Goal: Task Accomplishment & Management: Manage account settings

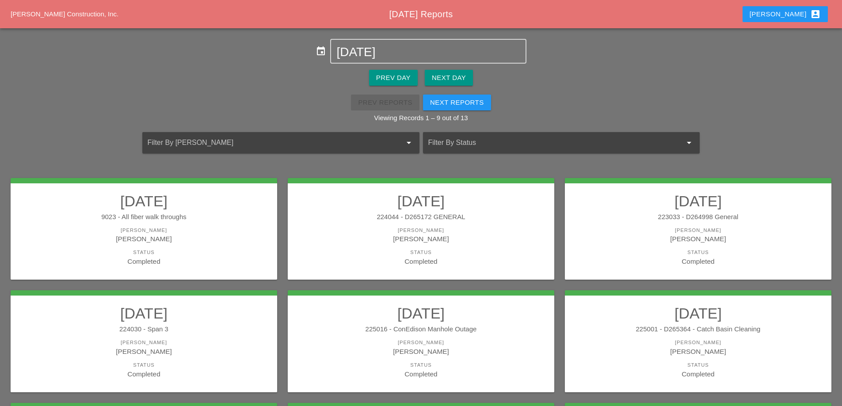
click at [390, 78] on div "Prev Day" at bounding box center [393, 78] width 34 height 10
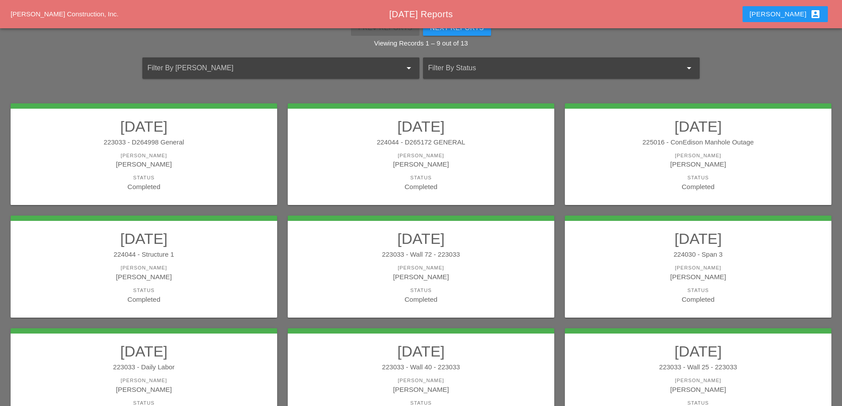
scroll to position [70, 0]
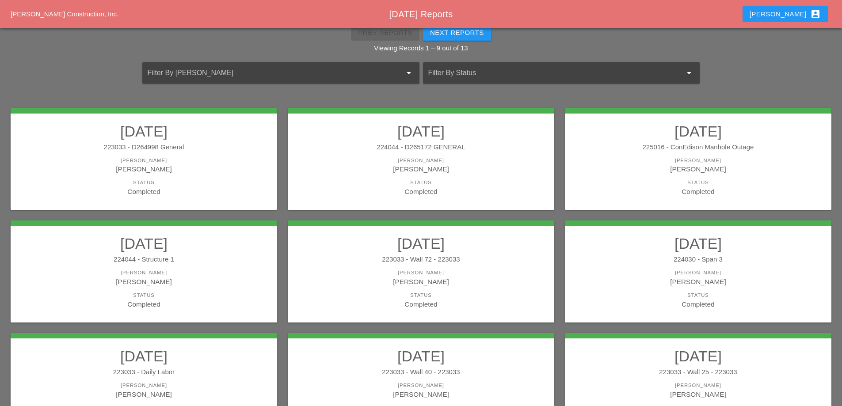
click at [177, 152] on link "08/04/2025 223033 - D264998 General Foreman Luca Gambardella Status Completed" at bounding box center [143, 159] width 249 height 74
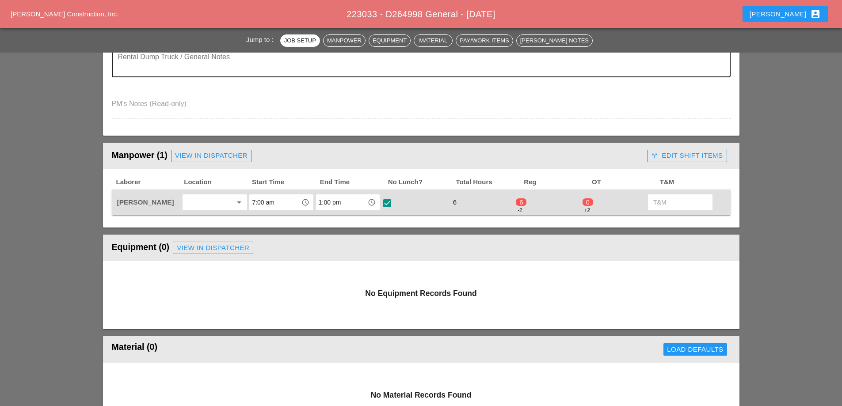
scroll to position [310, 0]
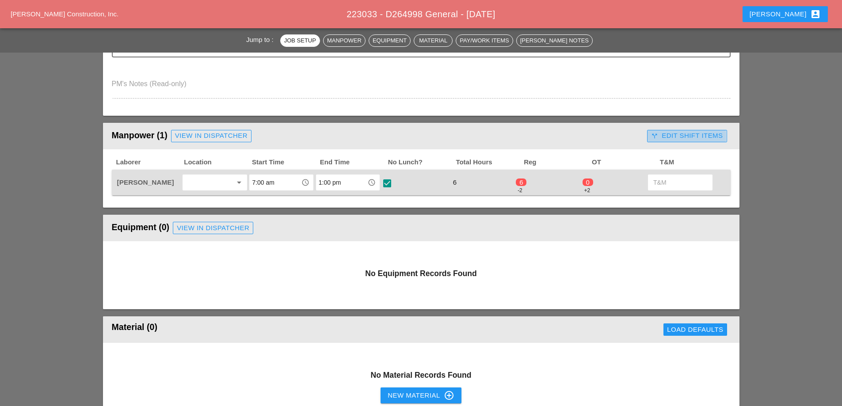
click at [683, 140] on div "call_split Edit Shift Items" at bounding box center [687, 136] width 72 height 10
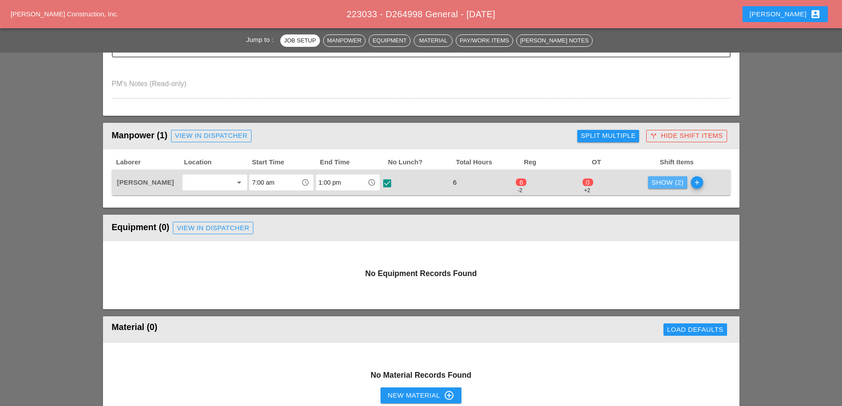
click at [663, 183] on div "Show (2)" at bounding box center [668, 183] width 32 height 10
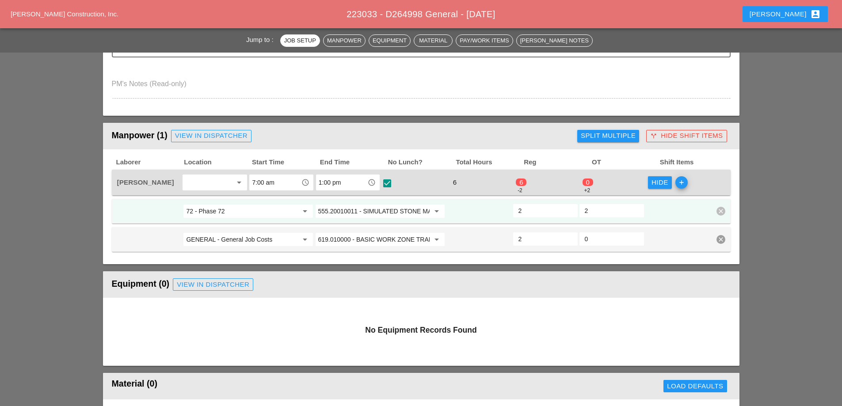
click at [663, 183] on div "Hide" at bounding box center [660, 183] width 17 height 10
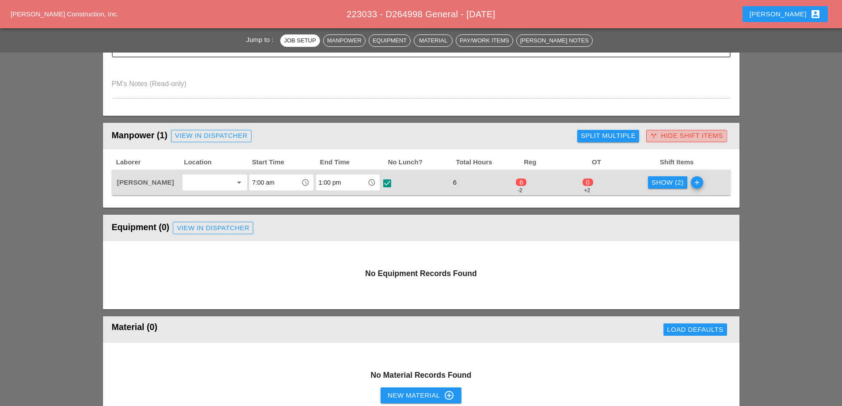
click at [669, 135] on div "call_split Hide Shift Items" at bounding box center [686, 136] width 73 height 10
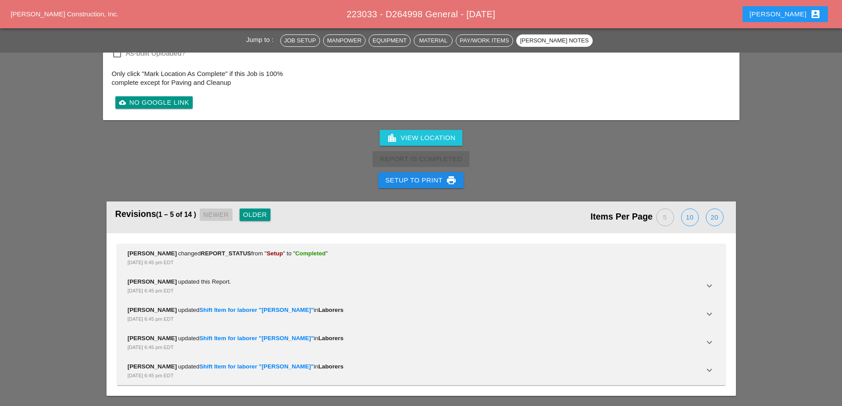
scroll to position [1064, 0]
click at [407, 180] on div "Setup to Print print" at bounding box center [422, 180] width 72 height 11
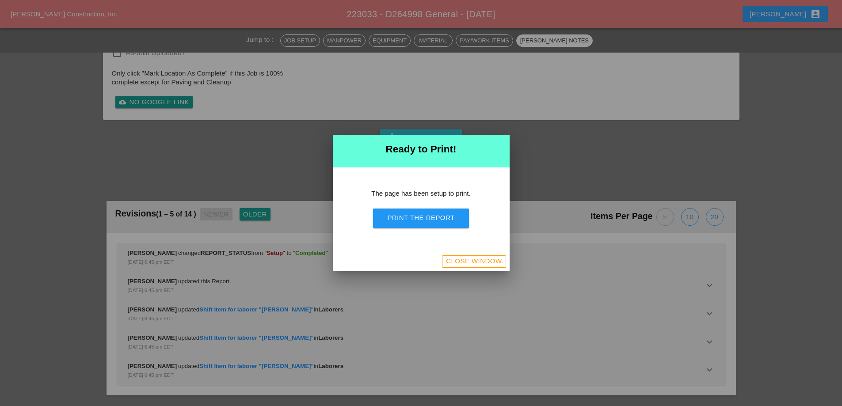
scroll to position [834, 0]
drag, startPoint x: 413, startPoint y: 221, endPoint x: 480, endPoint y: 161, distance: 90.5
click at [413, 221] on div "Print the Report" at bounding box center [420, 218] width 67 height 10
drag, startPoint x: 472, startPoint y: 260, endPoint x: 342, endPoint y: 233, distance: 132.8
click at [472, 260] on div "Close Window" at bounding box center [474, 261] width 56 height 10
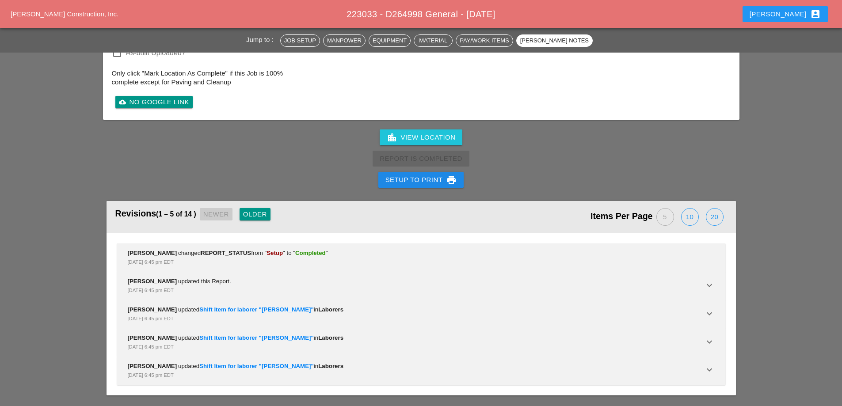
scroll to position [1064, 0]
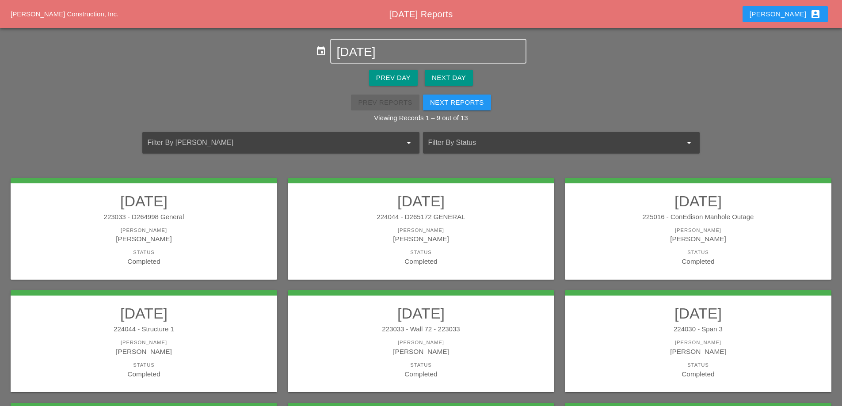
click at [460, 219] on div "224044 - D265172 GENERAL" at bounding box center [421, 217] width 249 height 10
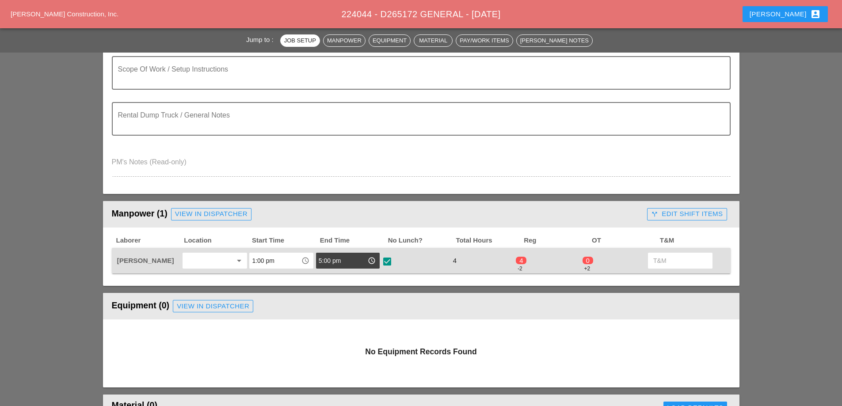
scroll to position [265, 0]
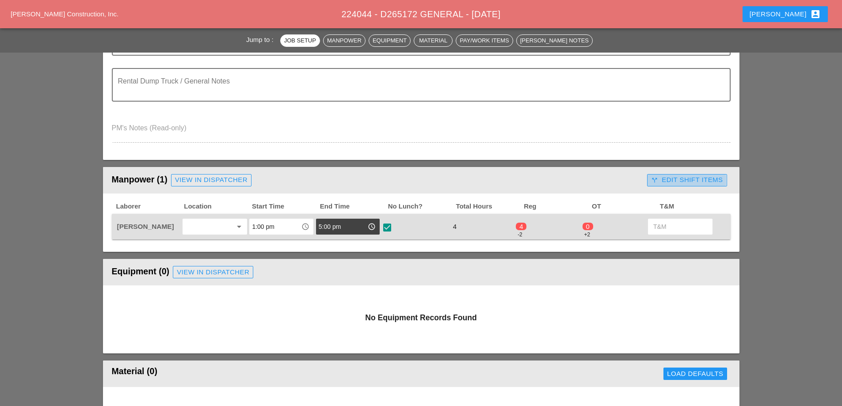
click at [696, 177] on div "call_split Edit Shift Items" at bounding box center [687, 180] width 72 height 10
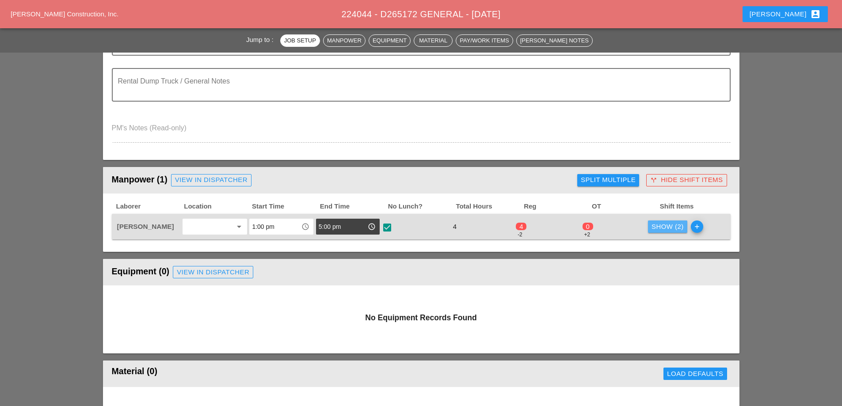
click at [666, 228] on div "Show (2)" at bounding box center [668, 227] width 32 height 10
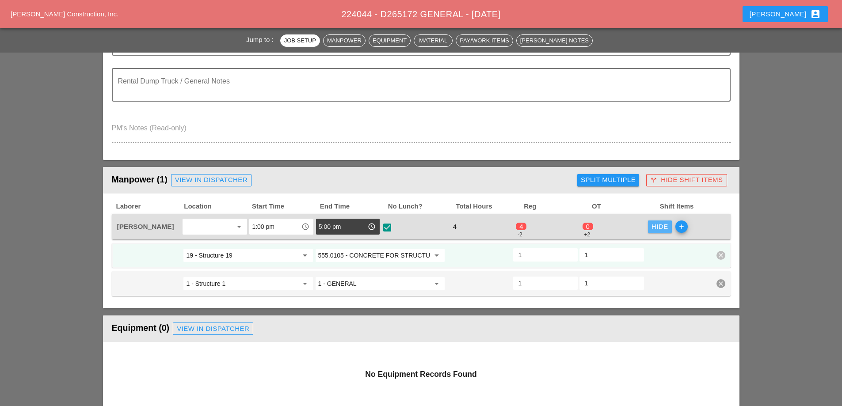
click at [666, 227] on div "Hide" at bounding box center [660, 227] width 17 height 10
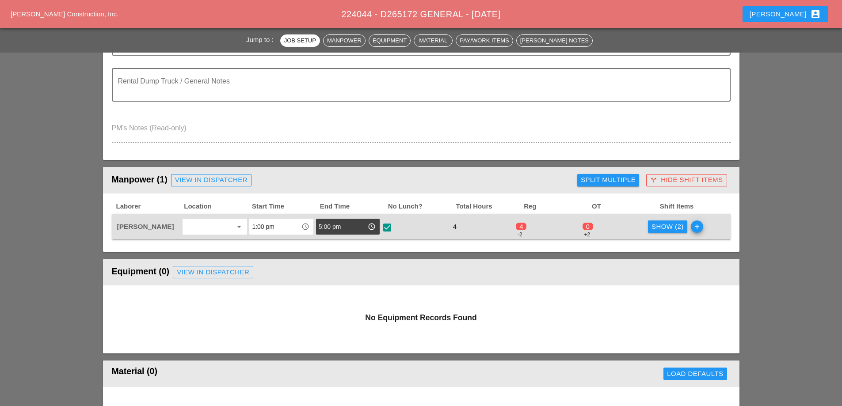
click at [680, 183] on div "call_split Hide Shift Items" at bounding box center [686, 180] width 73 height 10
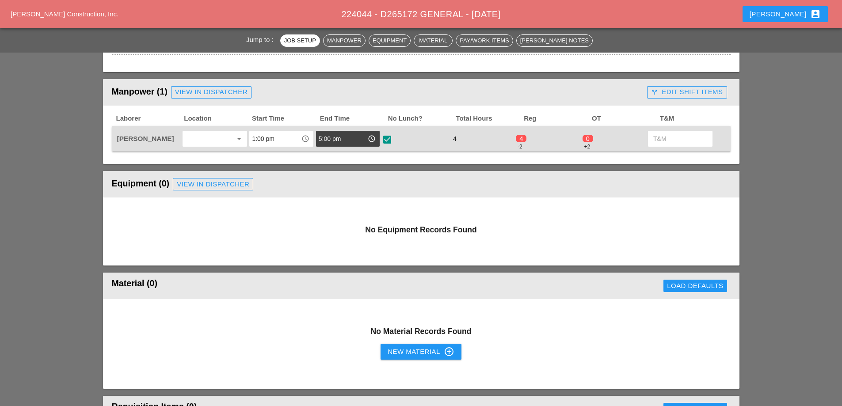
scroll to position [354, 0]
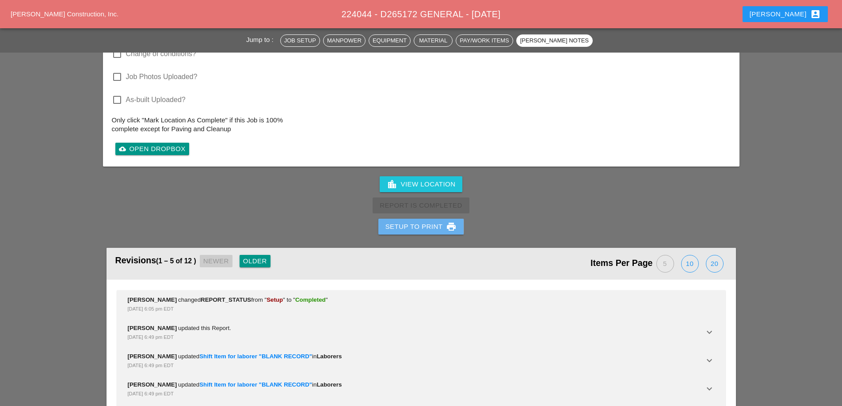
click at [419, 225] on div "Setup to Print print" at bounding box center [422, 227] width 72 height 11
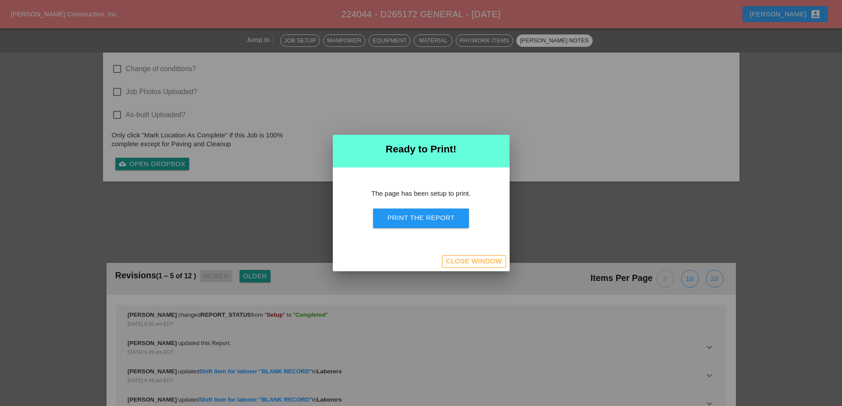
scroll to position [772, 0]
drag, startPoint x: 430, startPoint y: 217, endPoint x: 501, endPoint y: 158, distance: 92.4
click at [430, 218] on div "Print the Report" at bounding box center [420, 218] width 67 height 10
click at [463, 264] on div "Close Window" at bounding box center [474, 261] width 56 height 10
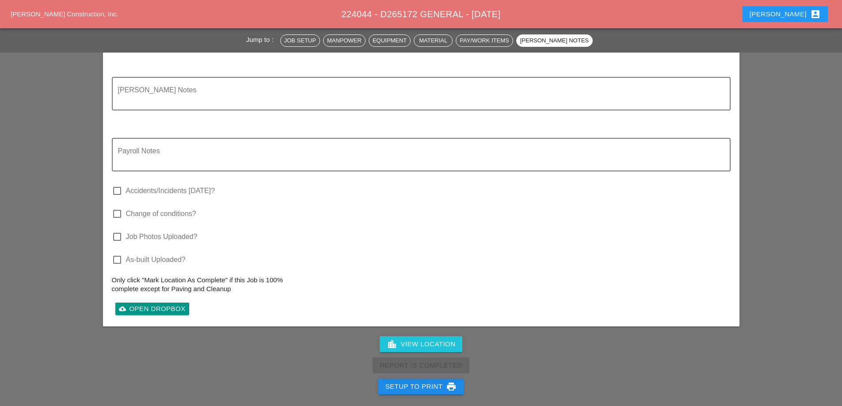
scroll to position [887, 0]
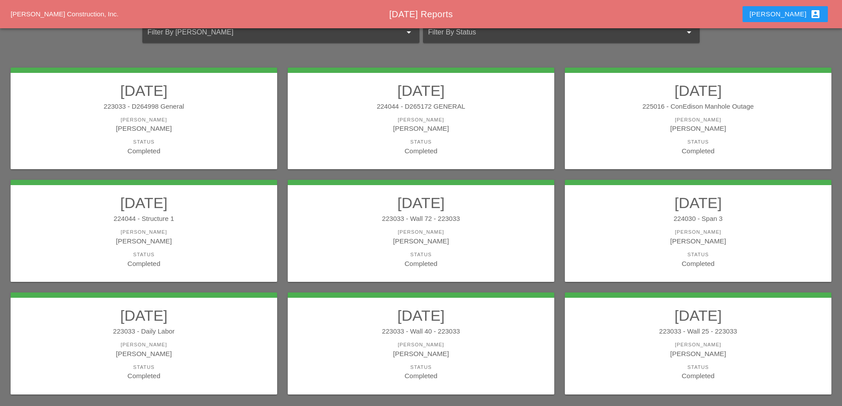
scroll to position [133, 0]
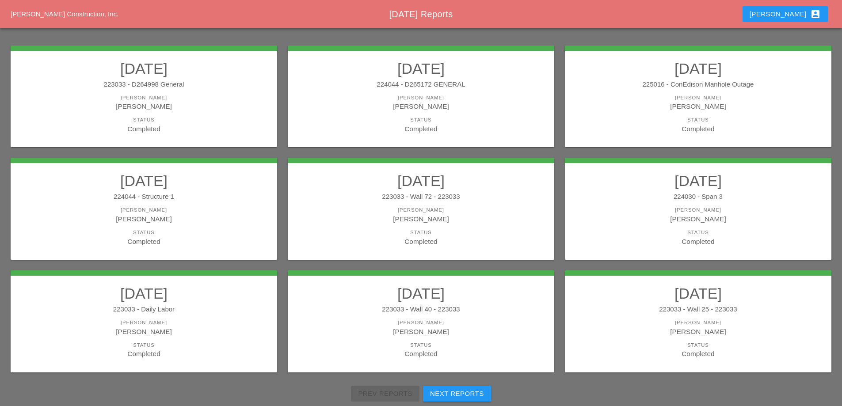
click at [670, 95] on div "[PERSON_NAME]" at bounding box center [698, 98] width 249 height 8
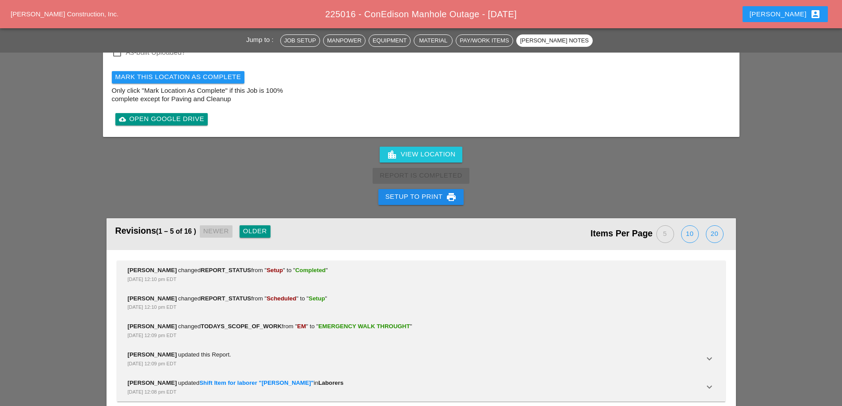
scroll to position [1078, 0]
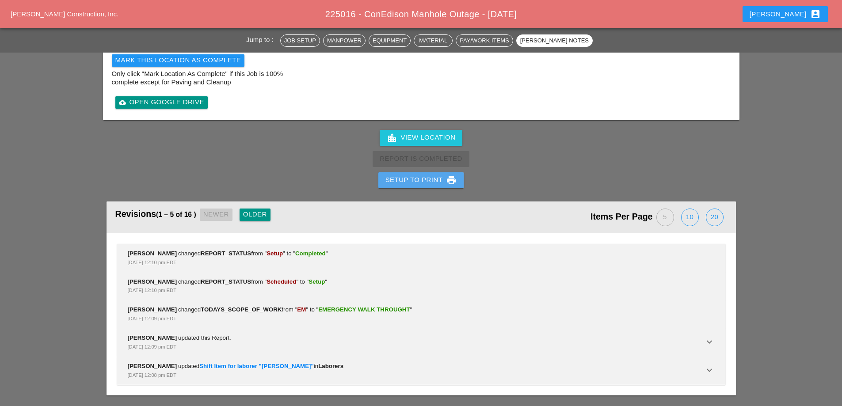
click at [413, 182] on div "Setup to Print print" at bounding box center [422, 180] width 72 height 11
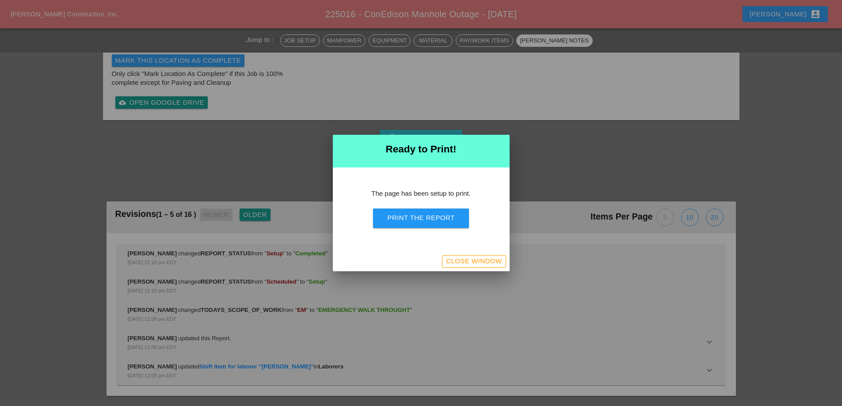
scroll to position [861, 0]
drag, startPoint x: 403, startPoint y: 221, endPoint x: 498, endPoint y: 161, distance: 112.4
click at [403, 221] on div "Print the Report" at bounding box center [420, 218] width 67 height 10
click at [464, 263] on div "Close Window" at bounding box center [474, 261] width 56 height 10
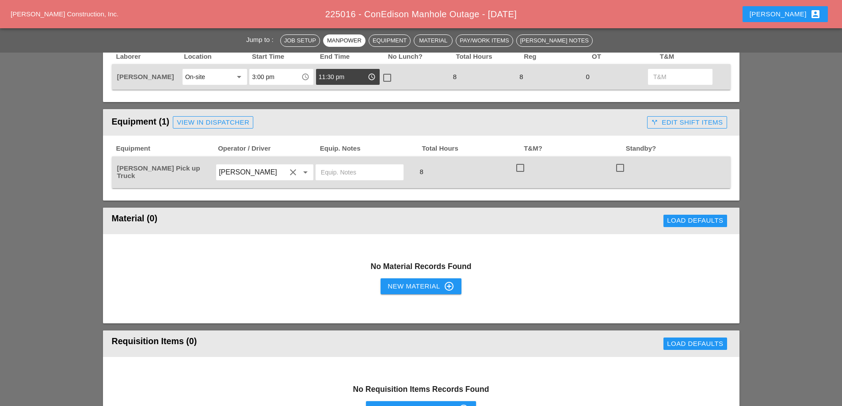
scroll to position [459, 0]
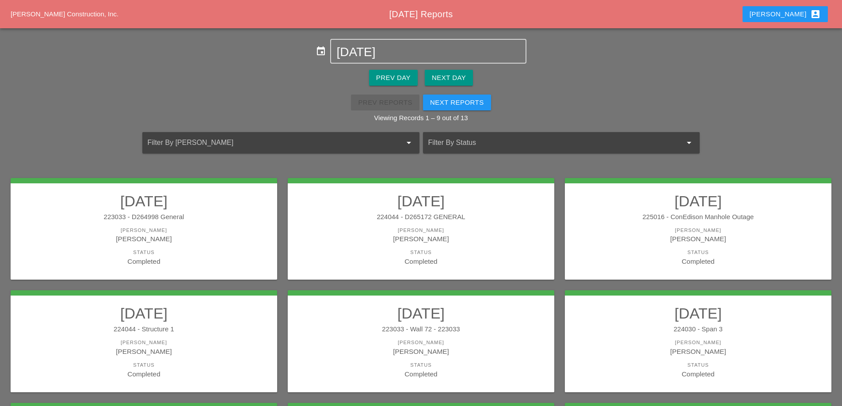
click at [670, 215] on div "225016 - ConEdison Manhole Outage" at bounding box center [698, 217] width 249 height 10
click at [690, 228] on div "[PERSON_NAME]" at bounding box center [698, 231] width 249 height 8
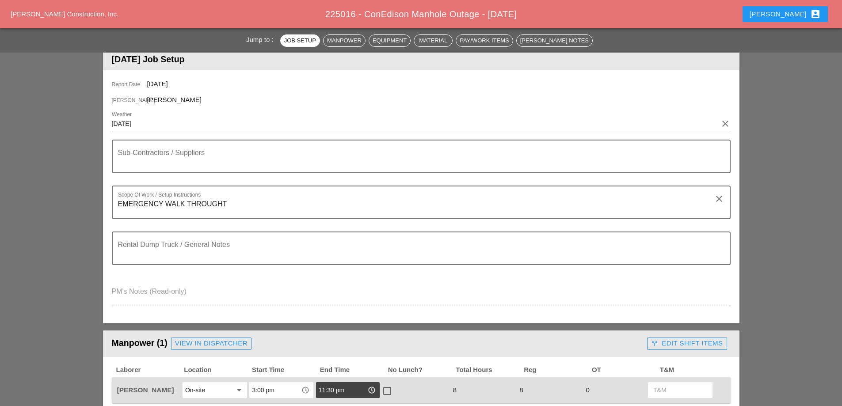
scroll to position [177, 0]
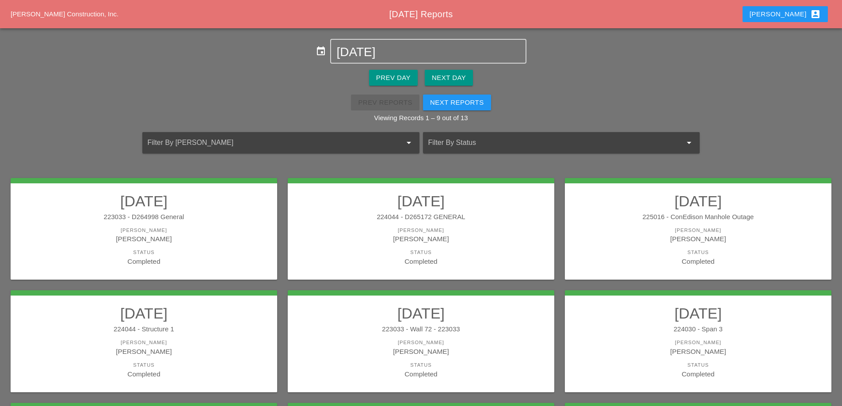
click at [232, 306] on h2 "08/04/2025" at bounding box center [143, 314] width 249 height 18
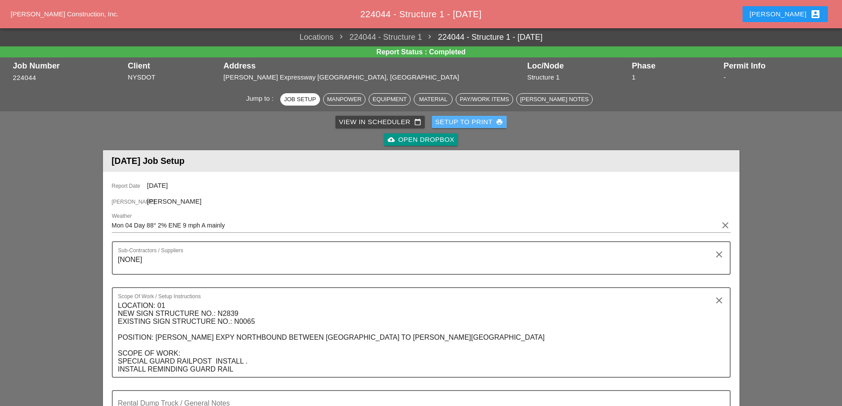
click at [474, 119] on div "Setup to Print print" at bounding box center [470, 122] width 68 height 10
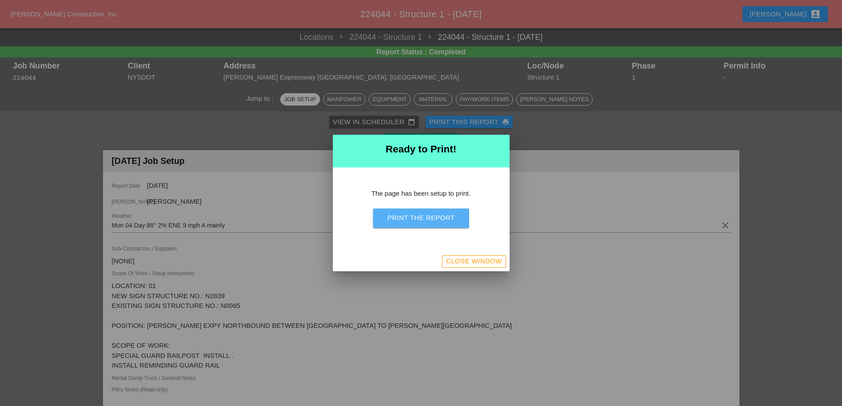
click at [437, 221] on div "Print the Report" at bounding box center [420, 218] width 67 height 10
click at [459, 263] on div "Close Window" at bounding box center [474, 261] width 56 height 10
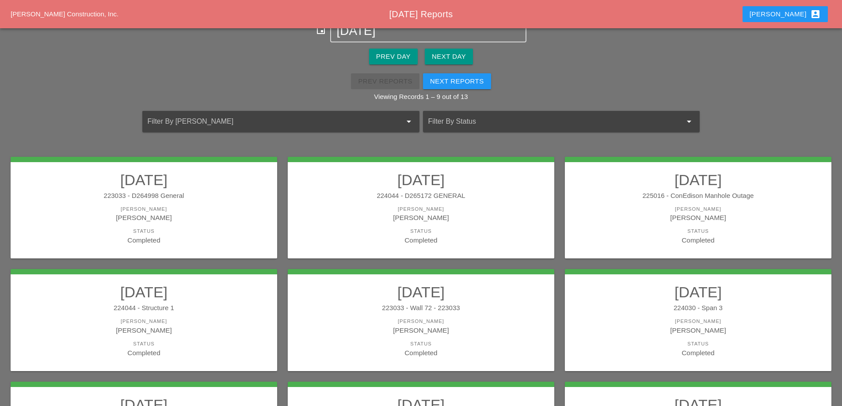
scroll to position [44, 0]
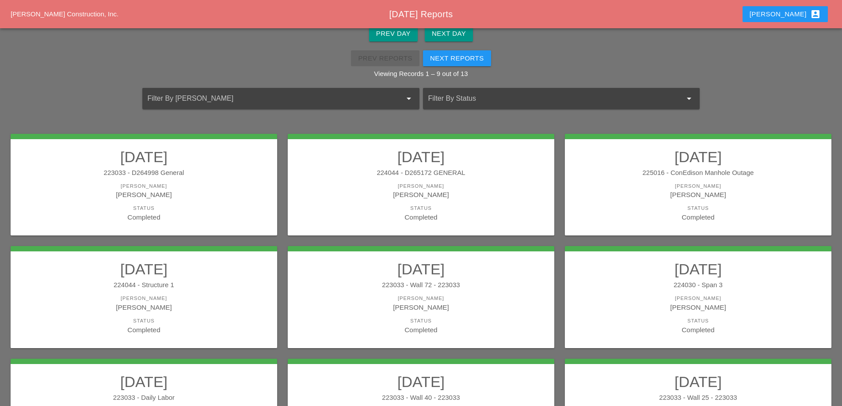
click at [467, 310] on div "[PERSON_NAME]" at bounding box center [421, 307] width 249 height 10
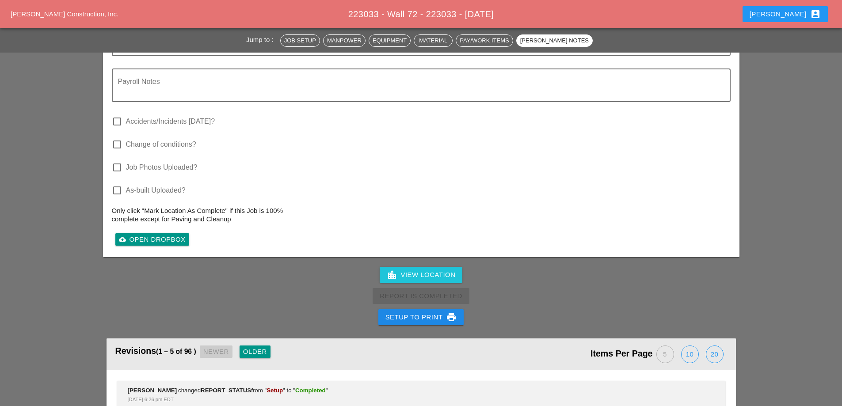
scroll to position [1388, 0]
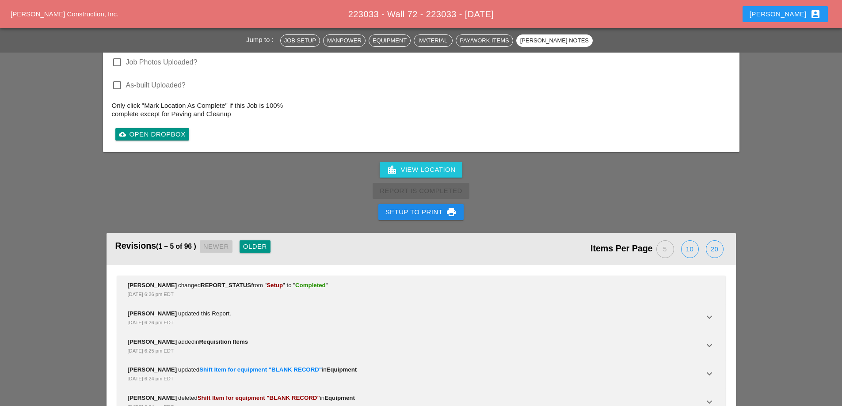
click at [428, 207] on div "Setup to Print print" at bounding box center [422, 212] width 72 height 11
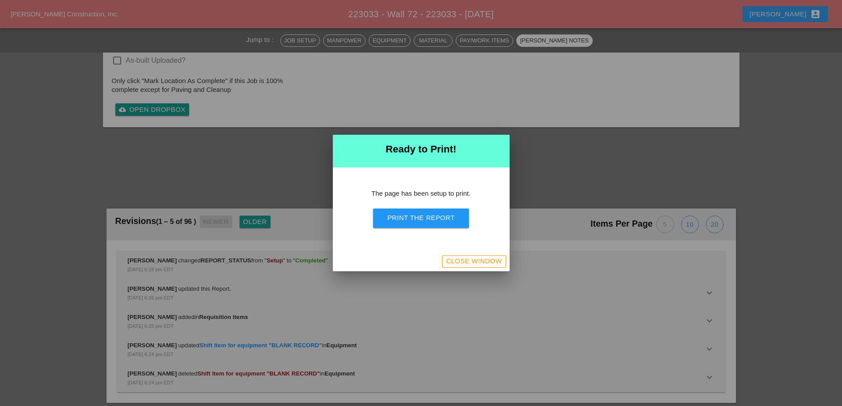
scroll to position [1205, 0]
drag, startPoint x: 416, startPoint y: 221, endPoint x: 491, endPoint y: 163, distance: 94.3
click at [416, 221] on div "Print the Report" at bounding box center [420, 218] width 67 height 10
click at [459, 260] on div "Close Window" at bounding box center [474, 261] width 56 height 10
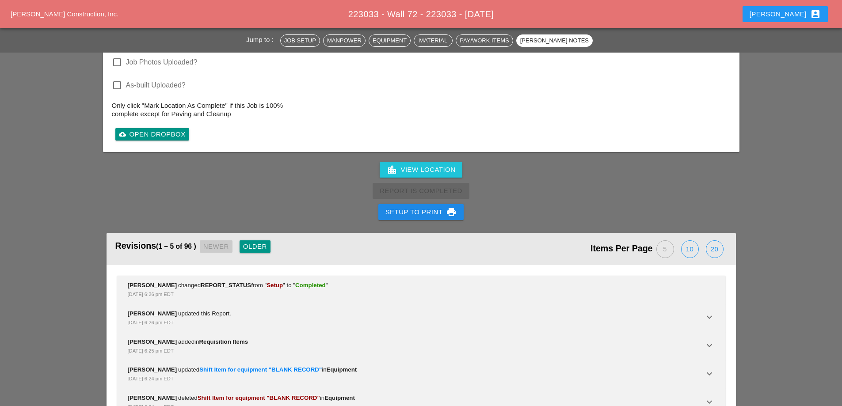
scroll to position [1388, 0]
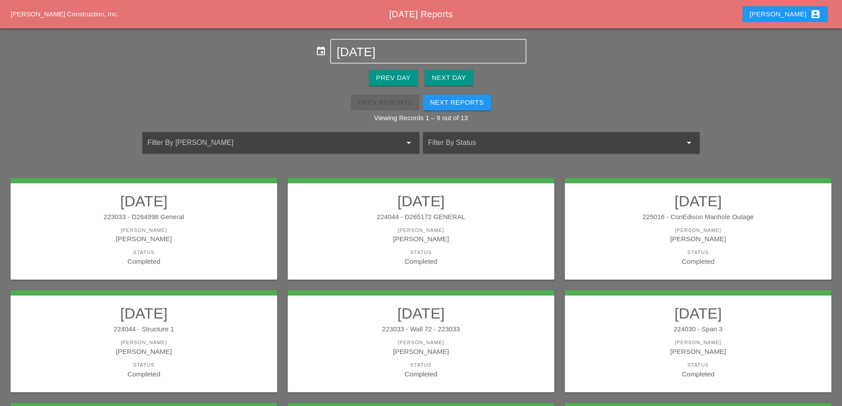
click at [653, 340] on div "[PERSON_NAME]" at bounding box center [698, 343] width 249 height 8
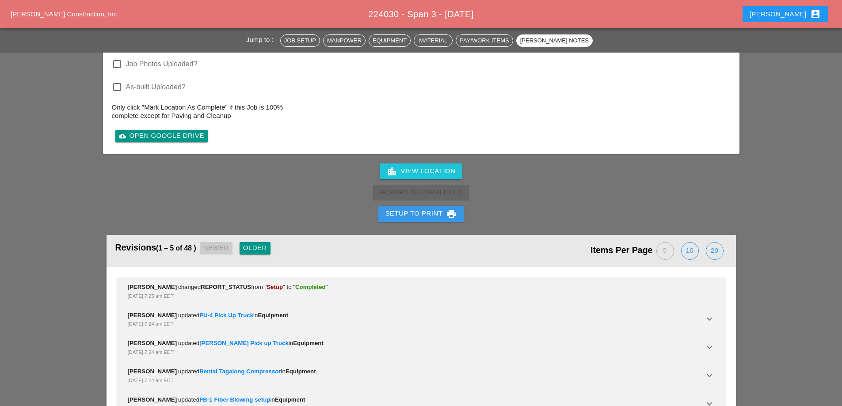
click at [443, 210] on div "Setup to Print print" at bounding box center [422, 214] width 72 height 11
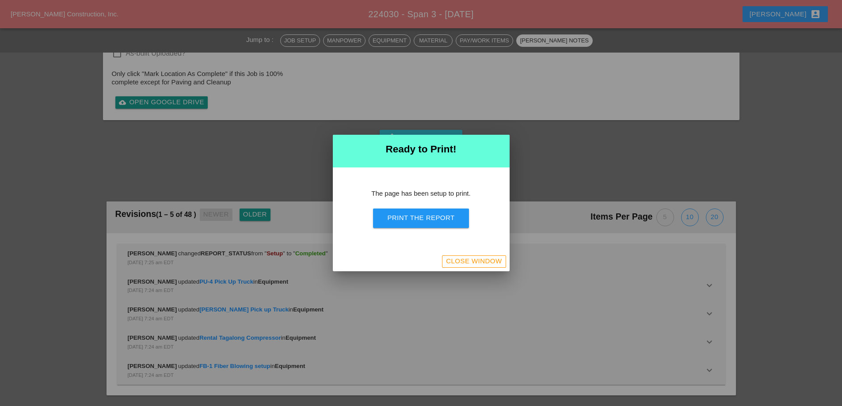
scroll to position [1936, 0]
drag, startPoint x: 444, startPoint y: 216, endPoint x: 497, endPoint y: 156, distance: 79.6
click at [444, 216] on div "Print the Report" at bounding box center [420, 218] width 67 height 10
click at [464, 261] on div "Close Window" at bounding box center [474, 261] width 56 height 10
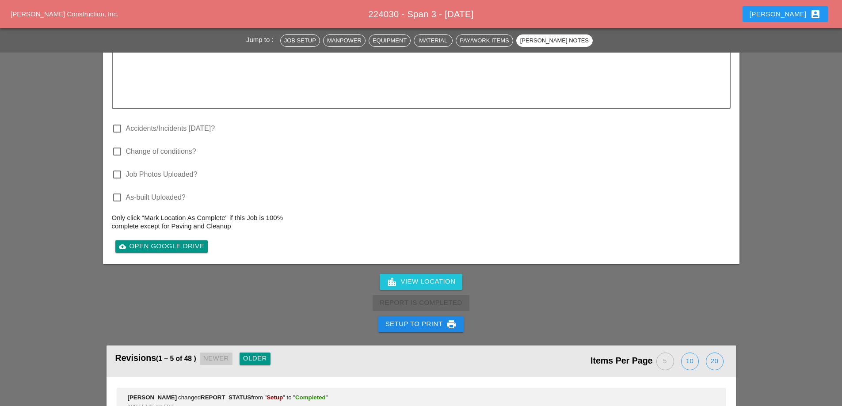
scroll to position [1958, 0]
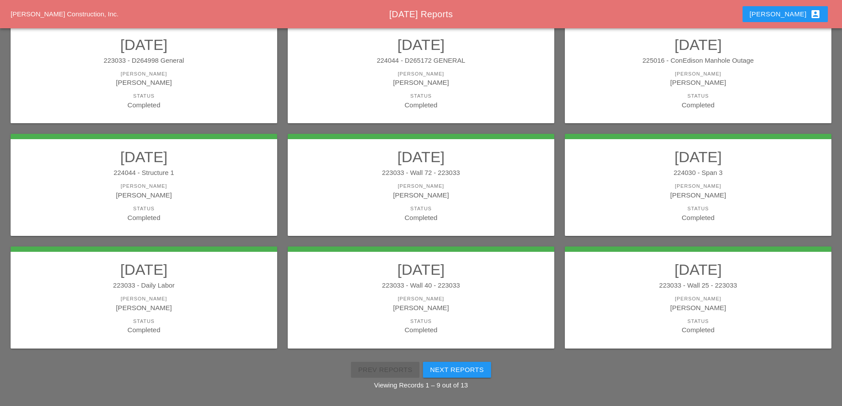
scroll to position [158, 0]
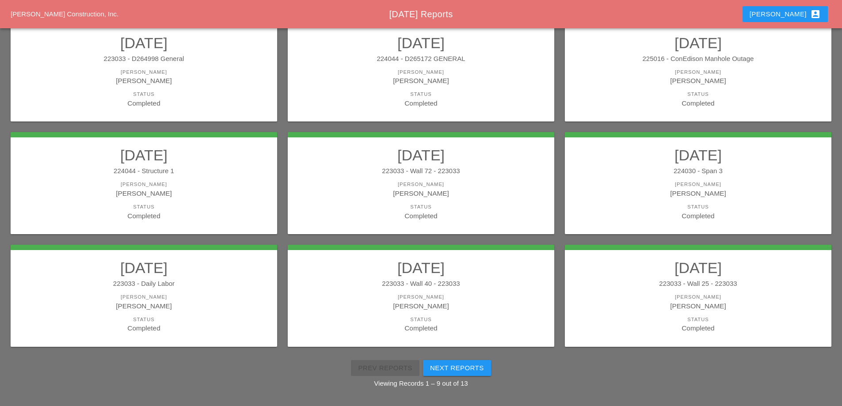
click at [225, 277] on h2 "08/04/2025" at bounding box center [143, 268] width 249 height 18
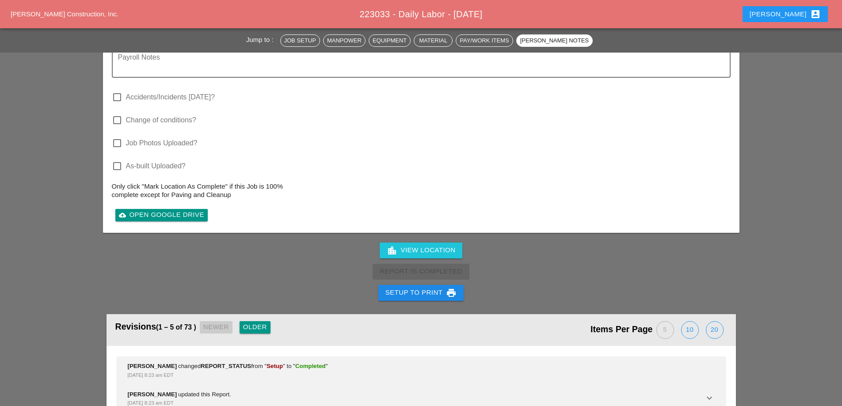
scroll to position [1548, 0]
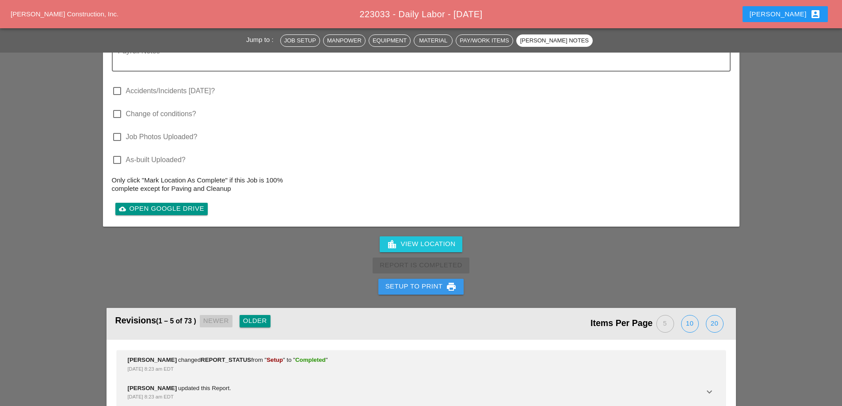
click at [413, 282] on div "Setup to Print print" at bounding box center [422, 287] width 72 height 11
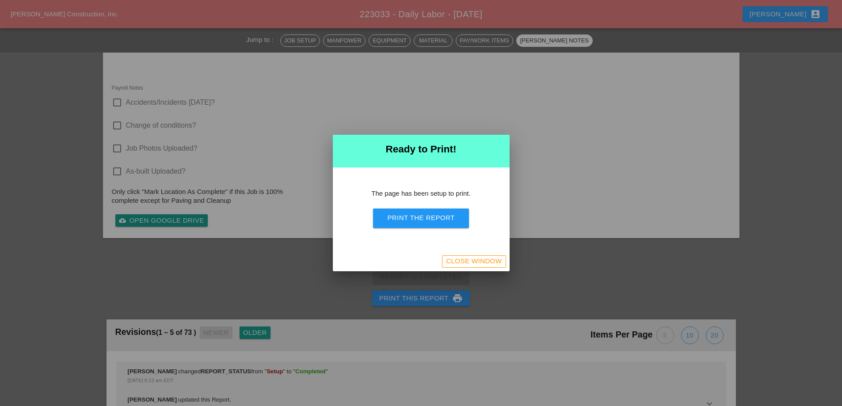
scroll to position [1423, 0]
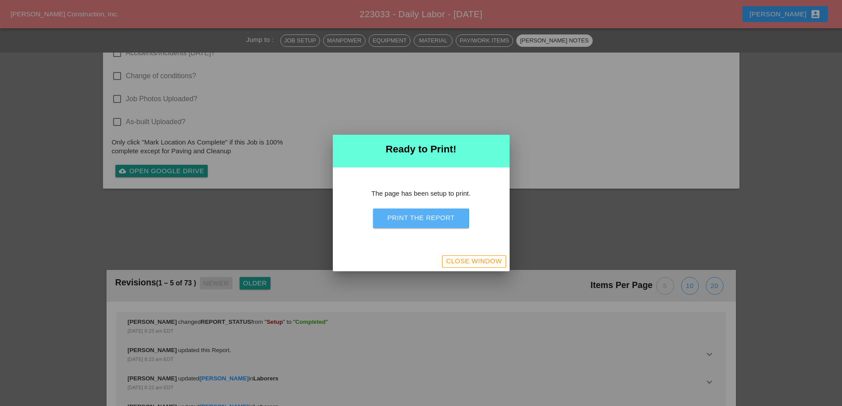
drag, startPoint x: 426, startPoint y: 224, endPoint x: 490, endPoint y: 181, distance: 77.1
click at [426, 224] on button "Print the Report" at bounding box center [421, 218] width 96 height 19
drag, startPoint x: 488, startPoint y: 261, endPoint x: 461, endPoint y: 265, distance: 27.8
click at [488, 261] on div "Close Window" at bounding box center [474, 261] width 56 height 10
click at [461, 265] on div "Close Window" at bounding box center [474, 261] width 56 height 10
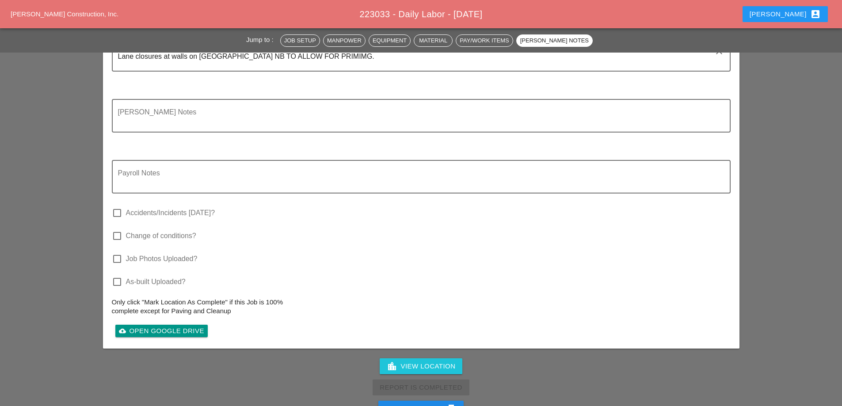
scroll to position [1456, 0]
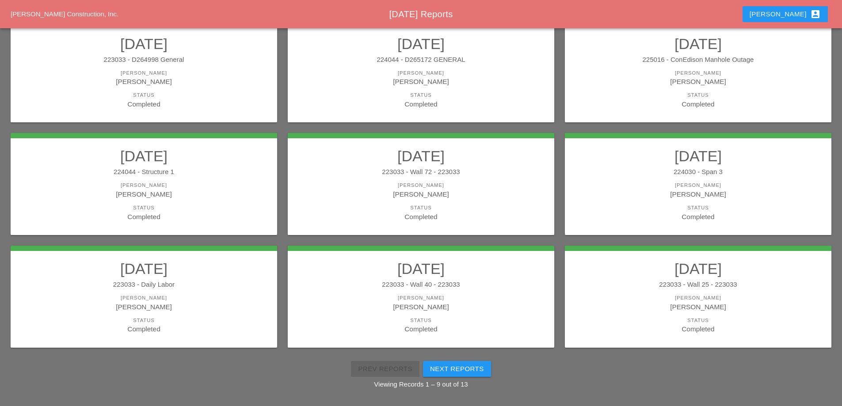
scroll to position [158, 0]
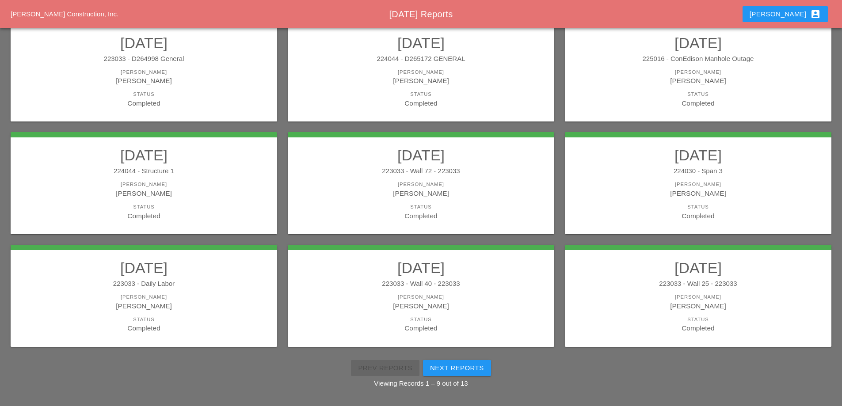
click at [459, 276] on h2 "08/04/2025" at bounding box center [421, 268] width 249 height 18
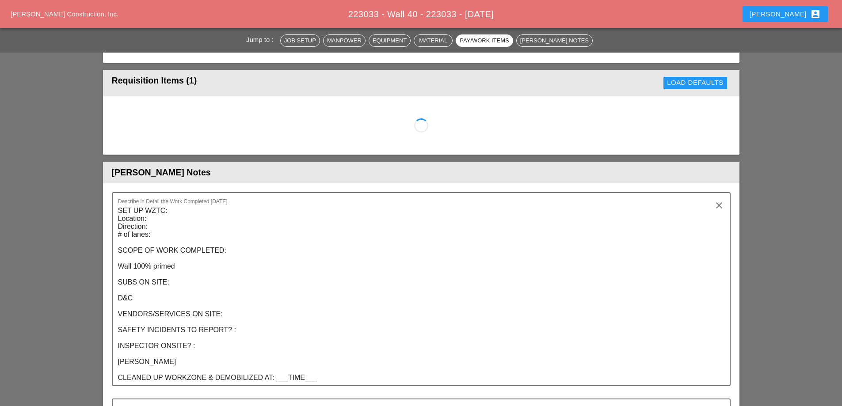
scroll to position [796, 0]
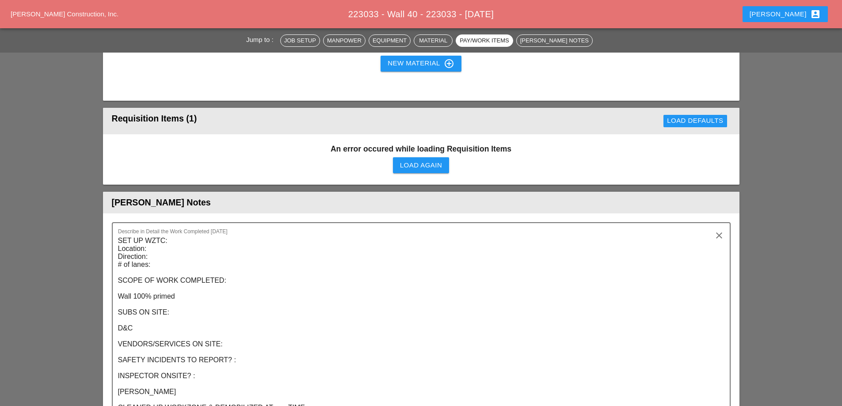
click at [419, 162] on div "Load Again" at bounding box center [421, 166] width 42 height 10
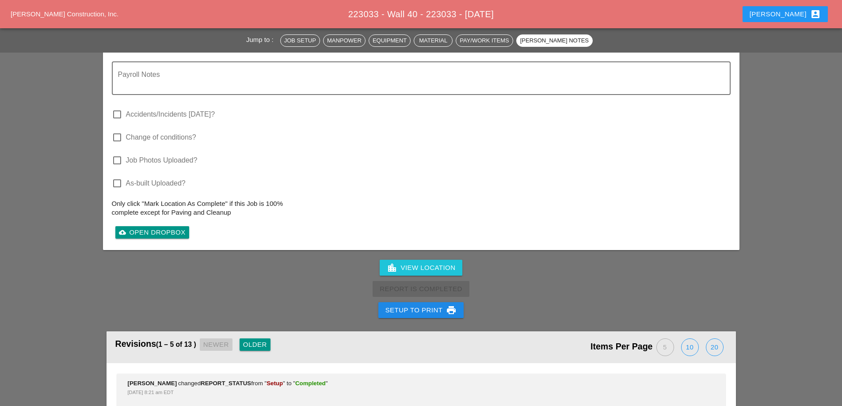
scroll to position [1238, 0]
click at [406, 307] on div "Setup to Print print" at bounding box center [422, 311] width 72 height 11
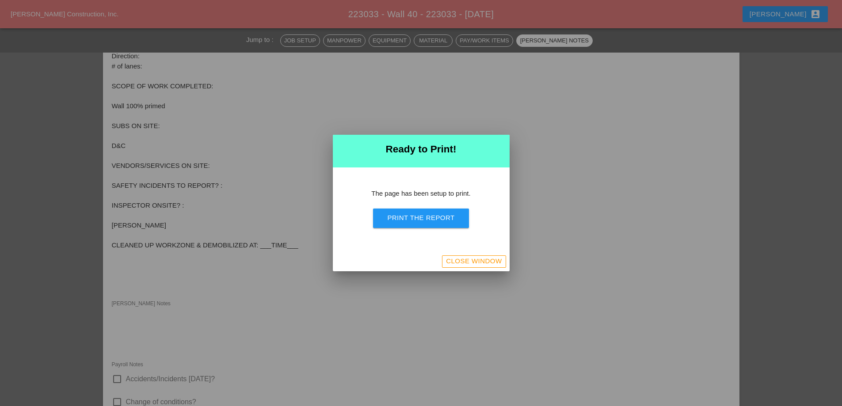
scroll to position [971, 0]
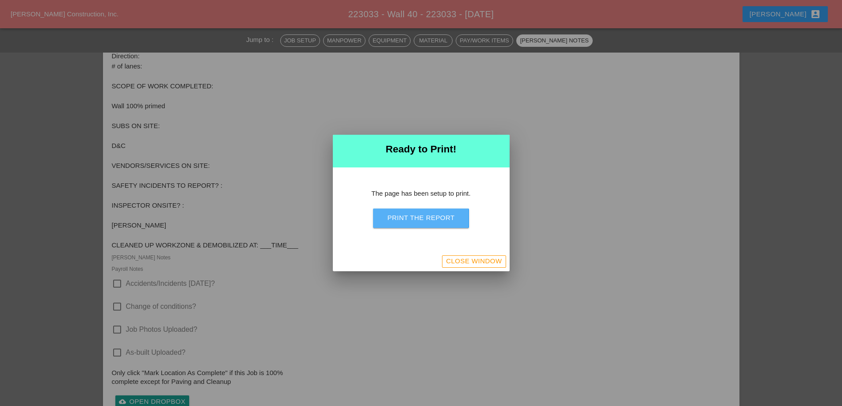
drag, startPoint x: 432, startPoint y: 219, endPoint x: 643, endPoint y: 350, distance: 247.9
click at [432, 220] on div "Print the Report" at bounding box center [420, 218] width 67 height 10
click at [479, 258] on div "Close Window" at bounding box center [474, 261] width 56 height 10
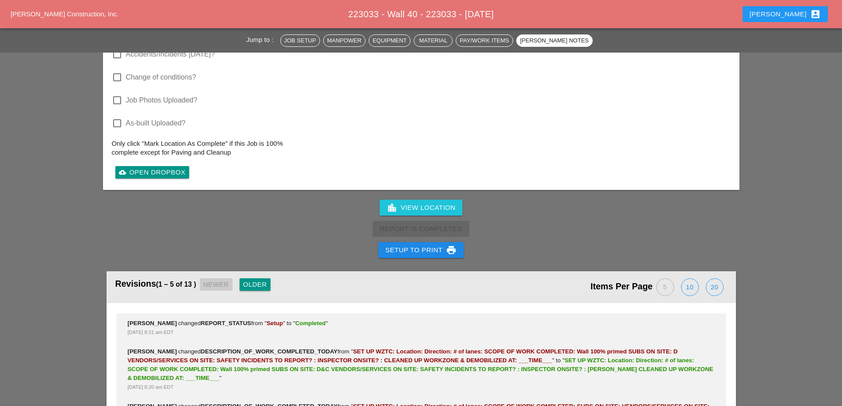
scroll to position [1031, 0]
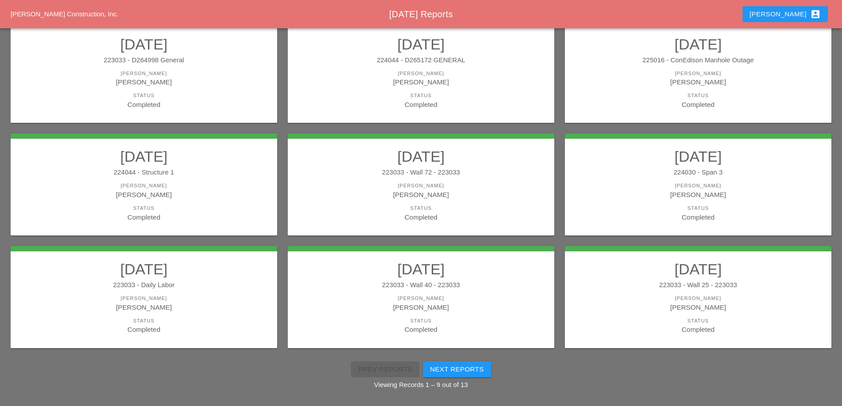
scroll to position [158, 0]
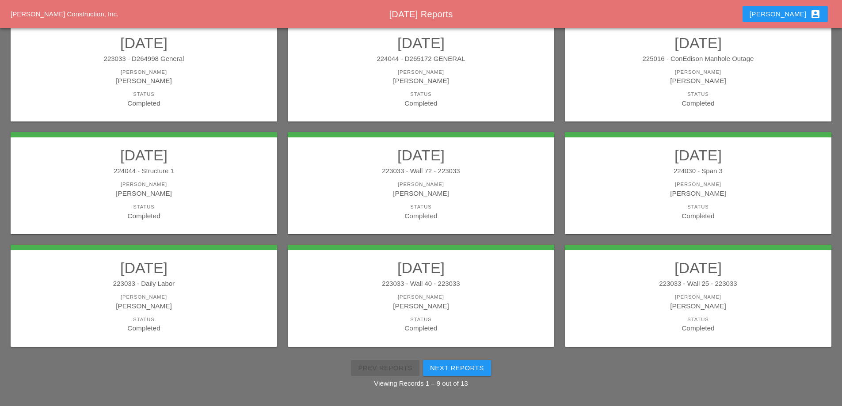
click at [764, 268] on h2 "08/04/2025" at bounding box center [698, 268] width 249 height 18
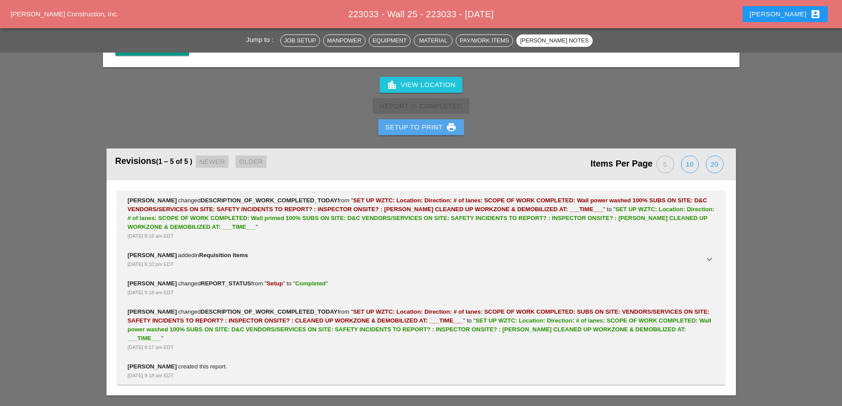
click at [435, 129] on div "Setup to Print print" at bounding box center [422, 127] width 72 height 11
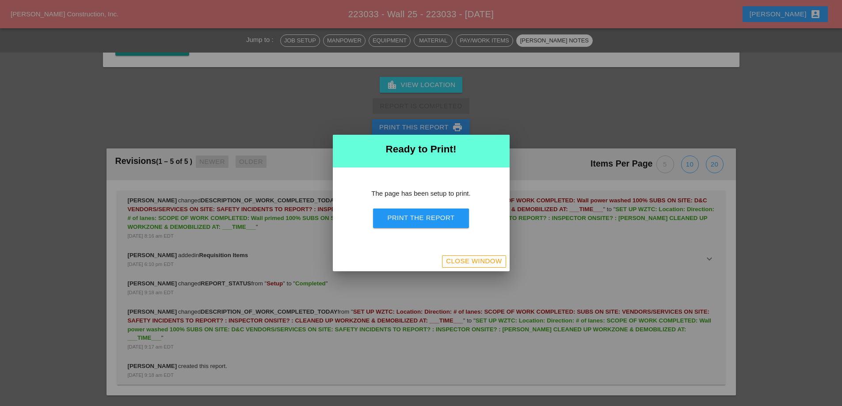
scroll to position [1204, 0]
click at [438, 218] on div "Print the Report" at bounding box center [420, 218] width 67 height 10
click at [497, 262] on div "Close Window" at bounding box center [474, 261] width 56 height 10
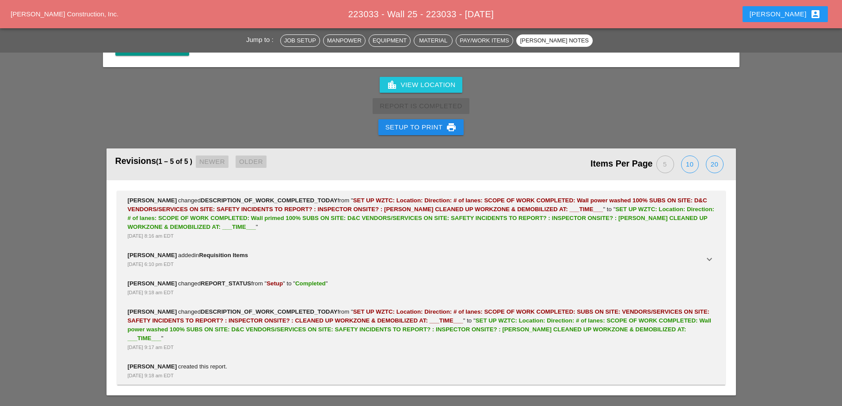
scroll to position [1327, 0]
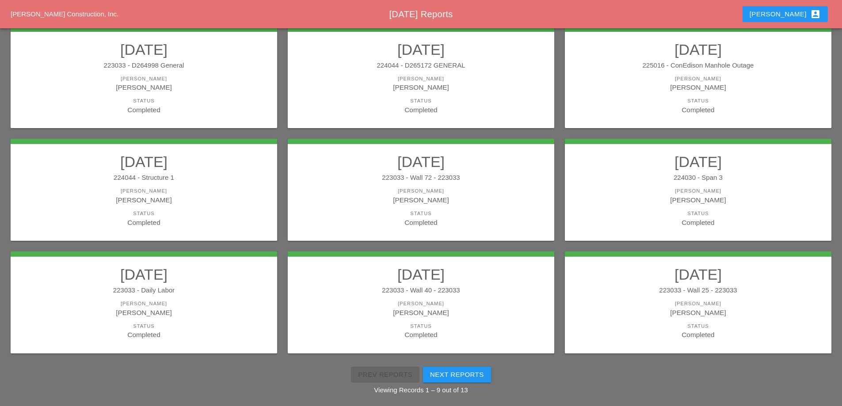
scroll to position [158, 0]
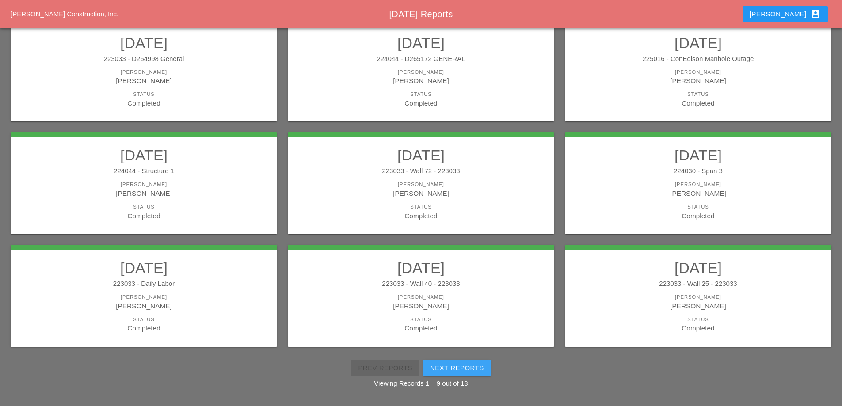
click at [450, 368] on div "Next Reports" at bounding box center [457, 368] width 54 height 10
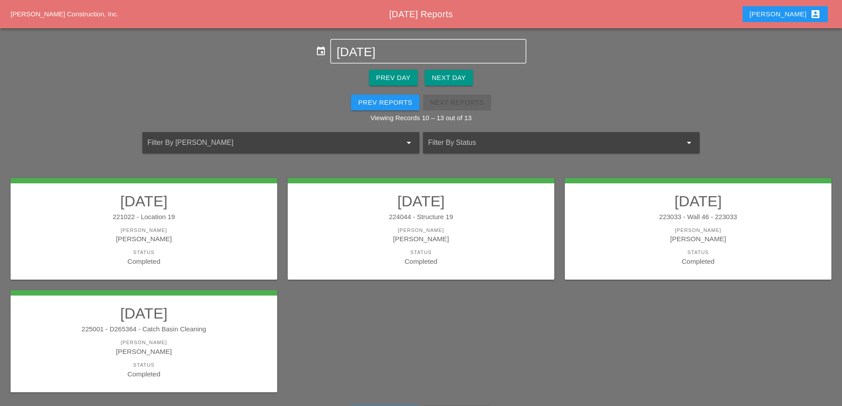
click at [203, 249] on link "08/04/2025 221022 - Location 19 Foreman Gillie Etnel Status Completed" at bounding box center [143, 229] width 249 height 74
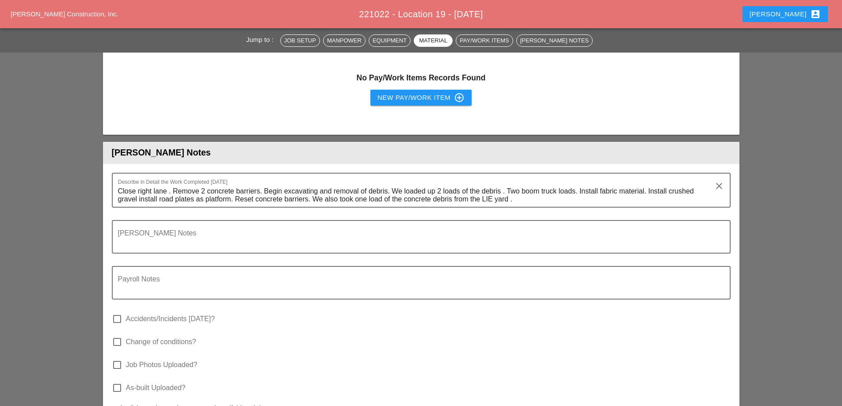
scroll to position [1459, 0]
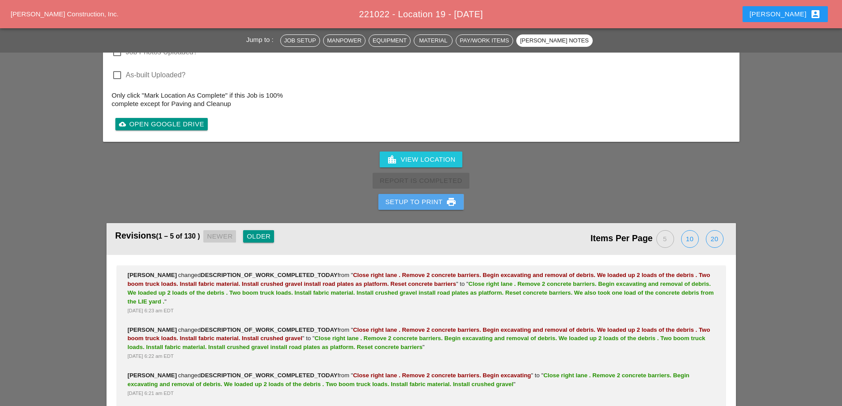
click at [428, 197] on div "Setup to Print print" at bounding box center [422, 202] width 72 height 11
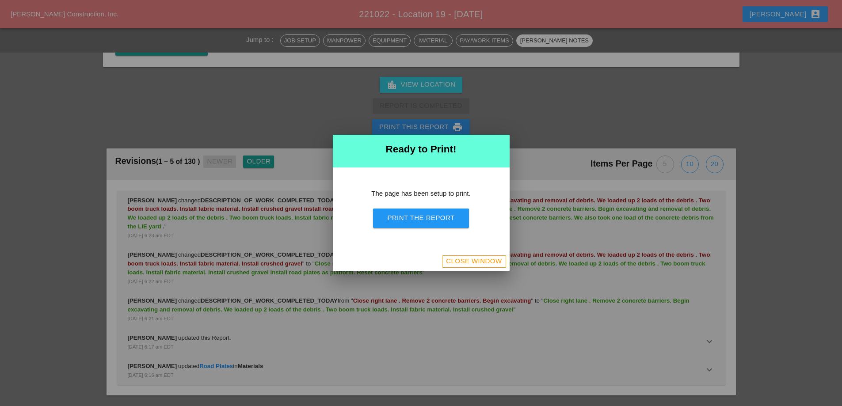
scroll to position [1636, 0]
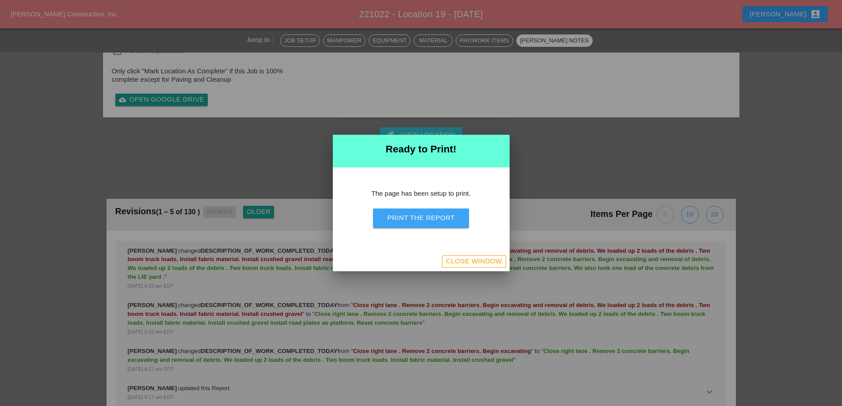
click at [413, 219] on div "Print the Report" at bounding box center [420, 218] width 67 height 10
click at [471, 264] on div "Close Window" at bounding box center [474, 261] width 56 height 10
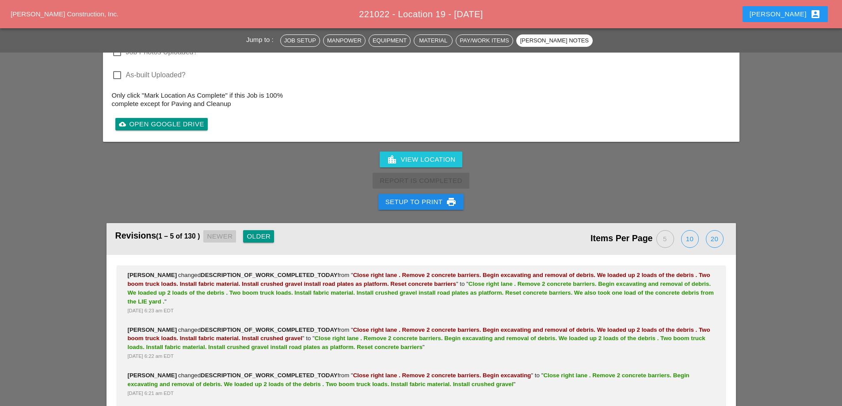
click at [472, 281] on span "Close right lane . Remove 2 concrete barriers. Begin excavating and removal of …" at bounding box center [421, 293] width 586 height 24
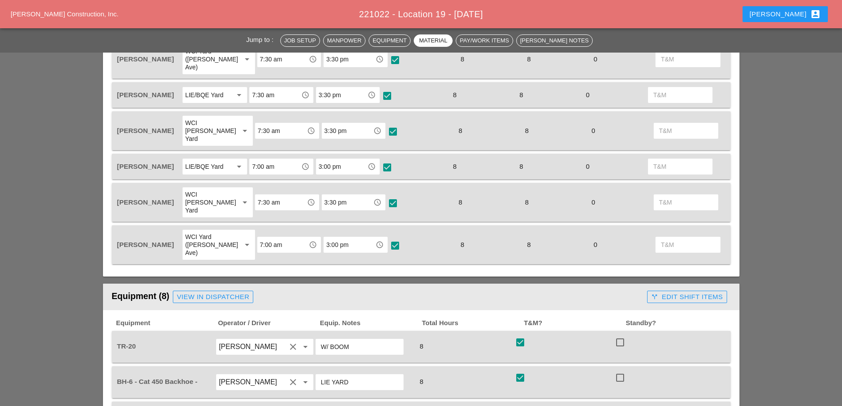
scroll to position [662, 0]
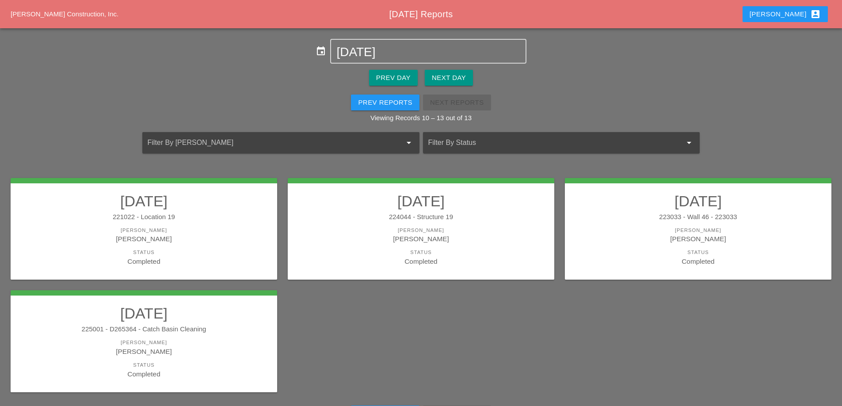
click at [482, 212] on div "224044 - Structure 19" at bounding box center [421, 217] width 249 height 10
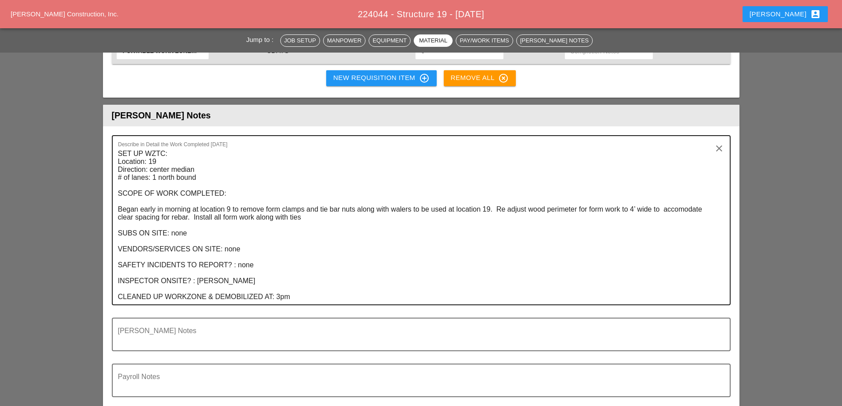
scroll to position [1282, 0]
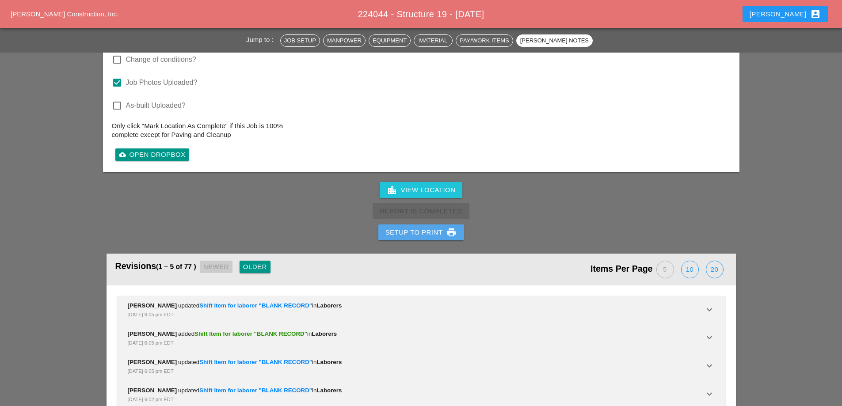
click at [424, 227] on div "Setup to Print print" at bounding box center [422, 232] width 72 height 11
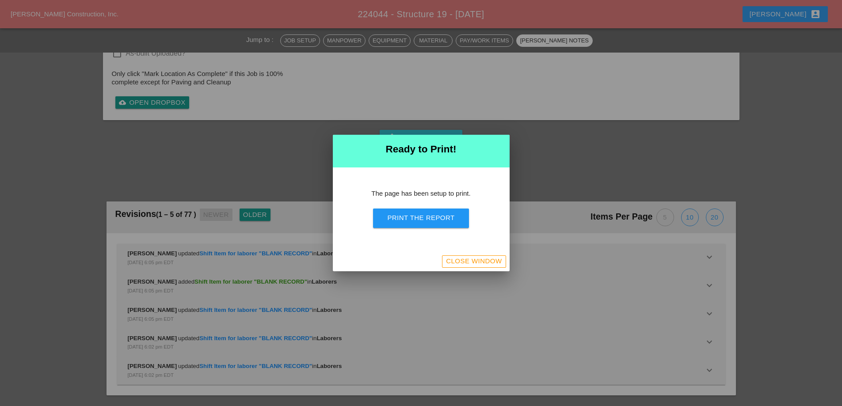
scroll to position [1519, 0]
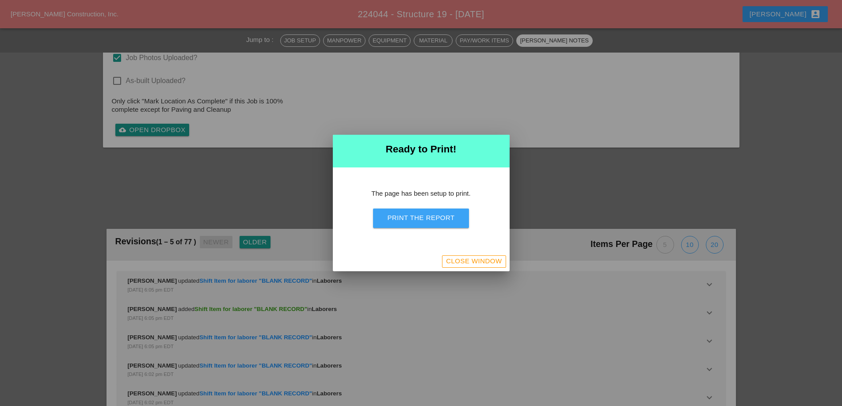
drag, startPoint x: 415, startPoint y: 220, endPoint x: 499, endPoint y: 162, distance: 102.7
click at [415, 221] on div "Print the Report" at bounding box center [420, 218] width 67 height 10
click at [476, 268] on button "Close Window" at bounding box center [474, 262] width 64 height 12
click at [475, 264] on div "Close Window" at bounding box center [474, 261] width 56 height 10
click at [474, 264] on div "Close Window" at bounding box center [474, 261] width 56 height 10
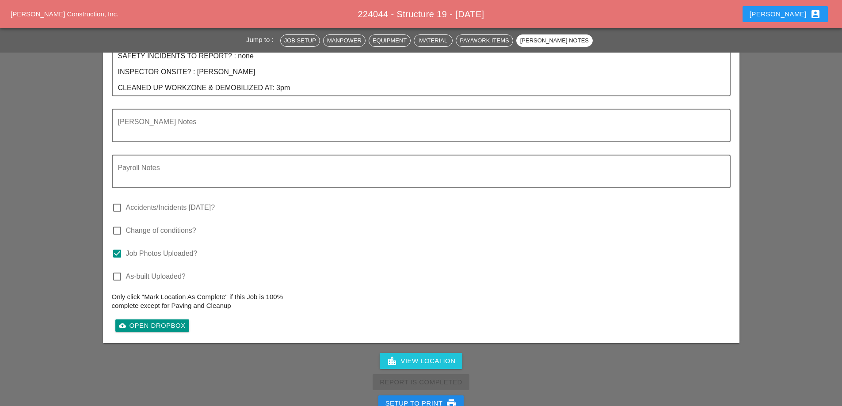
scroll to position [1459, 0]
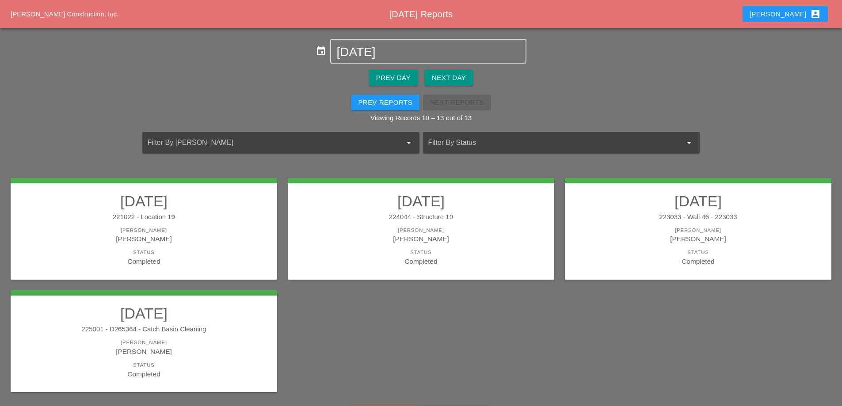
scroll to position [44, 0]
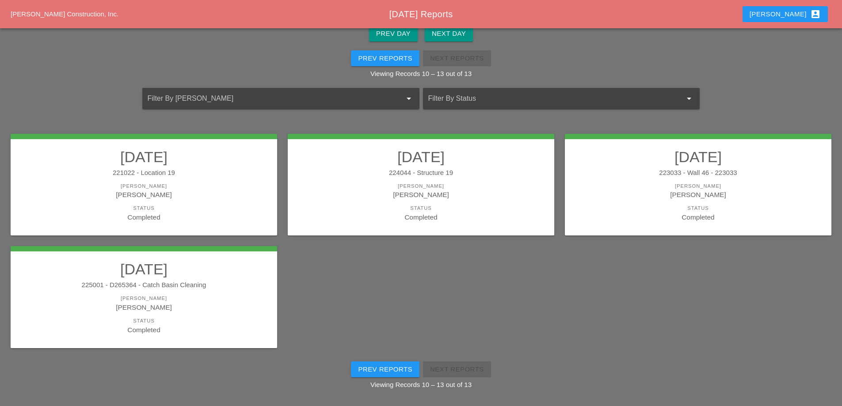
click at [619, 190] on div "[PERSON_NAME]" at bounding box center [698, 195] width 249 height 10
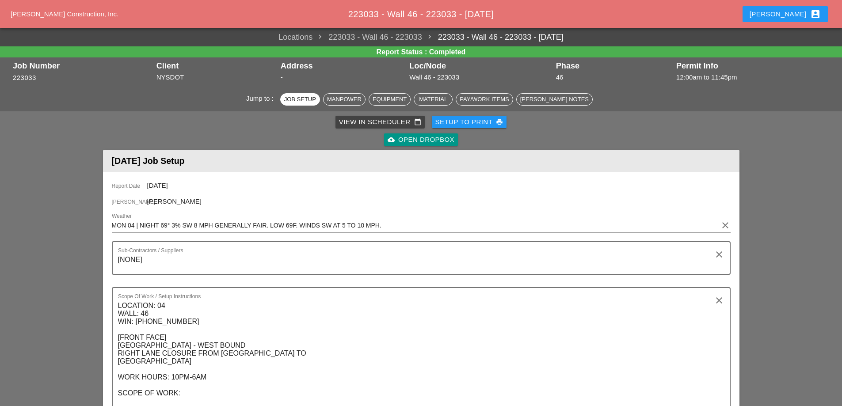
scroll to position [398, 0]
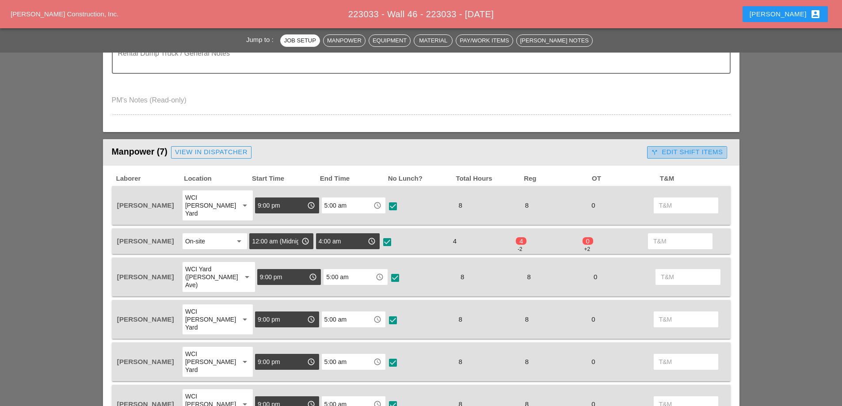
click at [692, 153] on div "call_split Edit Shift Items" at bounding box center [687, 152] width 72 height 10
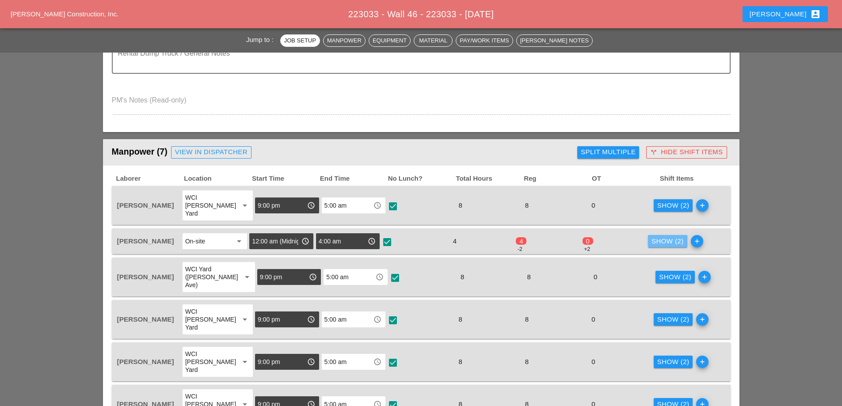
click at [675, 237] on div "Show (2)" at bounding box center [668, 242] width 32 height 10
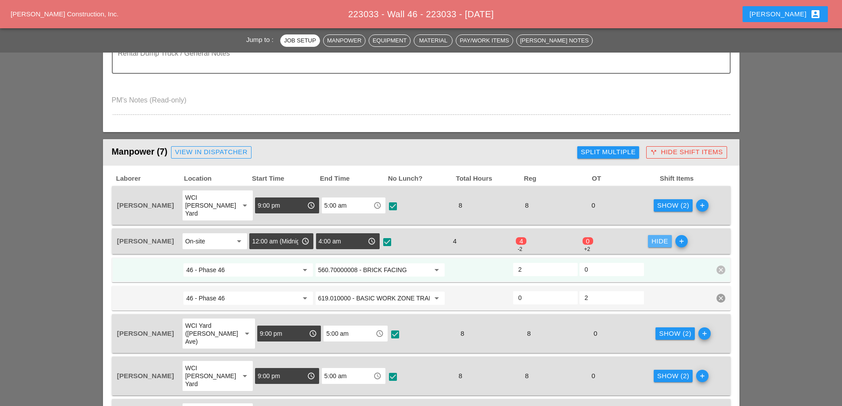
click at [662, 237] on div "Hide" at bounding box center [660, 242] width 17 height 10
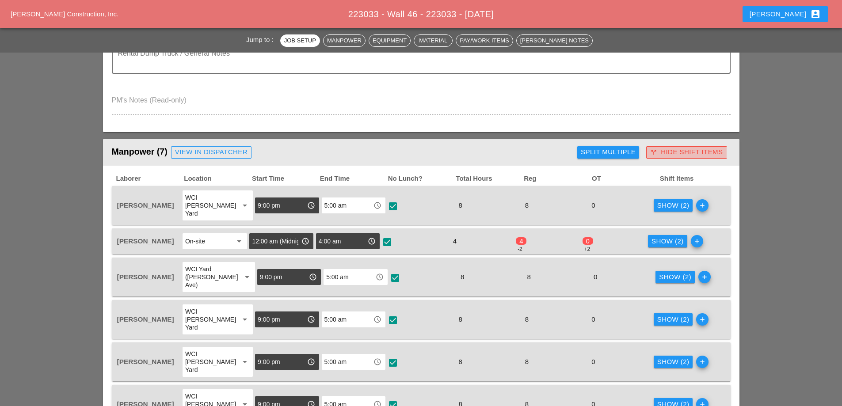
click at [687, 153] on div "call_split Hide Shift Items" at bounding box center [686, 152] width 73 height 10
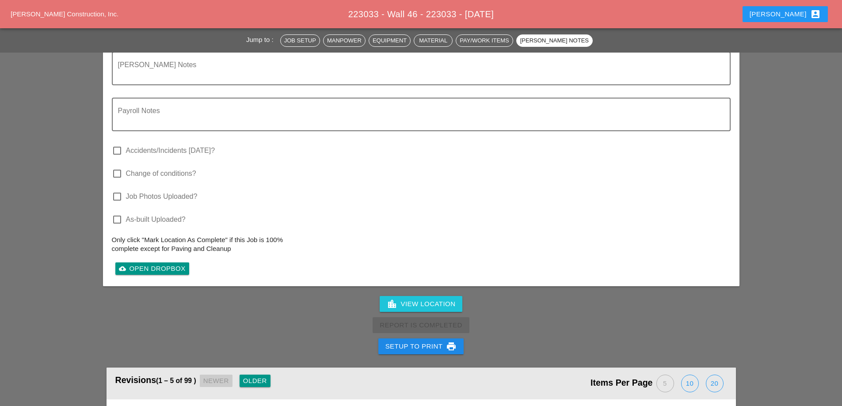
scroll to position [1946, 0]
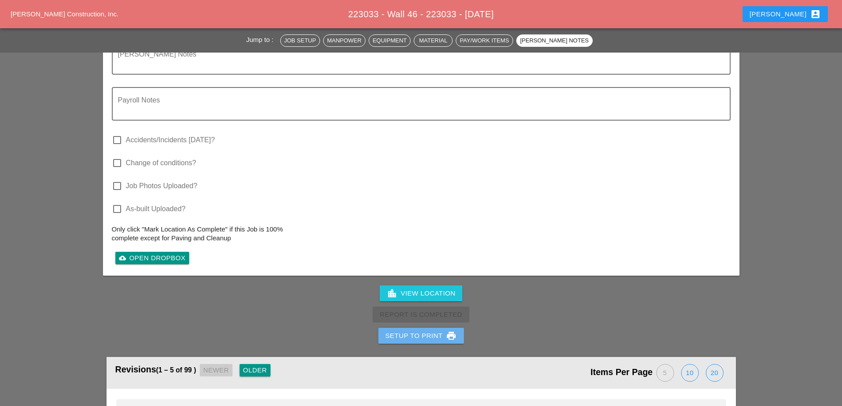
click at [425, 331] on div "Setup to Print print" at bounding box center [422, 336] width 72 height 11
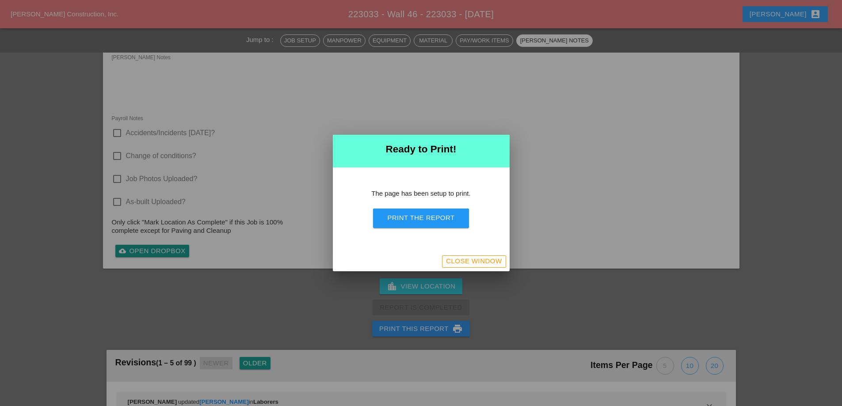
scroll to position [1856, 0]
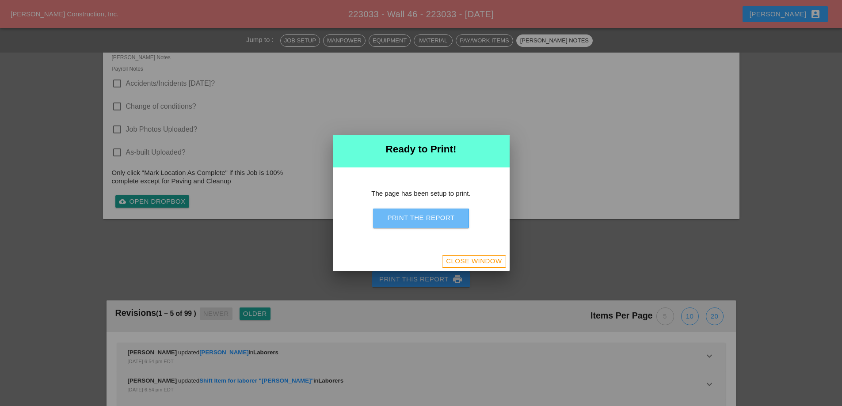
drag, startPoint x: 435, startPoint y: 217, endPoint x: 492, endPoint y: 164, distance: 78.2
click at [435, 218] on div "Print the Report" at bounding box center [420, 218] width 67 height 10
click at [492, 261] on div "Close Window" at bounding box center [474, 261] width 56 height 10
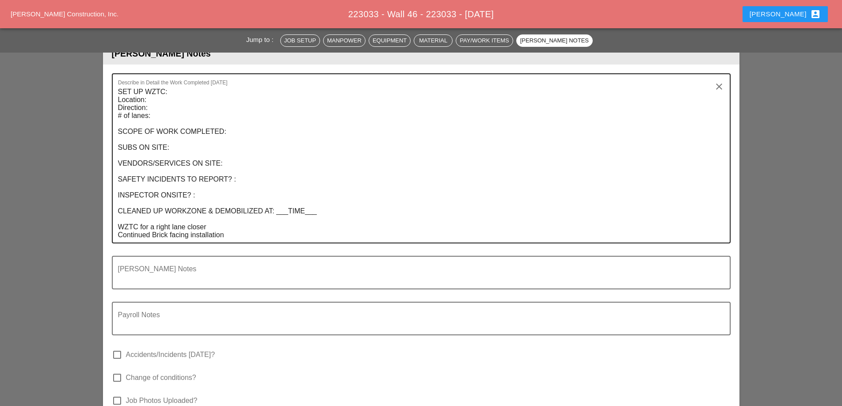
scroll to position [1717, 0]
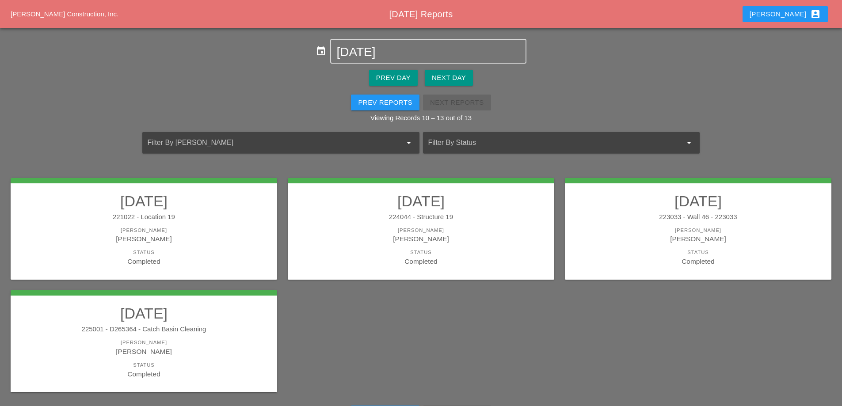
click at [151, 329] on div "225001 - D265364 - Catch Basin Cleaning" at bounding box center [143, 330] width 249 height 10
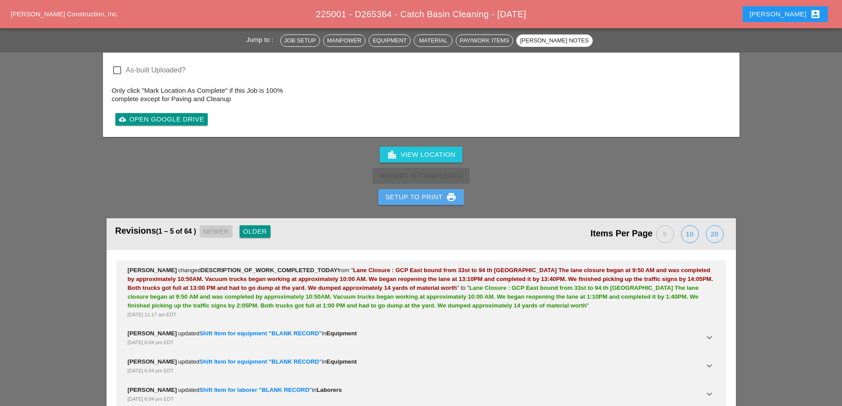
click at [425, 192] on div "Setup to Print print" at bounding box center [422, 197] width 72 height 11
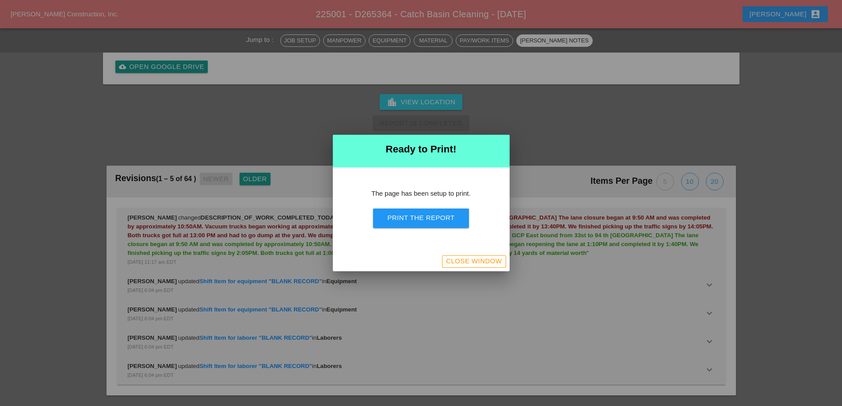
scroll to position [1255, 0]
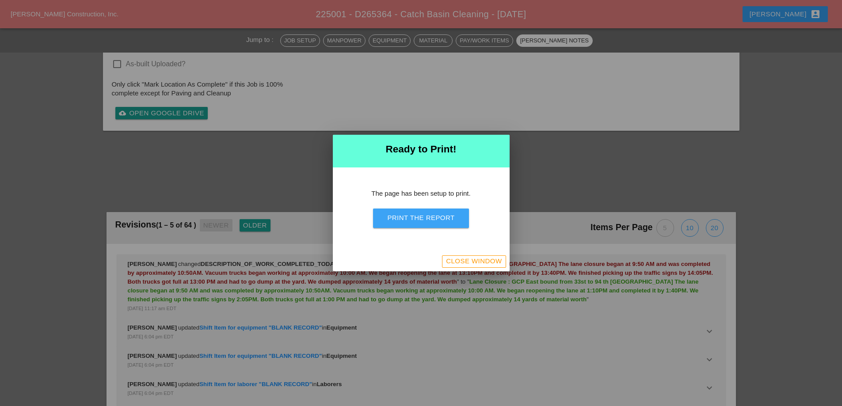
drag, startPoint x: 436, startPoint y: 220, endPoint x: 496, endPoint y: 162, distance: 82.6
click at [436, 220] on div "Print the Report" at bounding box center [420, 218] width 67 height 10
drag, startPoint x: 500, startPoint y: 256, endPoint x: 410, endPoint y: 0, distance: 270.9
click at [500, 256] on button "Close Window" at bounding box center [474, 262] width 64 height 12
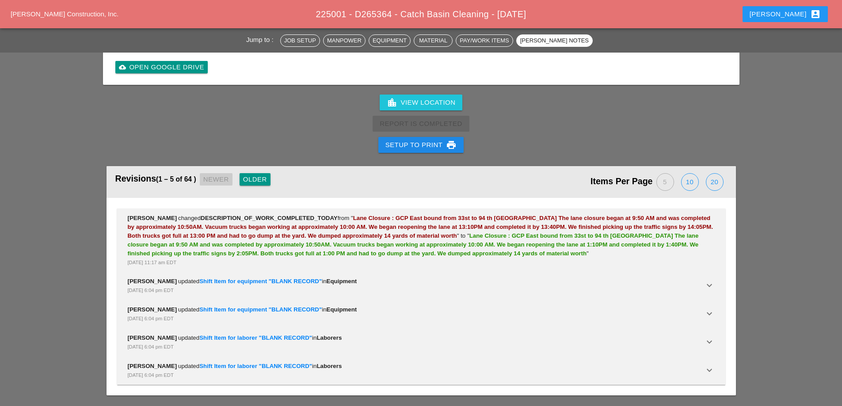
scroll to position [1451, 0]
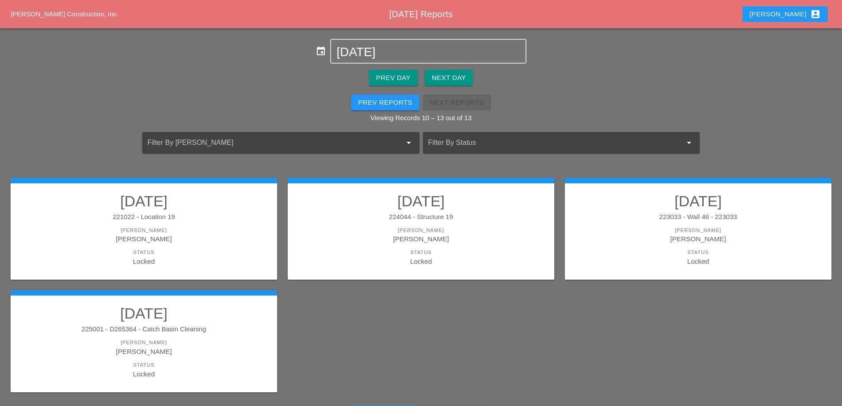
click at [373, 107] on div "Prev Reports" at bounding box center [385, 103] width 54 height 10
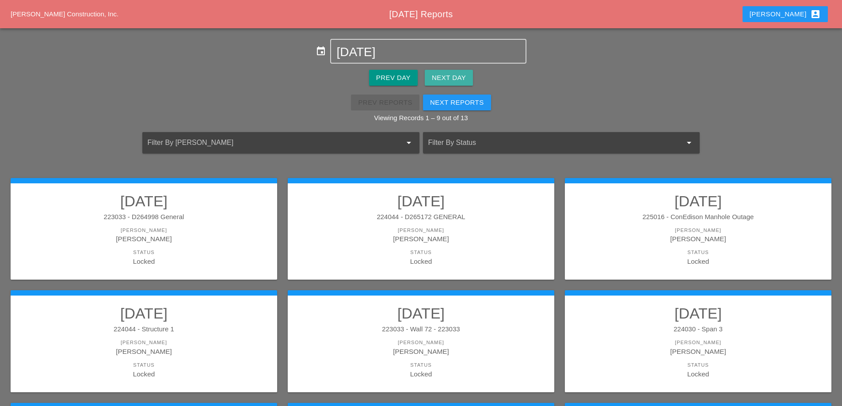
click at [450, 76] on div "Next Day" at bounding box center [449, 78] width 34 height 10
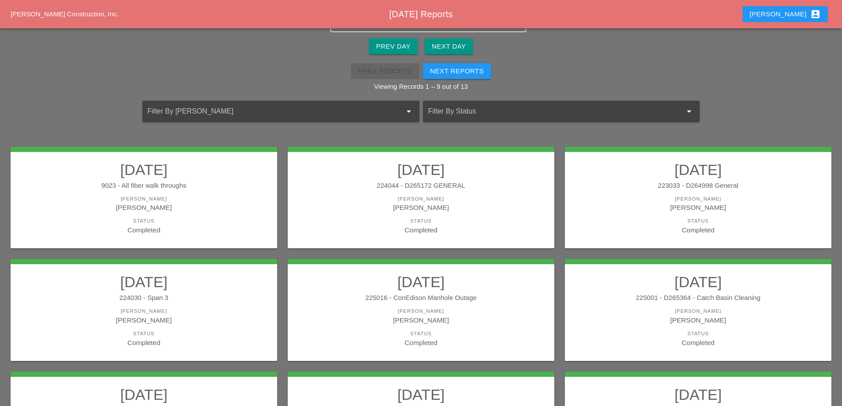
scroll to position [26, 0]
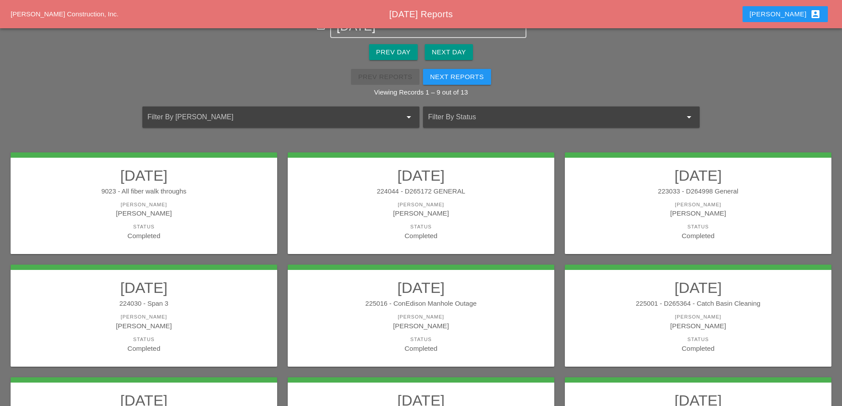
click at [186, 201] on link "08/05/2025 9023 - All fiber walk throughs Foreman Iwan Belfor Status Completed" at bounding box center [143, 204] width 249 height 74
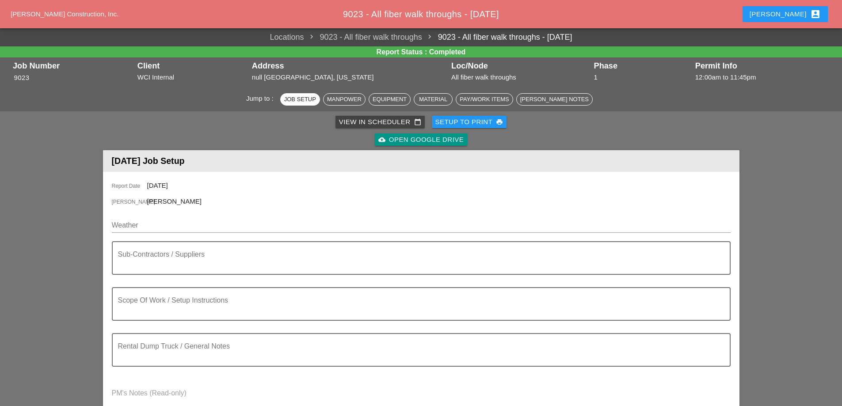
click at [478, 120] on div "Setup to Print print" at bounding box center [470, 122] width 68 height 10
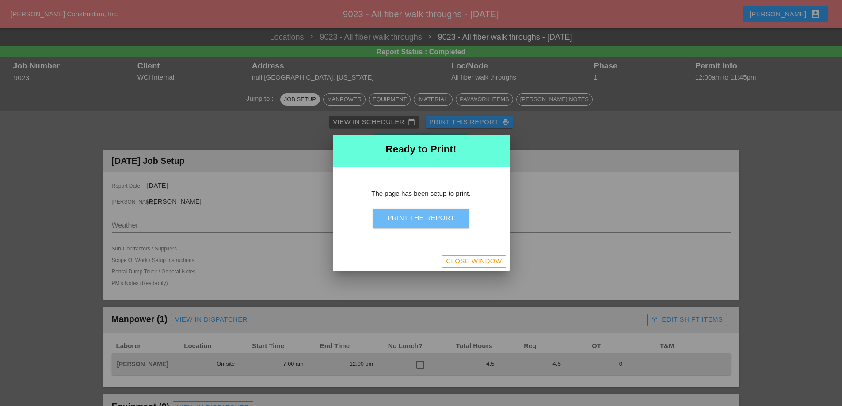
drag, startPoint x: 425, startPoint y: 211, endPoint x: 495, endPoint y: 154, distance: 90.5
click at [425, 212] on button "Print the Report" at bounding box center [421, 218] width 96 height 19
click at [473, 261] on div "Close Window" at bounding box center [474, 261] width 56 height 10
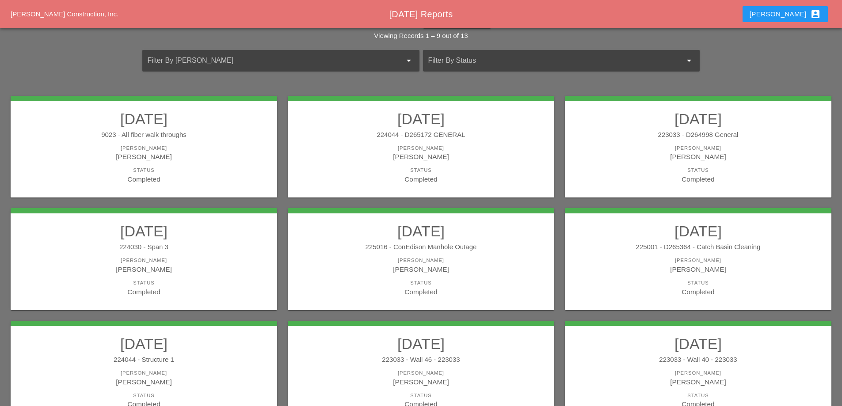
scroll to position [88, 0]
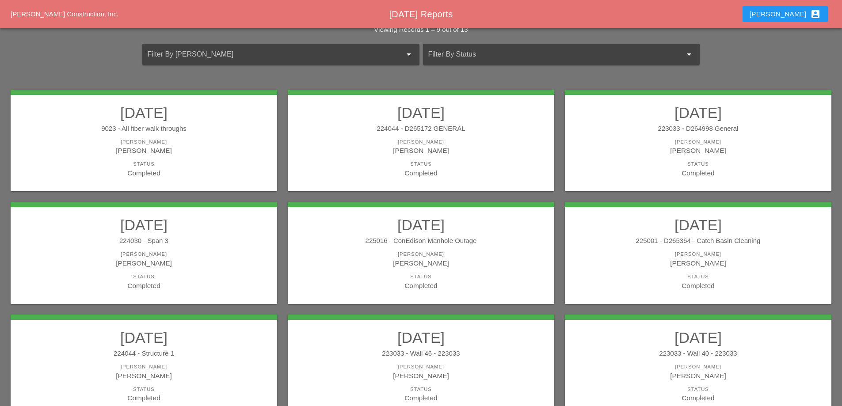
click at [470, 151] on div "[PERSON_NAME]" at bounding box center [421, 150] width 249 height 10
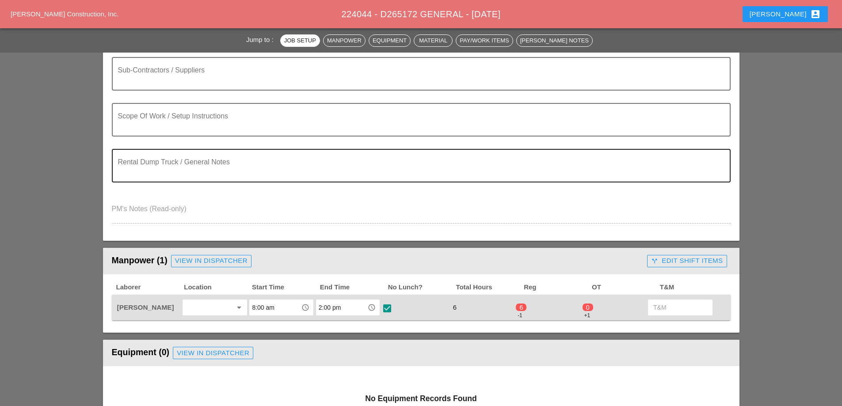
scroll to position [221, 0]
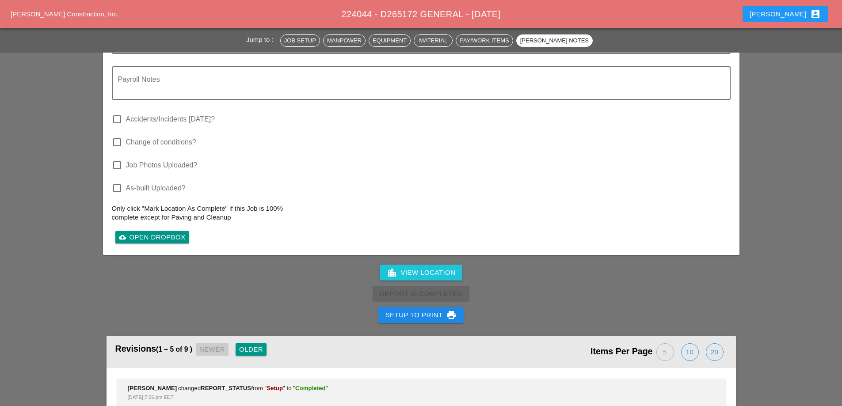
click at [406, 313] on div "Setup to Print print" at bounding box center [422, 315] width 72 height 11
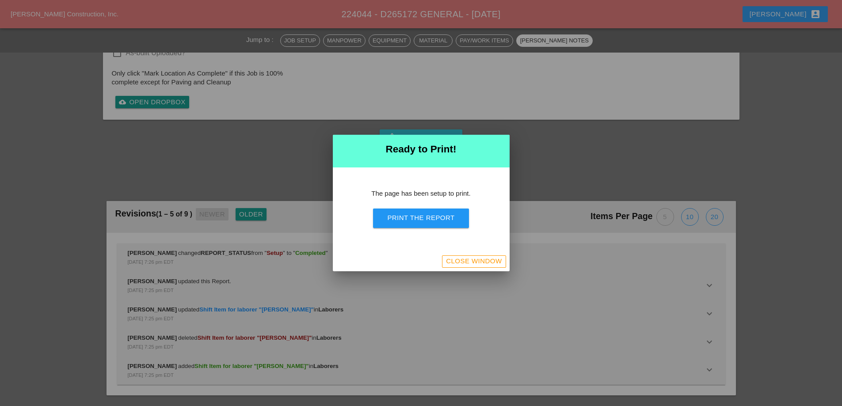
scroll to position [753, 0]
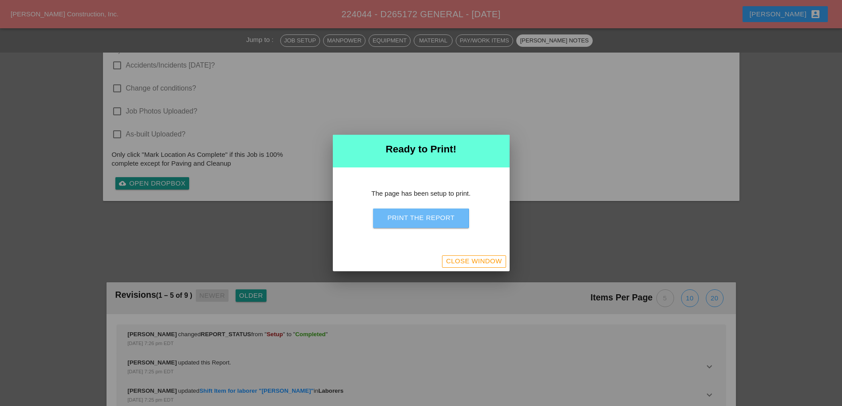
drag, startPoint x: 424, startPoint y: 214, endPoint x: 502, endPoint y: 159, distance: 95.6
click at [424, 214] on div "Print the Report" at bounding box center [420, 218] width 67 height 10
click at [463, 264] on div "Close Window" at bounding box center [474, 261] width 56 height 10
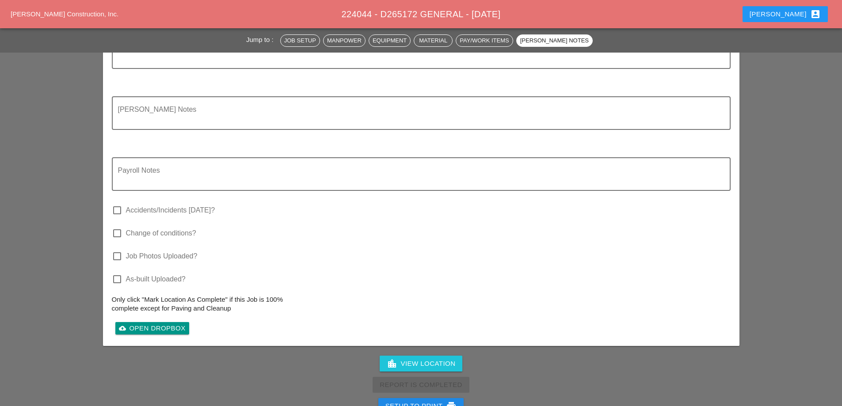
scroll to position [883, 0]
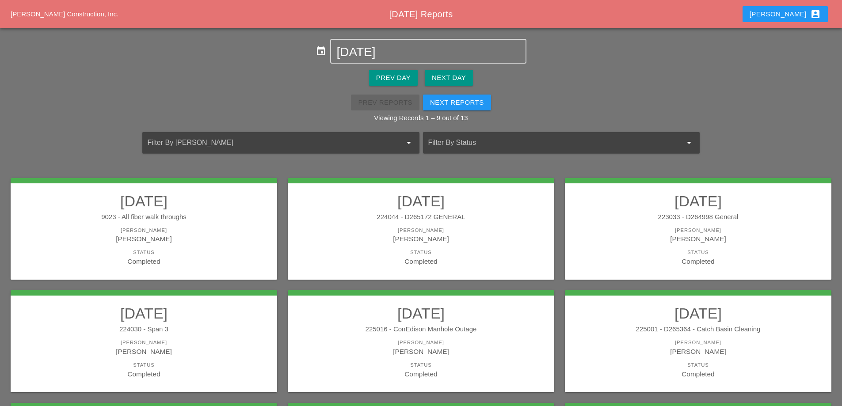
click at [621, 222] on link "08/05/2025 223033 - D264998 General Foreman Luca Gambardella Status Completed" at bounding box center [698, 229] width 249 height 74
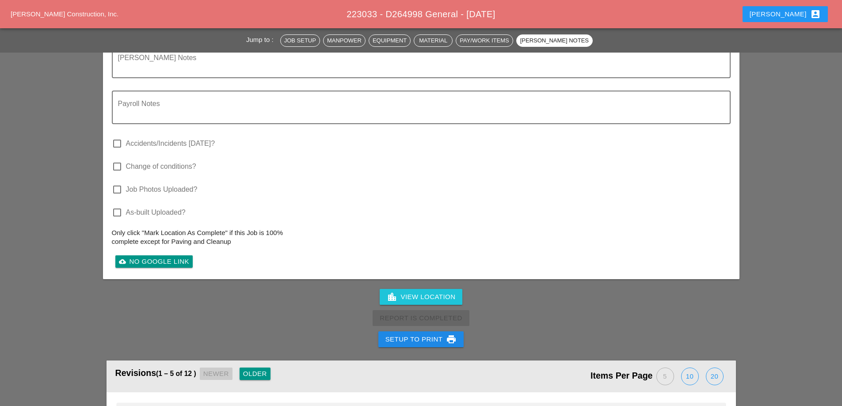
scroll to position [929, 0]
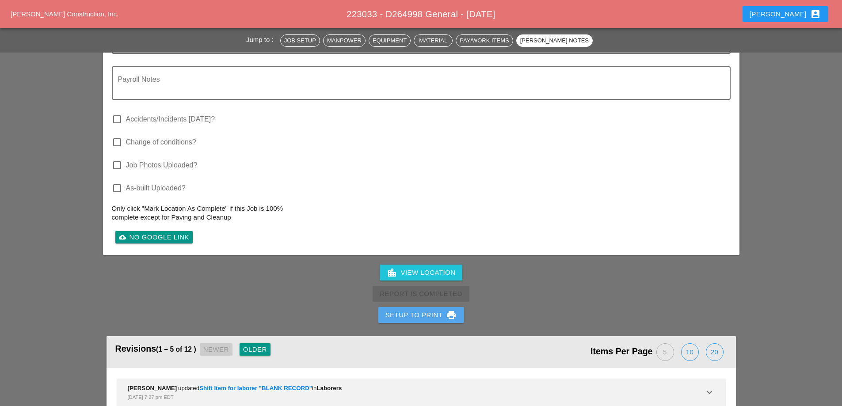
click at [428, 316] on div "Setup to Print print" at bounding box center [422, 315] width 72 height 11
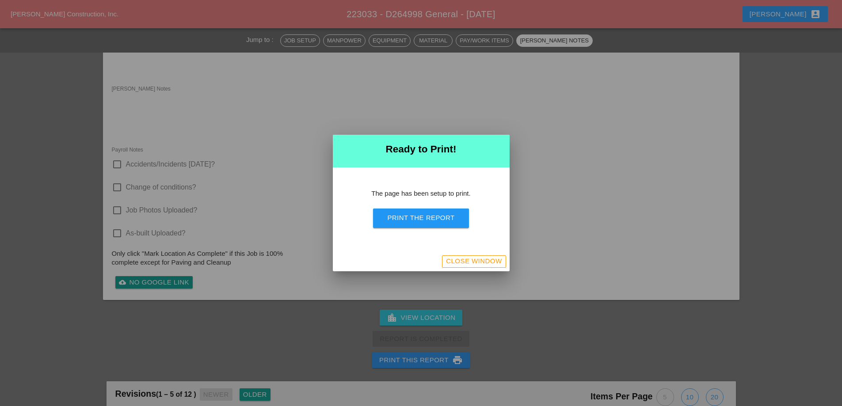
scroll to position [753, 0]
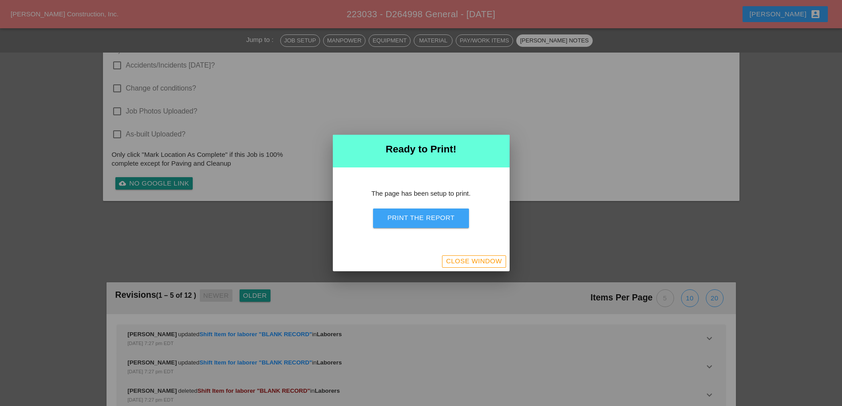
drag, startPoint x: 439, startPoint y: 218, endPoint x: 507, endPoint y: 160, distance: 89.6
click at [439, 219] on div "Print the Report" at bounding box center [420, 218] width 67 height 10
click at [478, 256] on button "Close Window" at bounding box center [474, 262] width 64 height 12
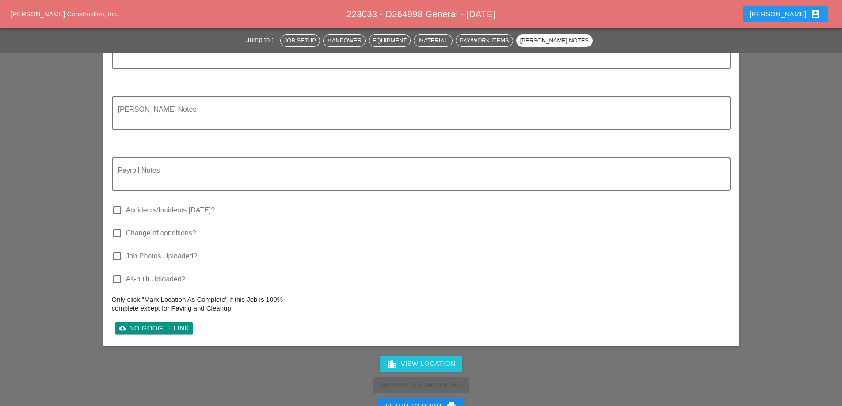
scroll to position [883, 0]
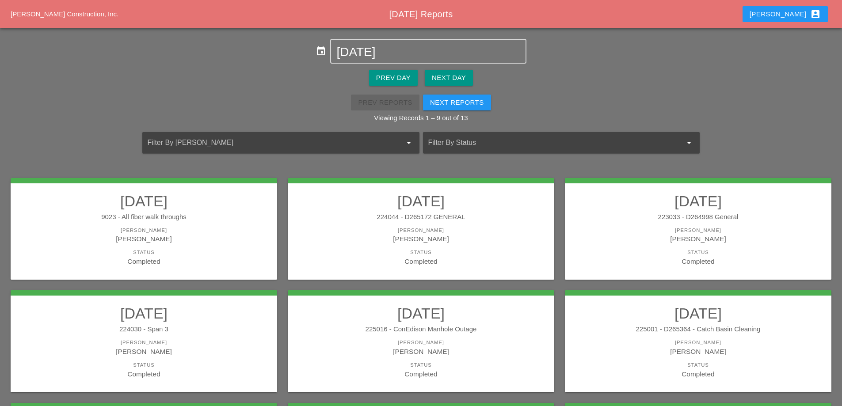
click at [154, 320] on h2 "[DATE]" at bounding box center [143, 314] width 249 height 18
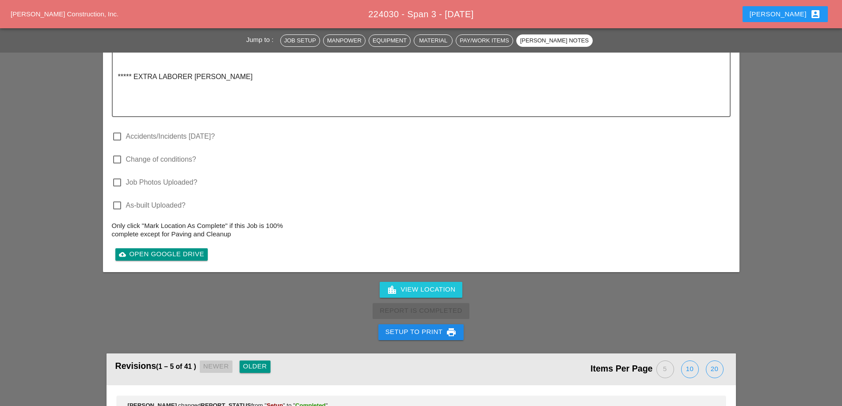
scroll to position [2034, 0]
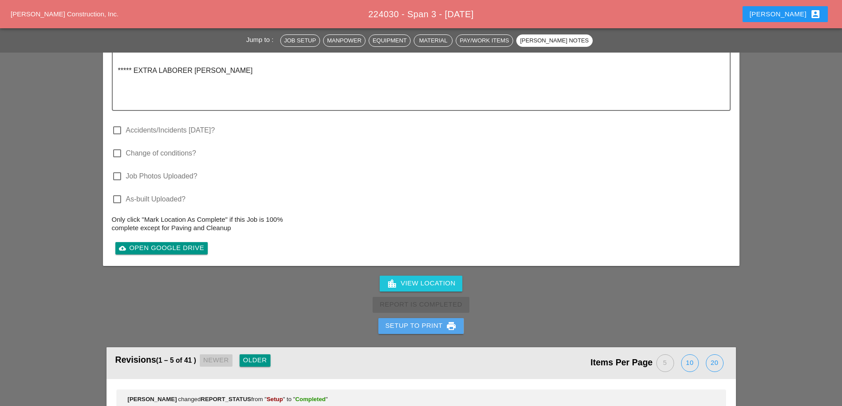
click at [395, 322] on div "Setup to Print print" at bounding box center [422, 326] width 72 height 11
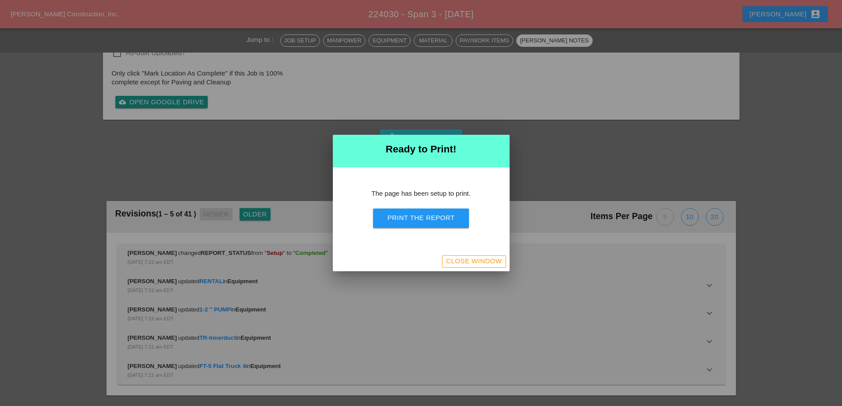
scroll to position [1951, 0]
click at [409, 220] on div "Print the Report" at bounding box center [420, 218] width 67 height 10
click at [487, 268] on div "Close Window" at bounding box center [421, 261] width 177 height 19
click at [488, 260] on div "Close Window" at bounding box center [474, 261] width 56 height 10
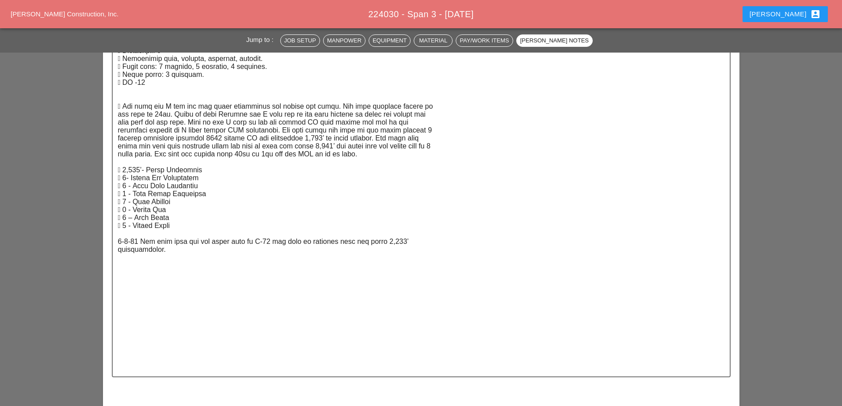
scroll to position [1479, 0]
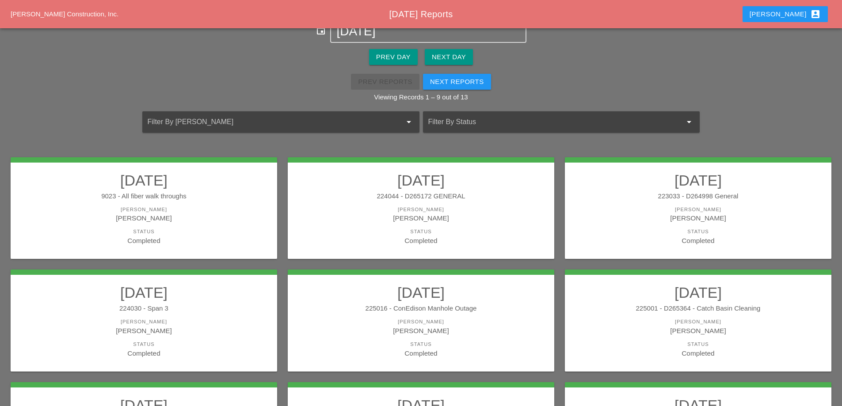
scroll to position [44, 0]
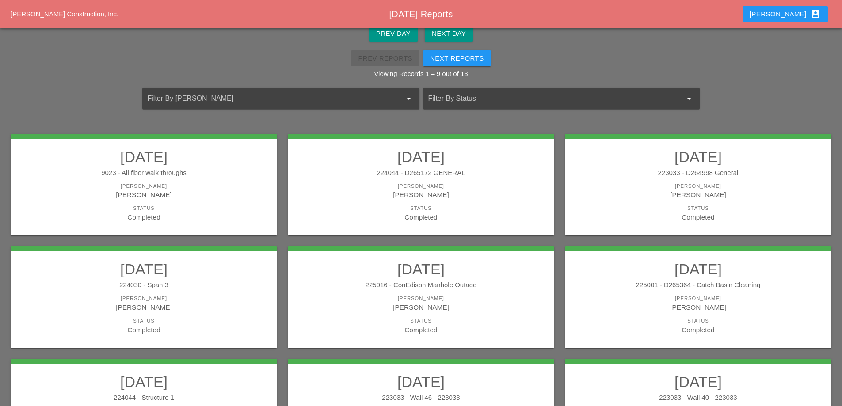
click at [501, 290] on div "225016 - ConEdison Manhole Outage" at bounding box center [421, 285] width 249 height 10
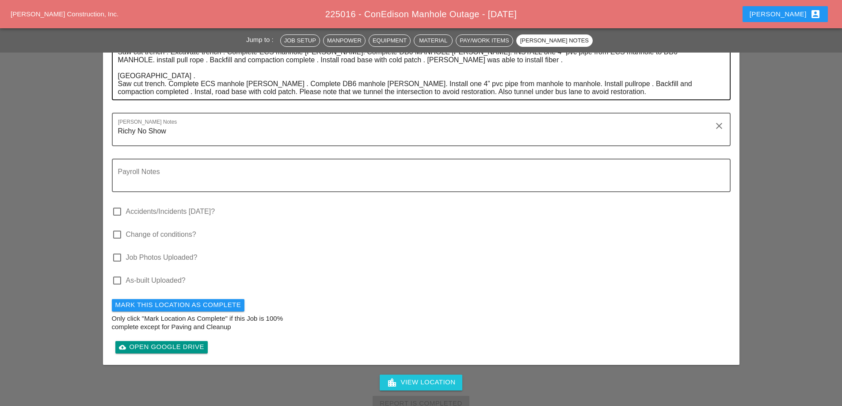
scroll to position [2476, 0]
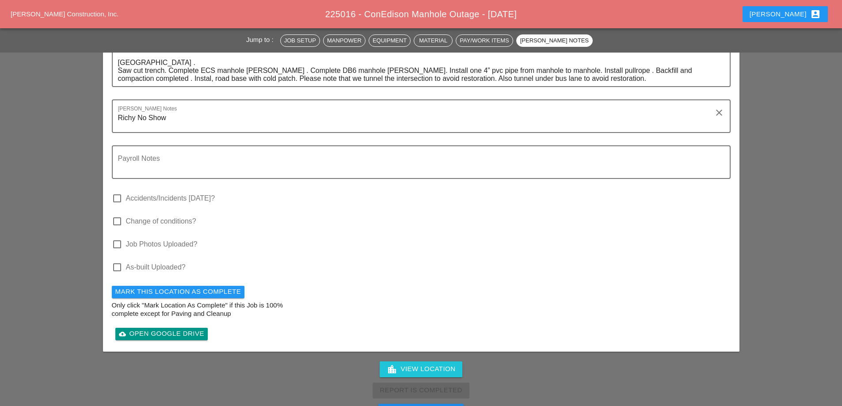
click at [428, 406] on div "Setup to Print print" at bounding box center [422, 412] width 72 height 11
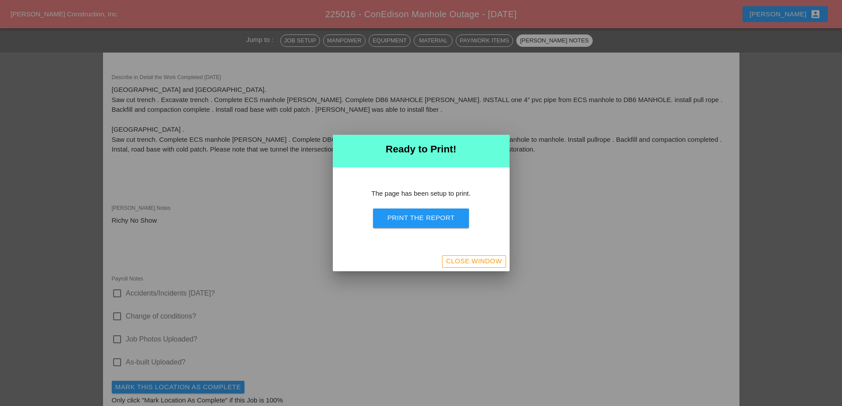
scroll to position [2594, 0]
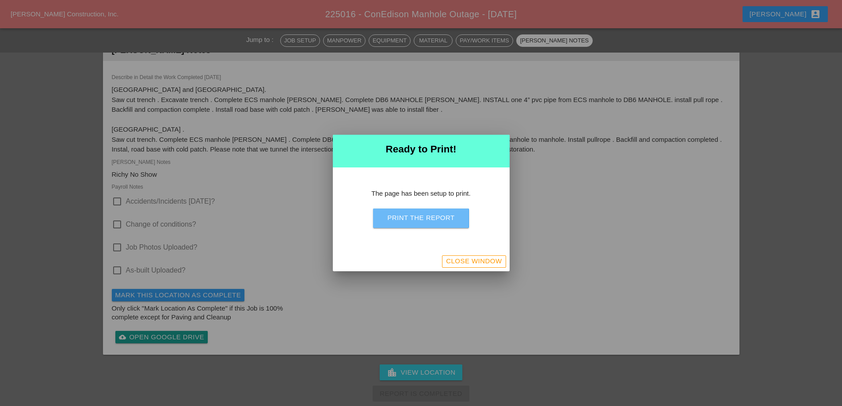
drag, startPoint x: 432, startPoint y: 222, endPoint x: 497, endPoint y: 163, distance: 87.6
click at [432, 223] on div "Print the Report" at bounding box center [420, 218] width 67 height 10
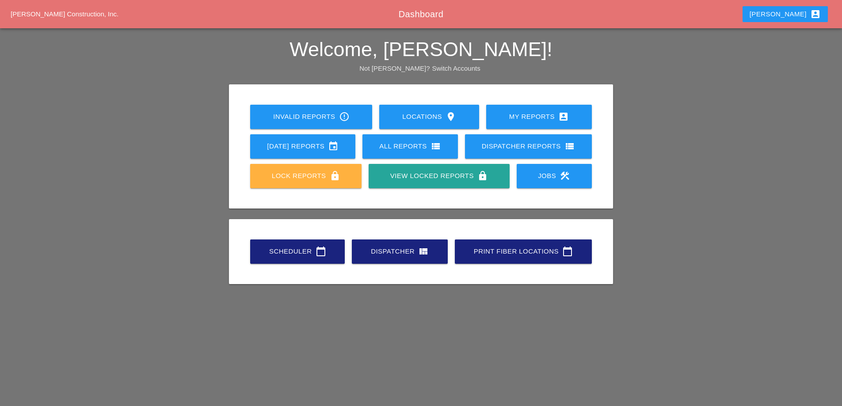
click at [310, 171] on div "Lock Reports lock" at bounding box center [305, 176] width 83 height 11
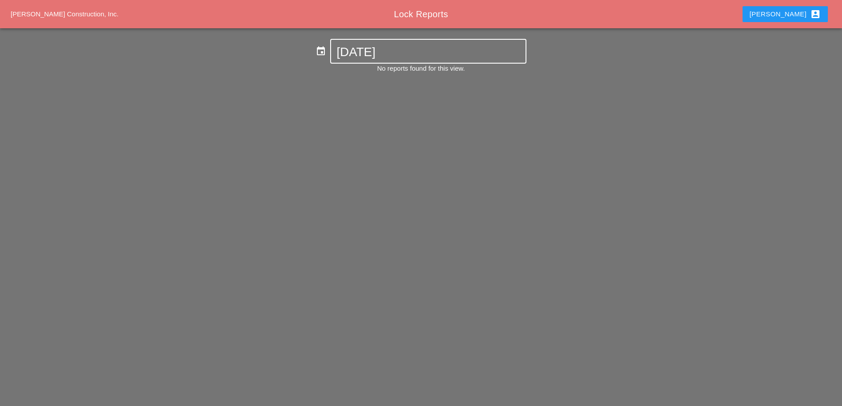
click at [364, 54] on input "08-11-2025" at bounding box center [429, 52] width 184 height 14
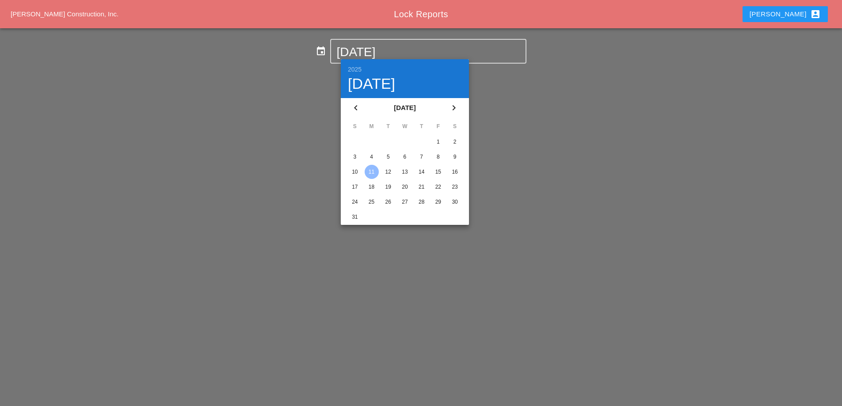
click at [372, 160] on div "4" at bounding box center [372, 157] width 14 height 14
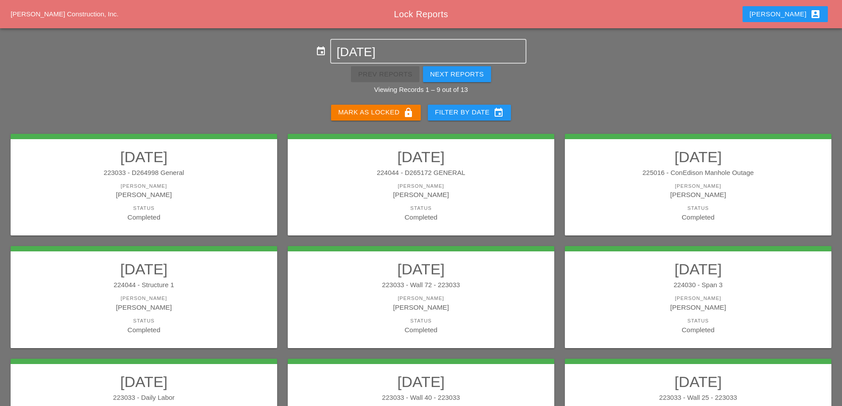
click at [374, 111] on div "[PERSON_NAME] as Locked lock" at bounding box center [376, 112] width 76 height 11
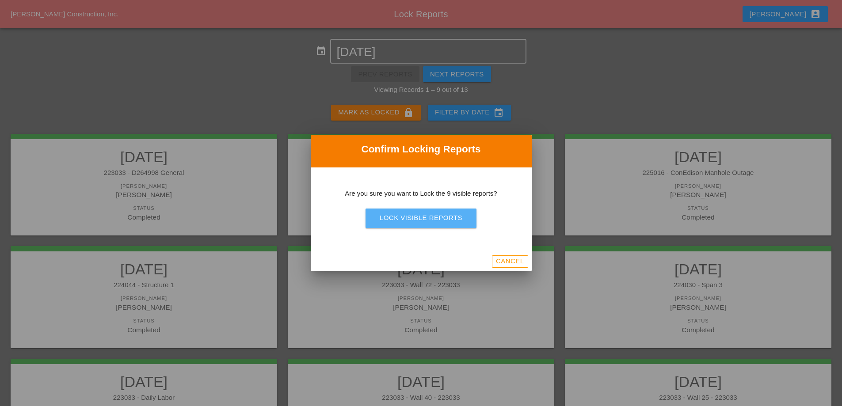
click at [397, 220] on div "Lock Visible Reports" at bounding box center [421, 218] width 83 height 10
click at [397, 220] on div "Are you sure?" at bounding box center [421, 218] width 56 height 10
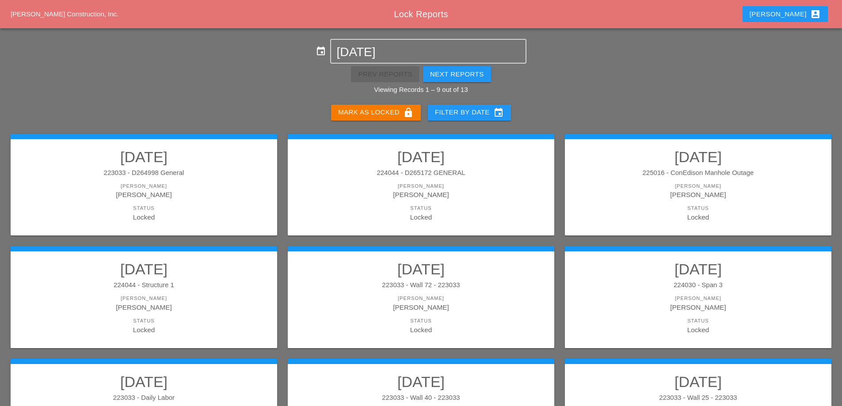
click at [459, 75] on div "Next Reports" at bounding box center [457, 74] width 54 height 10
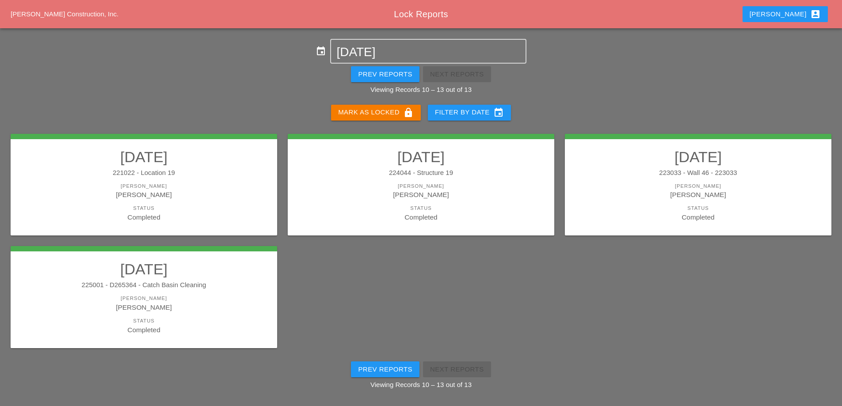
click at [395, 113] on div "[PERSON_NAME] as Locked lock" at bounding box center [376, 112] width 76 height 11
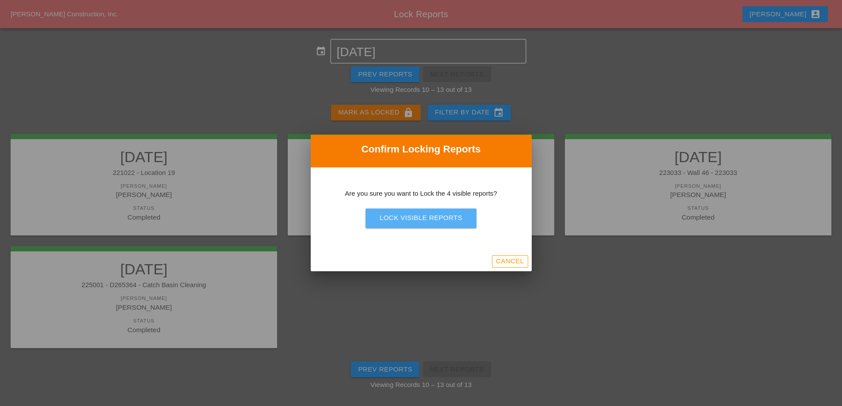
click at [407, 223] on div "Lock Visible Reports" at bounding box center [421, 218] width 83 height 10
click at [407, 223] on div "Are you sure?" at bounding box center [421, 218] width 56 height 10
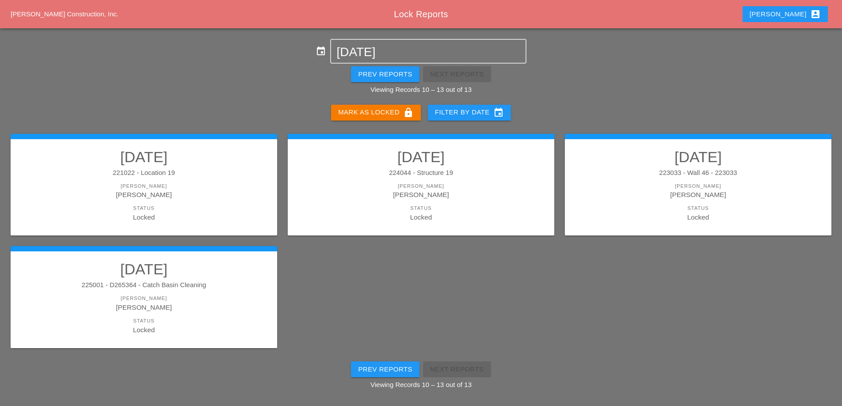
click at [372, 76] on div "Prev Reports" at bounding box center [385, 74] width 54 height 10
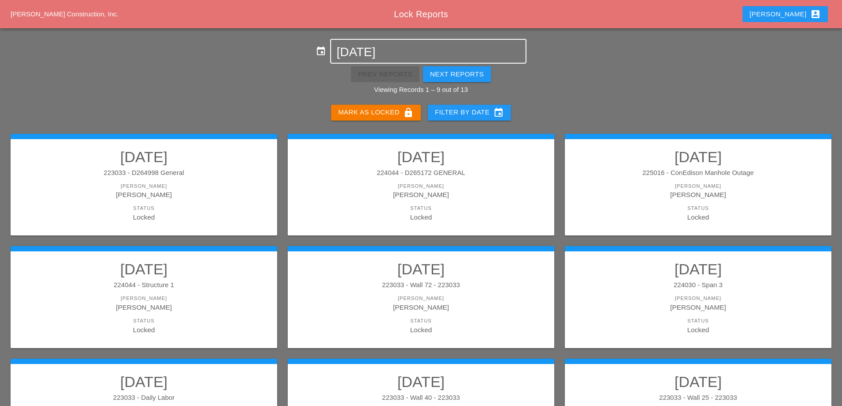
click at [391, 53] on input "08-04-2025" at bounding box center [429, 52] width 184 height 14
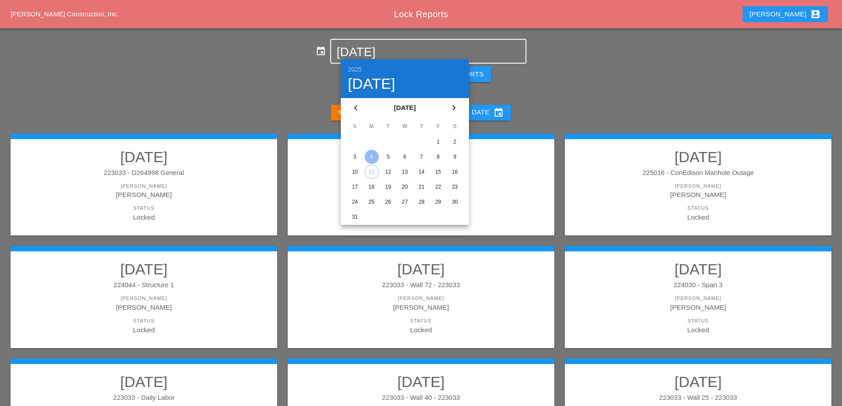
click at [388, 154] on div "5" at bounding box center [388, 157] width 14 height 14
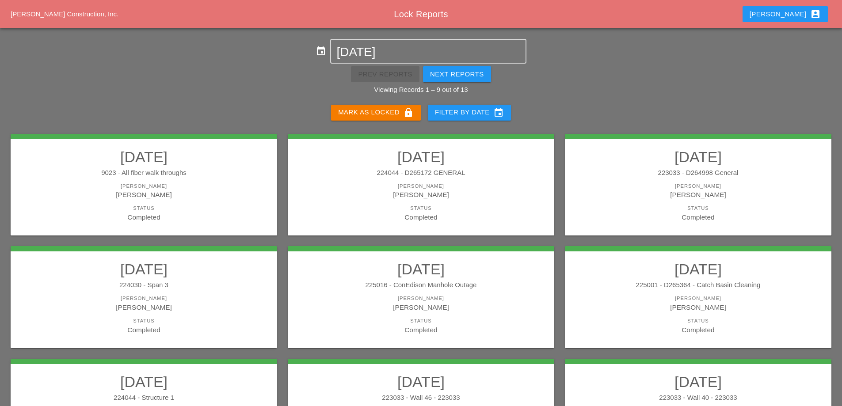
click at [384, 111] on div "[PERSON_NAME] as Locked lock" at bounding box center [376, 112] width 76 height 11
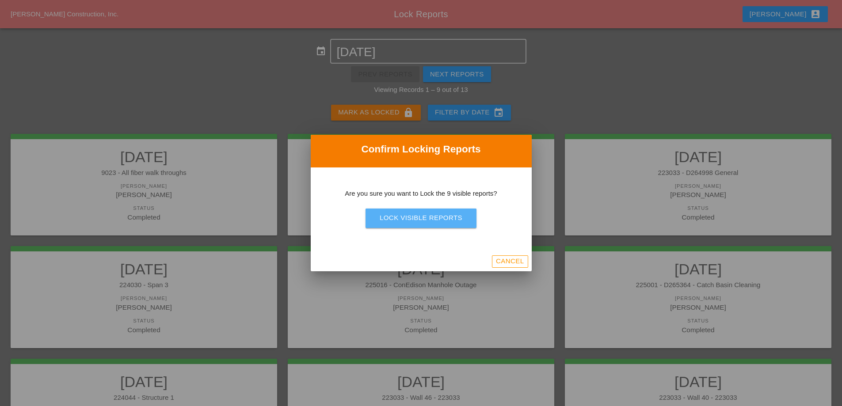
click at [428, 221] on div "Lock Visible Reports" at bounding box center [421, 218] width 83 height 10
click at [428, 221] on div "Are you sure?" at bounding box center [421, 218] width 56 height 10
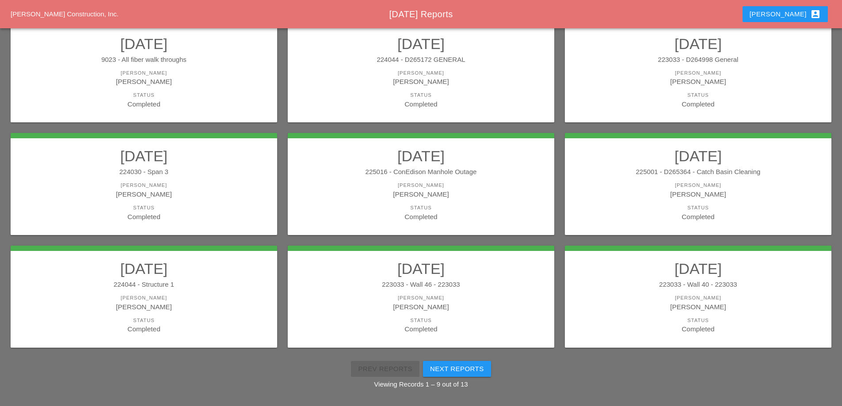
scroll to position [158, 0]
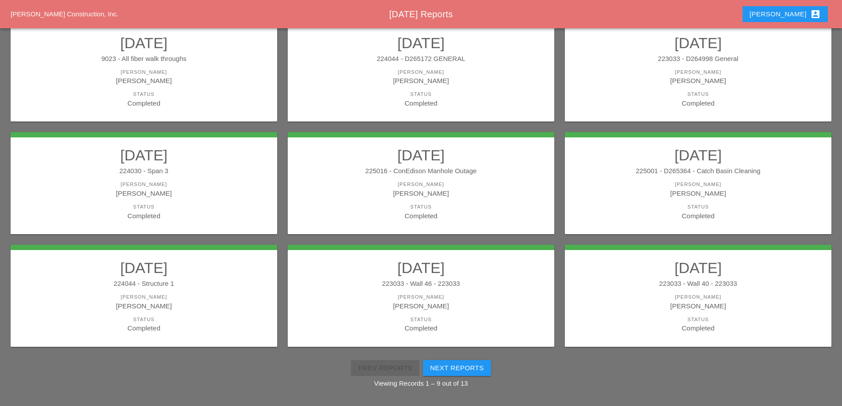
click at [717, 192] on div "[PERSON_NAME]" at bounding box center [698, 193] width 249 height 10
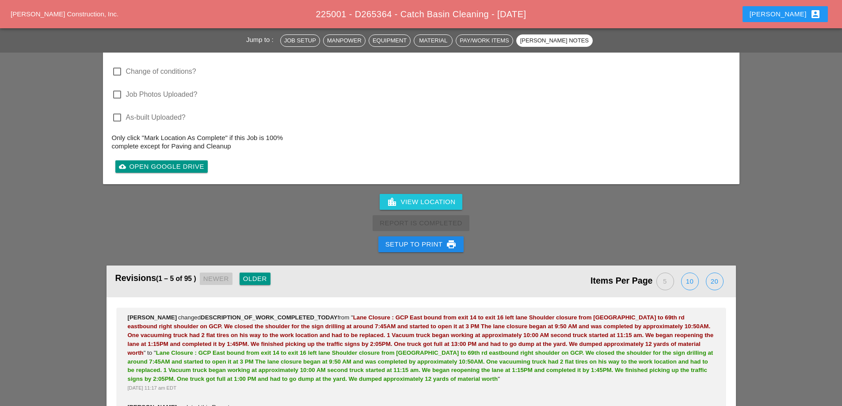
scroll to position [1459, 0]
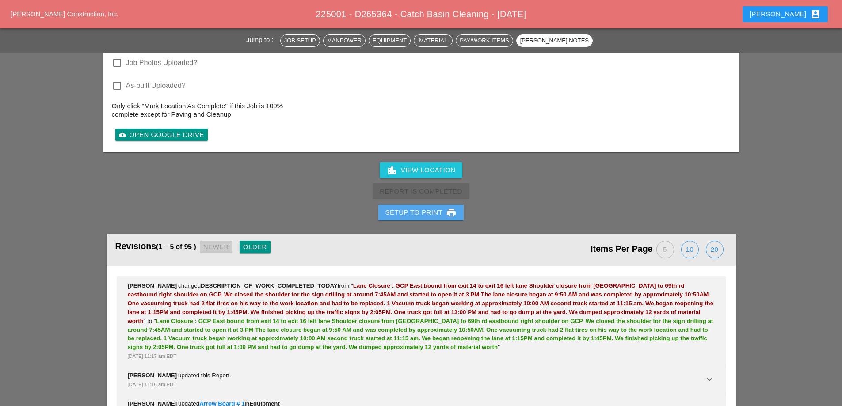
click at [408, 207] on div "Setup to Print print" at bounding box center [422, 212] width 72 height 11
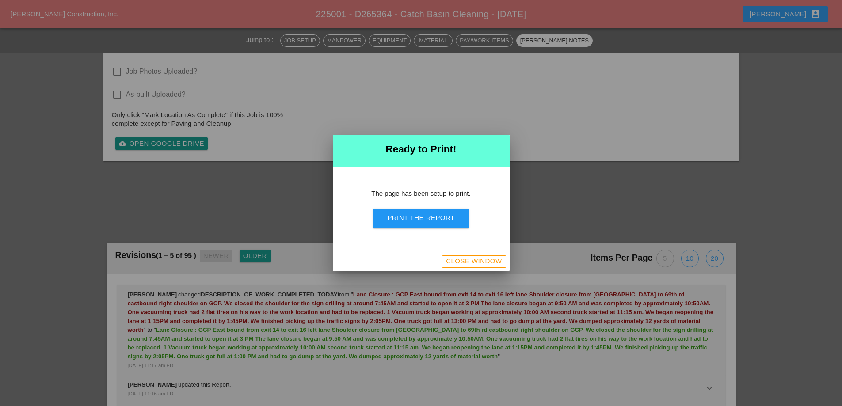
scroll to position [1240, 0]
click at [432, 220] on div "Print the Report" at bounding box center [420, 218] width 67 height 10
click at [493, 262] on div "Close Window" at bounding box center [474, 261] width 56 height 10
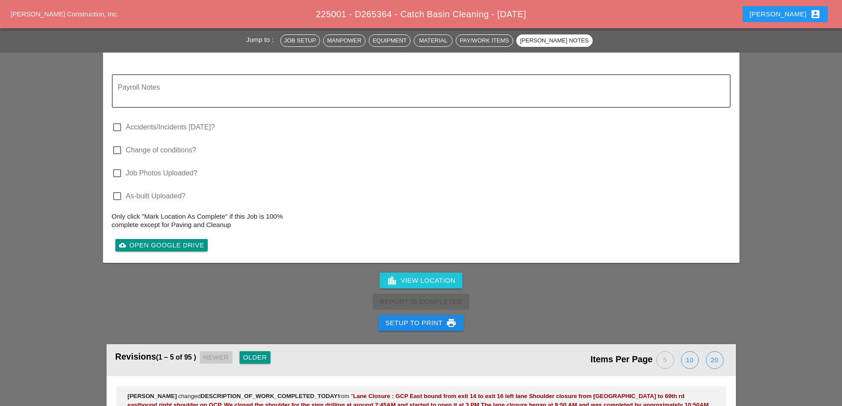
scroll to position [1364, 0]
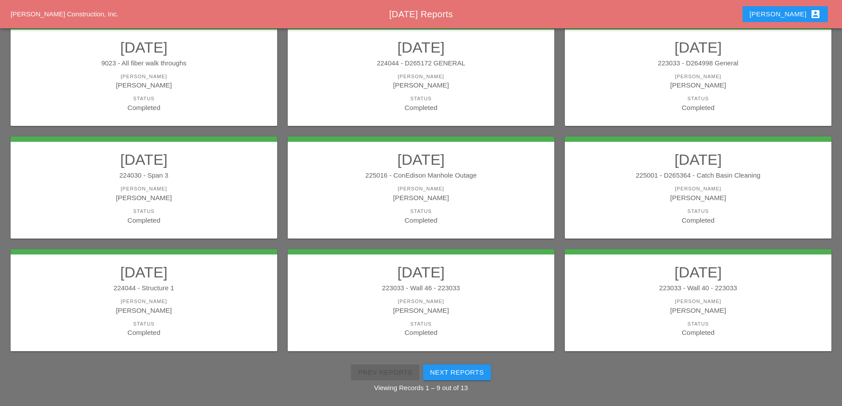
scroll to position [158, 0]
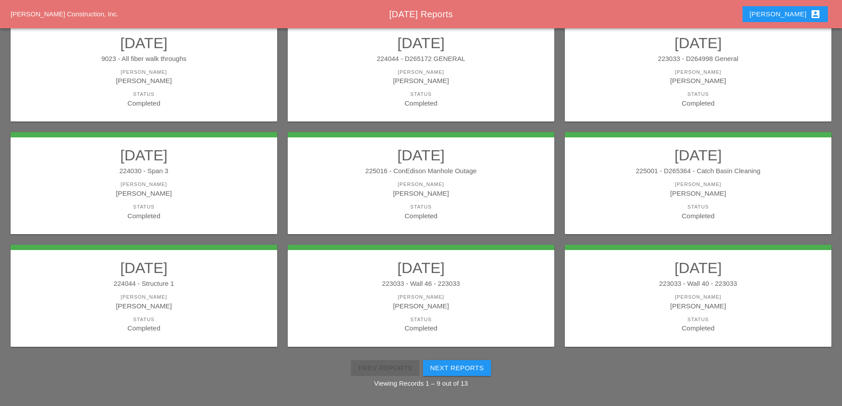
click at [195, 284] on div "224044 - Structure 1" at bounding box center [143, 284] width 249 height 10
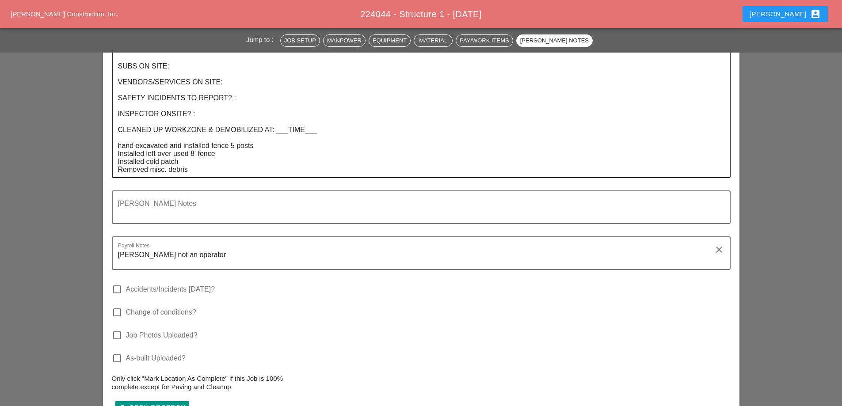
scroll to position [1282, 0]
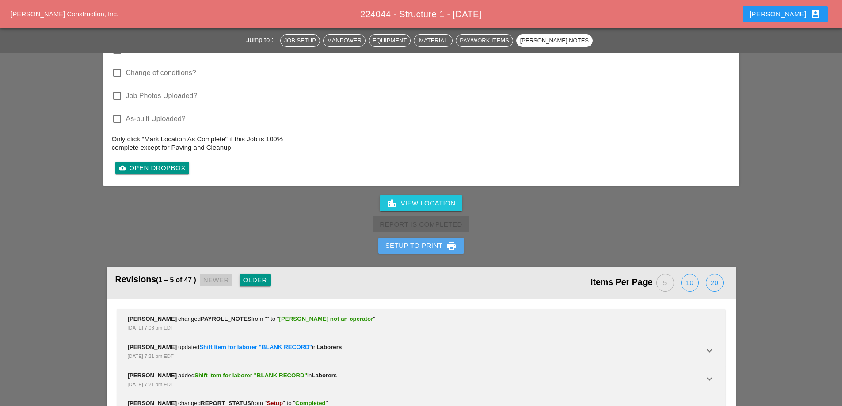
click at [435, 241] on div "Setup to Print print" at bounding box center [422, 246] width 72 height 11
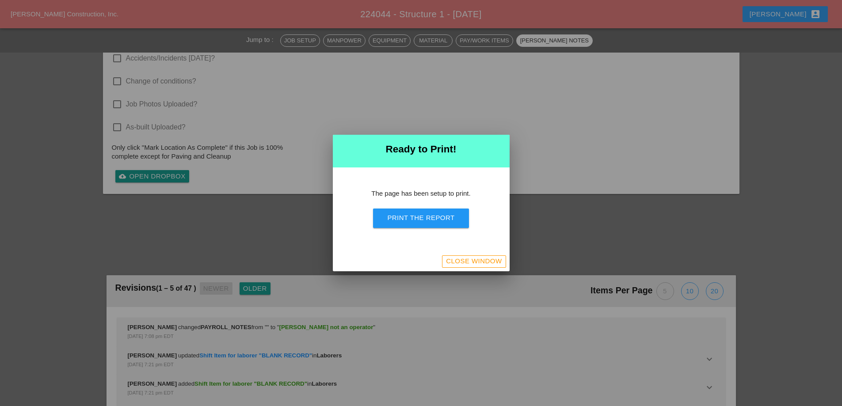
scroll to position [1413, 0]
click at [435, 216] on div "Print the Report" at bounding box center [420, 218] width 67 height 10
drag, startPoint x: 471, startPoint y: 257, endPoint x: 466, endPoint y: 250, distance: 9.2
click at [471, 258] on div "Close Window" at bounding box center [474, 261] width 56 height 10
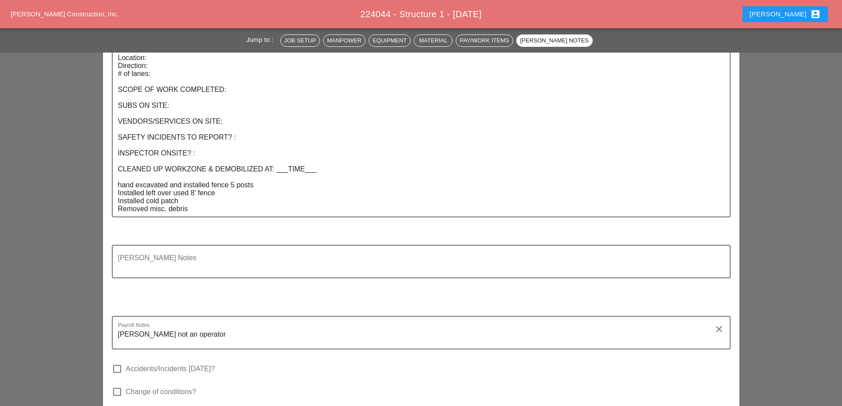
scroll to position [1224, 0]
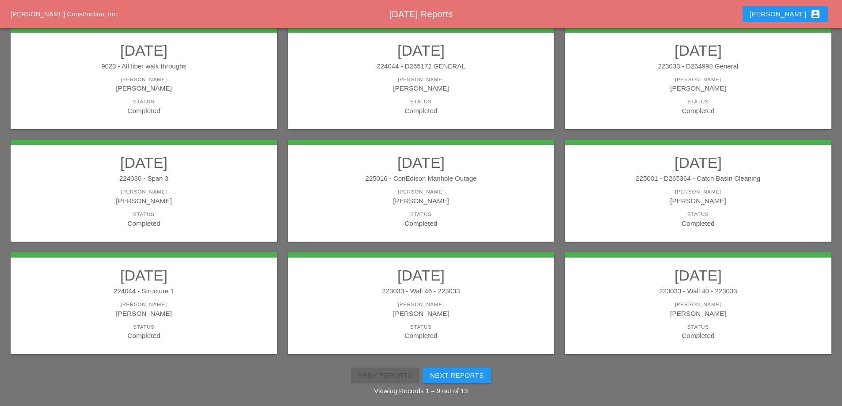
scroll to position [158, 0]
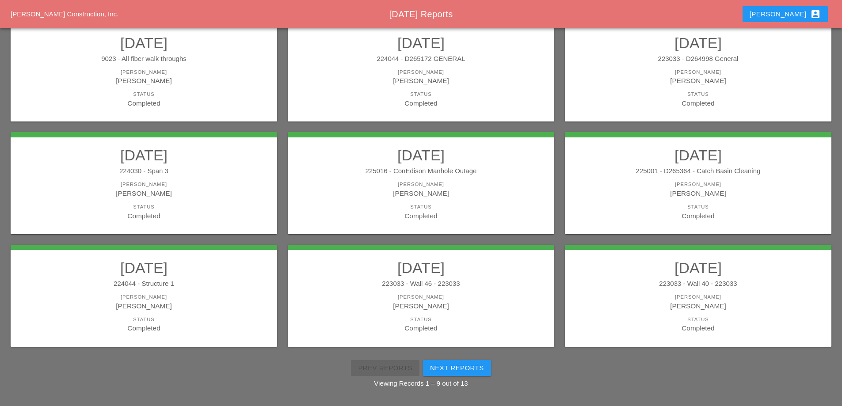
click at [431, 282] on div "223033 - Wall 46 - 223033" at bounding box center [421, 284] width 249 height 10
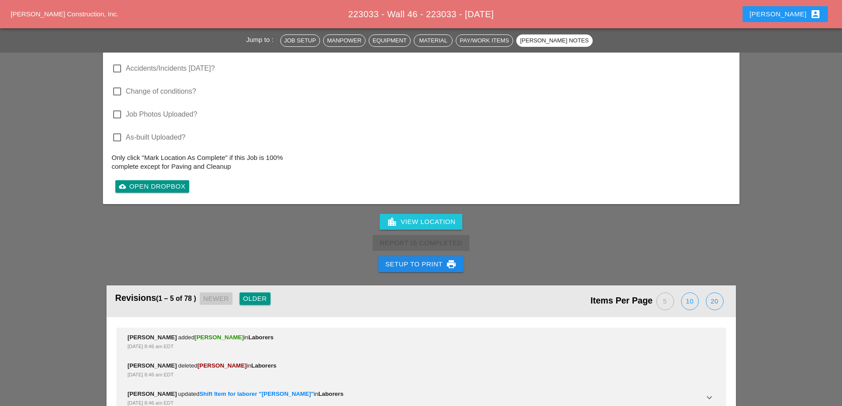
scroll to position [2037, 0]
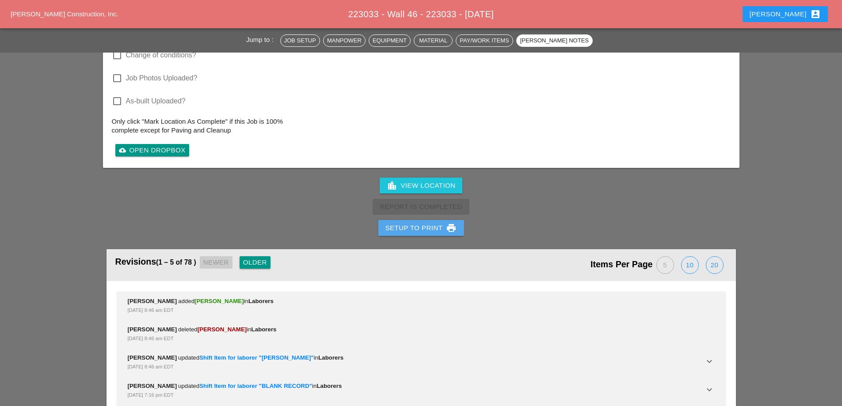
click at [434, 220] on button "Setup to Print print" at bounding box center [422, 228] width 86 height 16
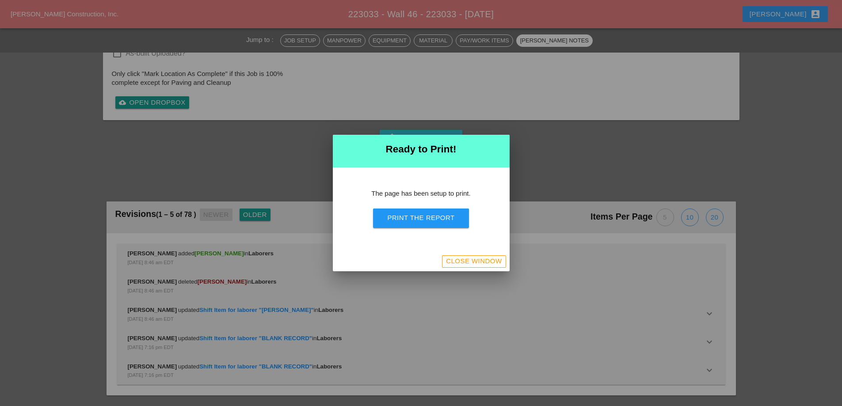
scroll to position [1915, 0]
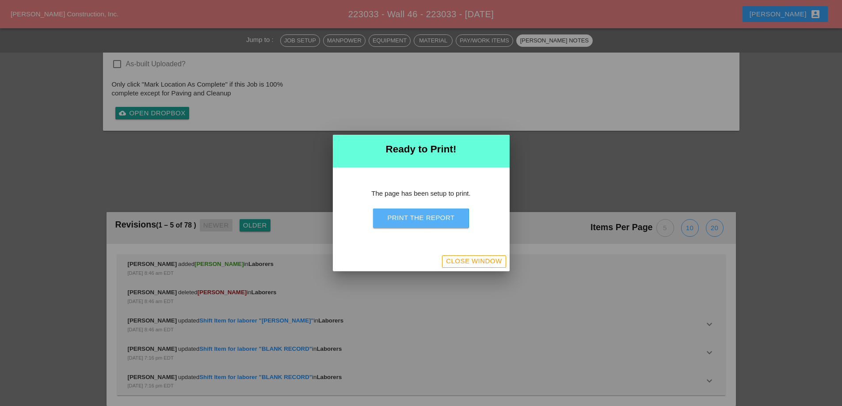
click at [431, 210] on button "Print the Report" at bounding box center [421, 218] width 96 height 19
drag, startPoint x: 461, startPoint y: 265, endPoint x: 452, endPoint y: 261, distance: 10.1
click at [461, 265] on div "Close Window" at bounding box center [474, 261] width 56 height 10
click at [453, 262] on div "Close Window" at bounding box center [474, 261] width 56 height 10
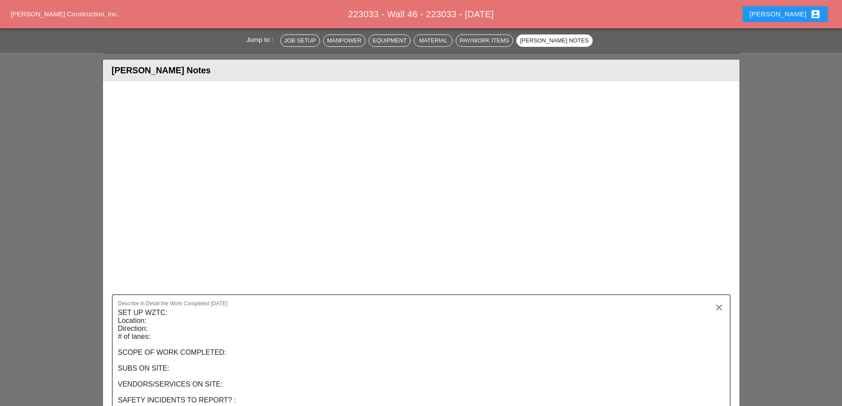
scroll to position [2037, 0]
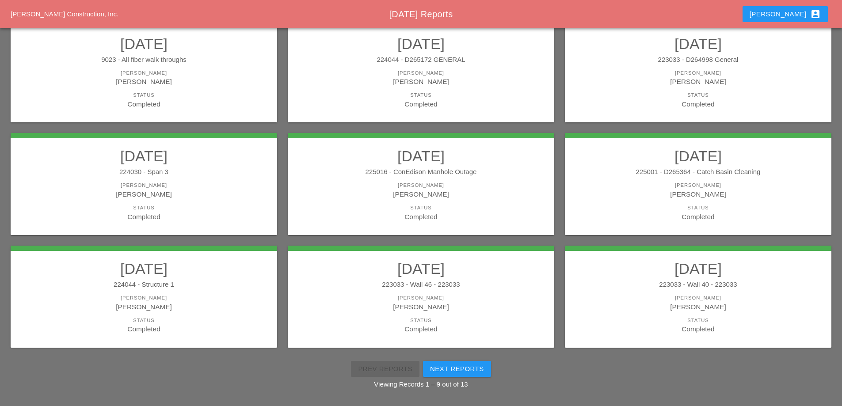
scroll to position [158, 0]
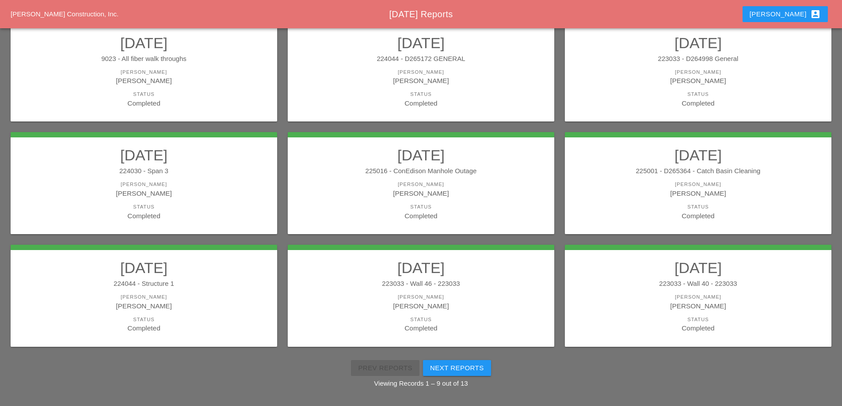
click at [677, 273] on h2 "08/05/2025" at bounding box center [698, 268] width 249 height 18
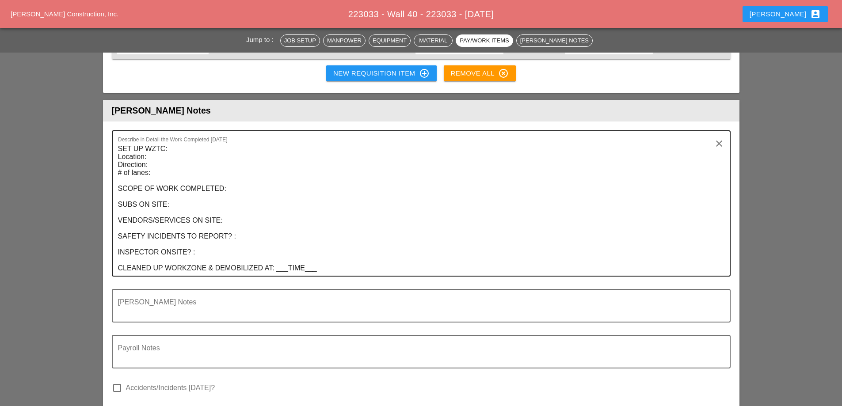
scroll to position [929, 0]
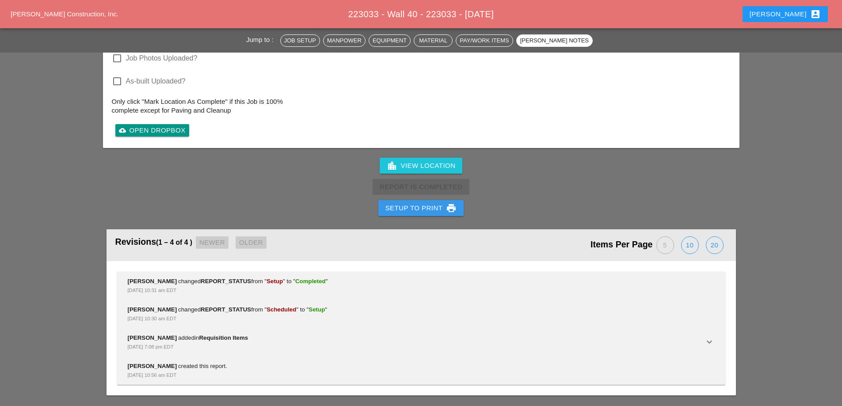
click at [424, 209] on div "Setup to Print print" at bounding box center [422, 208] width 72 height 11
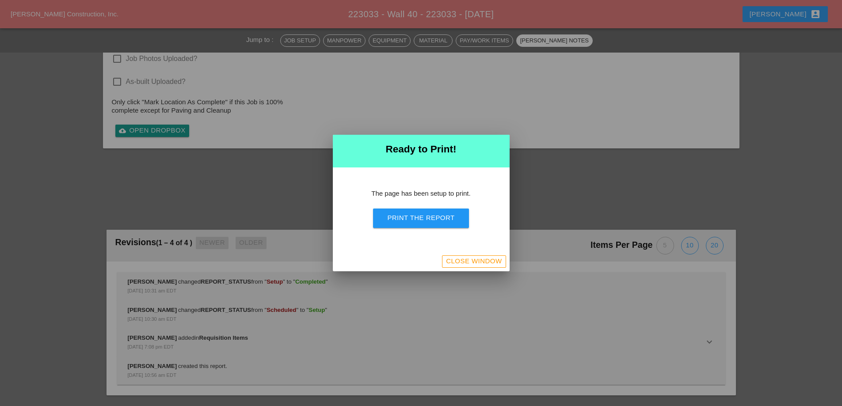
scroll to position [1158, 0]
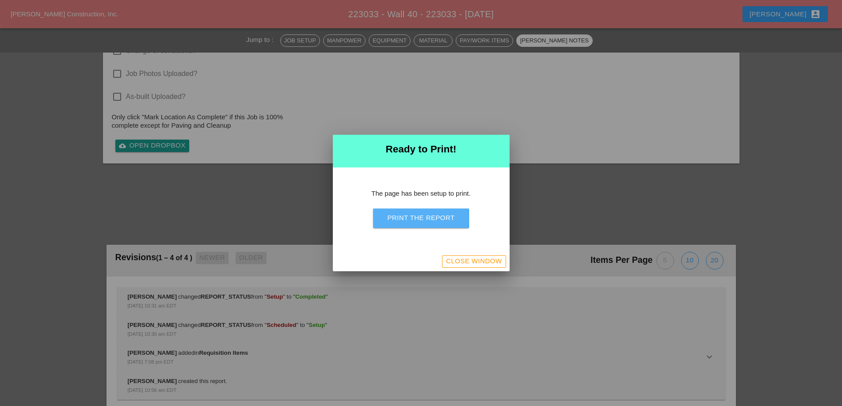
click at [432, 222] on div "Print the Report" at bounding box center [420, 218] width 67 height 10
click at [465, 259] on div "Close Window" at bounding box center [474, 261] width 56 height 10
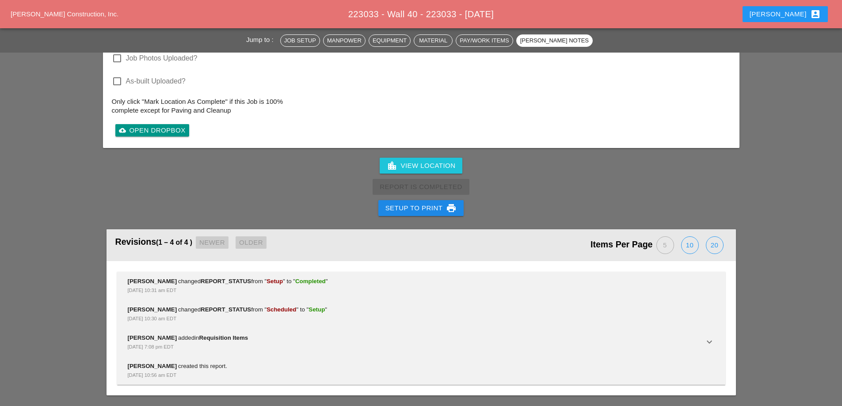
scroll to position [1190, 0]
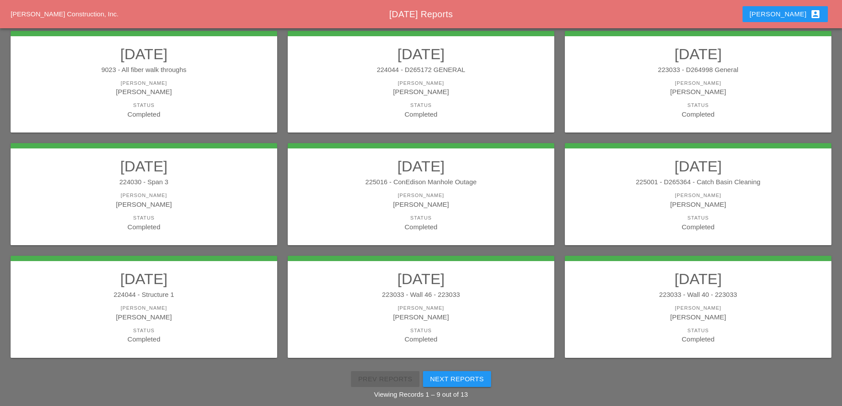
scroll to position [158, 0]
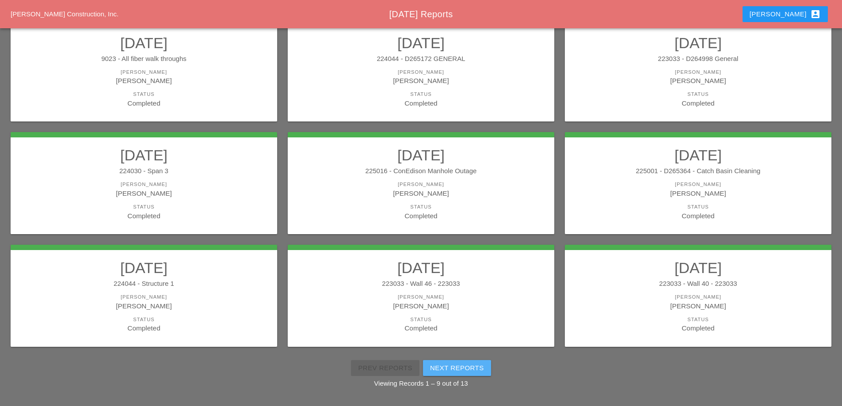
click at [469, 367] on div "Next Reports" at bounding box center [457, 368] width 54 height 10
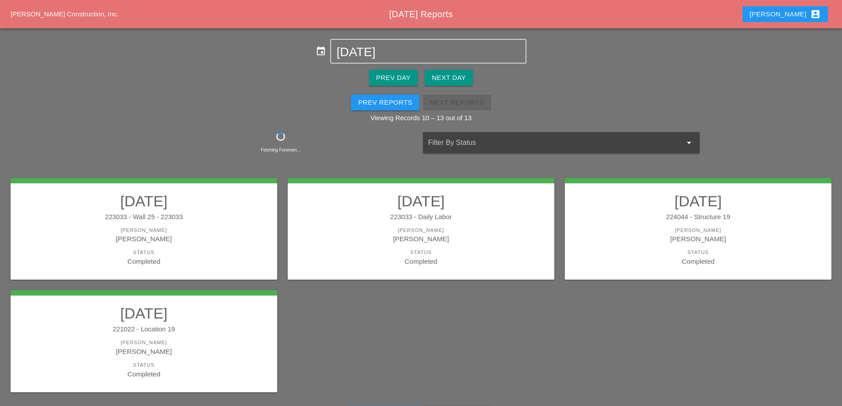
click at [180, 229] on div "[PERSON_NAME]" at bounding box center [143, 231] width 249 height 8
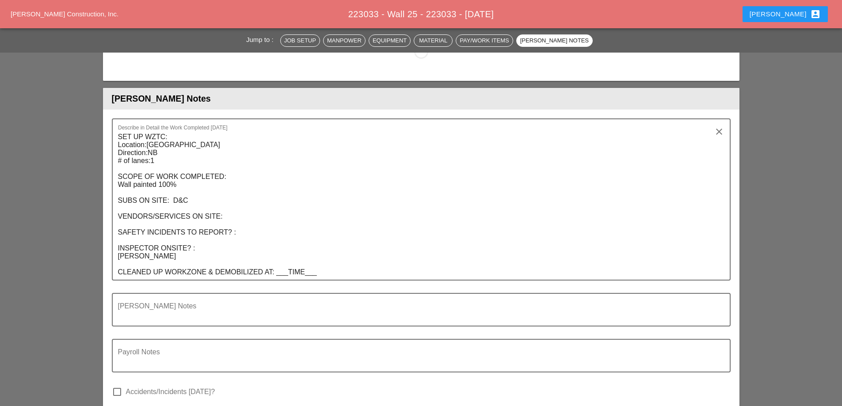
scroll to position [796, 0]
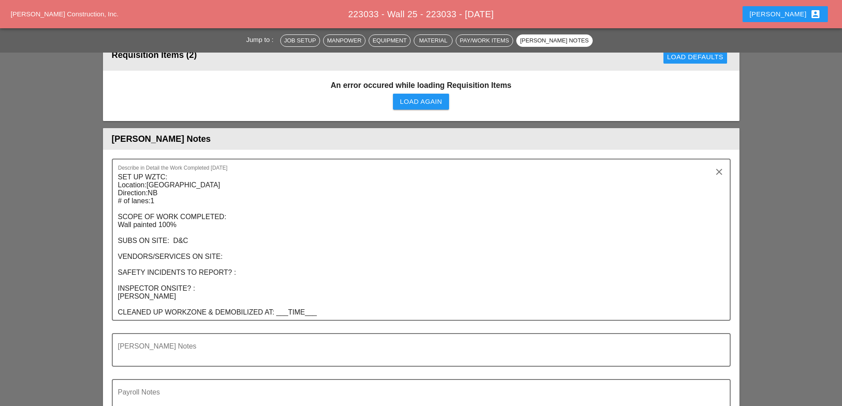
click at [427, 101] on div "Load Again" at bounding box center [421, 102] width 42 height 10
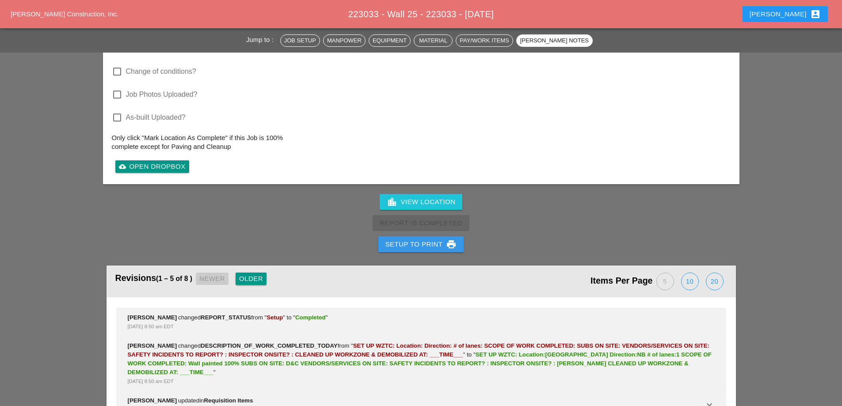
click at [420, 251] on button "Setup to Print print" at bounding box center [422, 245] width 86 height 16
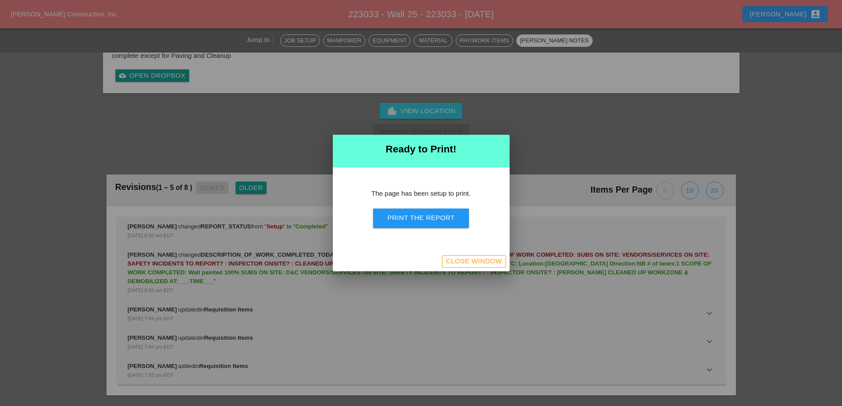
scroll to position [1129, 0]
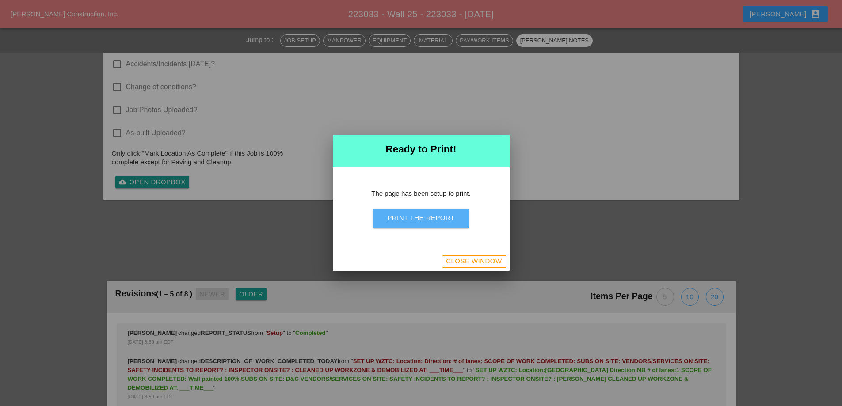
click at [429, 224] on button "Print the Report" at bounding box center [421, 218] width 96 height 19
click at [476, 258] on div "Close Window" at bounding box center [474, 261] width 56 height 10
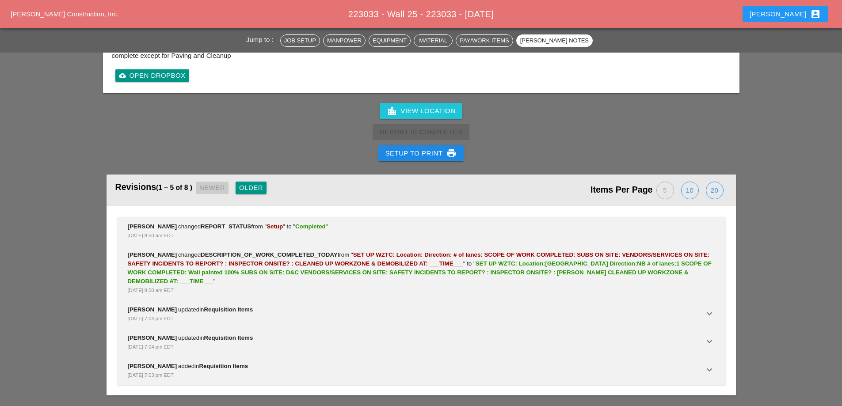
scroll to position [983, 0]
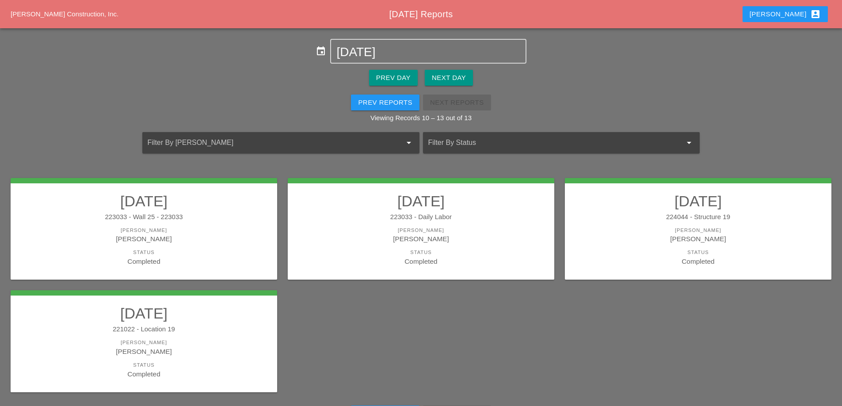
click at [473, 211] on link "08/05/2025 223033 - Daily Labor Foreman Ricardo Capao Status Completed" at bounding box center [421, 229] width 249 height 74
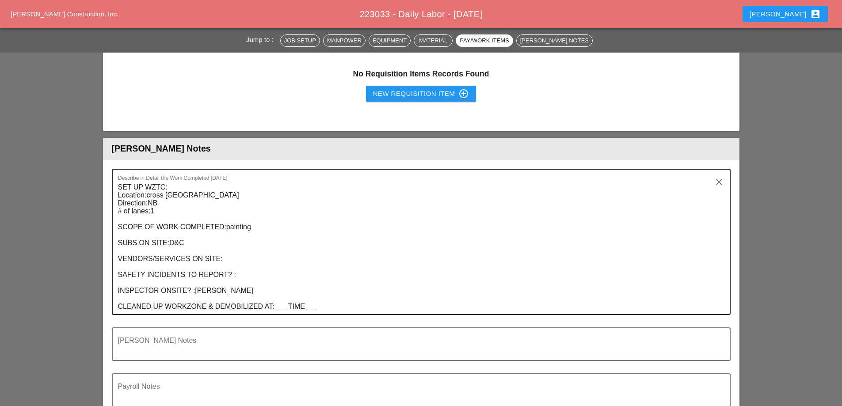
scroll to position [1327, 0]
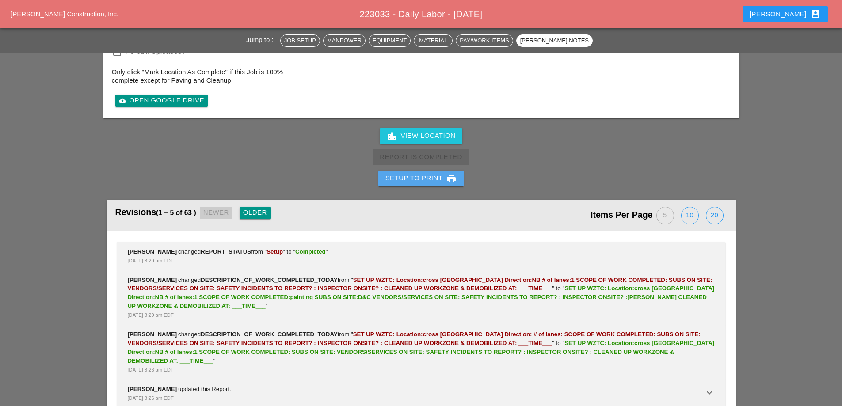
click at [416, 173] on div "Setup to Print print" at bounding box center [422, 178] width 72 height 11
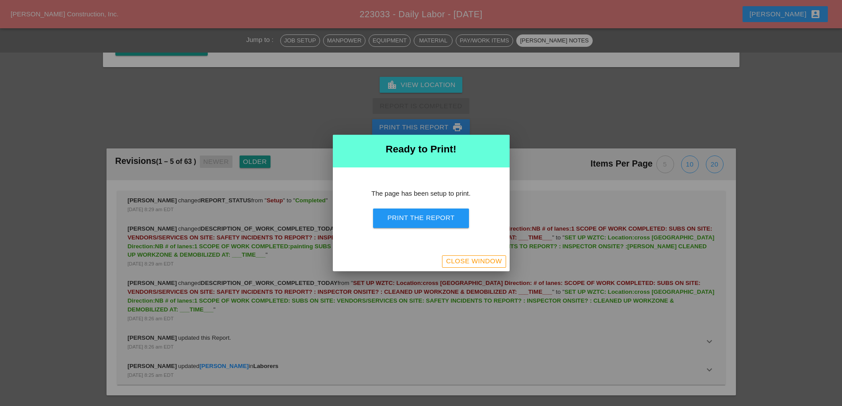
scroll to position [1661, 0]
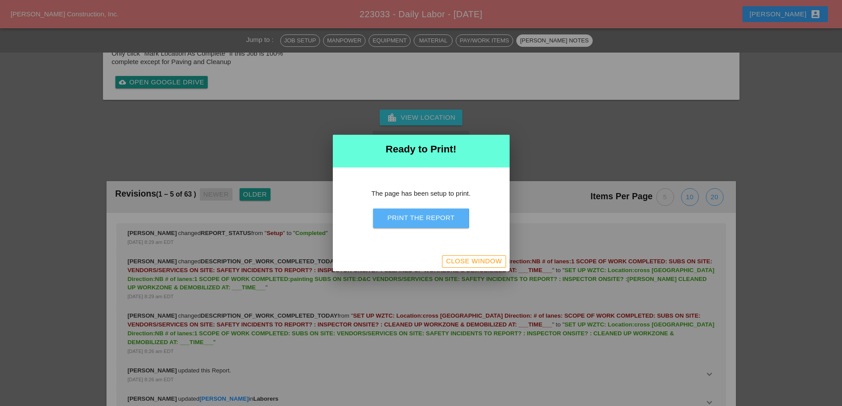
click at [416, 212] on button "Print the Report" at bounding box center [421, 218] width 96 height 19
drag, startPoint x: 459, startPoint y: 264, endPoint x: 460, endPoint y: 252, distance: 11.5
click at [459, 264] on div "Close Window" at bounding box center [474, 261] width 56 height 10
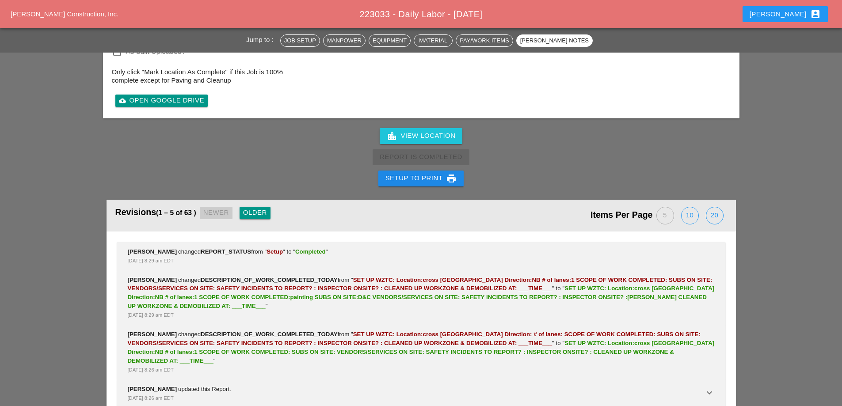
scroll to position [1769, 0]
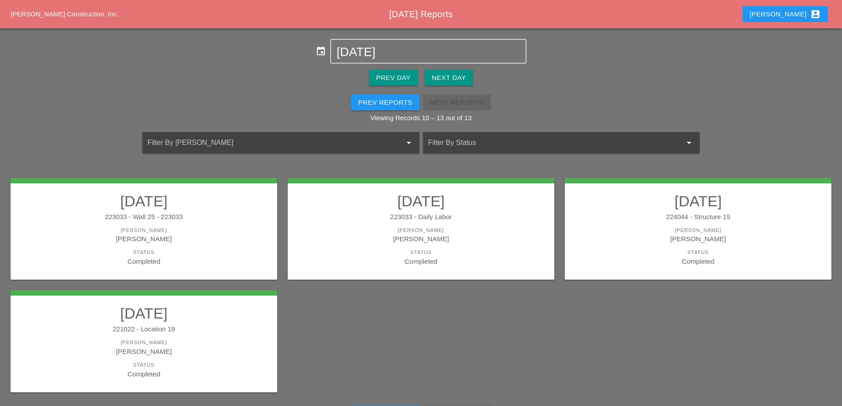
click at [586, 254] on div "Status" at bounding box center [698, 253] width 249 height 8
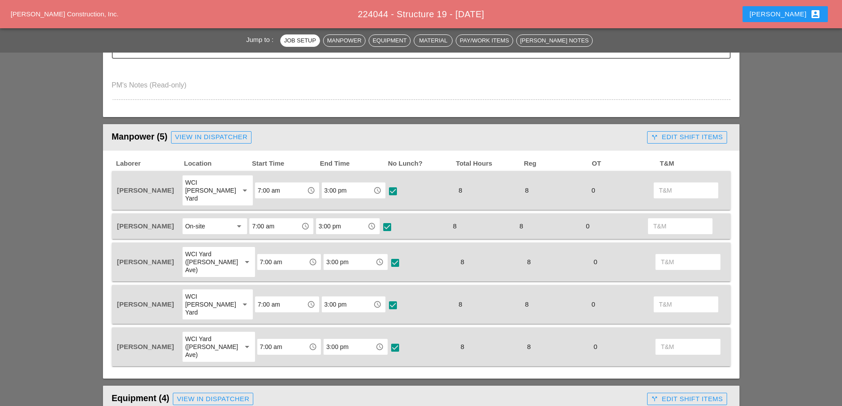
scroll to position [398, 0]
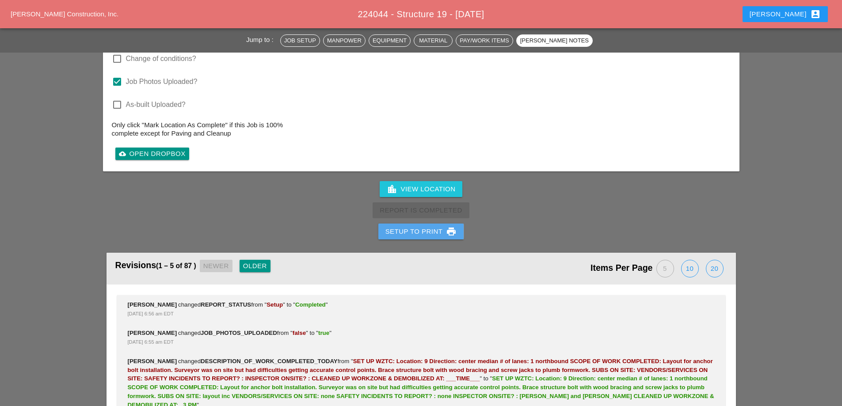
click at [416, 226] on div "Setup to Print print" at bounding box center [422, 231] width 72 height 11
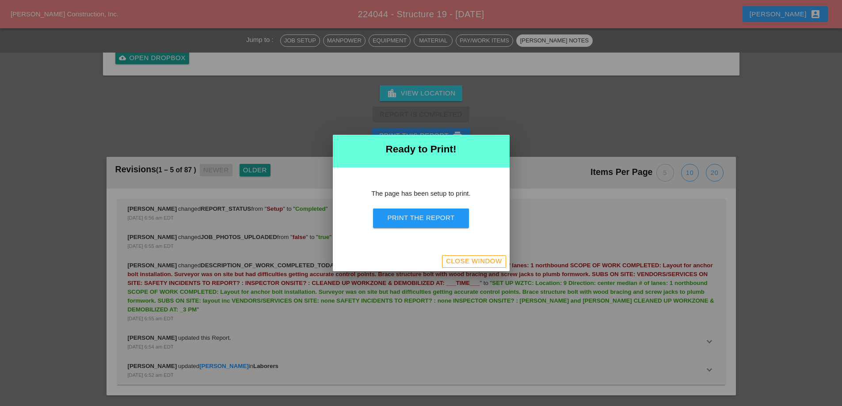
scroll to position [1315, 0]
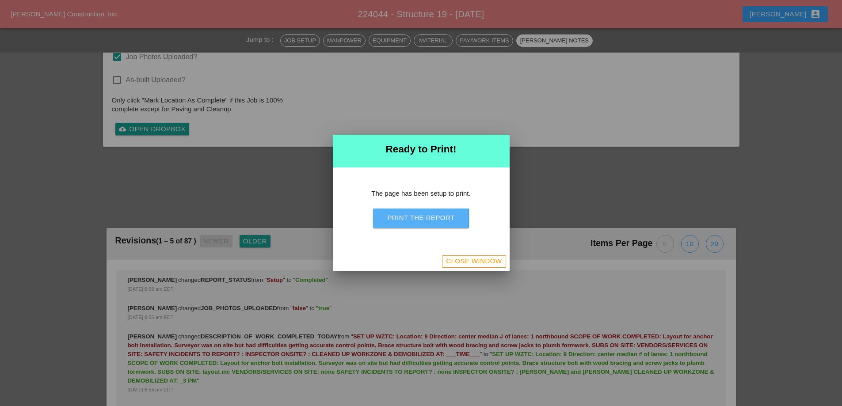
click at [414, 219] on div "Print the Report" at bounding box center [420, 218] width 67 height 10
drag, startPoint x: 494, startPoint y: 258, endPoint x: 283, endPoint y: 155, distance: 235.1
click at [494, 258] on div "Close Window" at bounding box center [474, 261] width 56 height 10
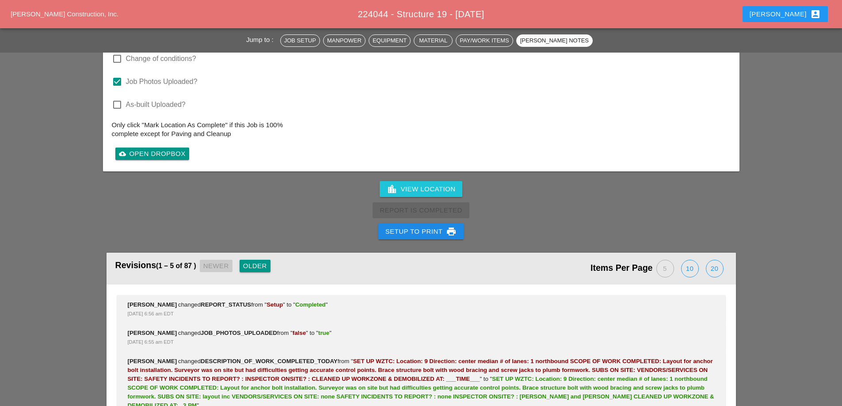
scroll to position [1459, 0]
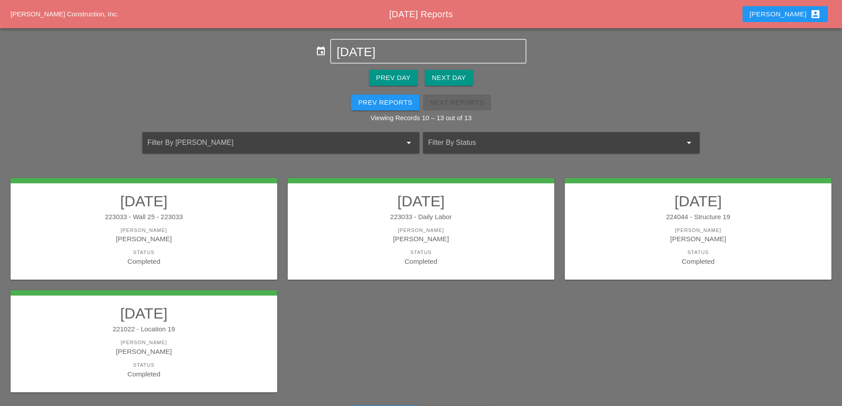
click at [224, 348] on div "[PERSON_NAME]" at bounding box center [143, 352] width 249 height 10
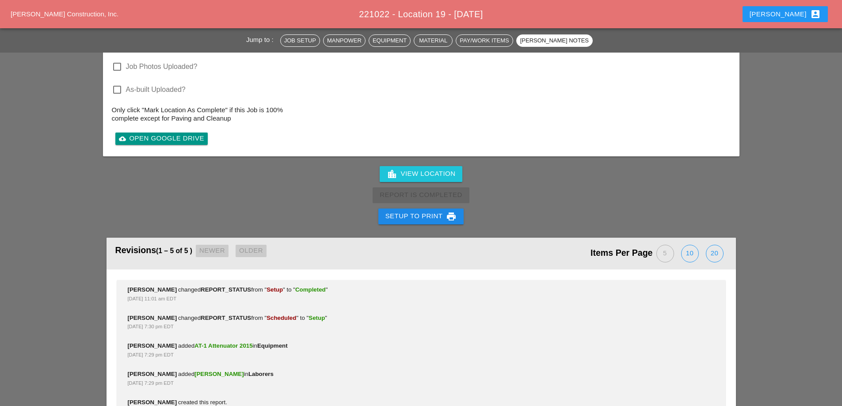
scroll to position [1243, 0]
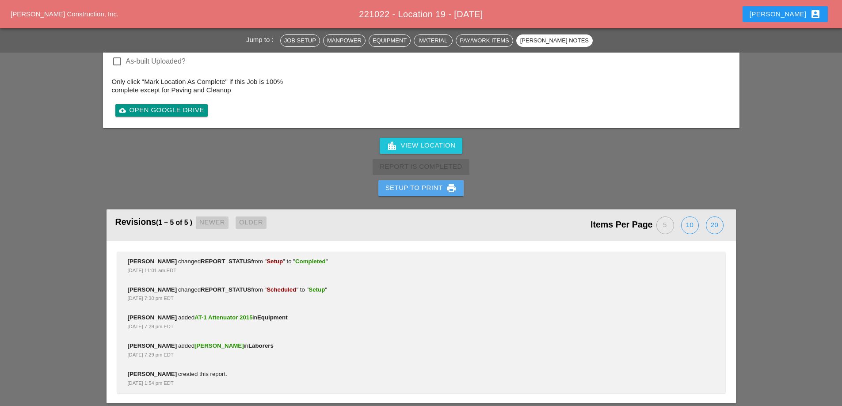
click at [403, 183] on div "Setup to Print print" at bounding box center [422, 188] width 72 height 11
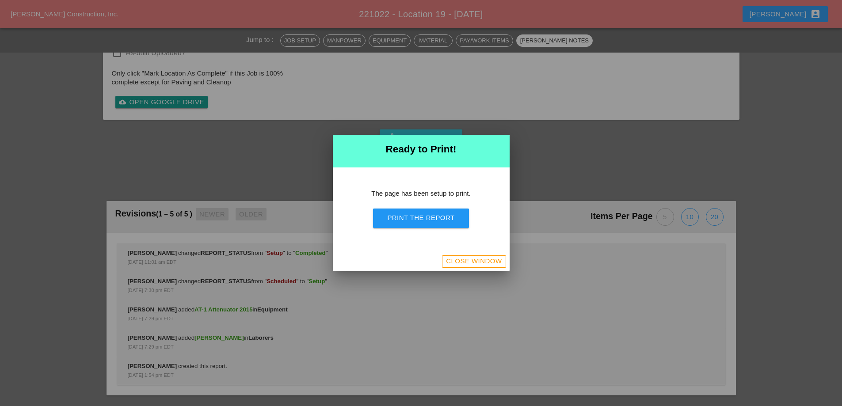
scroll to position [1109, 0]
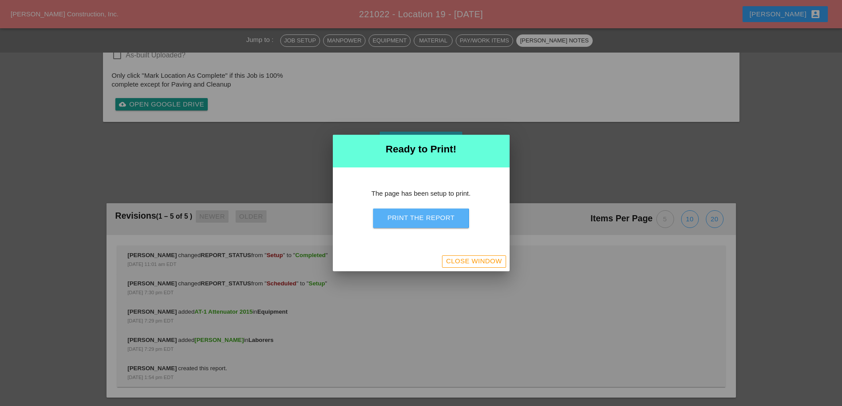
click at [417, 215] on div "Print the Report" at bounding box center [420, 218] width 67 height 10
click at [486, 258] on button "Close Window" at bounding box center [474, 262] width 64 height 12
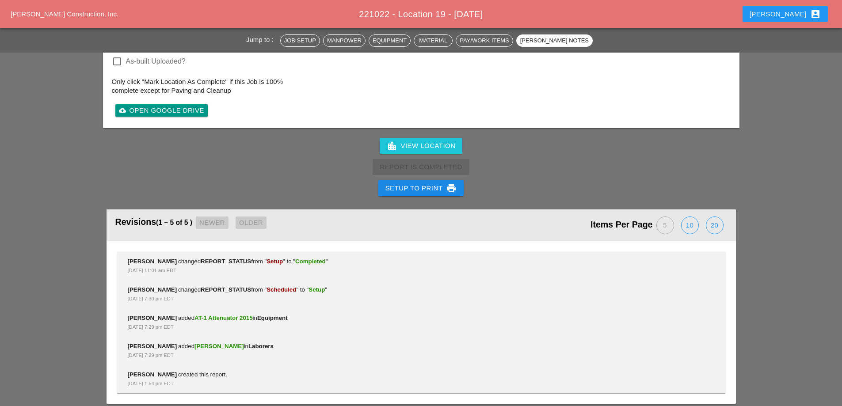
scroll to position [1243, 0]
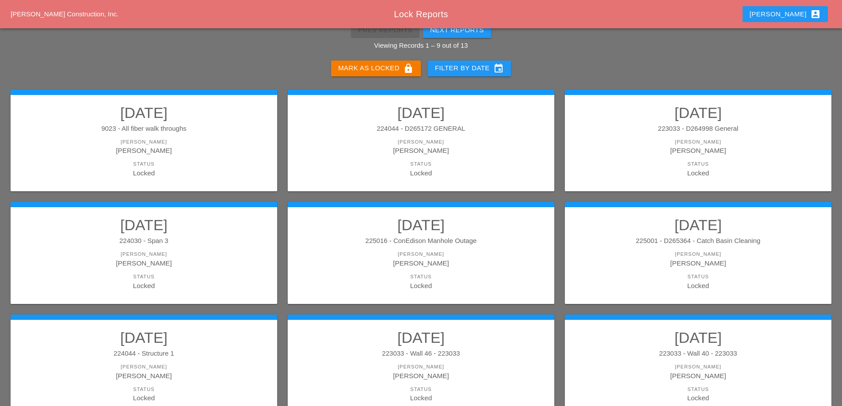
scroll to position [26, 0]
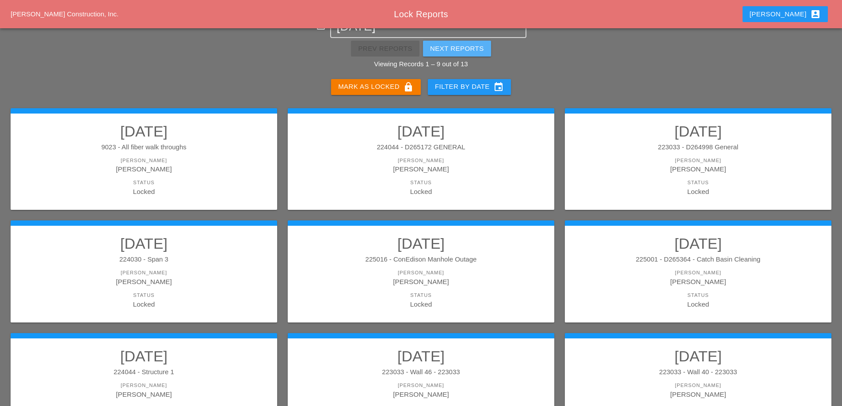
click at [448, 45] on div "Next Reports" at bounding box center [457, 49] width 54 height 10
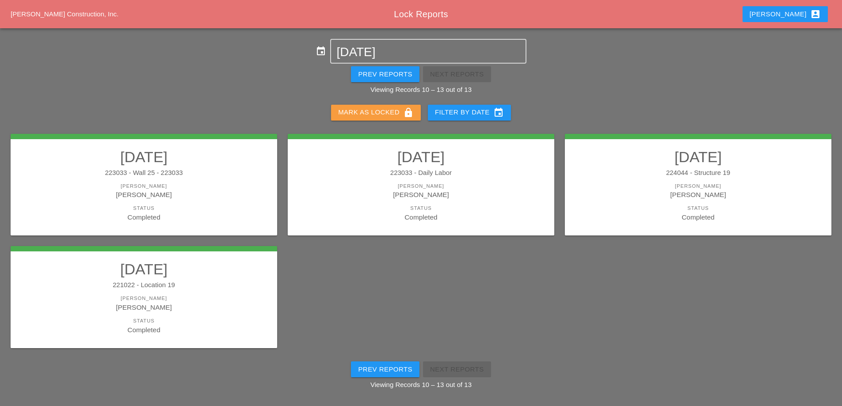
click at [396, 107] on div "[PERSON_NAME] as Locked lock" at bounding box center [376, 112] width 76 height 11
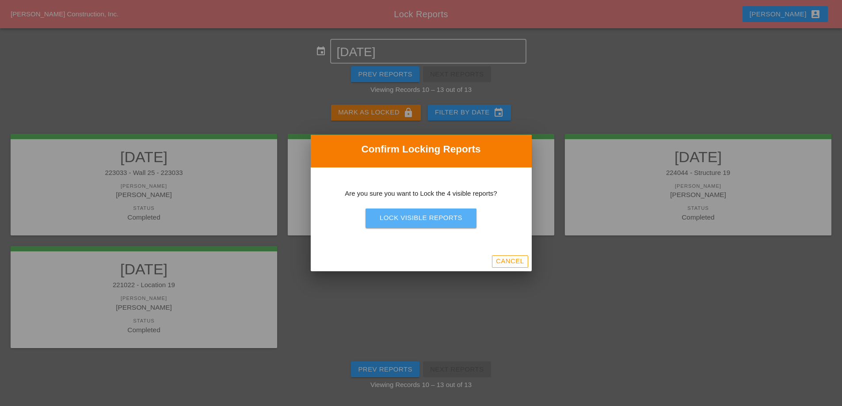
click at [414, 217] on div "Lock Visible Reports" at bounding box center [421, 218] width 83 height 10
click at [413, 214] on div "Are you sure?" at bounding box center [421, 218] width 56 height 10
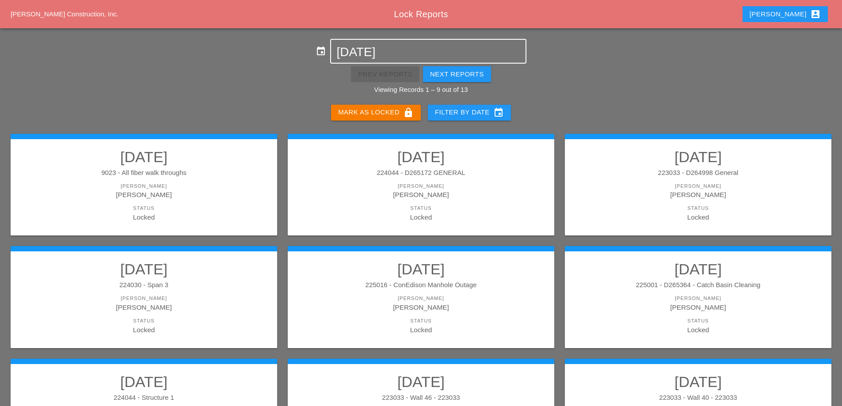
click at [417, 46] on input "[DATE]" at bounding box center [429, 52] width 184 height 14
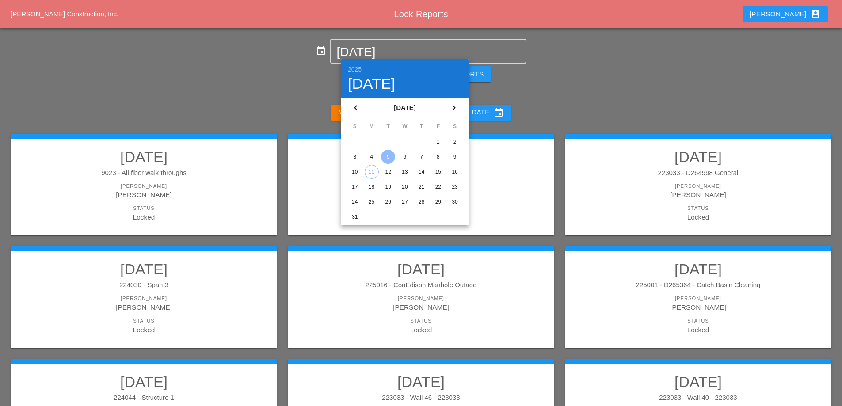
click at [402, 161] on div "6" at bounding box center [405, 157] width 14 height 14
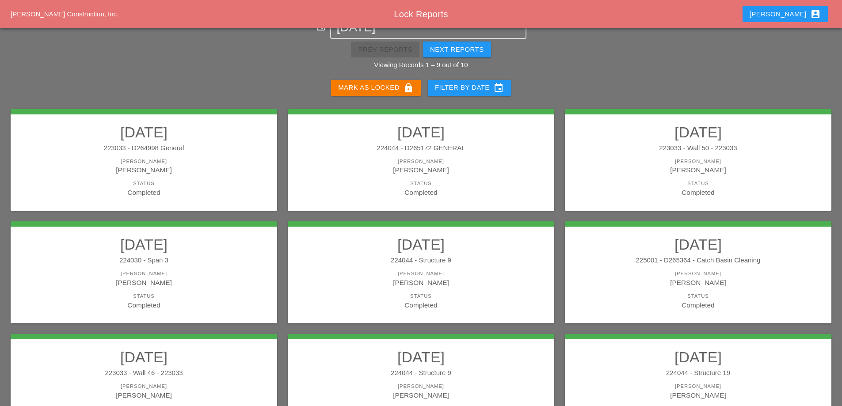
scroll to position [44, 0]
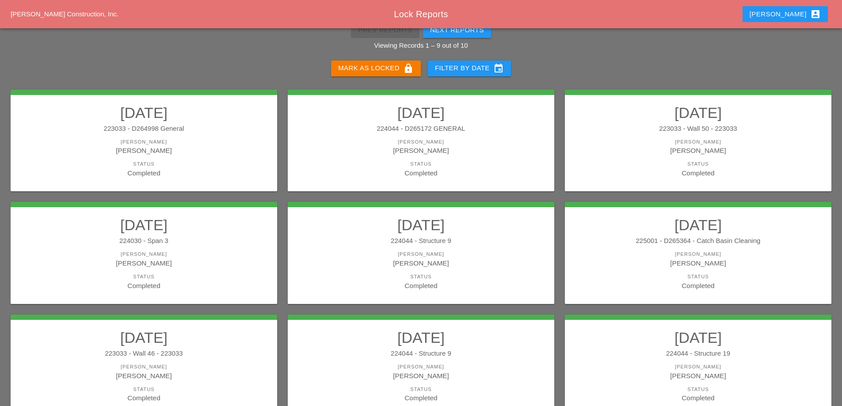
click at [425, 241] on div "224044 - Structure 9" at bounding box center [421, 241] width 249 height 10
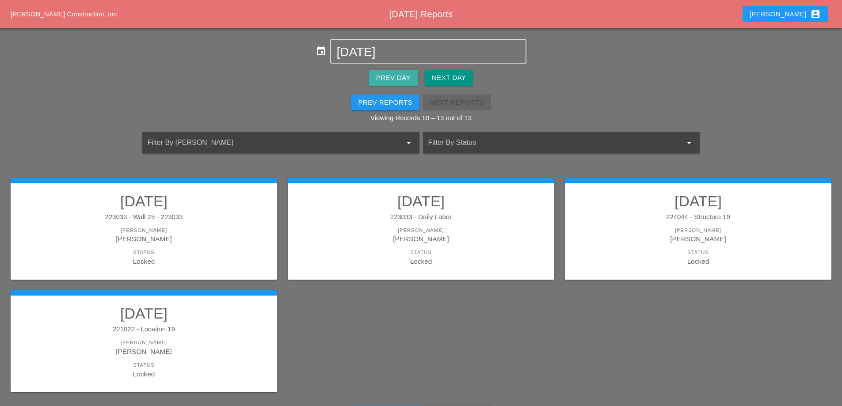
click at [404, 76] on div "Prev Day" at bounding box center [393, 78] width 34 height 10
click at [458, 76] on div "Next Day" at bounding box center [449, 78] width 34 height 10
click at [459, 75] on div "Next Day" at bounding box center [449, 78] width 34 height 10
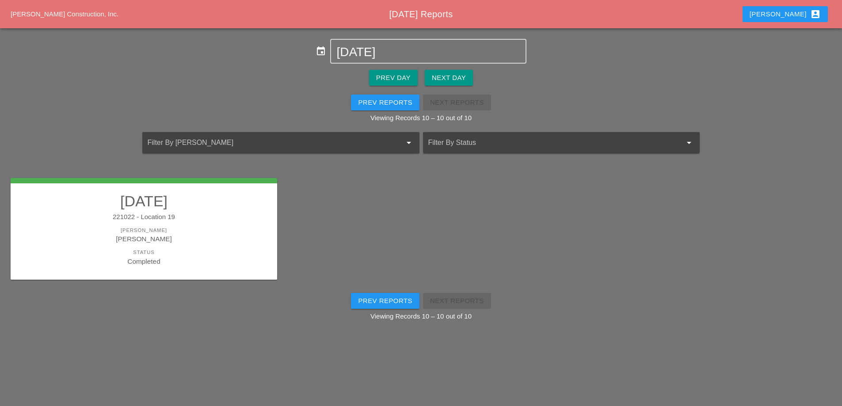
click at [374, 104] on div "Prev Reports" at bounding box center [385, 103] width 54 height 10
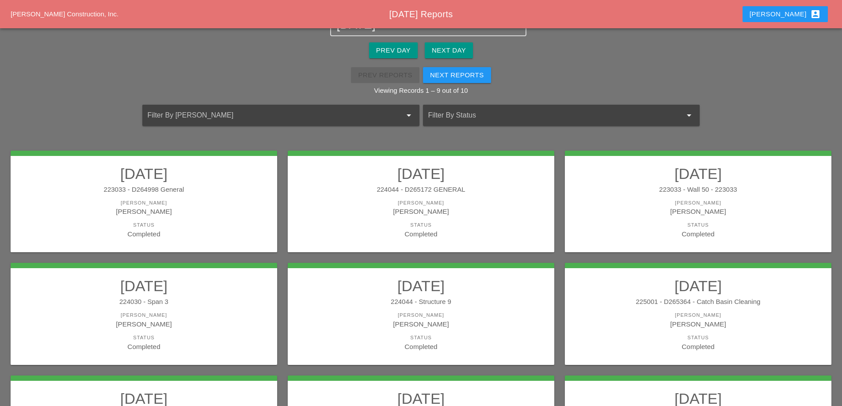
scroll to position [26, 0]
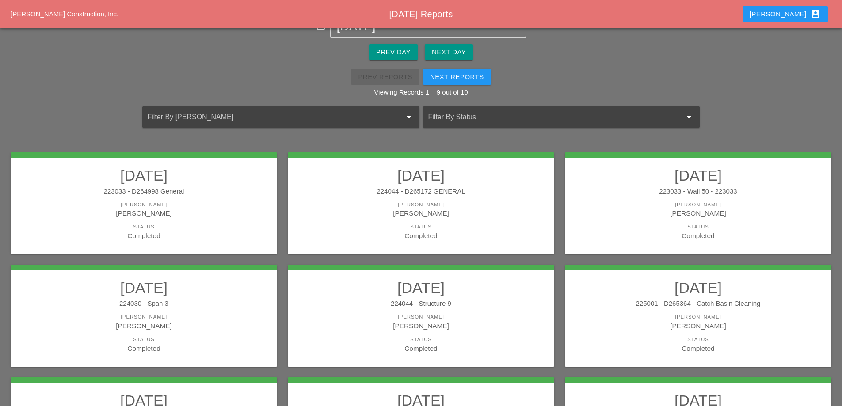
click at [189, 172] on h2 "[DATE]" at bounding box center [143, 176] width 249 height 18
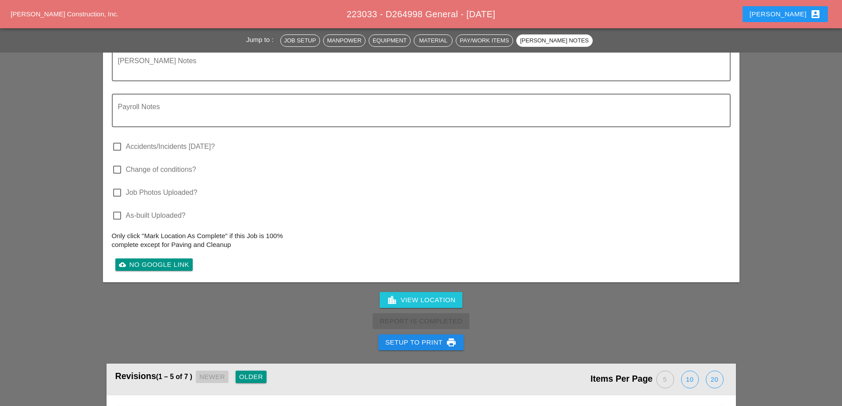
scroll to position [929, 0]
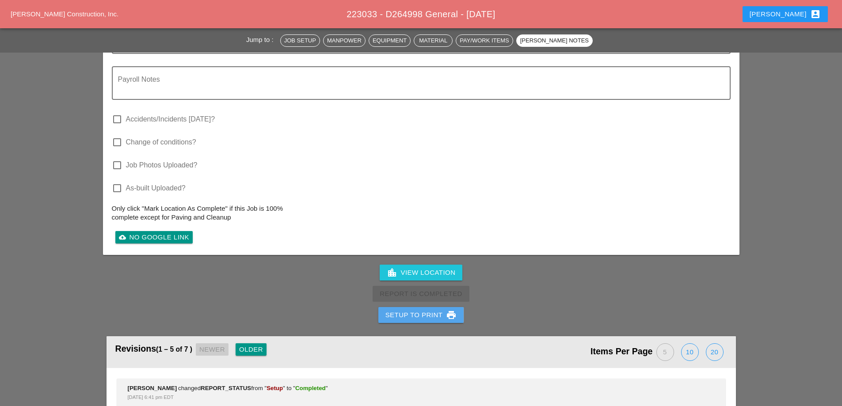
click at [432, 314] on div "Setup to Print print" at bounding box center [422, 315] width 72 height 11
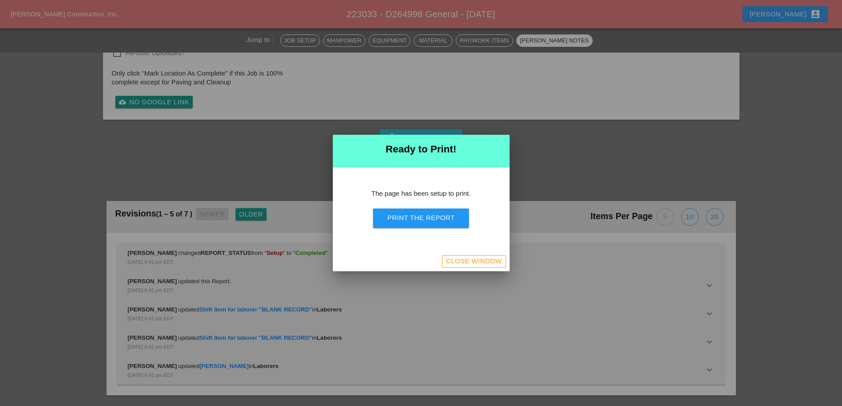
scroll to position [753, 0]
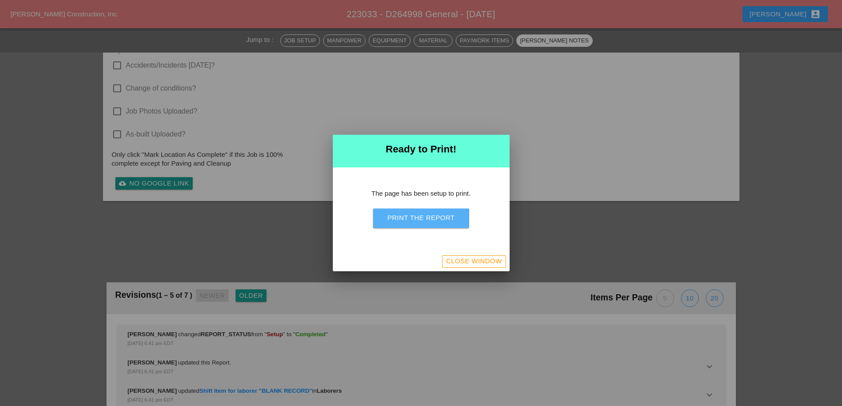
click at [440, 222] on div "Print the Report" at bounding box center [420, 218] width 67 height 10
click at [479, 261] on div "Close Window" at bounding box center [474, 261] width 56 height 10
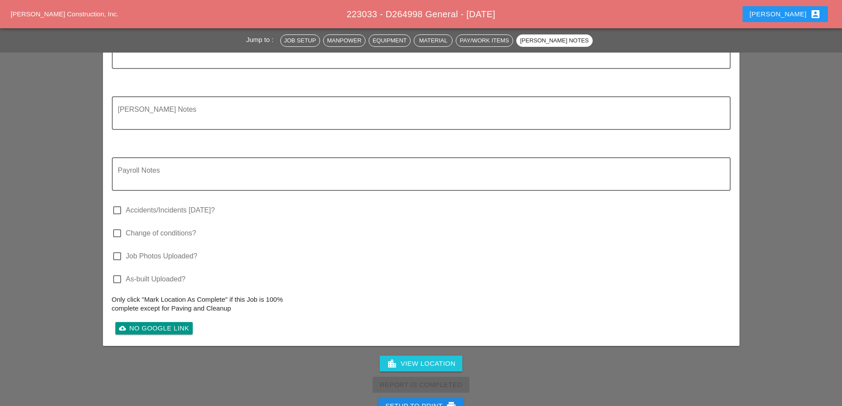
scroll to position [883, 0]
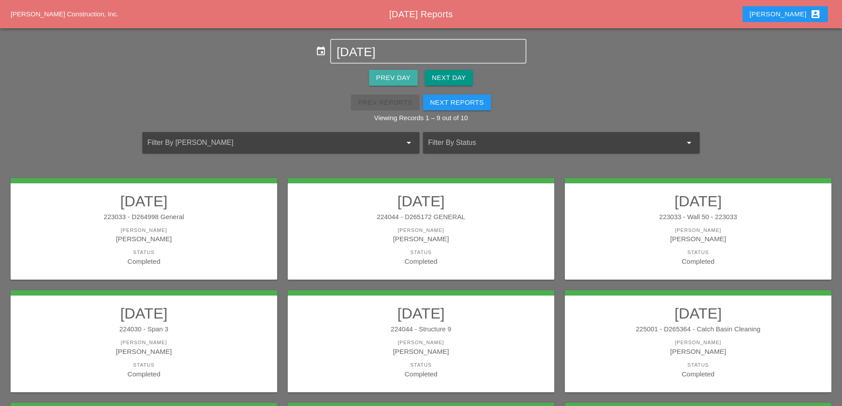
click at [404, 78] on div "Prev Day" at bounding box center [393, 78] width 34 height 10
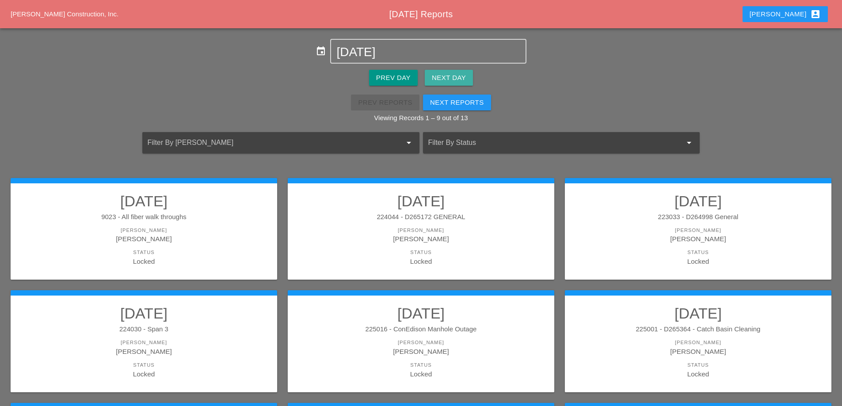
click at [456, 82] on div "Next Day" at bounding box center [449, 78] width 34 height 10
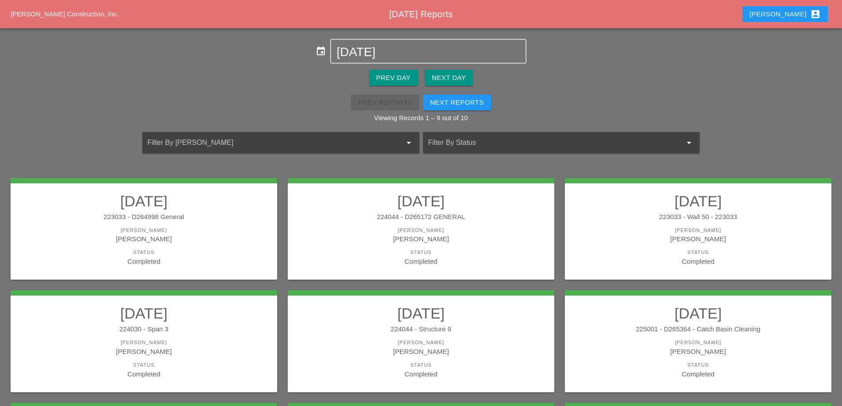
click at [109, 228] on div "[PERSON_NAME]" at bounding box center [143, 231] width 249 height 8
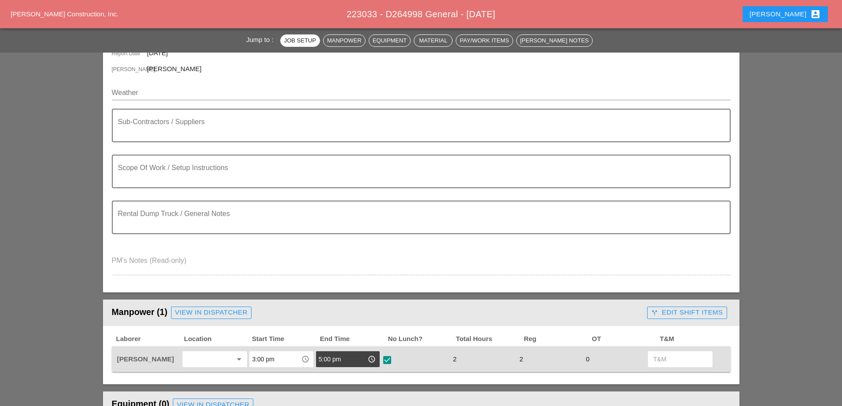
scroll to position [177, 0]
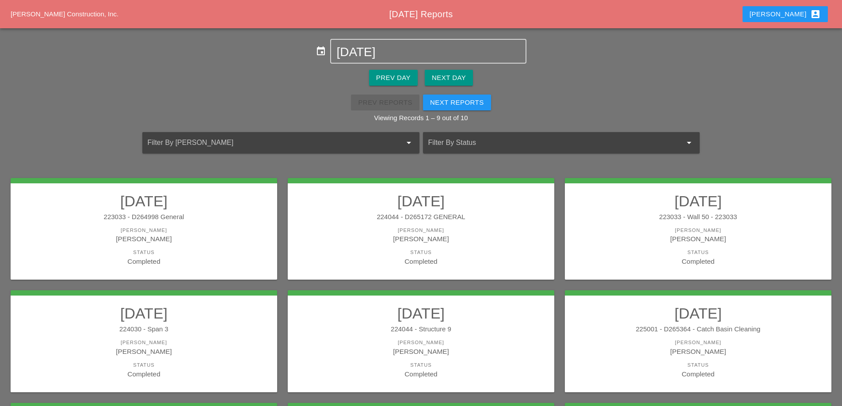
click at [425, 252] on div "Status" at bounding box center [421, 253] width 249 height 8
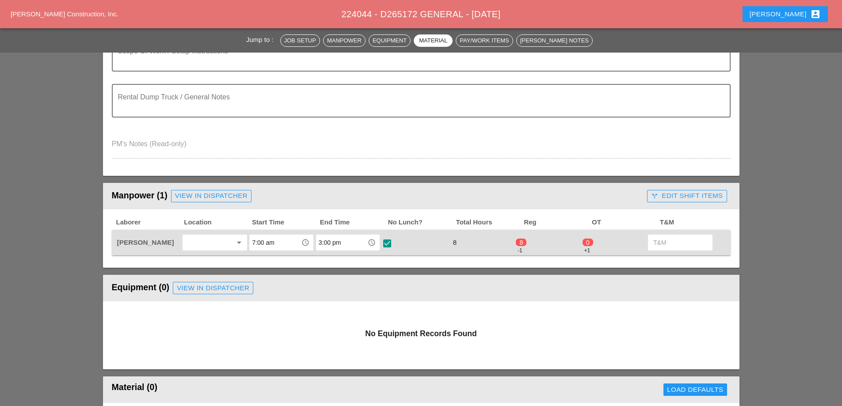
scroll to position [221, 0]
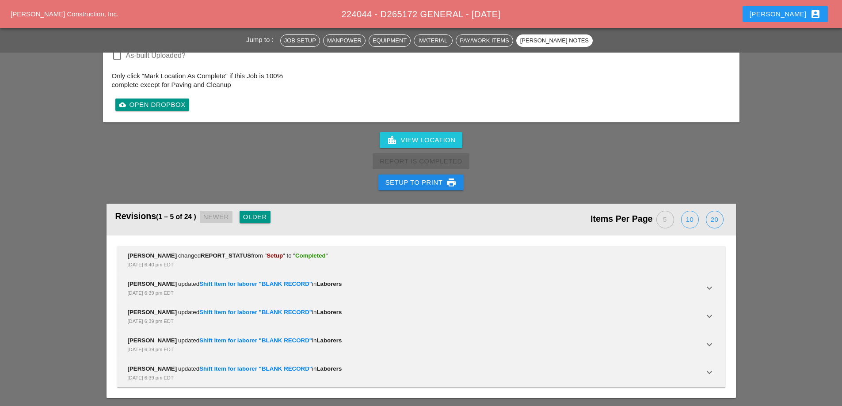
click at [425, 185] on div "Setup to Print print" at bounding box center [422, 182] width 72 height 11
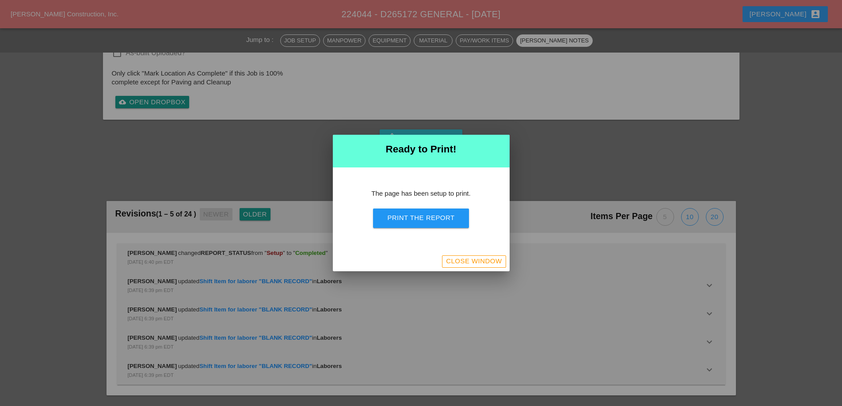
scroll to position [831, 0]
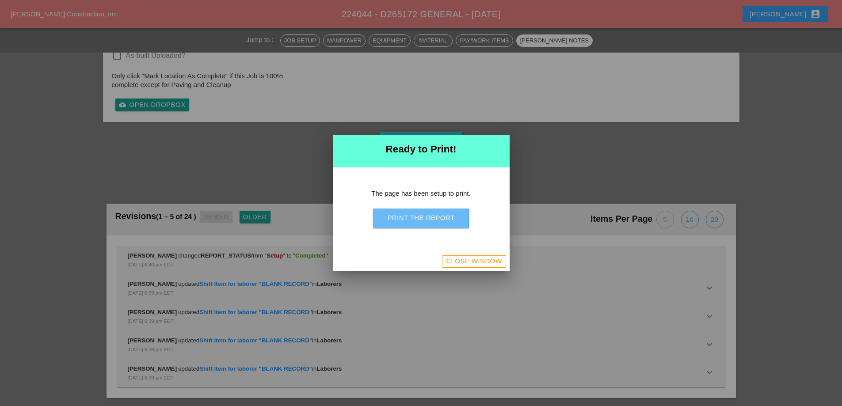
drag, startPoint x: 427, startPoint y: 211, endPoint x: 492, endPoint y: 152, distance: 87.6
click at [428, 212] on button "Print the Report" at bounding box center [421, 218] width 96 height 19
click at [471, 260] on div "Close Window" at bounding box center [474, 261] width 56 height 10
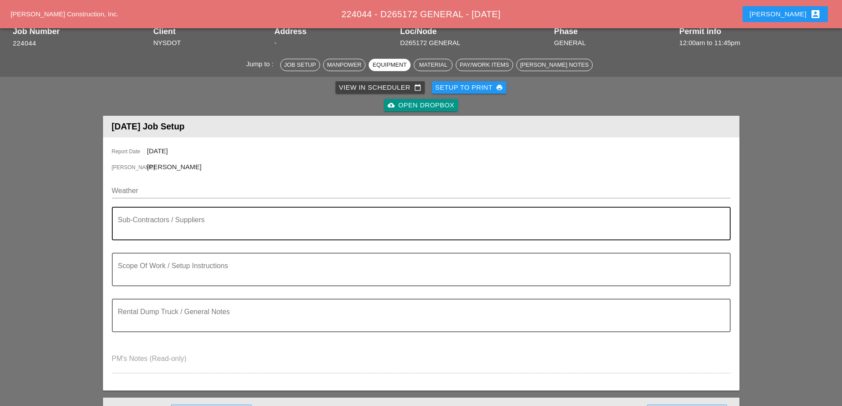
scroll to position [0, 0]
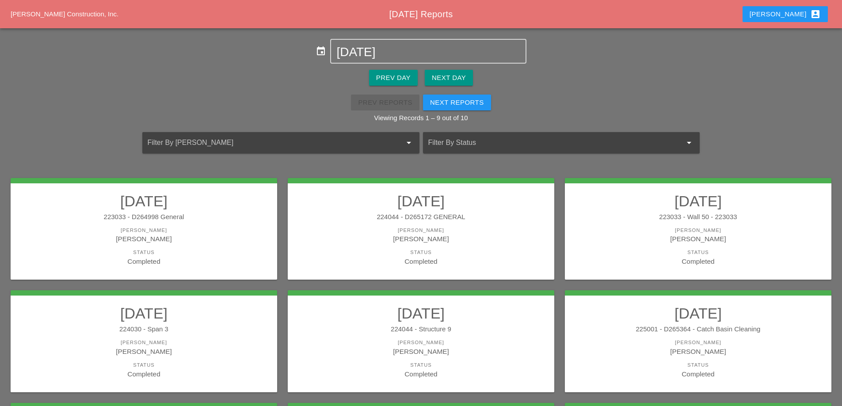
click at [676, 216] on div "223033 - Wall 50 - 223033" at bounding box center [698, 217] width 249 height 10
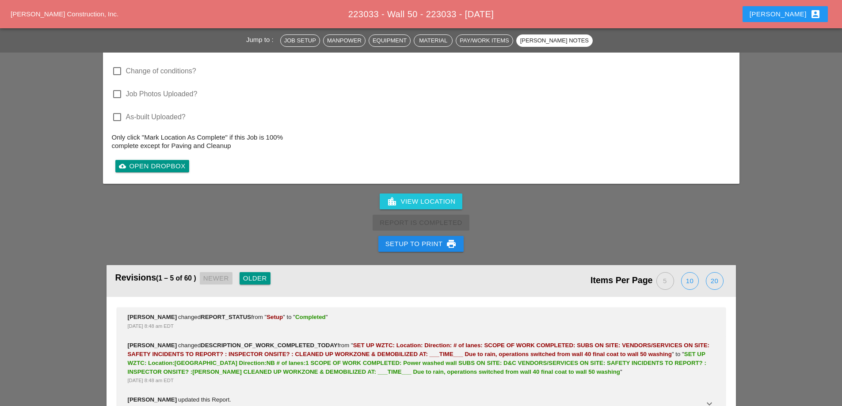
scroll to position [1605, 0]
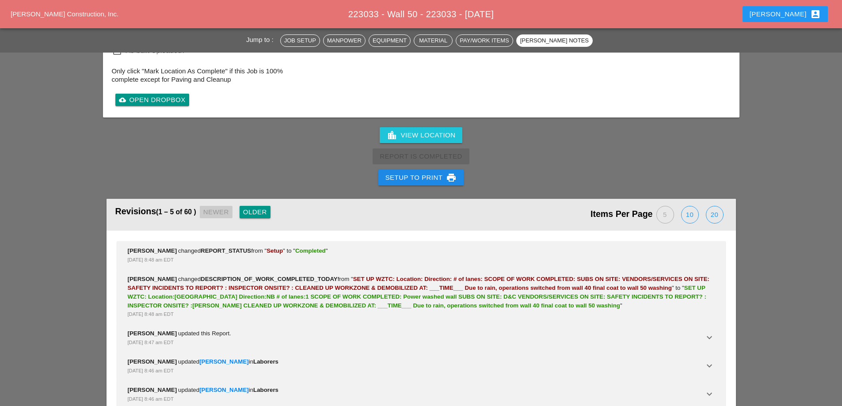
click at [441, 172] on div "Setup to Print print" at bounding box center [422, 177] width 72 height 11
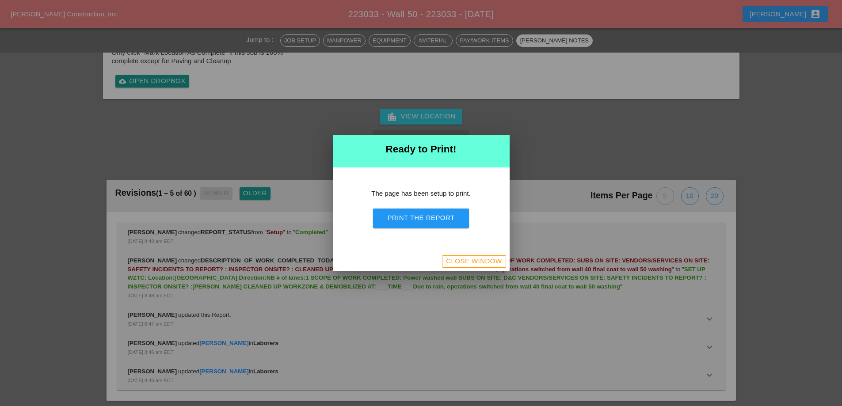
scroll to position [1462, 0]
click at [399, 216] on div "Print the Report" at bounding box center [420, 218] width 67 height 10
click at [470, 254] on div "Close Window" at bounding box center [421, 261] width 177 height 19
click at [470, 256] on button "Close Window" at bounding box center [474, 262] width 64 height 12
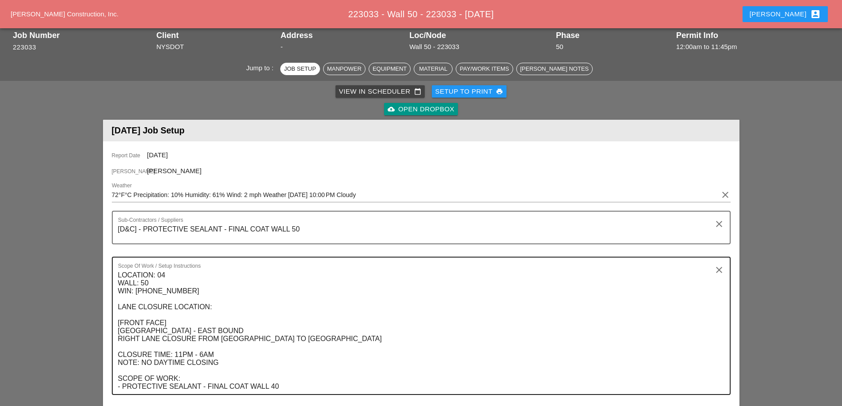
scroll to position [0, 0]
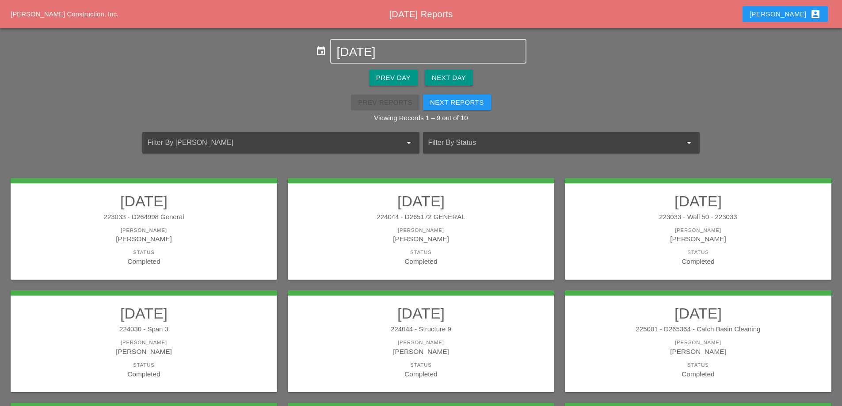
click at [149, 349] on div "[PERSON_NAME]" at bounding box center [143, 352] width 249 height 10
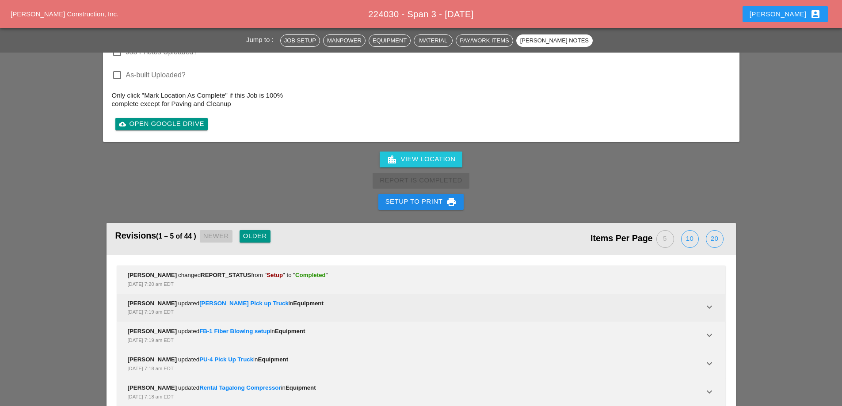
scroll to position [2123, 0]
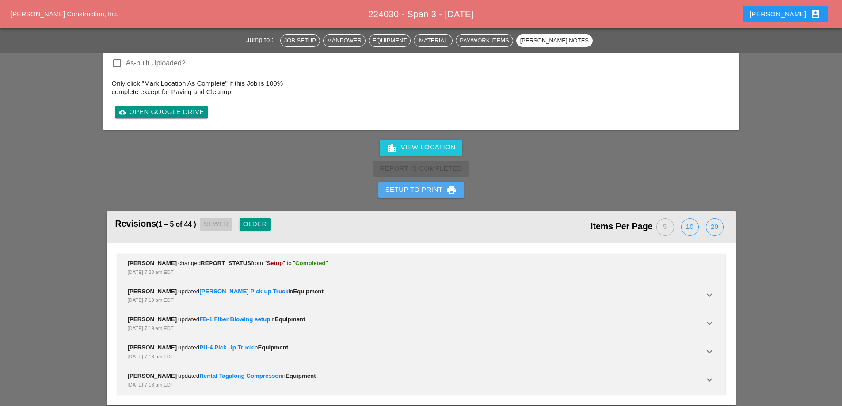
click at [419, 190] on div "Setup to Print print" at bounding box center [422, 190] width 72 height 11
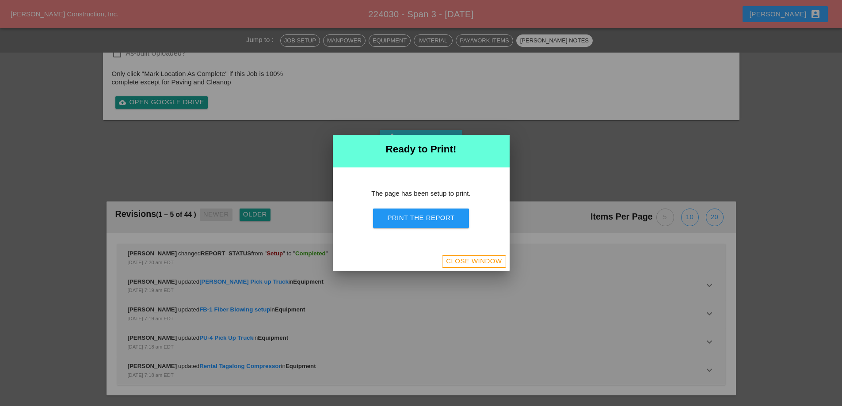
scroll to position [2045, 0]
click at [417, 215] on div "Print the Report" at bounding box center [420, 218] width 67 height 10
click at [457, 260] on div "Close Window" at bounding box center [474, 261] width 56 height 10
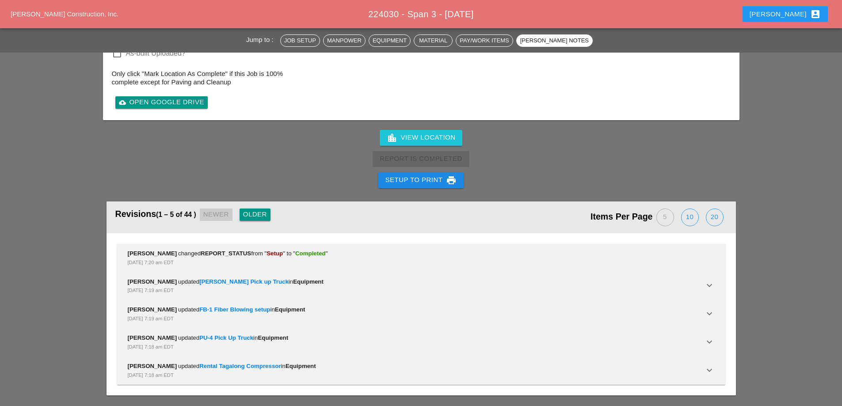
scroll to position [2123, 0]
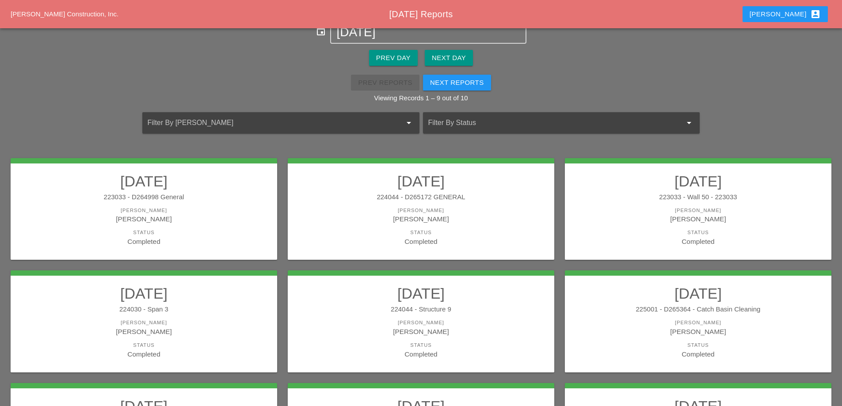
scroll to position [44, 0]
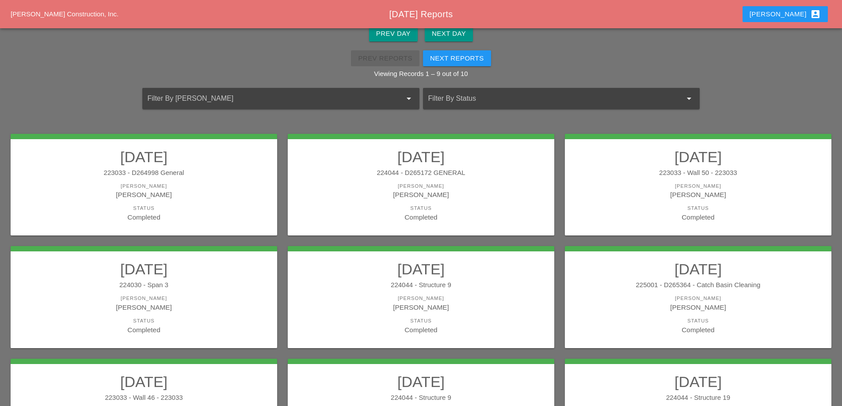
click at [425, 307] on div "[PERSON_NAME]" at bounding box center [421, 307] width 249 height 10
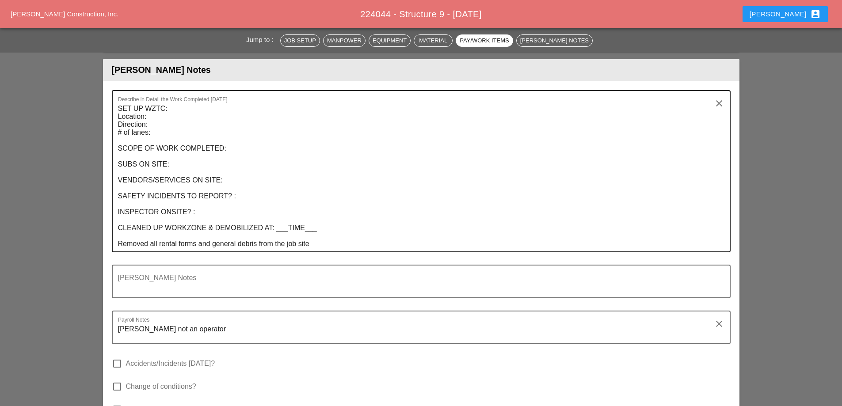
scroll to position [1150, 0]
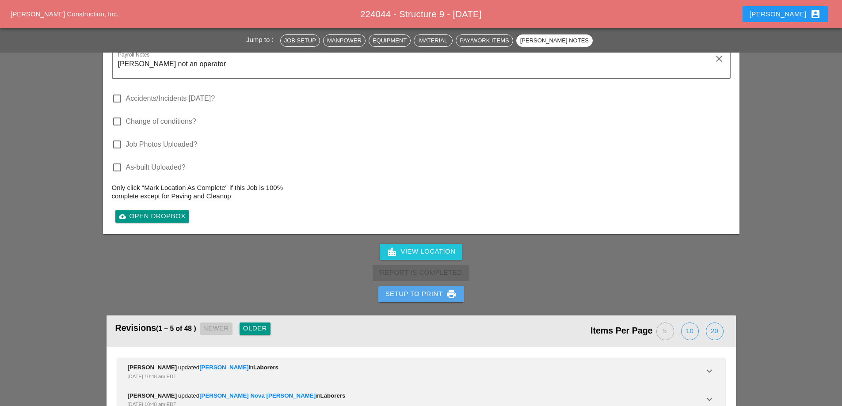
click at [418, 289] on div "Setup to Print print" at bounding box center [422, 294] width 72 height 11
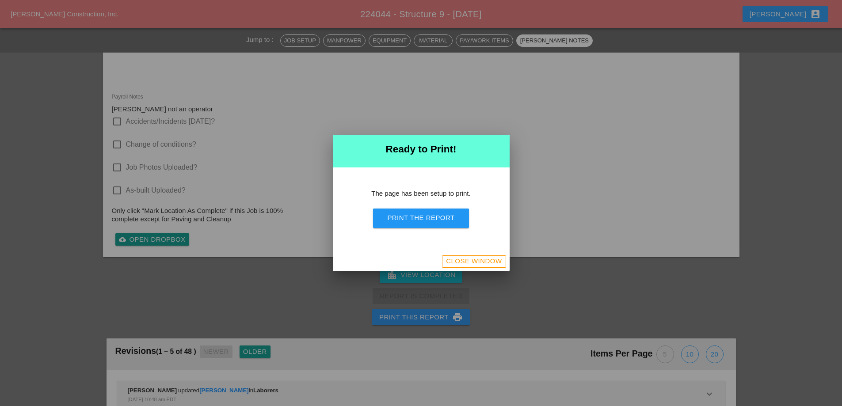
scroll to position [1276, 0]
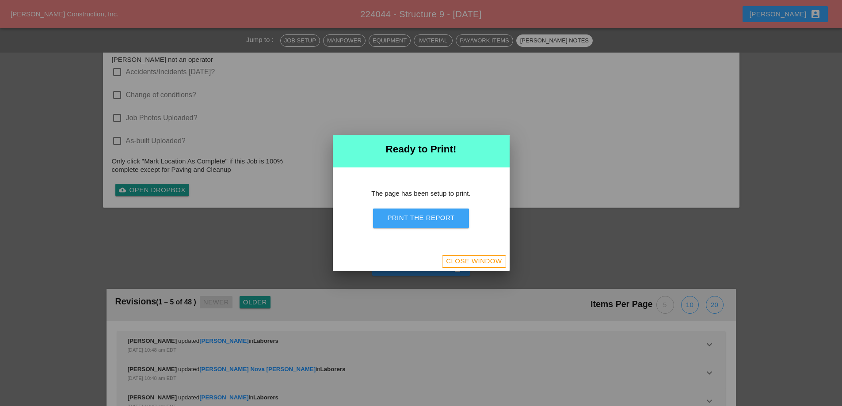
drag, startPoint x: 419, startPoint y: 221, endPoint x: 496, endPoint y: 160, distance: 98.6
click at [419, 222] on div "Print the Report" at bounding box center [420, 218] width 67 height 10
drag, startPoint x: 482, startPoint y: 266, endPoint x: 90, endPoint y: 0, distance: 473.4
click at [482, 267] on button "Close Window" at bounding box center [474, 262] width 64 height 12
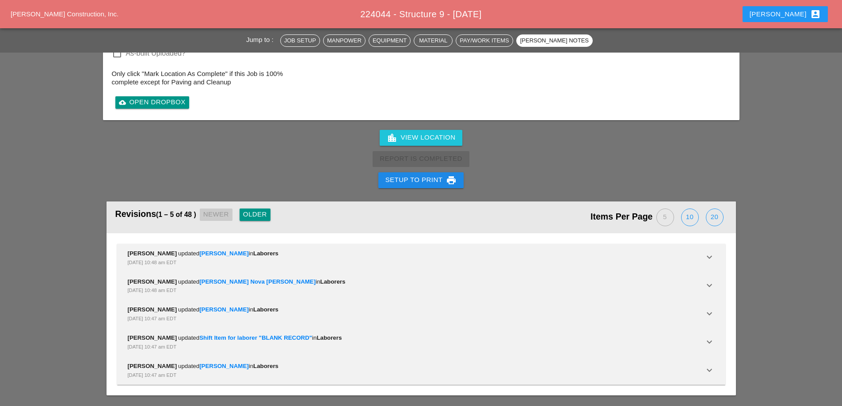
scroll to position [1150, 0]
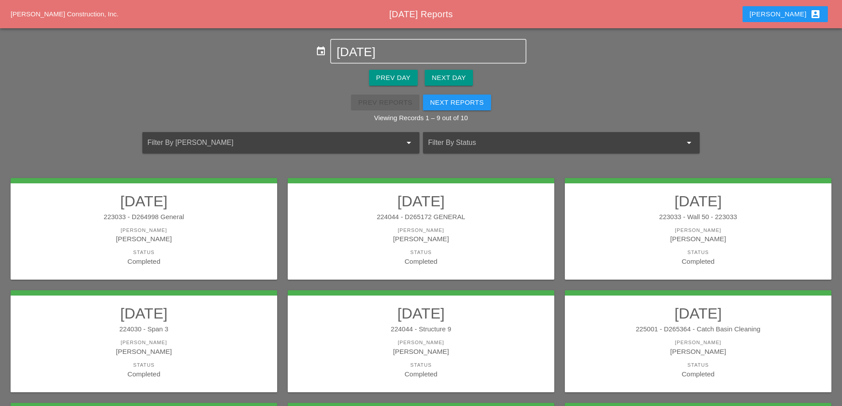
click at [630, 325] on div "225001 - D265364 - Catch Basin Cleaning" at bounding box center [698, 330] width 249 height 10
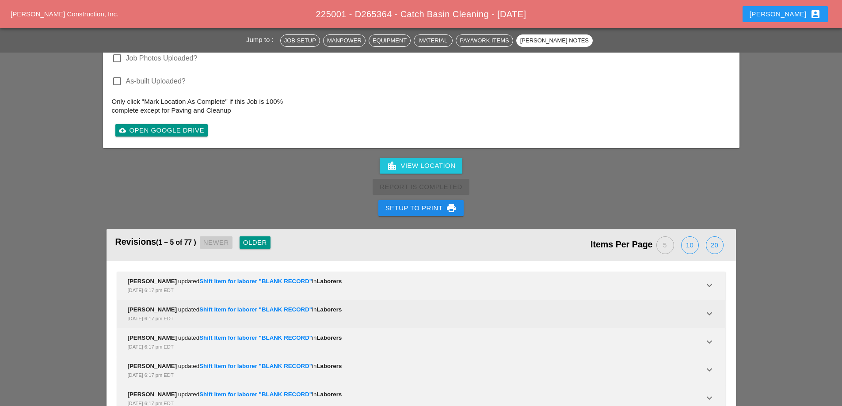
scroll to position [1486, 0]
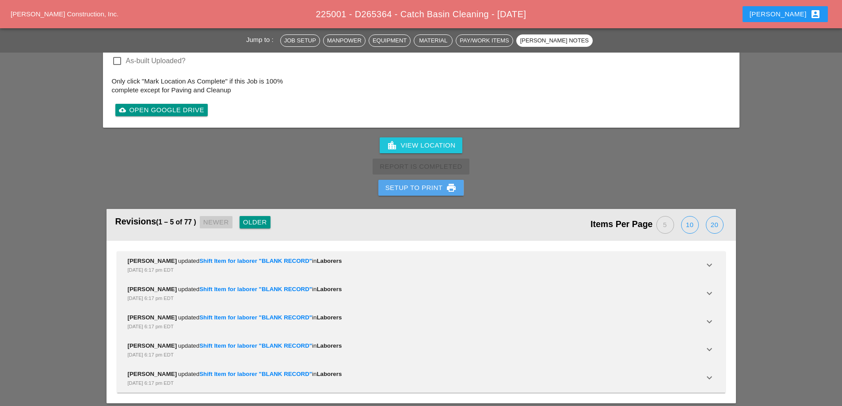
click at [428, 183] on div "Setup to Print print" at bounding box center [422, 188] width 72 height 11
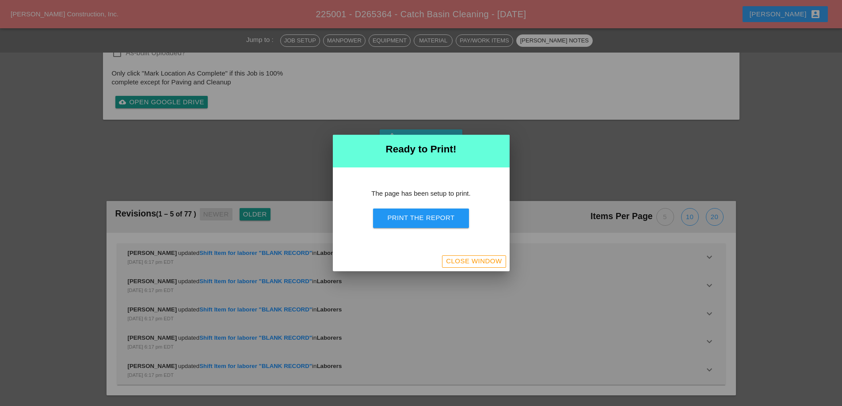
scroll to position [1293, 0]
click at [420, 216] on div "Print the Report" at bounding box center [420, 218] width 67 height 10
click at [482, 260] on div "Close Window" at bounding box center [474, 261] width 56 height 10
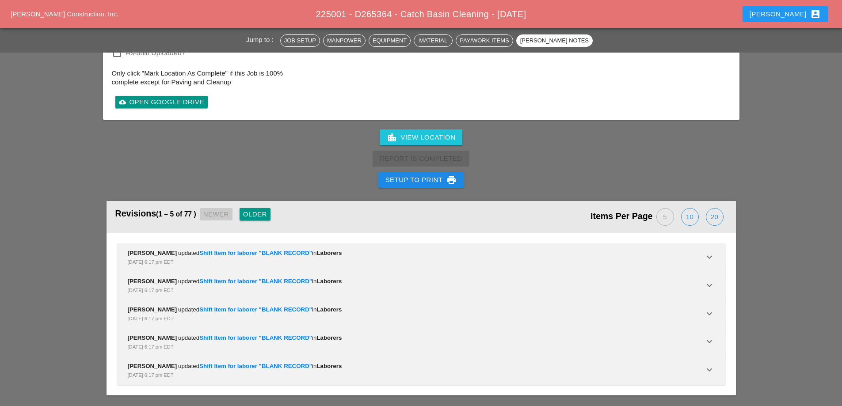
scroll to position [1485, 0]
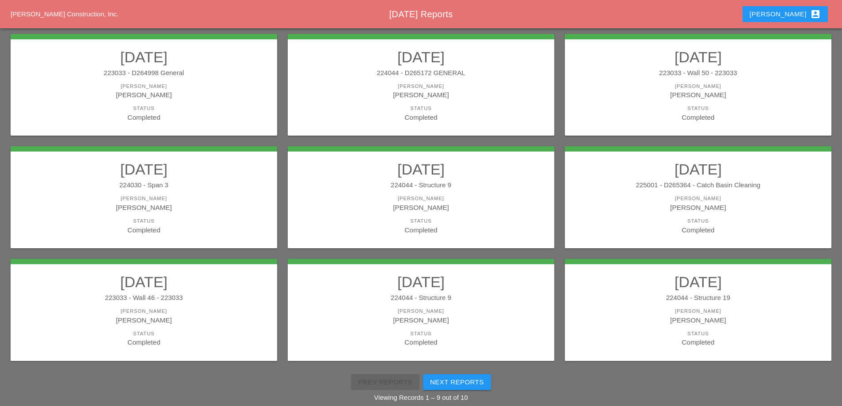
scroll to position [158, 0]
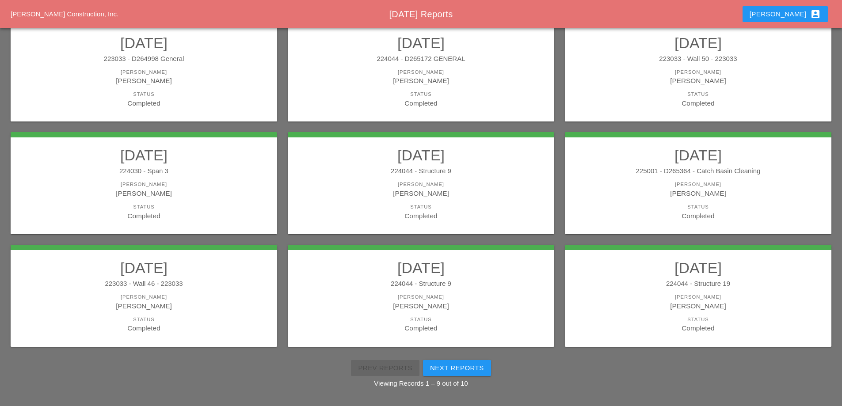
click at [227, 279] on link "08/06/2025 223033 - Wall 46 - 223033 Foreman Luca Gambardella Status Completed" at bounding box center [143, 296] width 249 height 74
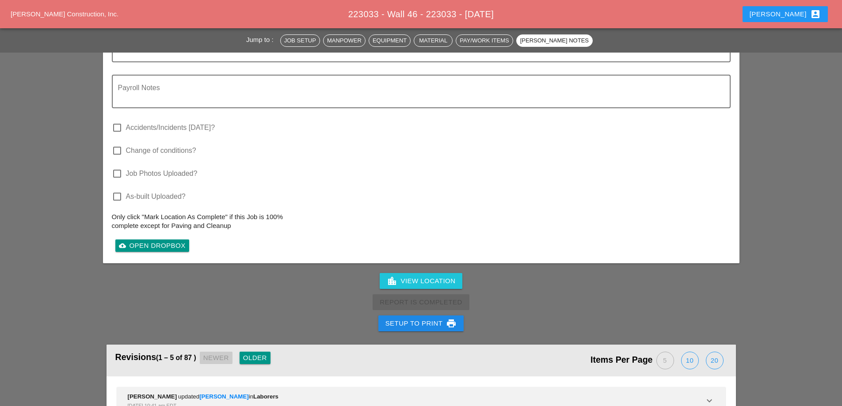
scroll to position [1813, 0]
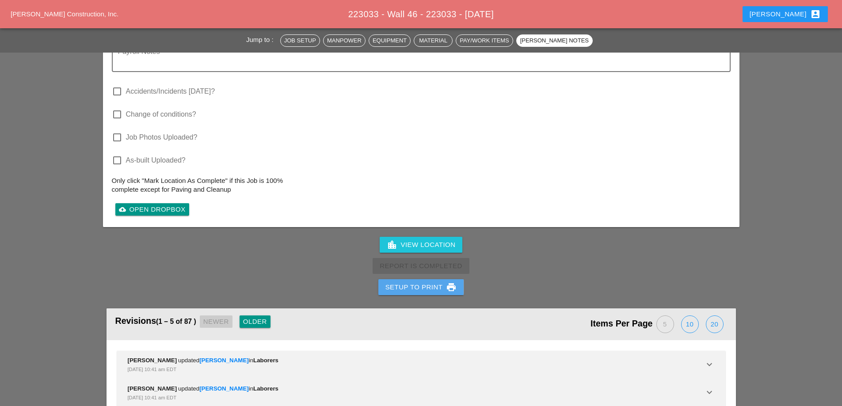
click at [450, 282] on icon "print" at bounding box center [451, 287] width 11 height 11
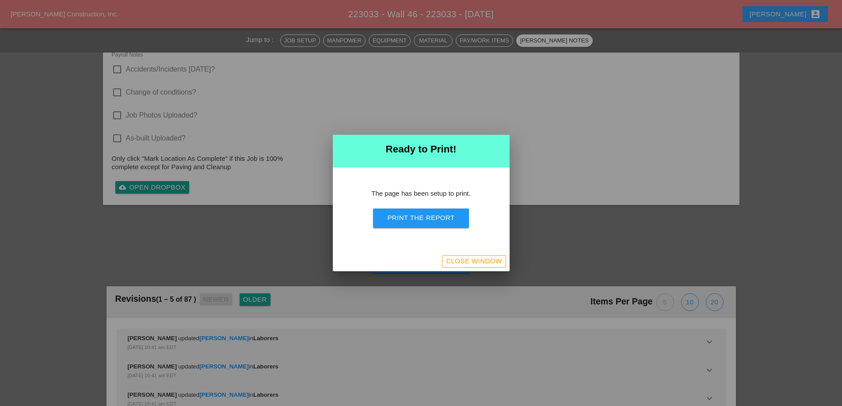
scroll to position [1655, 0]
click at [444, 209] on button "Print the Report" at bounding box center [421, 218] width 96 height 19
click at [446, 261] on div "Close Window" at bounding box center [474, 261] width 56 height 10
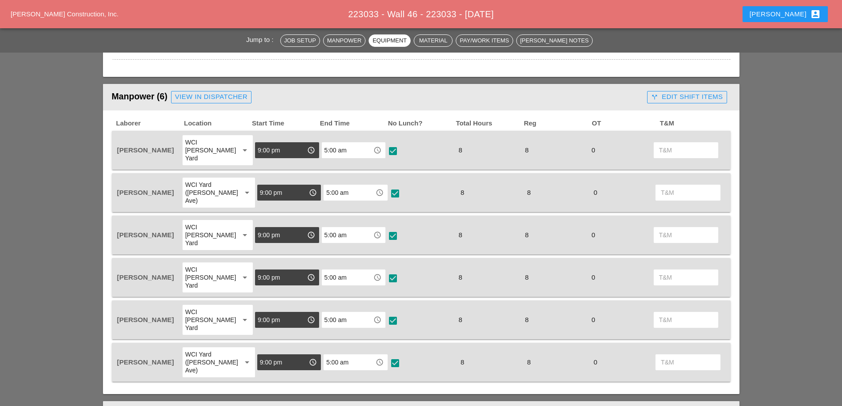
scroll to position [444, 0]
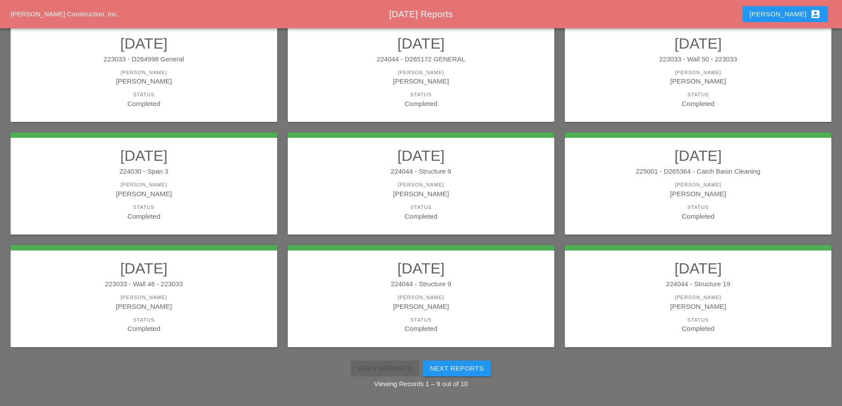
scroll to position [158, 0]
click at [496, 307] on div "[PERSON_NAME]" at bounding box center [421, 306] width 249 height 10
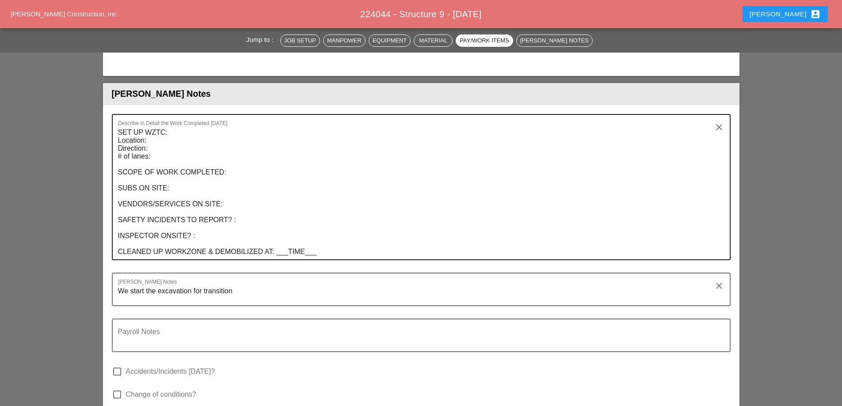
scroll to position [1327, 0]
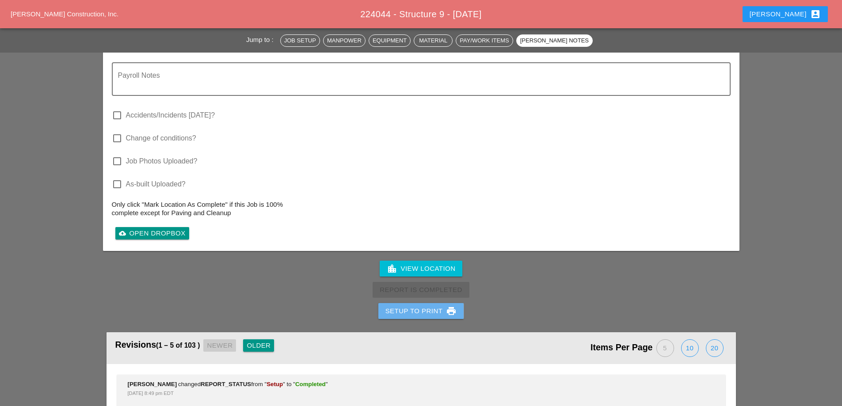
click at [433, 306] on div "Setup to Print print" at bounding box center [422, 311] width 72 height 11
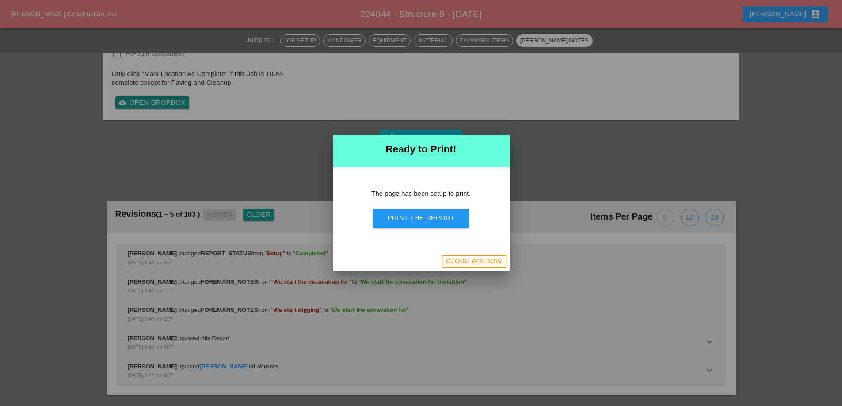
scroll to position [1417, 0]
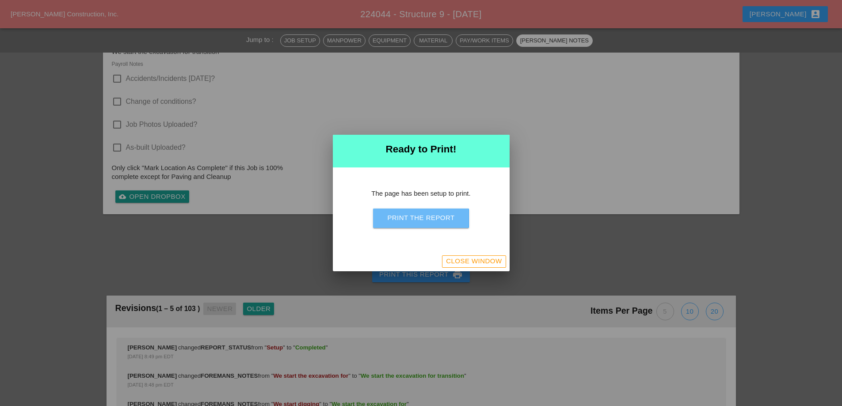
drag, startPoint x: 439, startPoint y: 222, endPoint x: 453, endPoint y: 184, distance: 40.3
click at [439, 223] on div "Print the Report" at bounding box center [420, 218] width 67 height 10
click at [482, 263] on div "Close Window" at bounding box center [474, 261] width 56 height 10
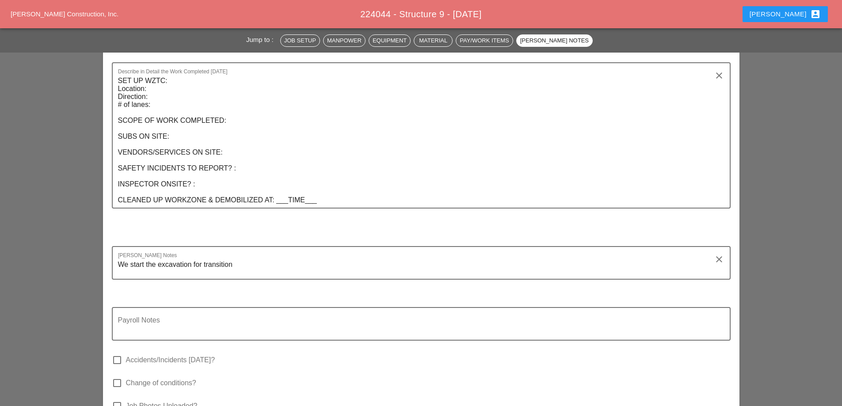
scroll to position [1343, 0]
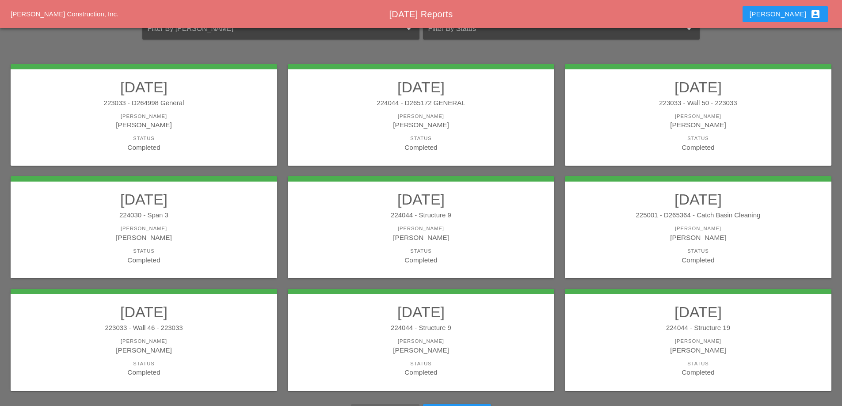
scroll to position [158, 0]
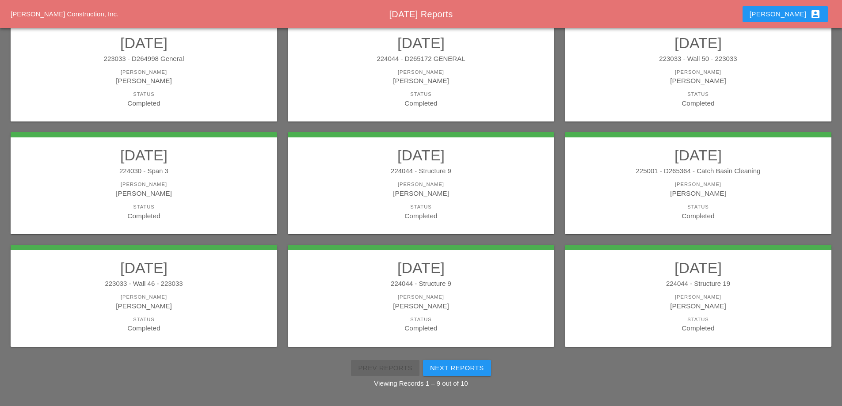
click at [501, 177] on link "08/06/2025 224044 - Structure 9 Foreman Luca Gambardella Status Completed" at bounding box center [421, 183] width 249 height 74
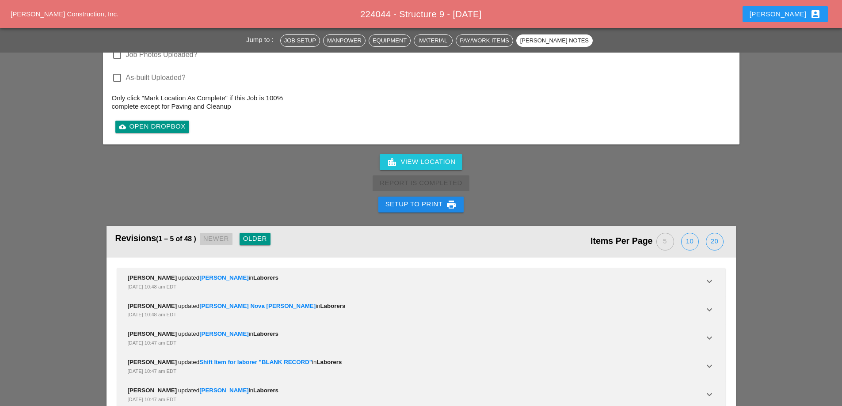
scroll to position [1461, 0]
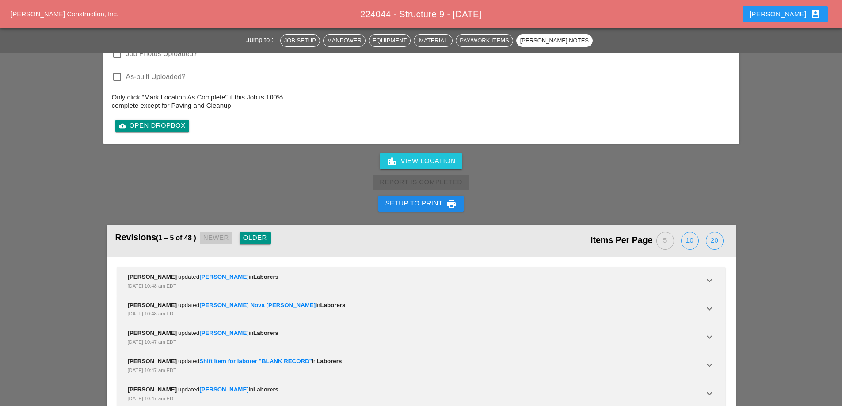
click at [426, 199] on div "Setup to Print print" at bounding box center [422, 204] width 72 height 11
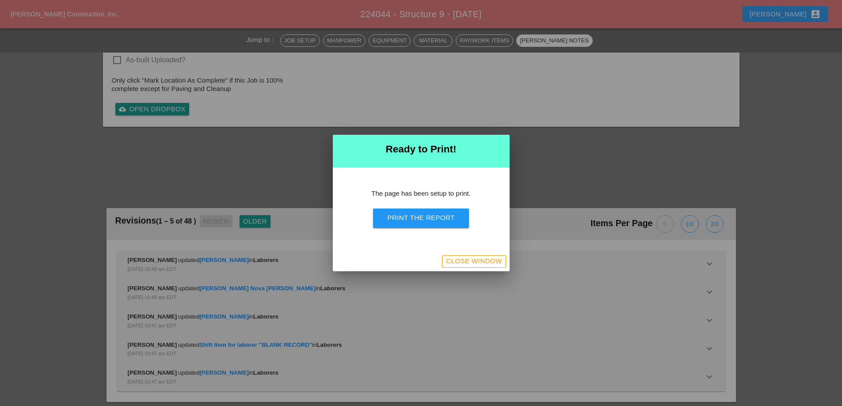
scroll to position [1357, 0]
drag, startPoint x: 442, startPoint y: 217, endPoint x: 524, endPoint y: 201, distance: 83.0
click at [442, 218] on div "Print the Report" at bounding box center [420, 218] width 67 height 10
drag, startPoint x: 487, startPoint y: 255, endPoint x: 367, endPoint y: 55, distance: 232.8
click at [487, 256] on button "Close Window" at bounding box center [474, 262] width 64 height 12
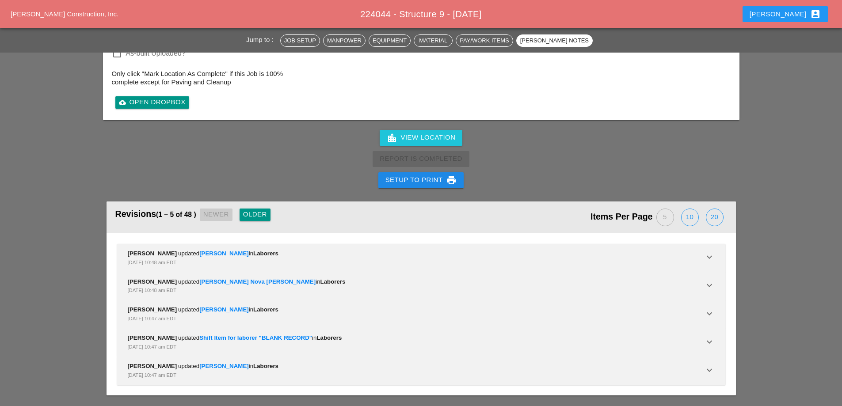
scroll to position [1461, 0]
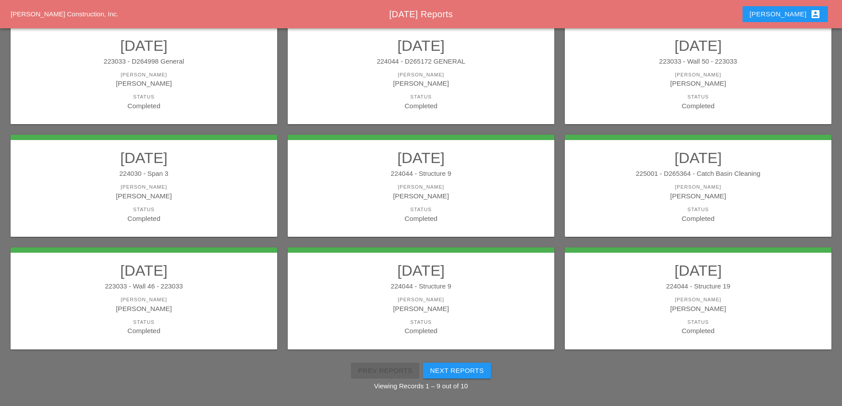
scroll to position [158, 0]
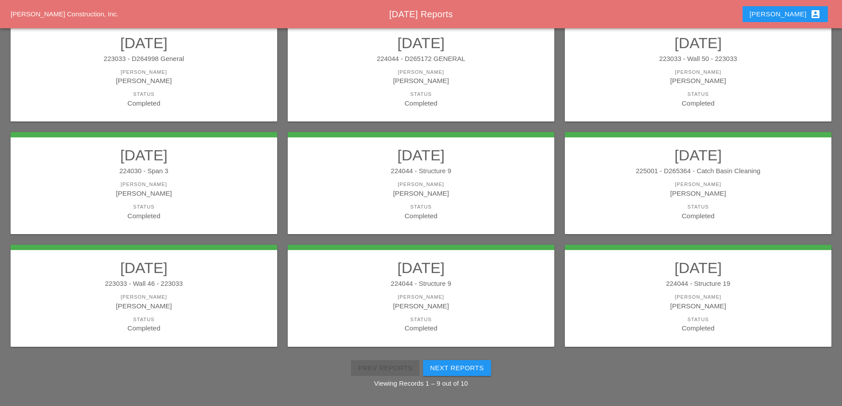
click at [722, 306] on div "[PERSON_NAME]" at bounding box center [698, 306] width 249 height 10
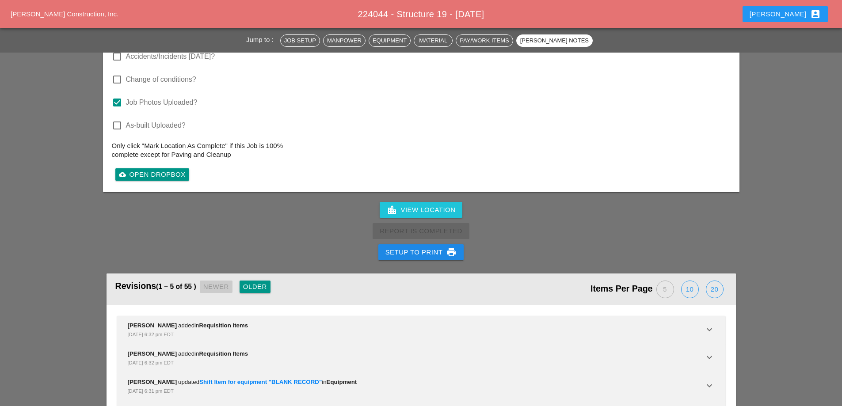
scroll to position [1721, 0]
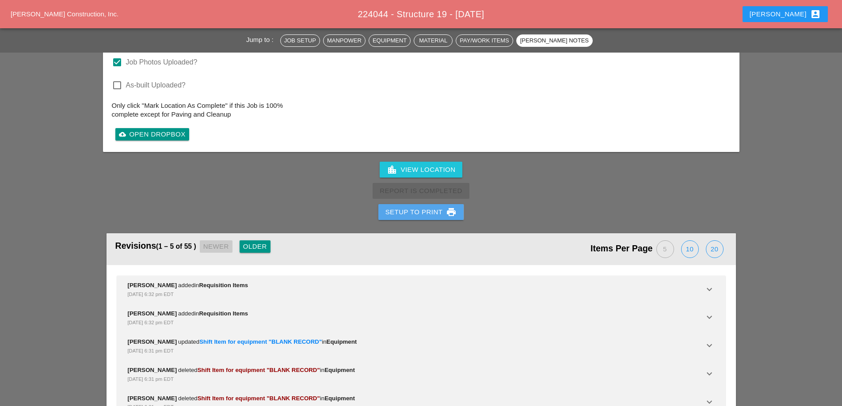
click at [432, 207] on div "Setup to Print print" at bounding box center [422, 212] width 72 height 11
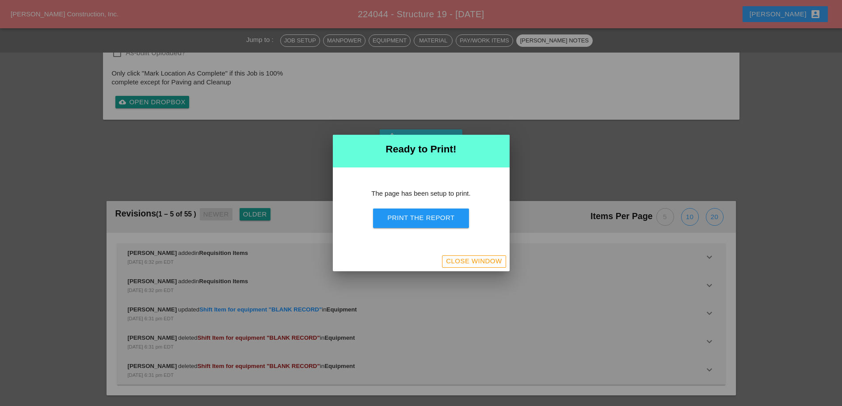
scroll to position [1615, 0]
drag, startPoint x: 424, startPoint y: 216, endPoint x: 496, endPoint y: 162, distance: 90.1
click at [424, 216] on div "Print the Report" at bounding box center [420, 218] width 67 height 10
drag, startPoint x: 482, startPoint y: 256, endPoint x: 844, endPoint y: 232, distance: 363.0
click at [482, 258] on div "Close Window" at bounding box center [474, 261] width 56 height 10
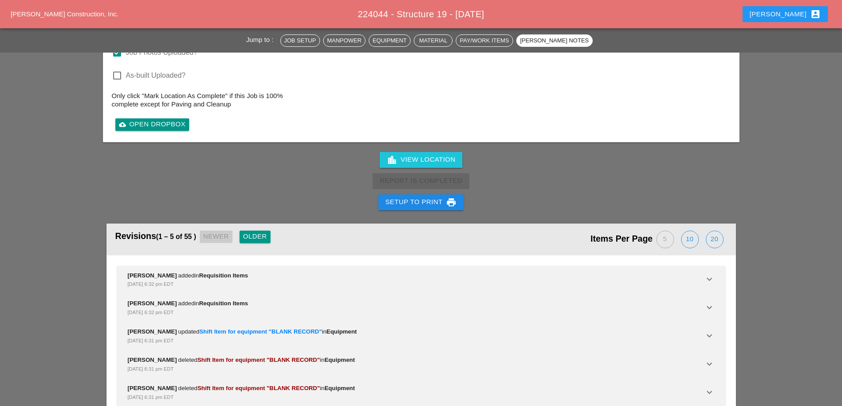
scroll to position [1721, 0]
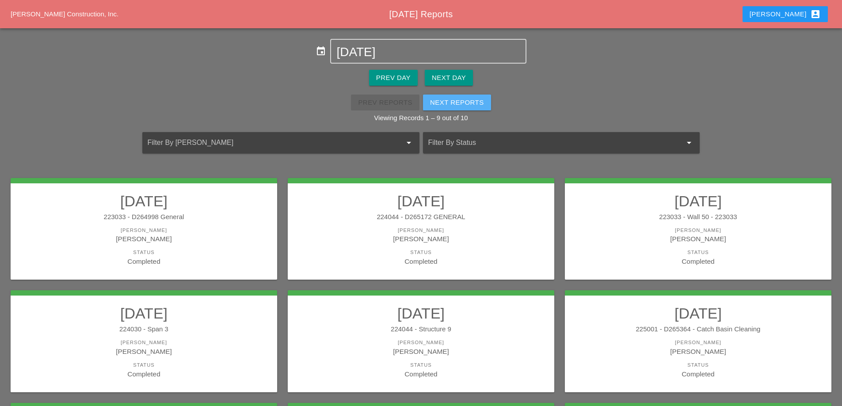
click at [451, 104] on div "Next Reports" at bounding box center [457, 103] width 54 height 10
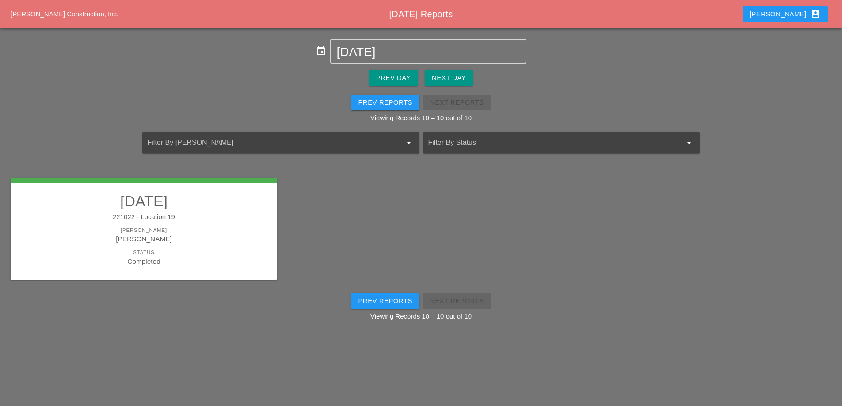
click at [241, 219] on div "221022 - Location 19" at bounding box center [143, 217] width 249 height 10
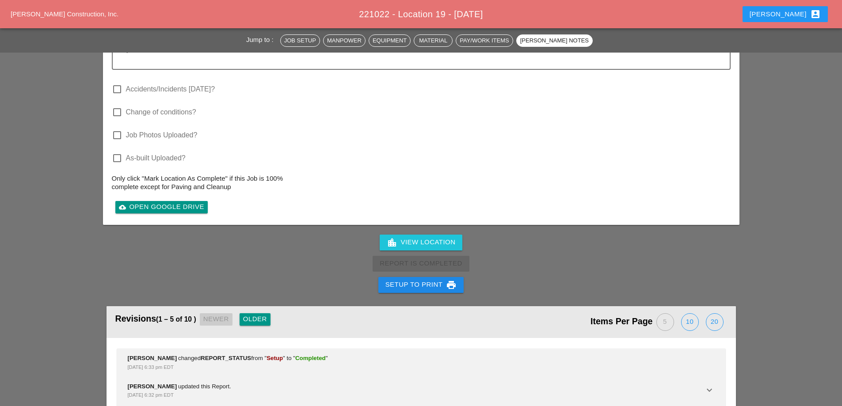
click at [409, 280] on div "Setup to Print print" at bounding box center [422, 285] width 72 height 11
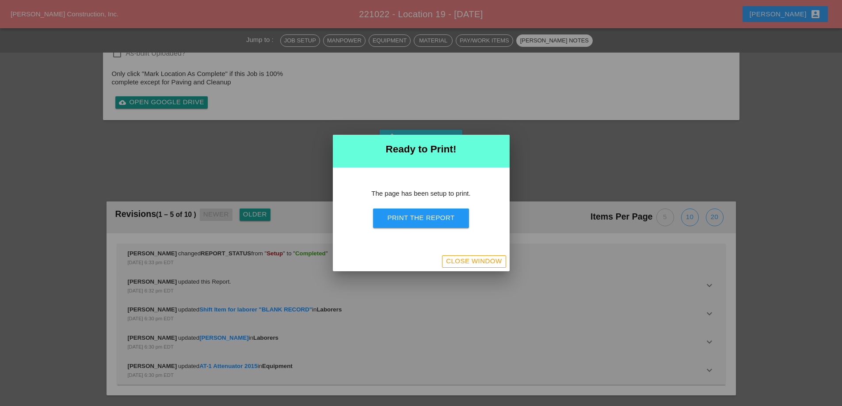
scroll to position [963, 0]
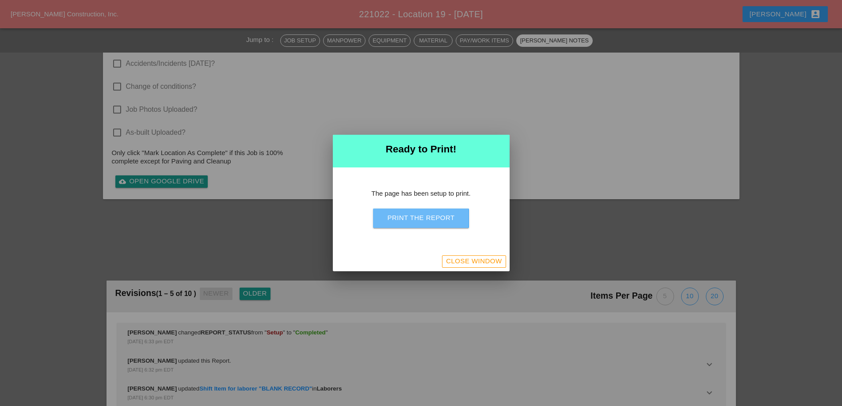
drag, startPoint x: 424, startPoint y: 217, endPoint x: 498, endPoint y: 162, distance: 92.7
click at [424, 217] on div "Print the Report" at bounding box center [420, 218] width 67 height 10
click at [461, 261] on div "Close Window" at bounding box center [474, 261] width 56 height 10
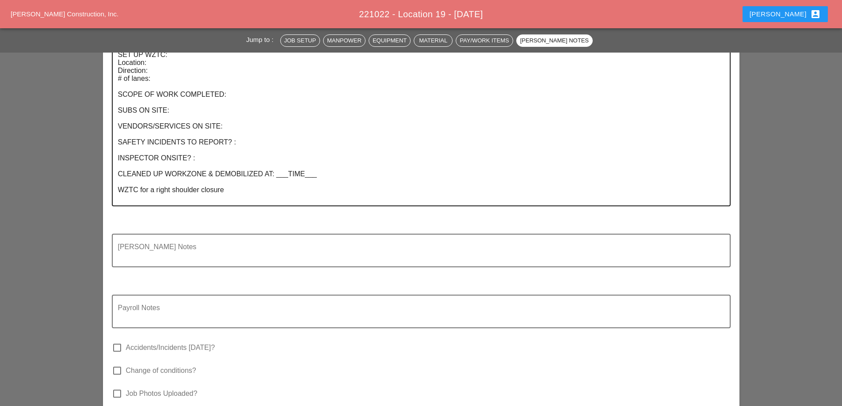
scroll to position [877, 0]
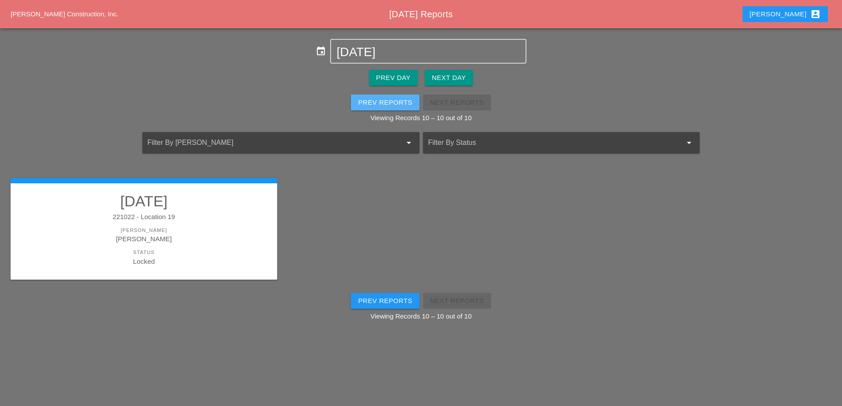
click at [384, 102] on div "Prev Reports" at bounding box center [385, 103] width 54 height 10
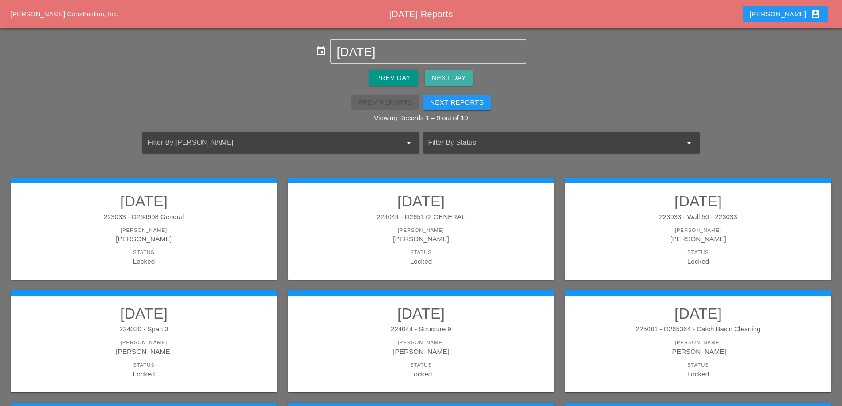
click at [452, 81] on div "Next Day" at bounding box center [449, 78] width 34 height 10
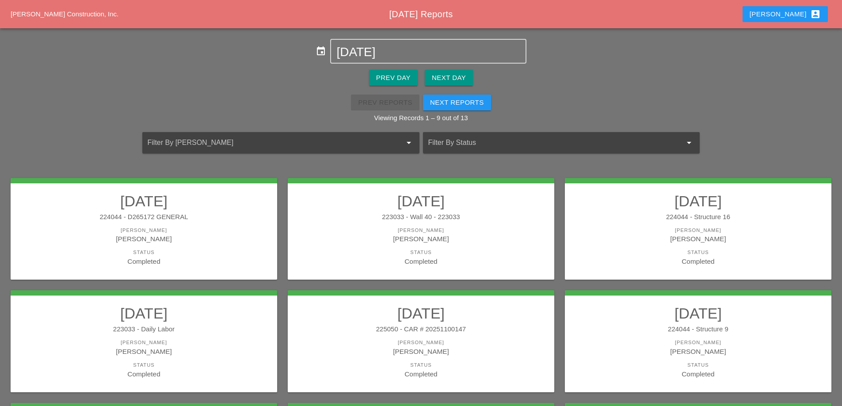
drag, startPoint x: 170, startPoint y: 219, endPoint x: 199, endPoint y: 215, distance: 28.6
click at [170, 221] on div "224044 - D265172 GENERAL" at bounding box center [143, 217] width 249 height 10
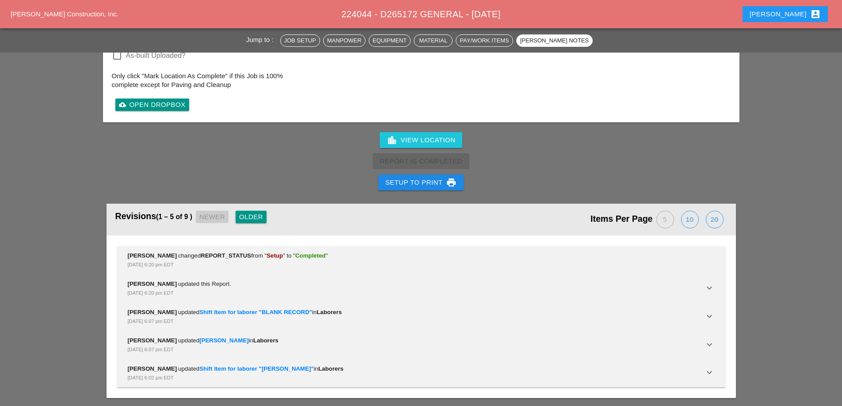
scroll to position [1064, 0]
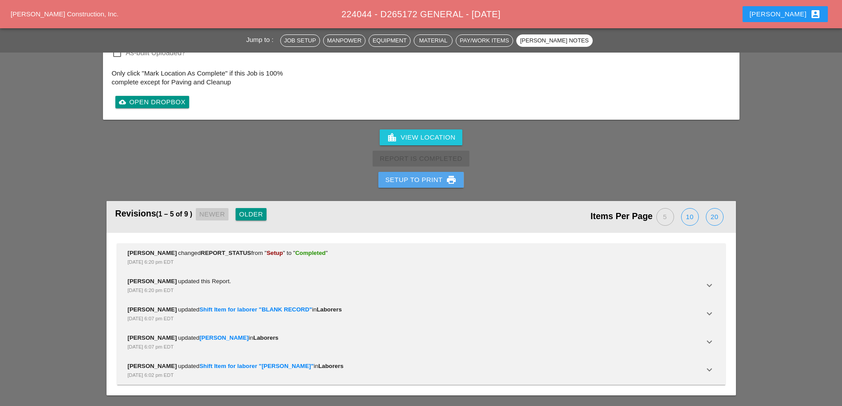
click at [397, 183] on div "Setup to Print print" at bounding box center [422, 180] width 72 height 11
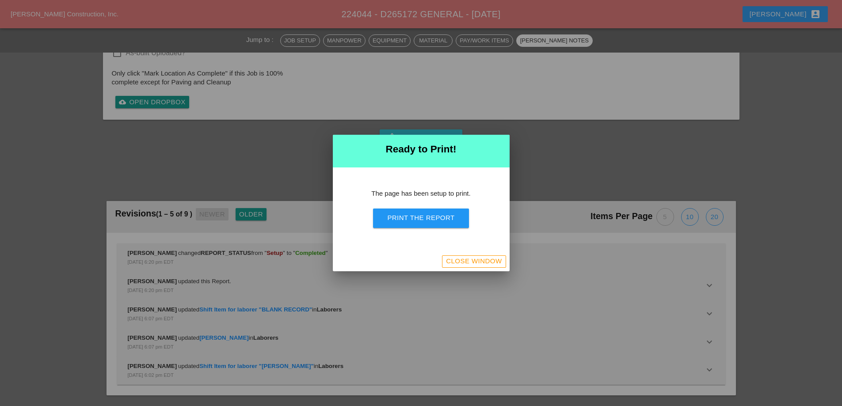
scroll to position [834, 0]
click at [382, 210] on button "Print the Report" at bounding box center [421, 218] width 96 height 19
click at [497, 268] on div "Close Window" at bounding box center [421, 261] width 177 height 19
click at [487, 262] on div "Close Window" at bounding box center [474, 261] width 56 height 10
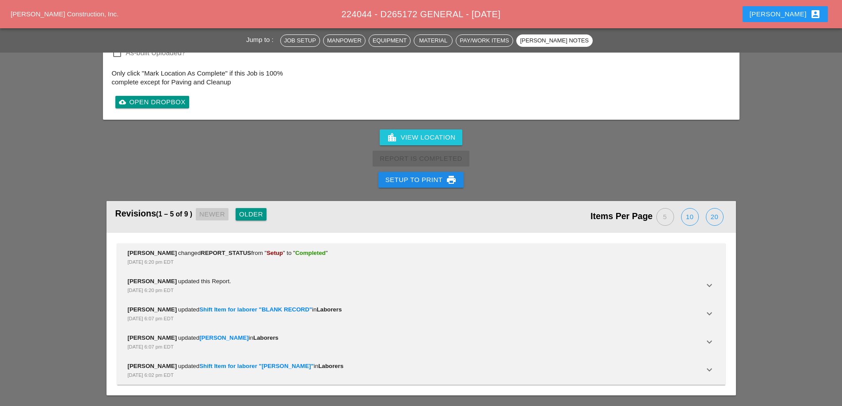
scroll to position [1064, 0]
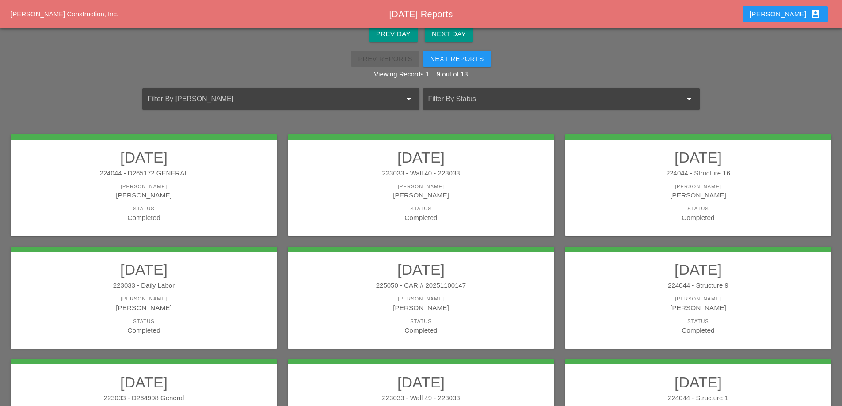
scroll to position [44, 0]
click at [414, 196] on div "[PERSON_NAME]" at bounding box center [421, 195] width 249 height 10
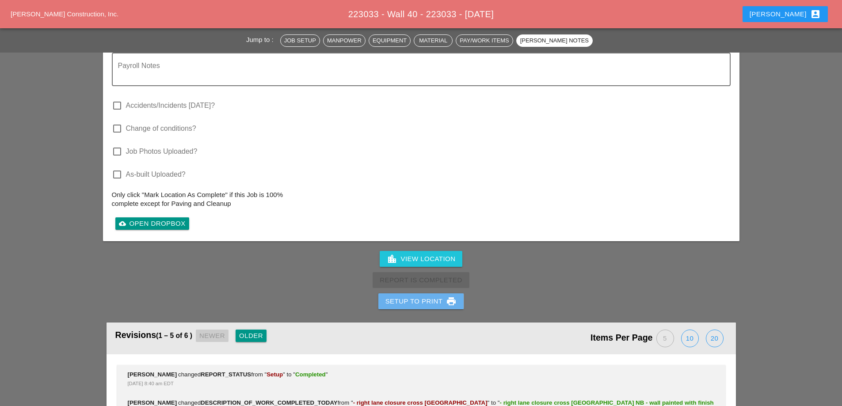
click at [418, 298] on div "Setup to Print print" at bounding box center [422, 301] width 72 height 11
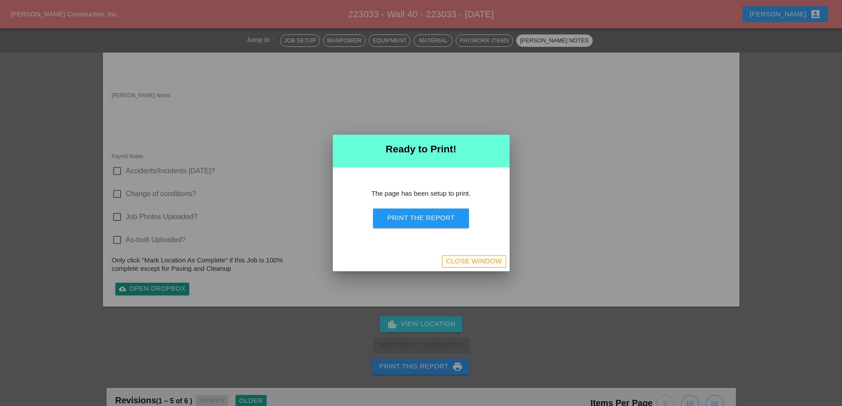
scroll to position [792, 0]
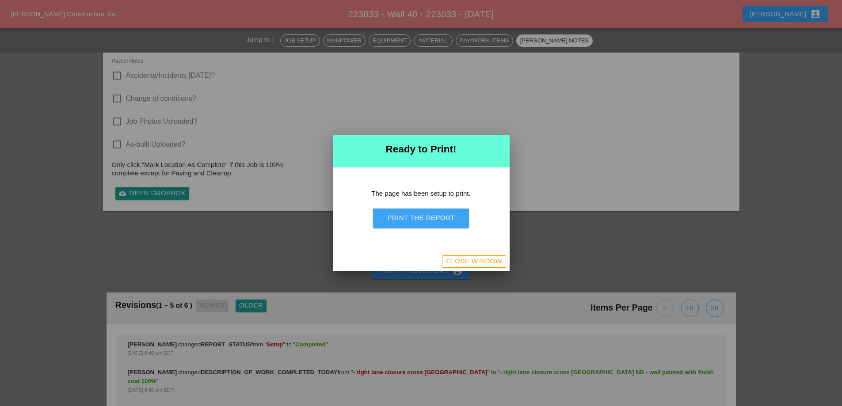
drag, startPoint x: 437, startPoint y: 222, endPoint x: 490, endPoint y: 161, distance: 80.3
click at [437, 222] on div "Print the Report" at bounding box center [420, 218] width 67 height 10
click at [462, 260] on div "Close Window" at bounding box center [474, 261] width 56 height 10
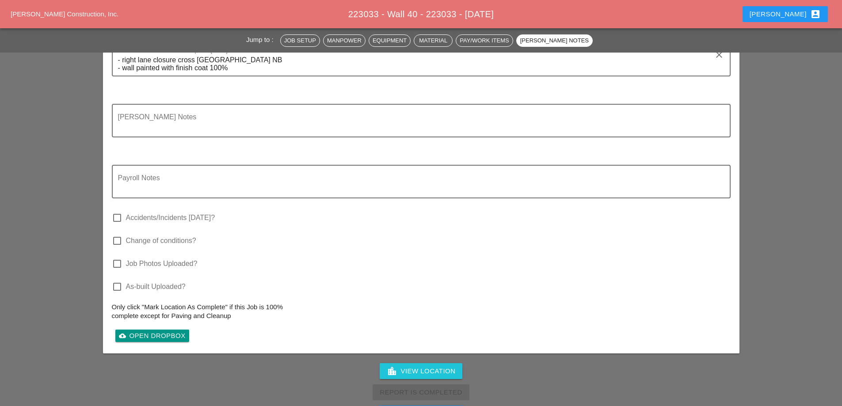
scroll to position [891, 0]
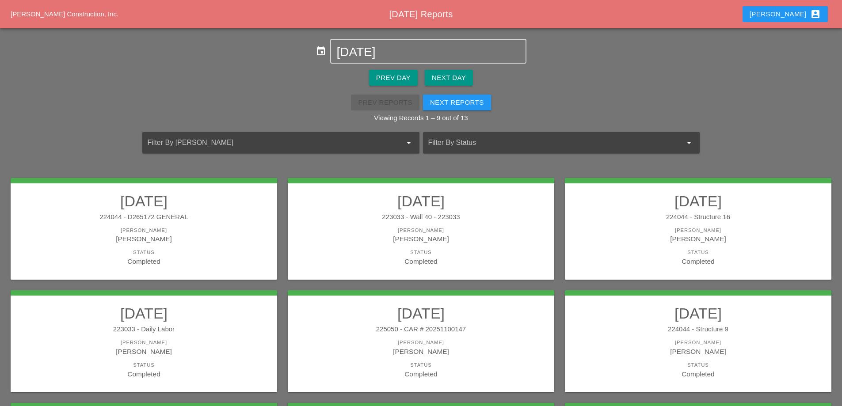
click at [649, 212] on div "224044 - Structure 16" at bounding box center [698, 217] width 249 height 10
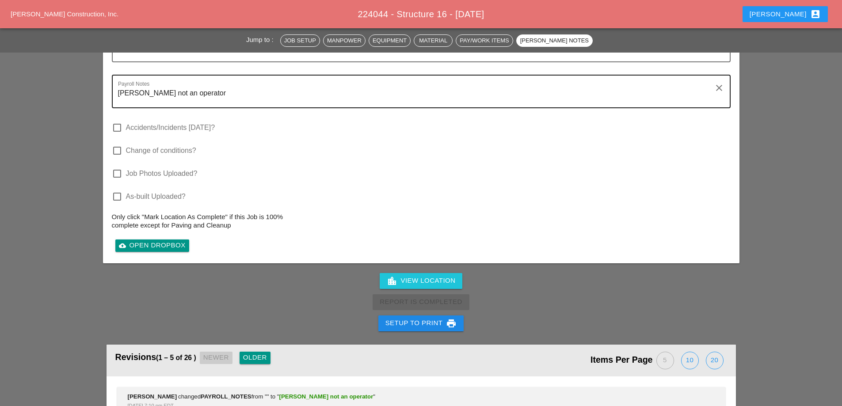
scroll to position [1246, 0]
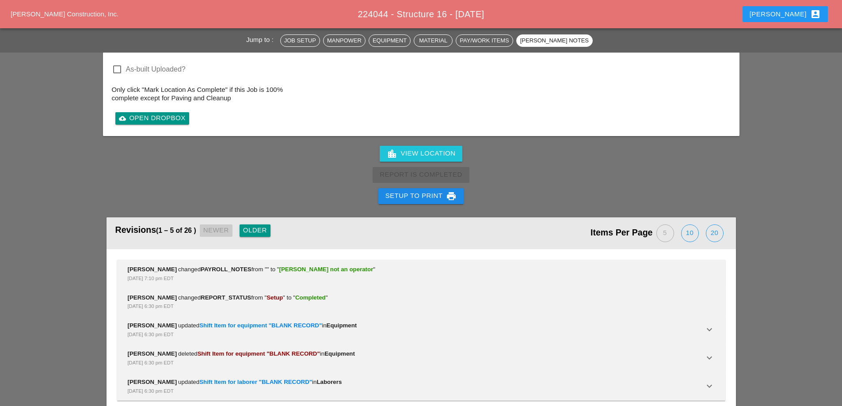
click at [411, 191] on div "Setup to Print print" at bounding box center [422, 196] width 72 height 11
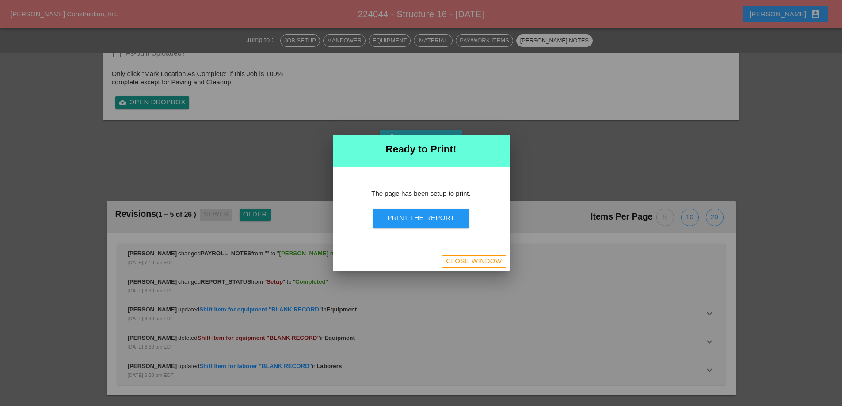
scroll to position [1105, 0]
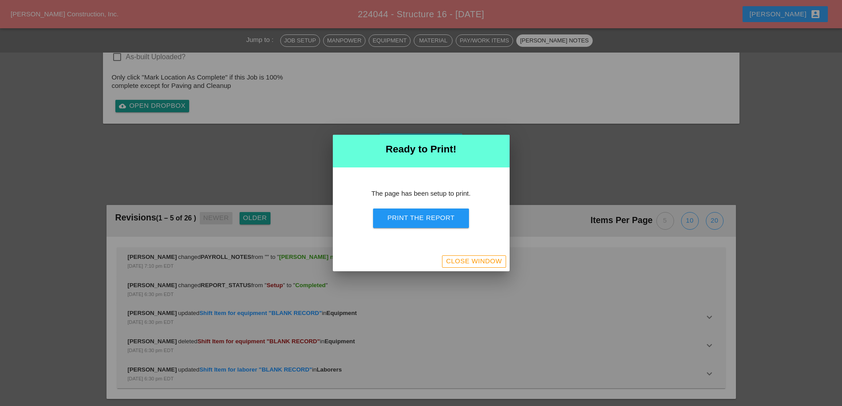
click at [415, 219] on div "Print the Report" at bounding box center [420, 218] width 67 height 10
drag, startPoint x: 473, startPoint y: 264, endPoint x: 375, endPoint y: 153, distance: 148.6
click at [473, 266] on div "Close Window" at bounding box center [474, 261] width 56 height 10
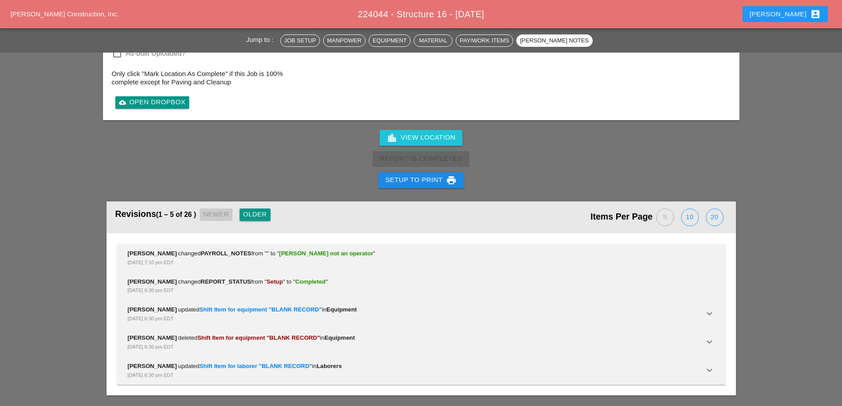
scroll to position [1246, 0]
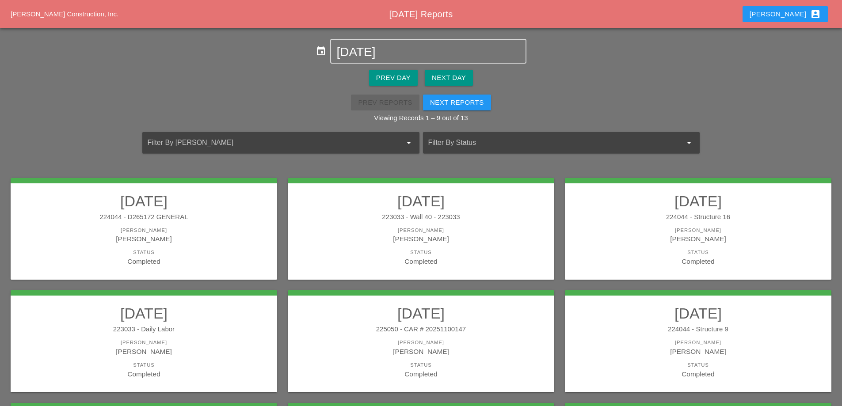
click at [203, 323] on link "08/07/2025 223033 - Daily Labor Foreman Ricardo Capao Status Completed" at bounding box center [143, 342] width 249 height 74
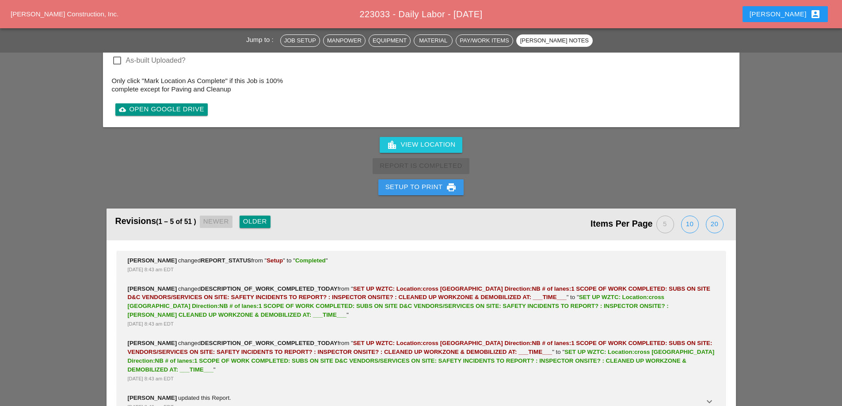
click at [411, 180] on button "Setup to Print print" at bounding box center [422, 188] width 86 height 16
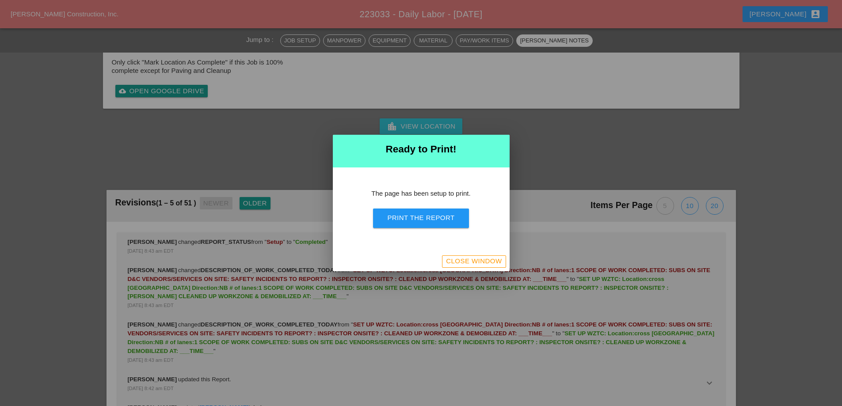
scroll to position [1617, 0]
drag, startPoint x: 414, startPoint y: 224, endPoint x: 415, endPoint y: 230, distance: 6.2
click at [414, 229] on div "The page has been setup to print. Print the Report" at bounding box center [421, 210] width 177 height 84
drag, startPoint x: 434, startPoint y: 220, endPoint x: 497, endPoint y: 163, distance: 84.8
click at [434, 222] on div "Print the Report" at bounding box center [420, 218] width 67 height 10
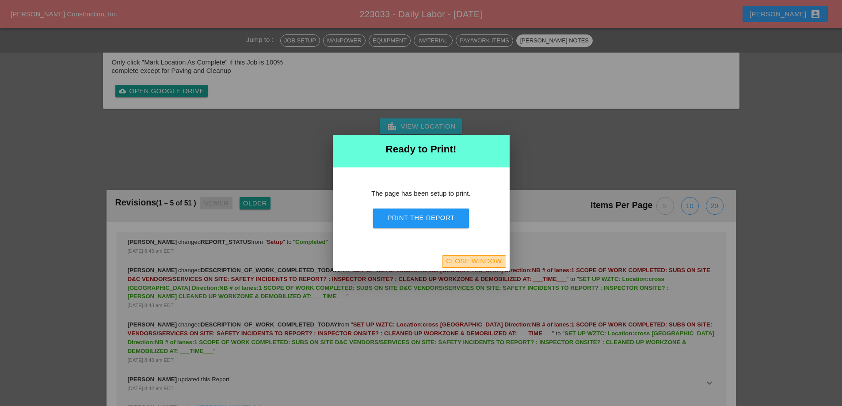
drag, startPoint x: 479, startPoint y: 261, endPoint x: 510, endPoint y: 197, distance: 71.0
click at [479, 261] on div "Close Window" at bounding box center [474, 261] width 56 height 10
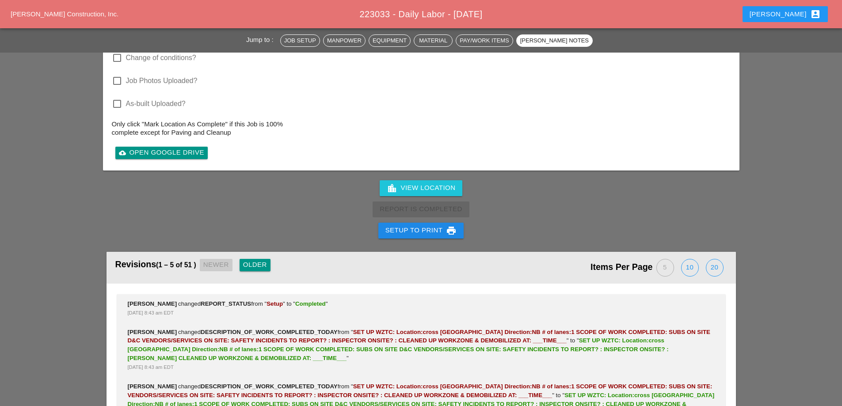
scroll to position [1680, 0]
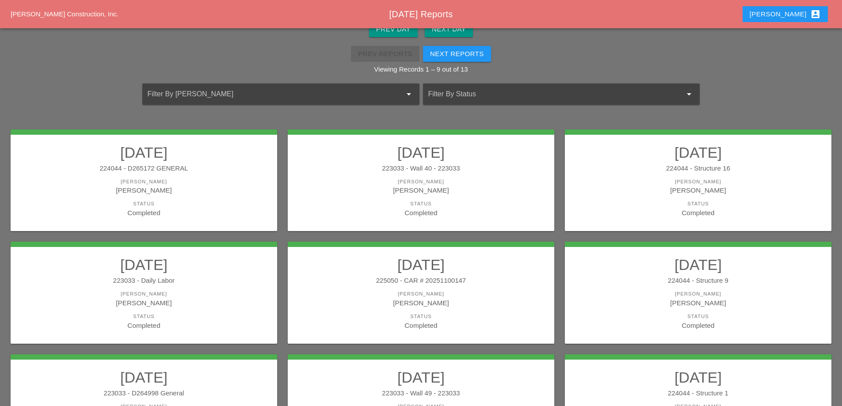
scroll to position [88, 0]
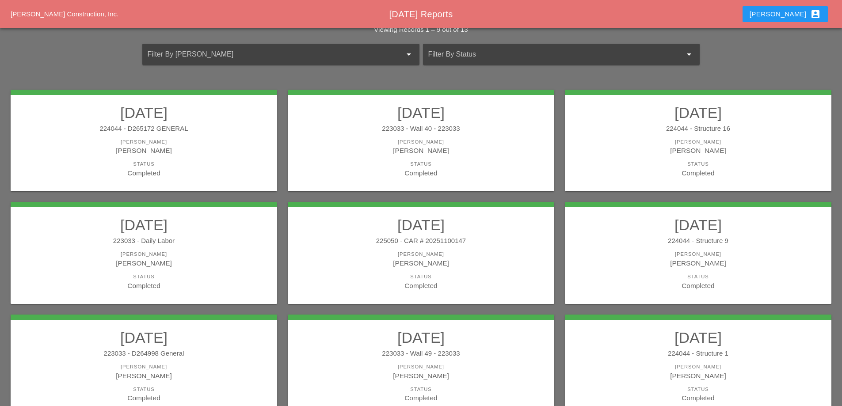
click at [412, 232] on h2 "[DATE]" at bounding box center [421, 225] width 249 height 18
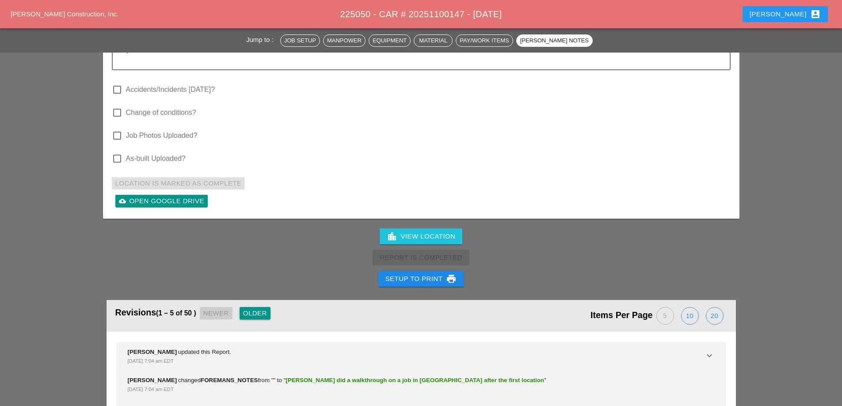
scroll to position [1415, 0]
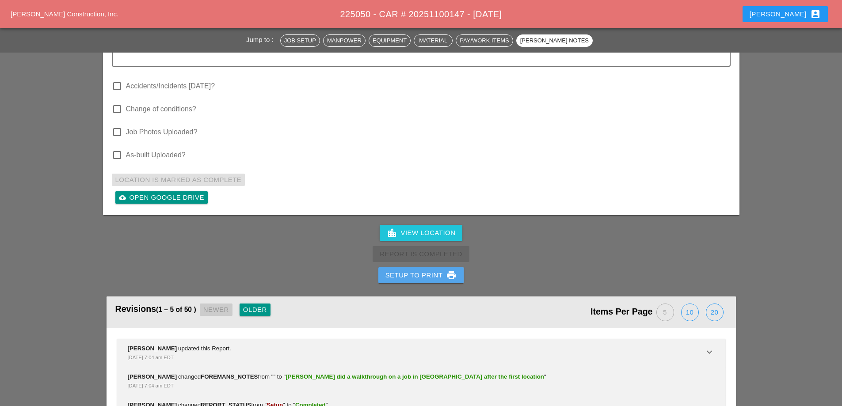
click at [401, 270] on div "Setup to Print print" at bounding box center [422, 275] width 72 height 11
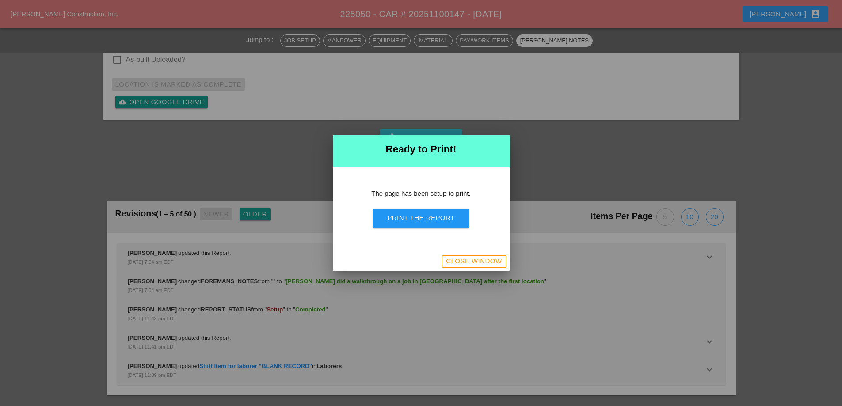
scroll to position [1331, 0]
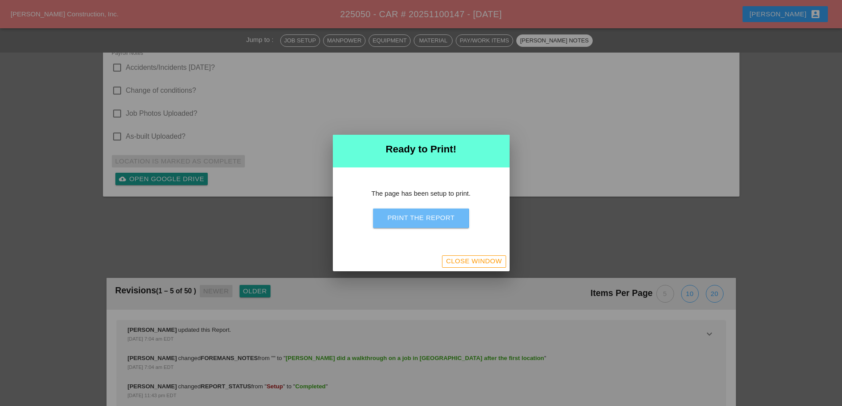
drag, startPoint x: 411, startPoint y: 227, endPoint x: 490, endPoint y: 157, distance: 105.6
click at [411, 228] on button "Print the Report" at bounding box center [421, 218] width 96 height 19
click at [475, 260] on div "Close Window" at bounding box center [474, 261] width 56 height 10
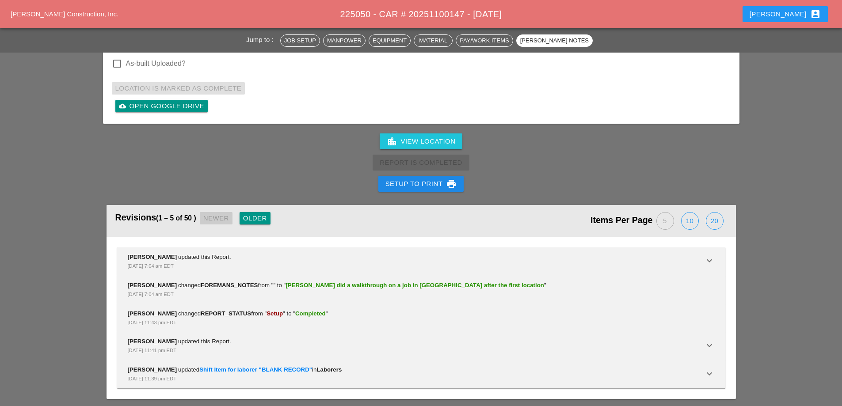
scroll to position [1314, 0]
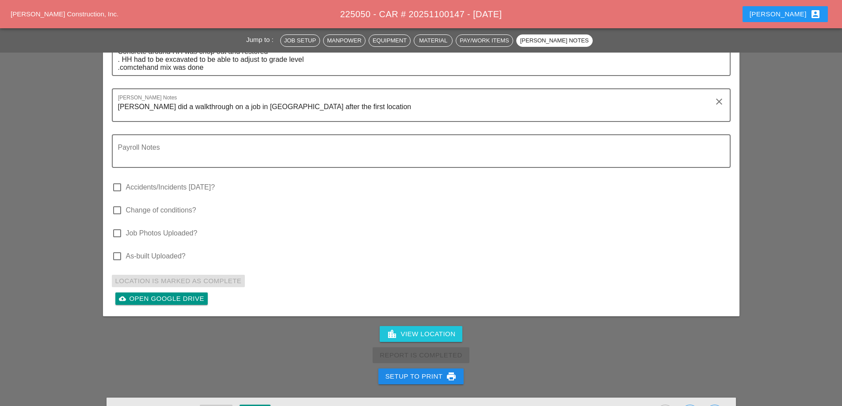
click at [459, 255] on div "Describe in Detail the Work Completed Today Concrete around HH was chop out and…" at bounding box center [421, 170] width 637 height 292
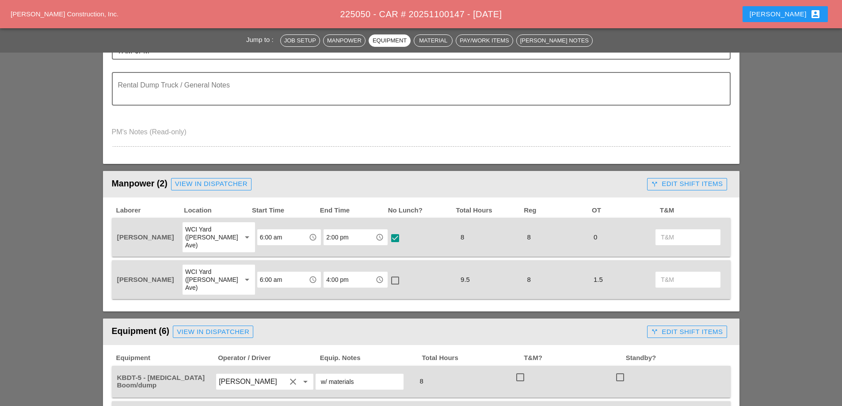
scroll to position [297, 0]
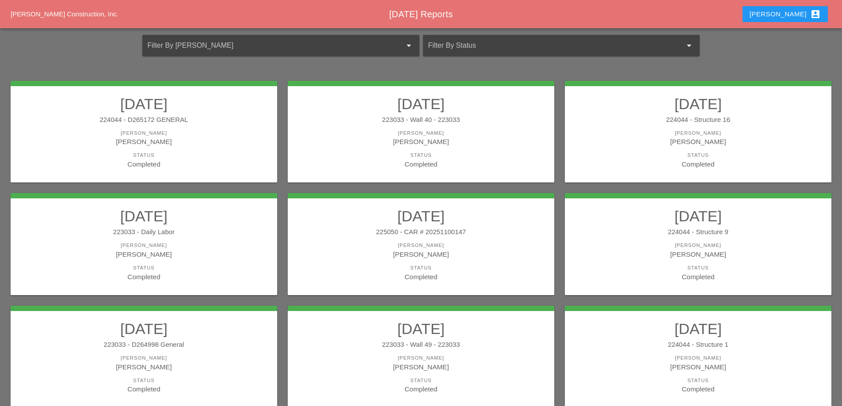
scroll to position [133, 0]
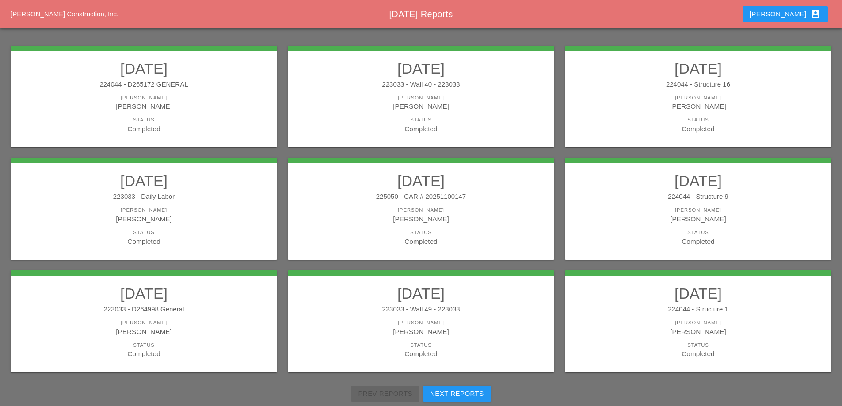
click at [662, 225] on link "08/07/2025 224044 - Structure 9 Foreman Jorge Barajas Status Completed" at bounding box center [698, 209] width 249 height 74
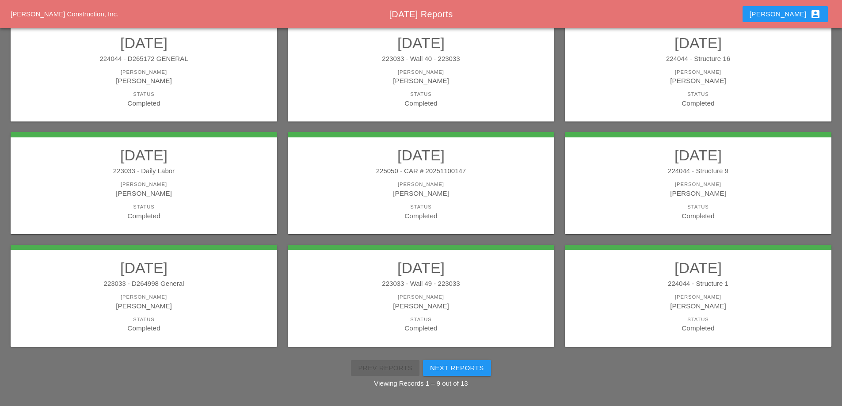
click at [187, 281] on div "223033 - D264998 General" at bounding box center [143, 284] width 249 height 10
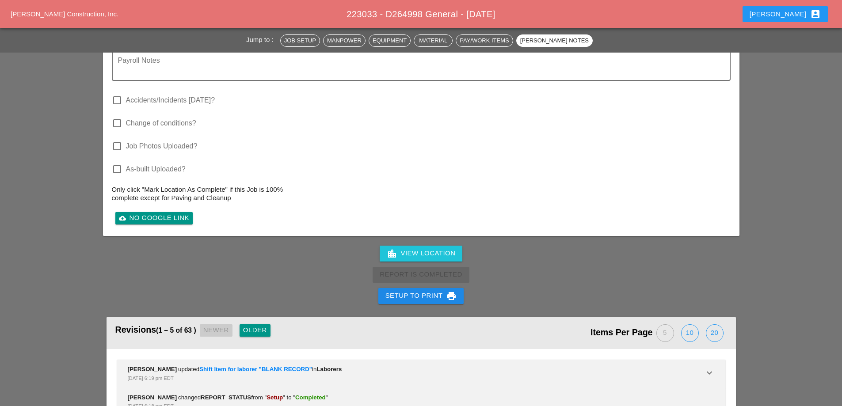
scroll to position [1238, 0]
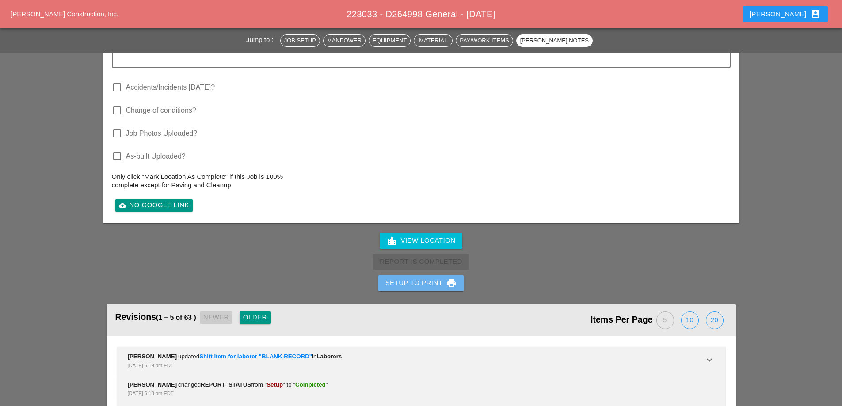
click at [429, 278] on div "Setup to Print print" at bounding box center [422, 283] width 72 height 11
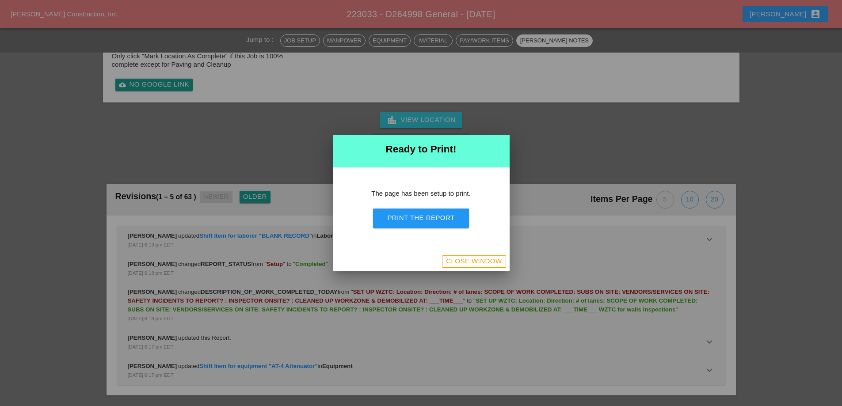
scroll to position [1095, 0]
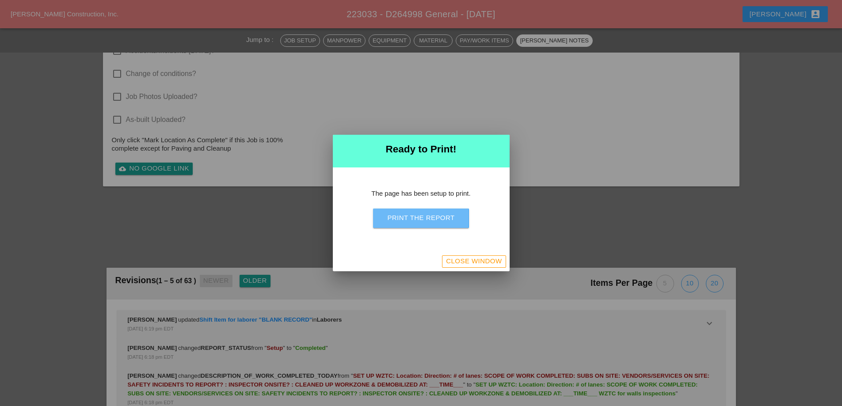
drag, startPoint x: 453, startPoint y: 218, endPoint x: 480, endPoint y: 159, distance: 64.5
click at [453, 218] on div "Print the Report" at bounding box center [420, 218] width 67 height 10
click at [474, 262] on div "Close Window" at bounding box center [474, 261] width 56 height 10
click at [474, 261] on div "Close Window" at bounding box center [474, 261] width 56 height 10
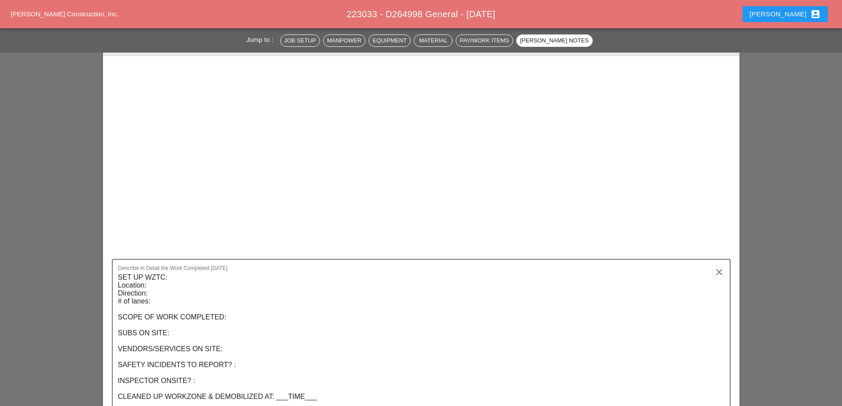
scroll to position [1018, 0]
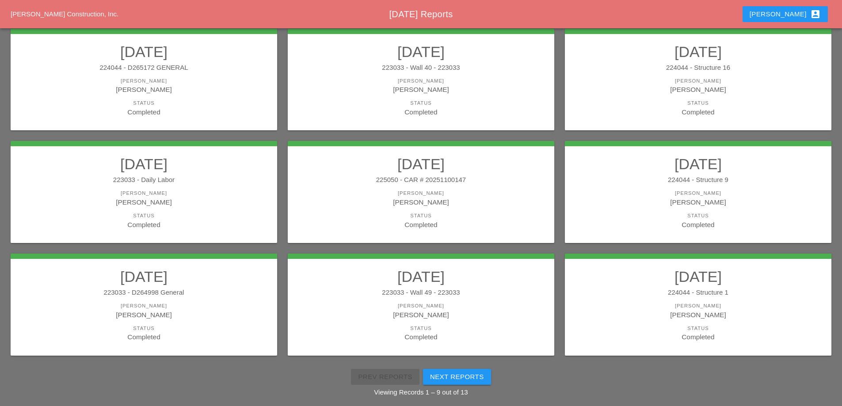
scroll to position [158, 0]
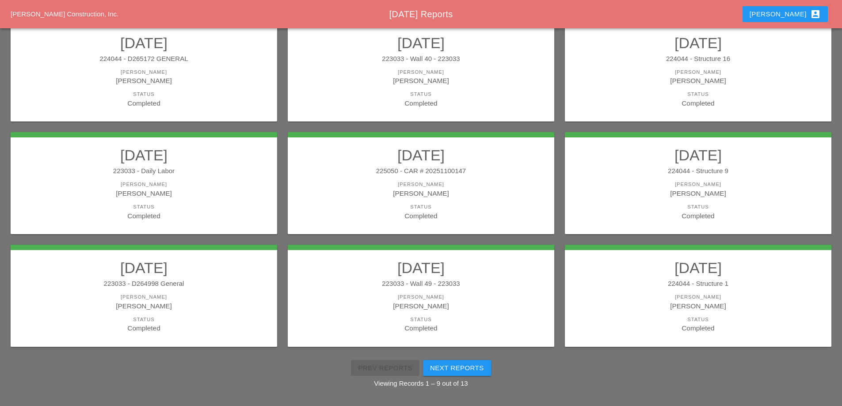
click at [482, 295] on div "[PERSON_NAME]" at bounding box center [421, 298] width 249 height 8
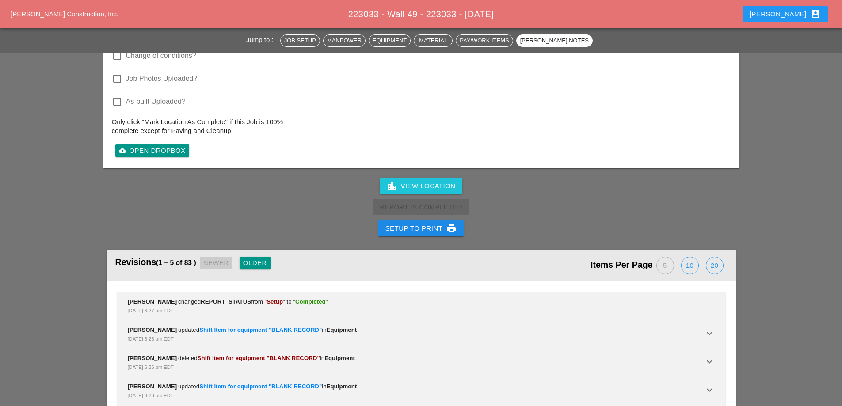
scroll to position [2135, 0]
click at [400, 239] on div "Revisions (1 – 5 of 83 ) Newer Older Items Per Page 5 10 20 Luca Gambardella ch…" at bounding box center [421, 346] width 637 height 215
click at [406, 223] on div "Setup to Print print" at bounding box center [422, 228] width 72 height 11
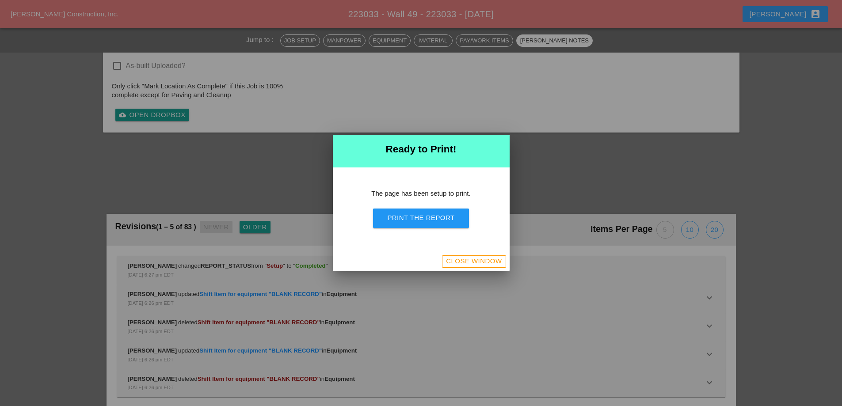
scroll to position [2046, 0]
drag, startPoint x: 416, startPoint y: 215, endPoint x: 509, endPoint y: 159, distance: 108.8
click at [416, 216] on div "Print the Report" at bounding box center [420, 218] width 67 height 10
click at [481, 259] on div "Close Window" at bounding box center [474, 261] width 56 height 10
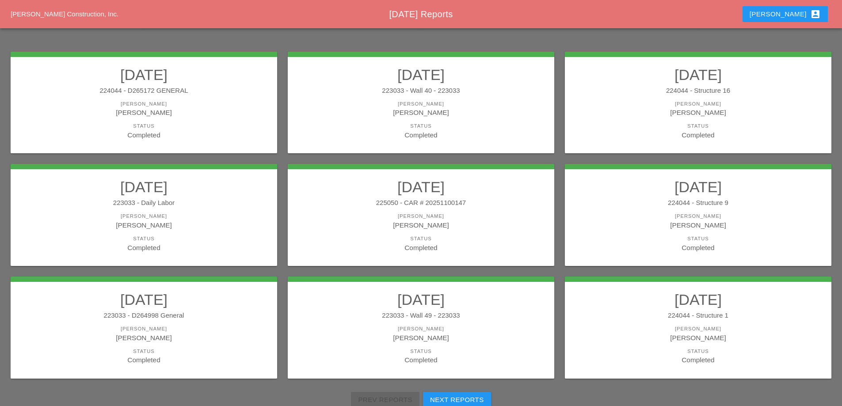
scroll to position [158, 0]
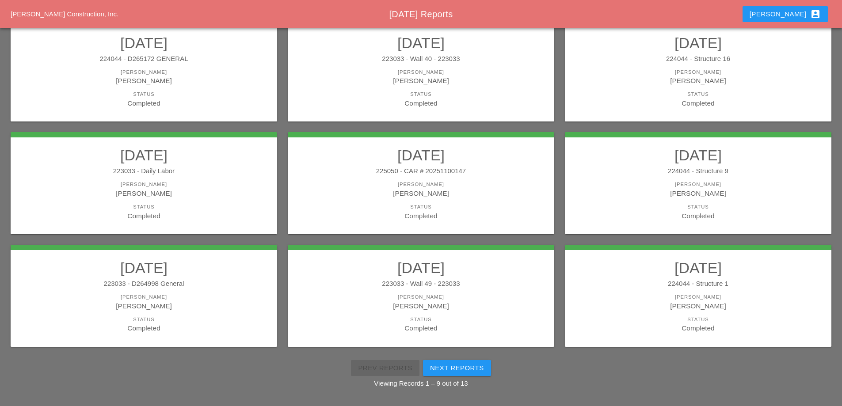
click at [687, 278] on link "08/07/2025 224044 - Structure 1 Foreman Simao Pinheiro Status Completed" at bounding box center [698, 296] width 249 height 74
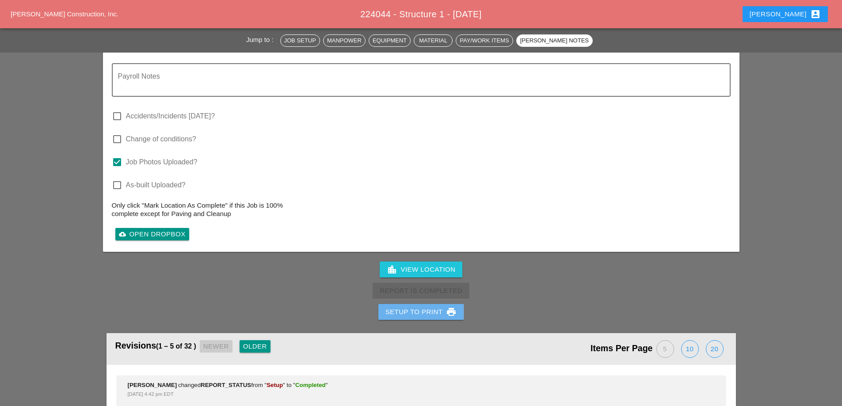
click at [436, 307] on div "Setup to Print print" at bounding box center [422, 312] width 72 height 11
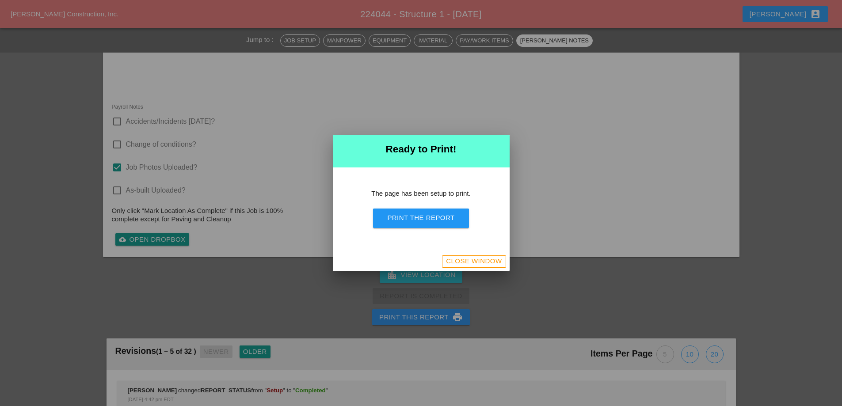
scroll to position [1507, 0]
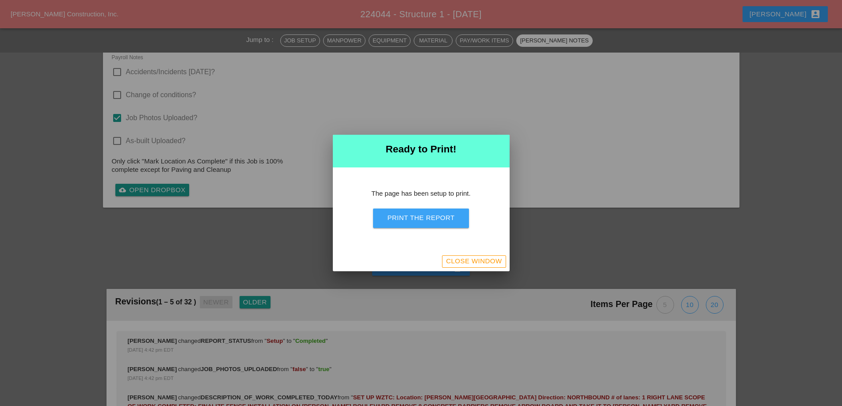
drag, startPoint x: 453, startPoint y: 218, endPoint x: 478, endPoint y: 157, distance: 64.9
click at [453, 219] on div "Print the Report" at bounding box center [420, 218] width 67 height 10
click at [479, 257] on div "Close Window" at bounding box center [474, 261] width 56 height 10
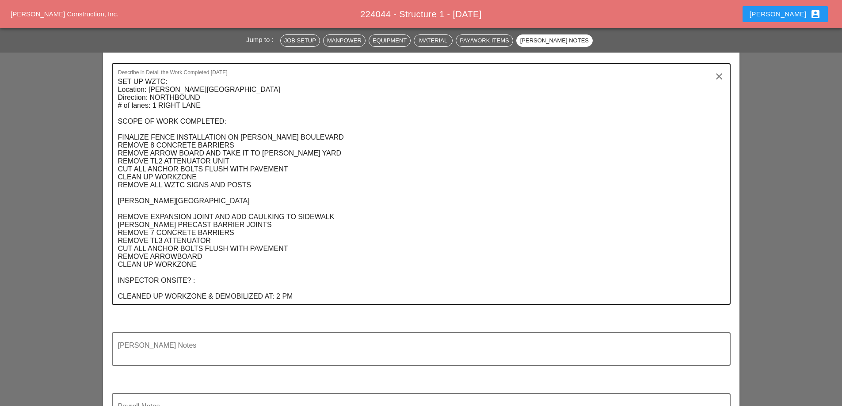
scroll to position [1292, 0]
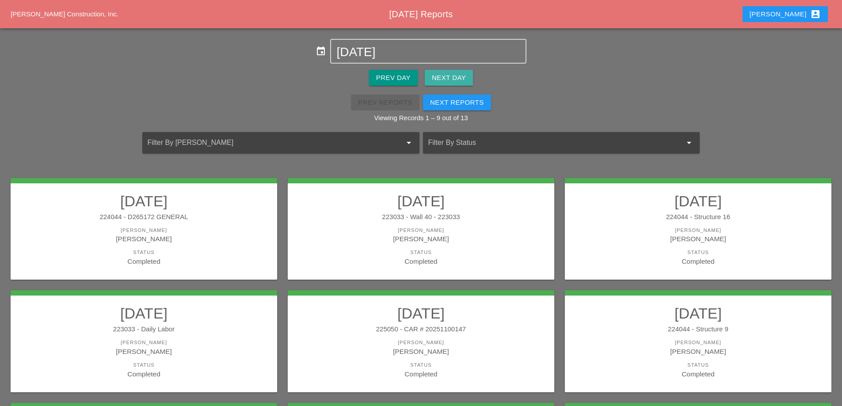
click at [448, 77] on div "Next Day" at bounding box center [449, 78] width 34 height 10
click at [403, 71] on div "Prev Day Next Day" at bounding box center [421, 78] width 842 height 28
click at [406, 77] on div "Prev Day" at bounding box center [393, 78] width 34 height 10
click at [469, 101] on div "Next Reports" at bounding box center [457, 103] width 54 height 10
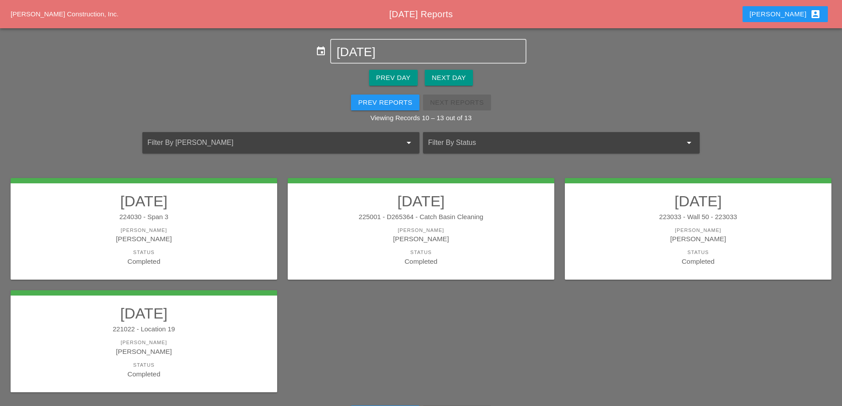
click at [226, 222] on link "08/07/2025 224030 - Span 3 Foreman Anthony DeGeorge Status Completed" at bounding box center [143, 229] width 249 height 74
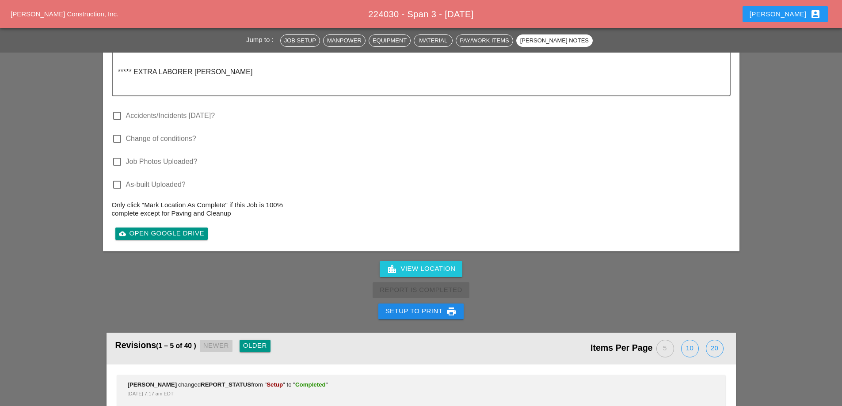
scroll to position [2034, 0]
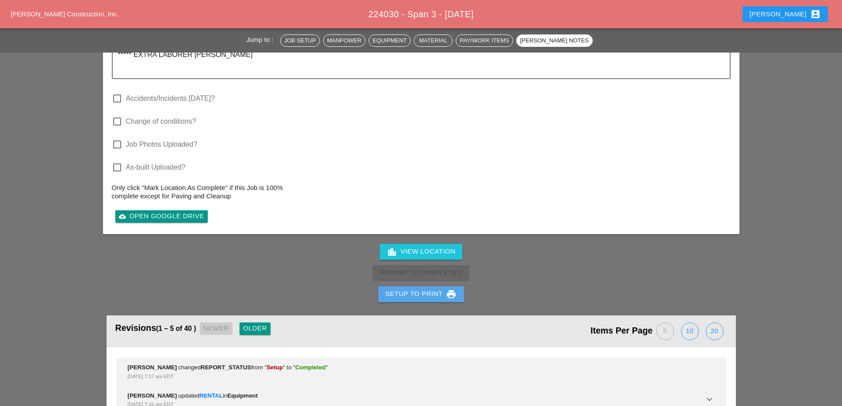
click at [425, 295] on div "Setup to Print print" at bounding box center [422, 294] width 72 height 11
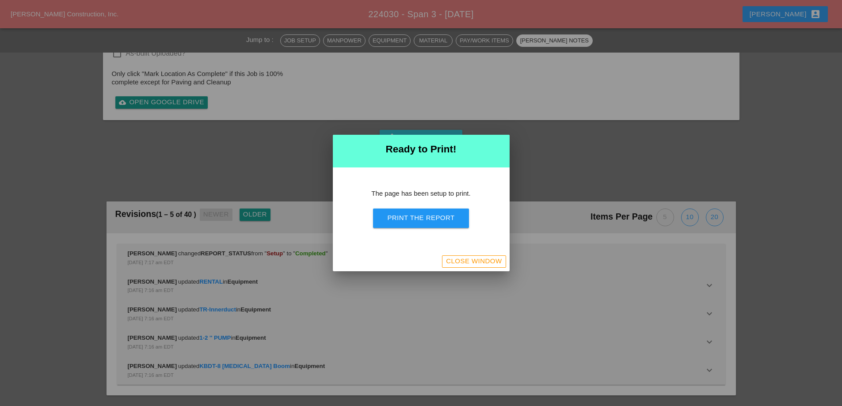
scroll to position [1875, 0]
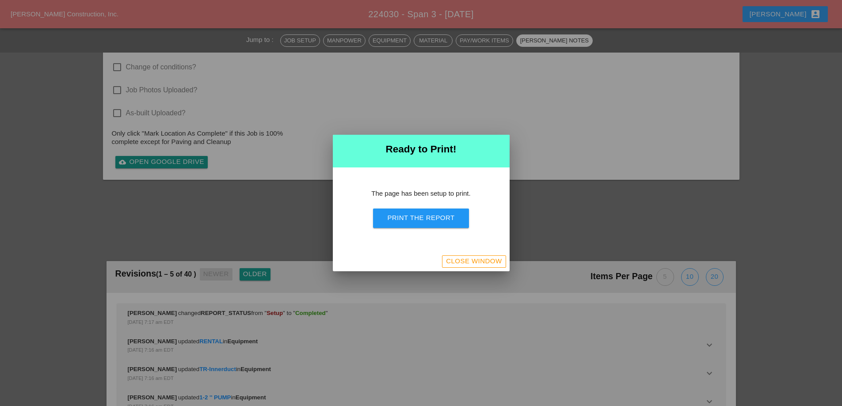
drag, startPoint x: 441, startPoint y: 222, endPoint x: 504, endPoint y: 162, distance: 86.6
click at [441, 223] on div "Print the Report" at bounding box center [420, 218] width 67 height 10
click at [482, 261] on div "Close Window" at bounding box center [474, 261] width 56 height 10
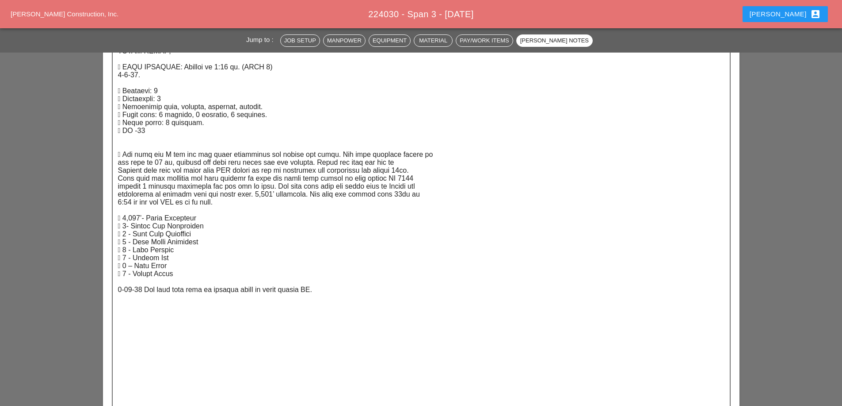
scroll to position [1433, 0]
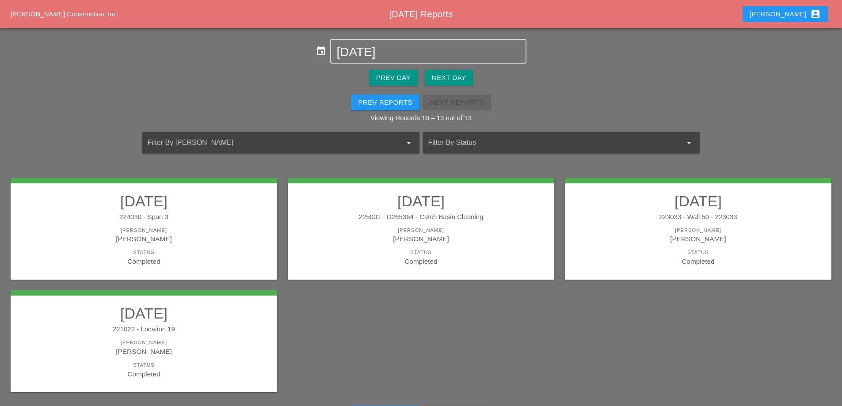
click at [468, 225] on link "08/07/2025 225001 - D265364 - Catch Basin Cleaning Foreman Miguel Fernandes Sta…" at bounding box center [421, 229] width 249 height 74
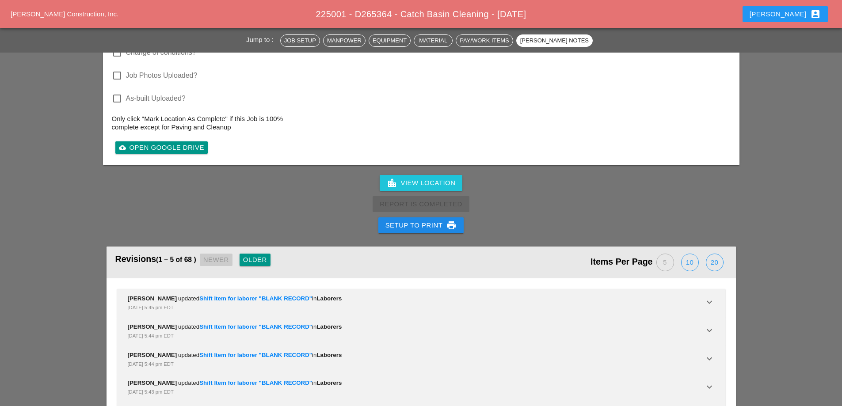
scroll to position [1513, 0]
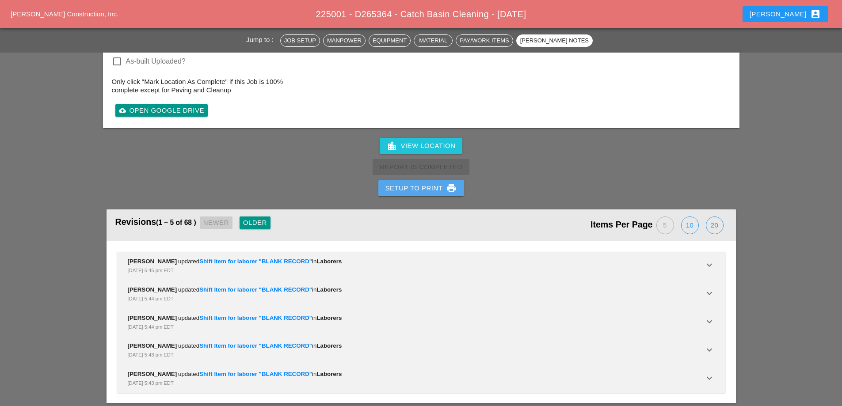
click at [441, 183] on div "Setup to Print print" at bounding box center [422, 188] width 72 height 11
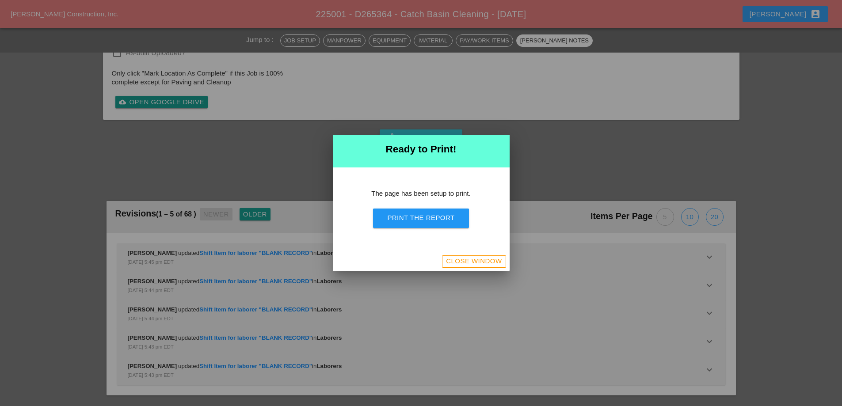
scroll to position [1307, 0]
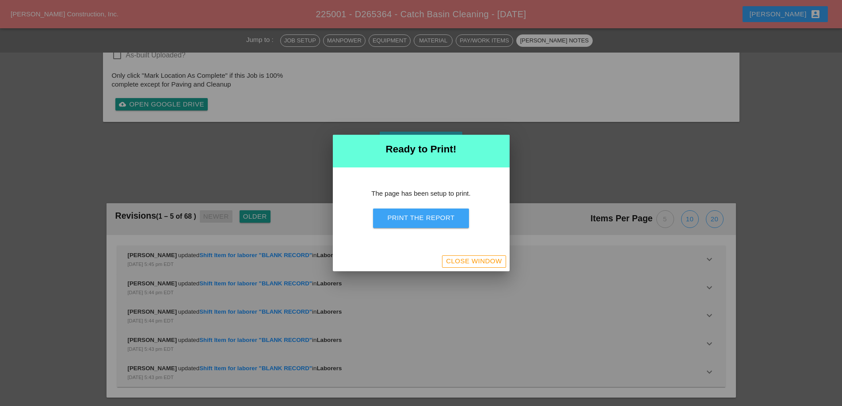
click at [426, 222] on div "Print the Report" at bounding box center [420, 218] width 67 height 10
click at [480, 259] on div "Close Window" at bounding box center [474, 261] width 56 height 10
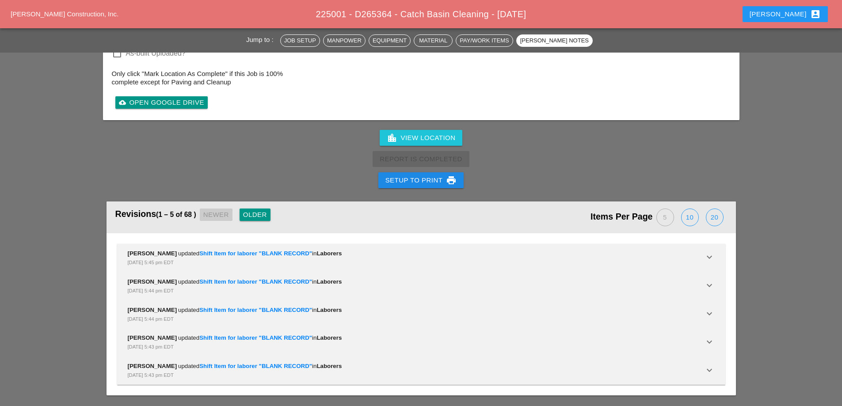
scroll to position [1513, 0]
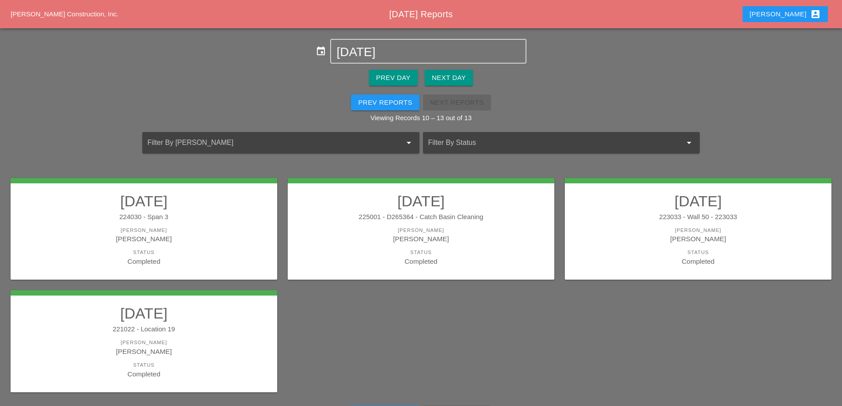
click at [637, 228] on div "[PERSON_NAME]" at bounding box center [698, 231] width 249 height 8
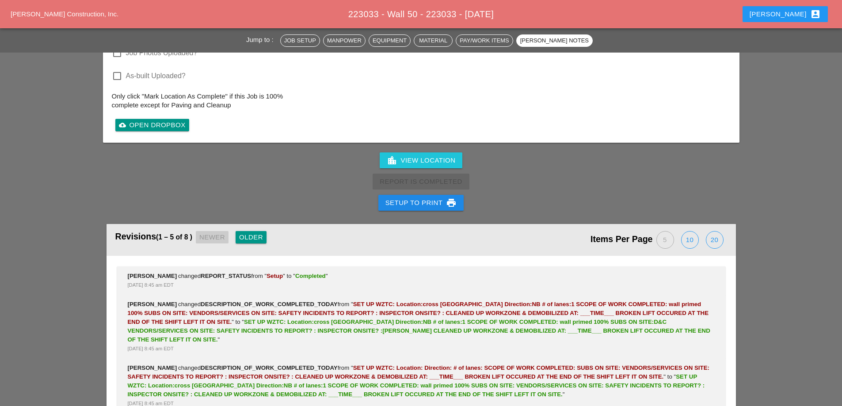
click at [415, 198] on div "Setup to Print print" at bounding box center [422, 203] width 72 height 11
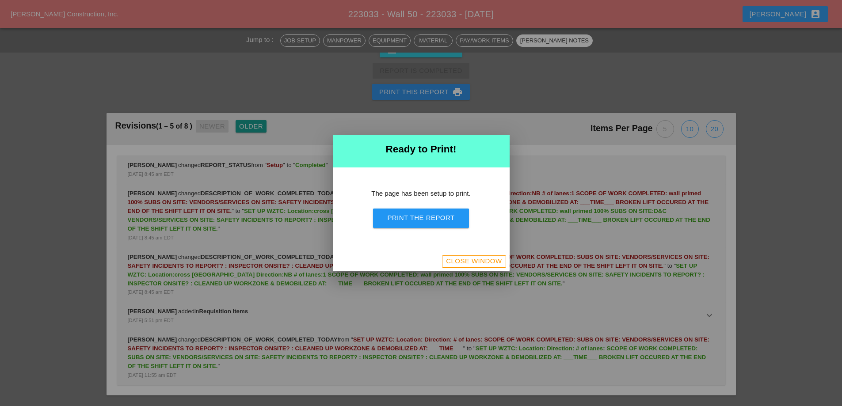
scroll to position [1153, 0]
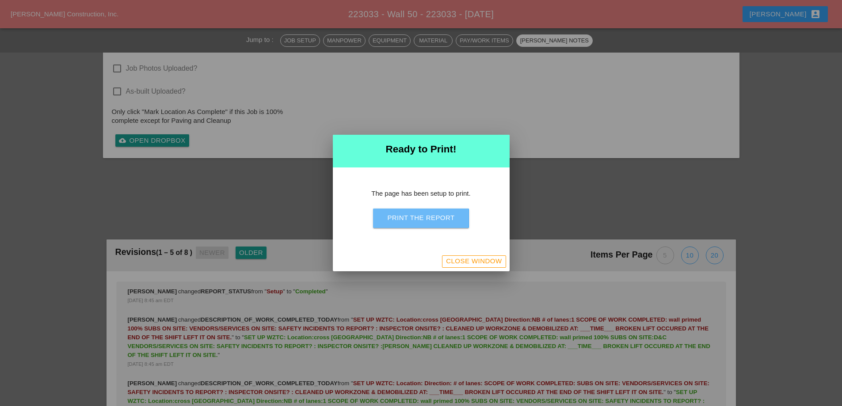
drag, startPoint x: 413, startPoint y: 222, endPoint x: 501, endPoint y: 161, distance: 107.8
click at [413, 223] on button "Print the Report" at bounding box center [421, 218] width 96 height 19
click at [455, 263] on div "Close Window" at bounding box center [474, 261] width 56 height 10
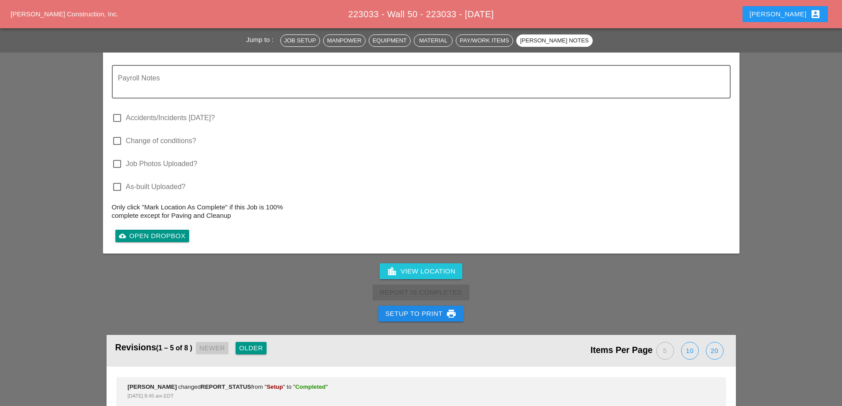
scroll to position [1187, 0]
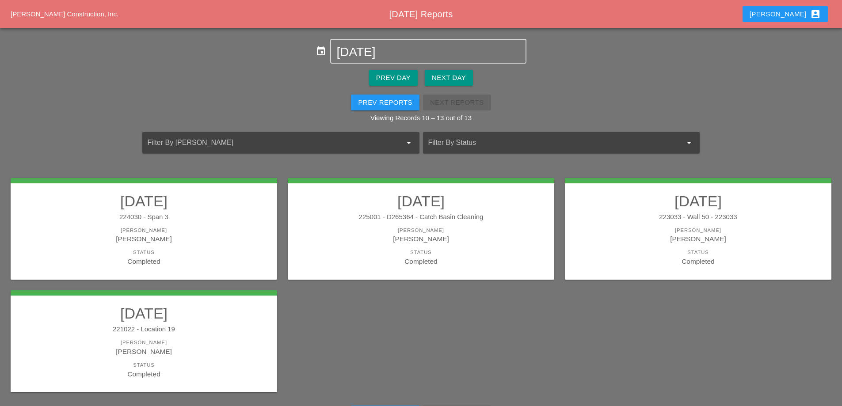
click at [213, 327] on div "221022 - Location 19" at bounding box center [143, 330] width 249 height 10
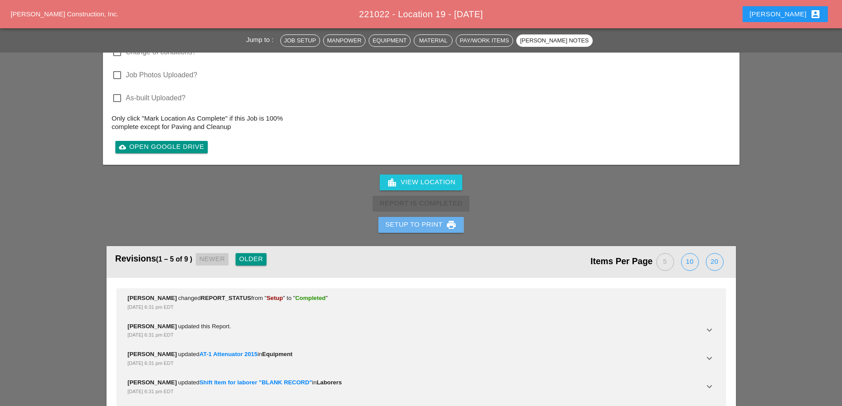
click at [426, 220] on div "Setup to Print print" at bounding box center [422, 225] width 72 height 11
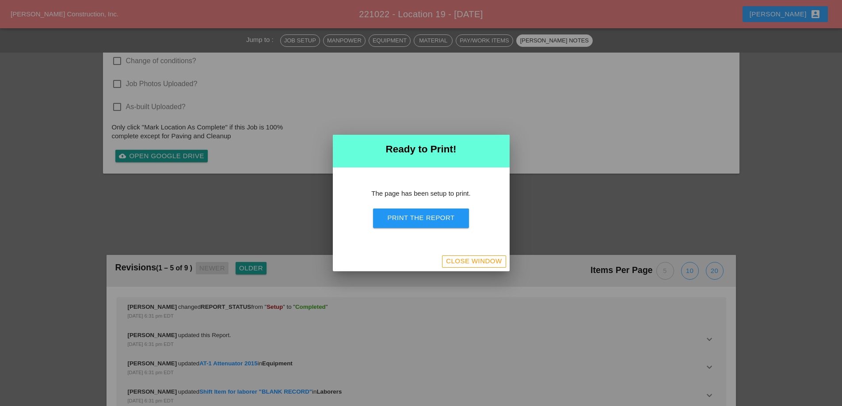
scroll to position [978, 0]
drag, startPoint x: 426, startPoint y: 217, endPoint x: 488, endPoint y: 163, distance: 81.8
click at [426, 217] on div "Print the Report" at bounding box center [420, 218] width 67 height 10
click at [465, 260] on div "Close Window" at bounding box center [474, 261] width 56 height 10
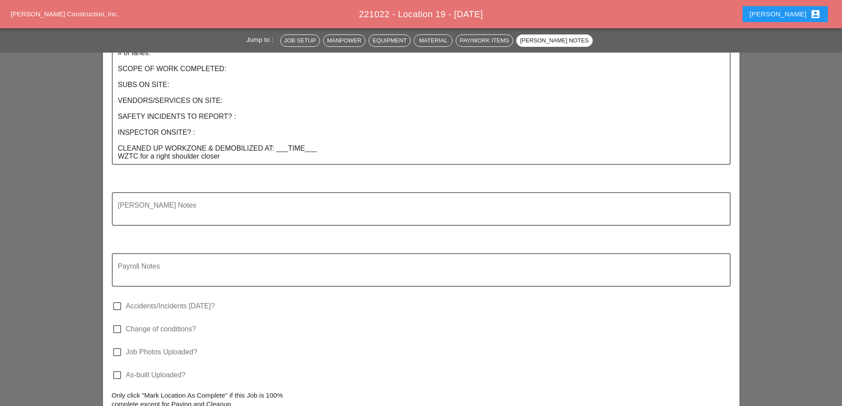
scroll to position [903, 0]
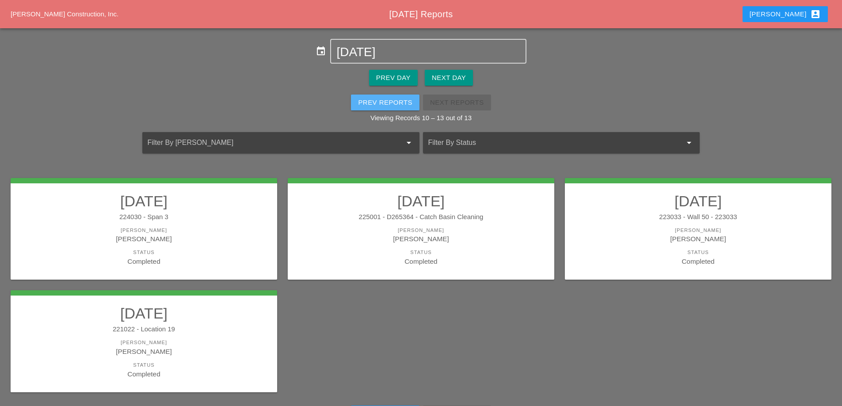
click at [396, 99] on div "Prev Reports" at bounding box center [385, 103] width 54 height 10
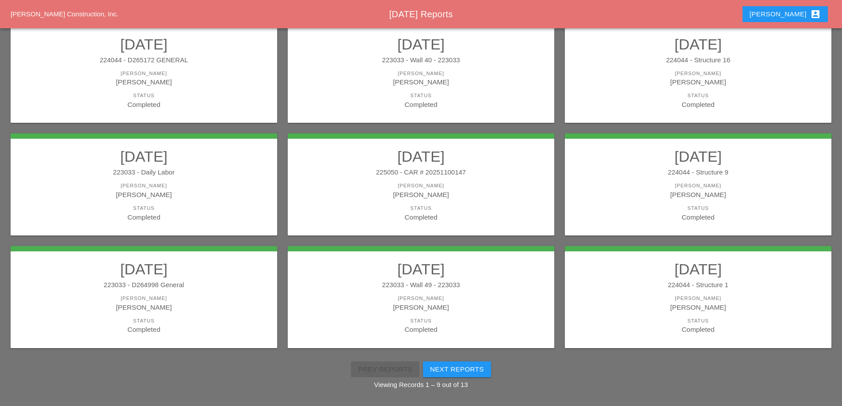
scroll to position [158, 0]
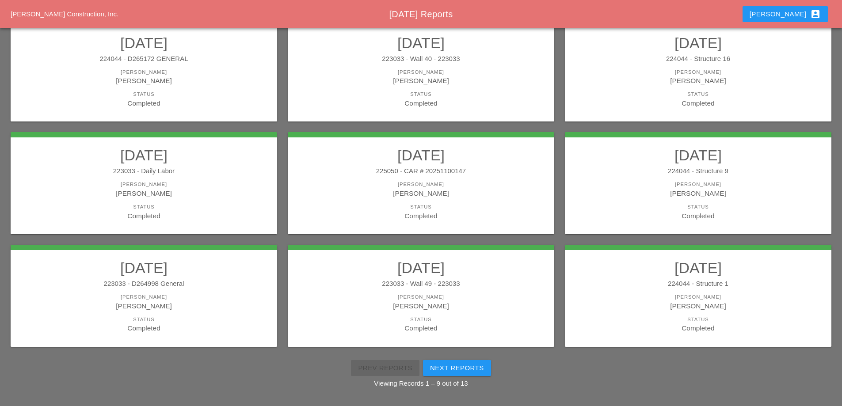
click at [670, 172] on div "224044 - Structure 9" at bounding box center [698, 171] width 249 height 10
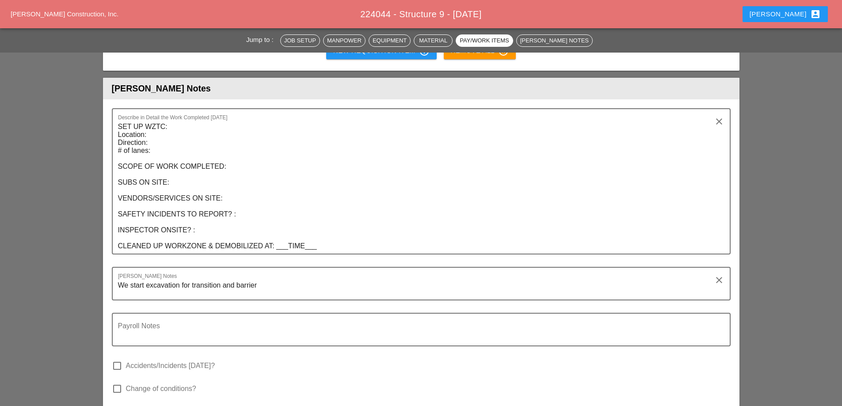
scroll to position [1238, 0]
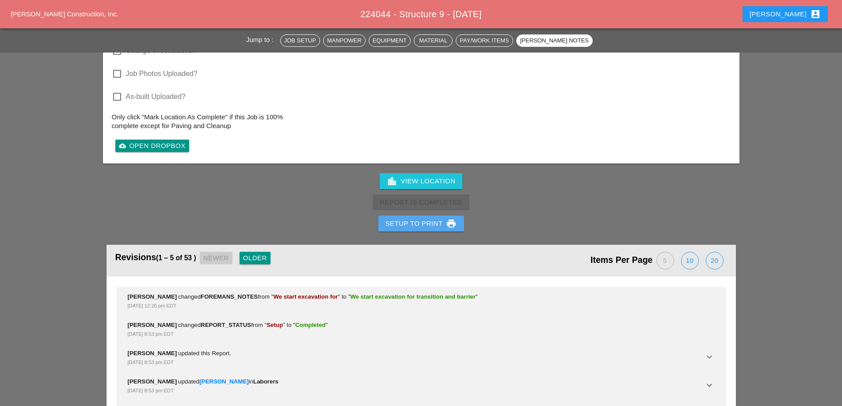
click at [387, 218] on div "Setup to Print print" at bounding box center [422, 223] width 72 height 11
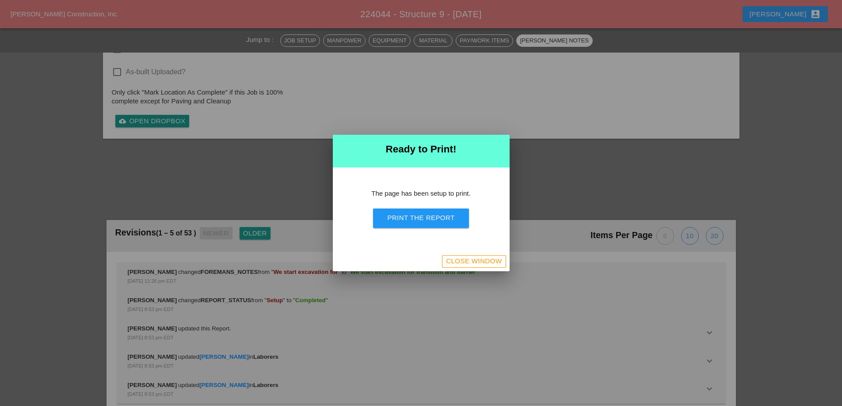
scroll to position [1415, 0]
drag, startPoint x: 399, startPoint y: 216, endPoint x: 499, endPoint y: 160, distance: 114.6
click at [399, 217] on div "Print the Report" at bounding box center [420, 218] width 67 height 10
drag, startPoint x: 482, startPoint y: 263, endPoint x: 476, endPoint y: 262, distance: 6.8
click at [482, 264] on div "Close Window" at bounding box center [474, 261] width 56 height 10
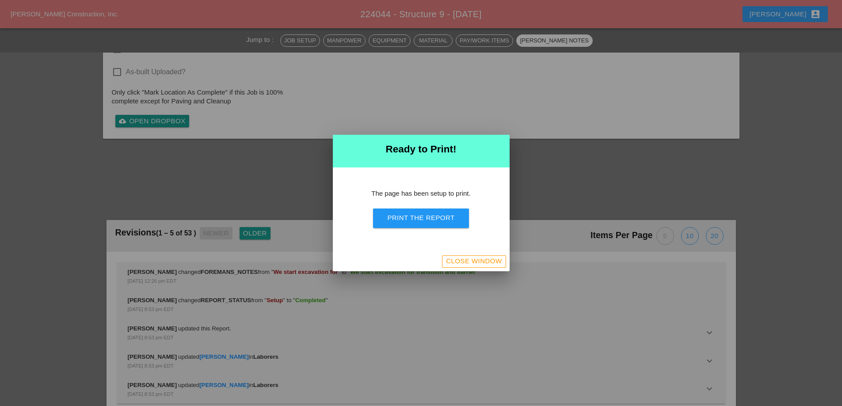
click at [476, 262] on div "Close Window" at bounding box center [474, 261] width 56 height 10
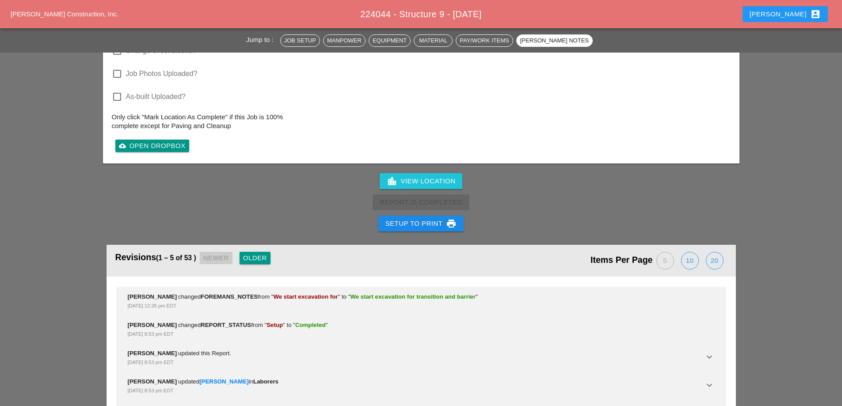
scroll to position [1548, 0]
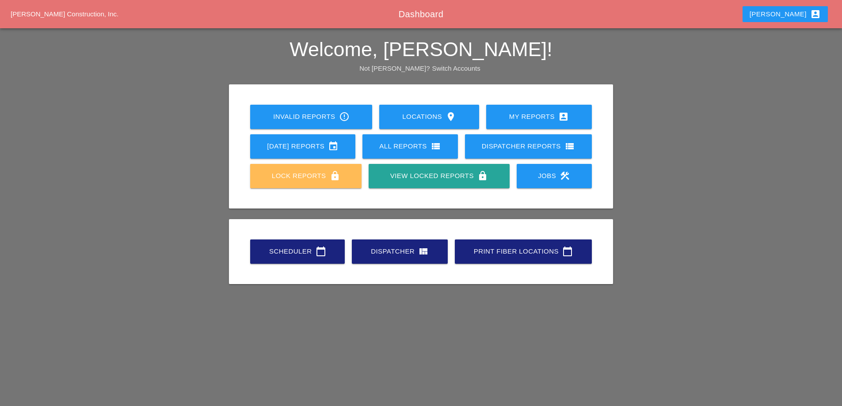
click at [286, 181] on div "Lock Reports lock" at bounding box center [305, 176] width 83 height 11
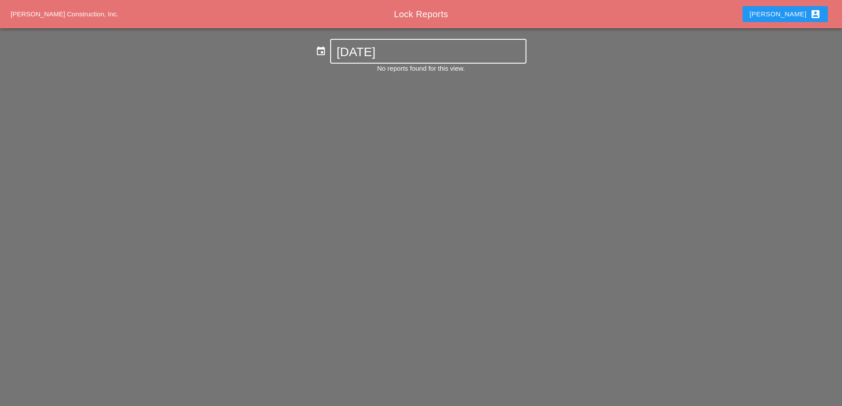
click at [387, 51] on input "[DATE]" at bounding box center [429, 52] width 184 height 14
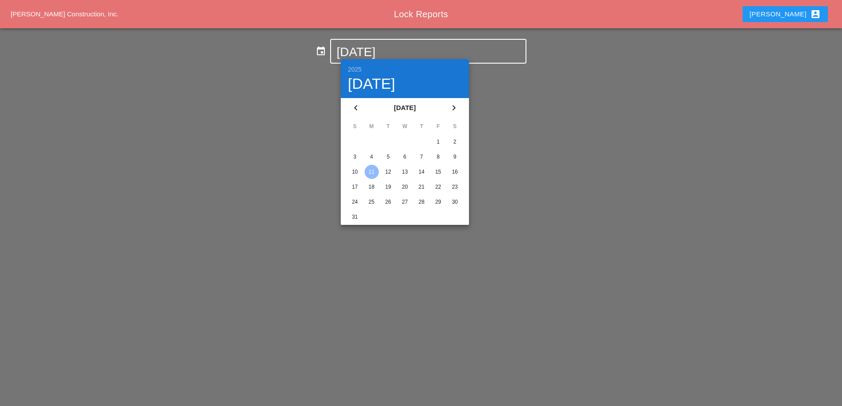
click at [409, 154] on div "6" at bounding box center [405, 157] width 14 height 14
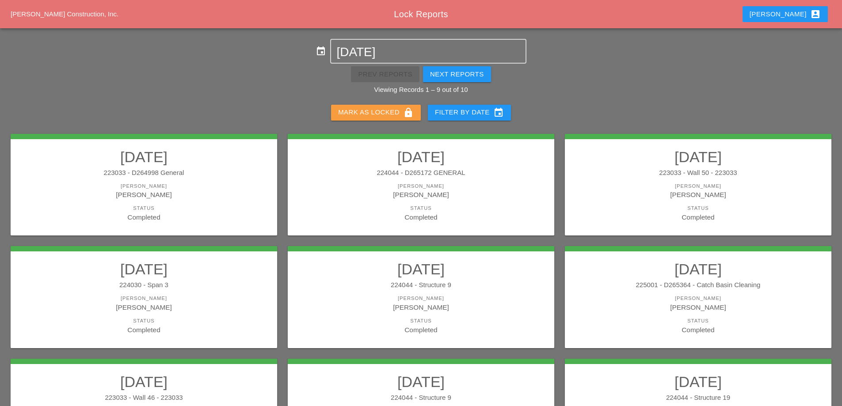
click at [386, 111] on div "[PERSON_NAME] as Locked lock" at bounding box center [376, 112] width 76 height 11
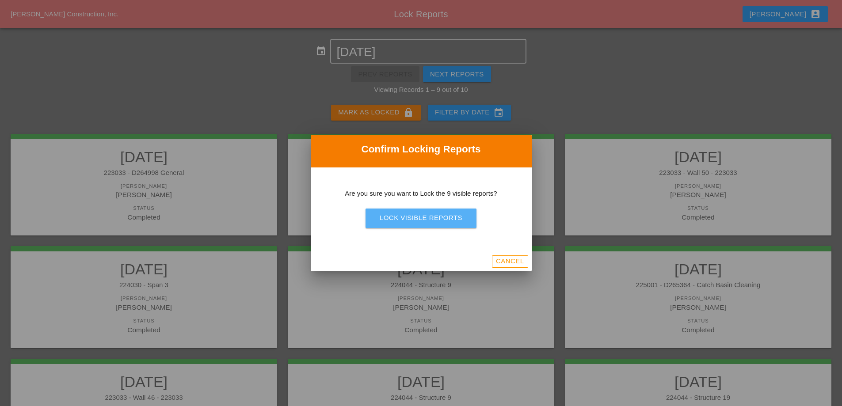
click at [401, 214] on div "Lock Visible Reports" at bounding box center [421, 218] width 83 height 10
click at [401, 215] on div "Are you sure?" at bounding box center [421, 218] width 56 height 10
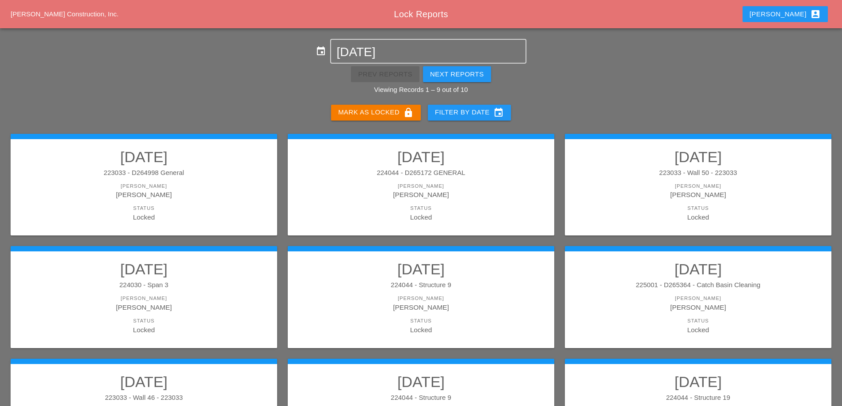
click at [459, 73] on div "Next Reports" at bounding box center [457, 74] width 54 height 10
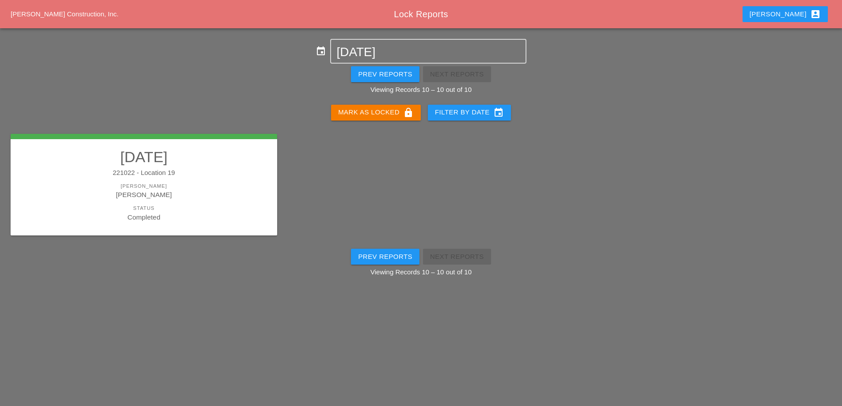
click at [362, 115] on div "[PERSON_NAME] as Locked lock" at bounding box center [376, 112] width 76 height 11
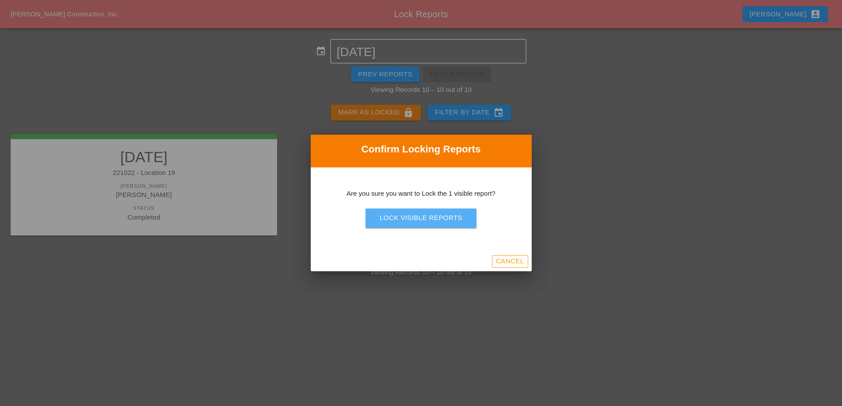
click at [409, 222] on div "Lock Visible Reports" at bounding box center [421, 218] width 83 height 10
click at [409, 222] on div "Are you sure?" at bounding box center [421, 218] width 56 height 10
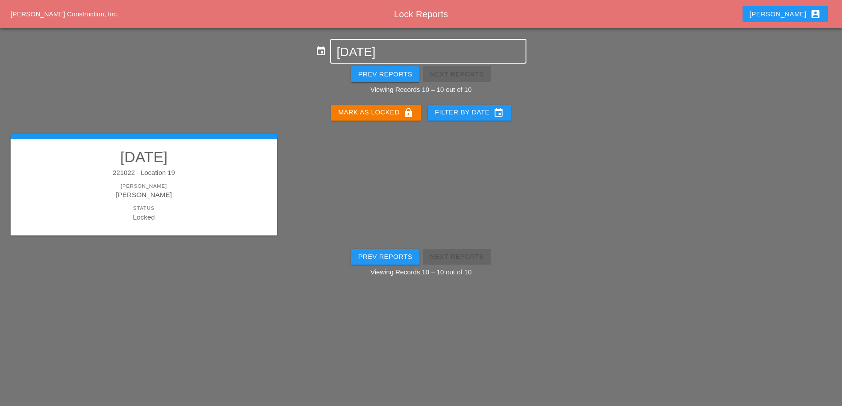
click at [375, 57] on input "[DATE]" at bounding box center [429, 52] width 184 height 14
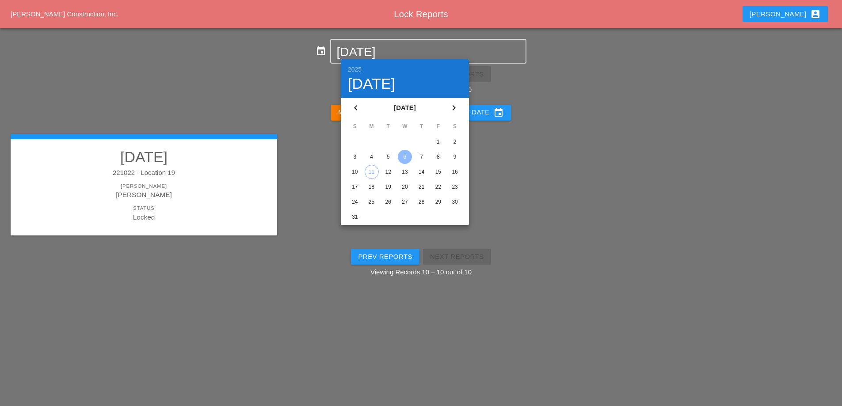
click at [424, 159] on div "7" at bounding box center [422, 157] width 14 height 14
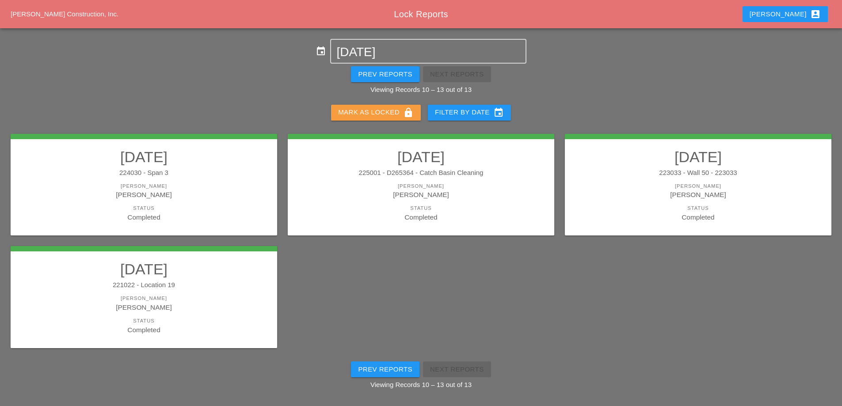
click at [394, 107] on button "[PERSON_NAME] as Locked lock" at bounding box center [376, 113] width 90 height 16
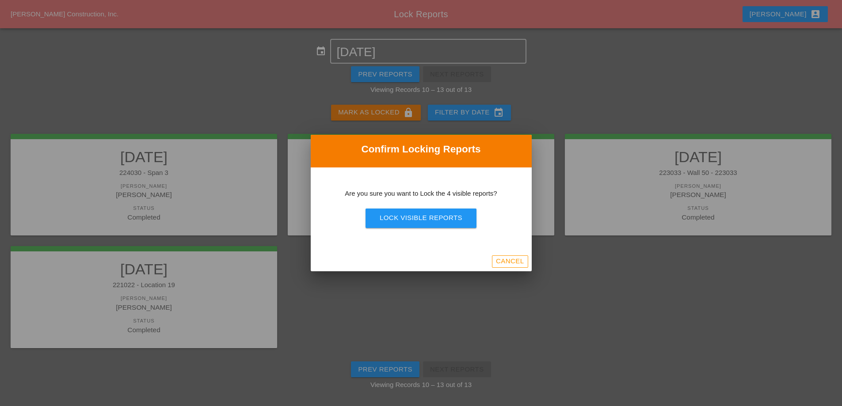
click at [419, 215] on div "Lock Visible Reports" at bounding box center [421, 218] width 83 height 10
click at [419, 215] on div "Are you sure?" at bounding box center [421, 218] width 56 height 10
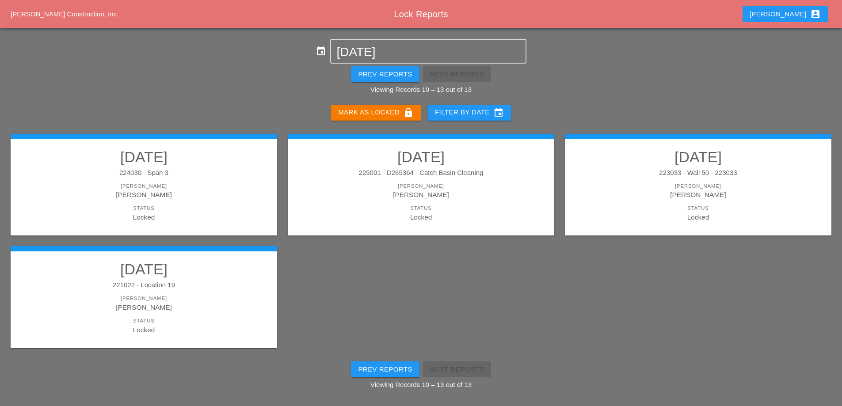
click at [390, 73] on div "Prev Reports" at bounding box center [385, 74] width 54 height 10
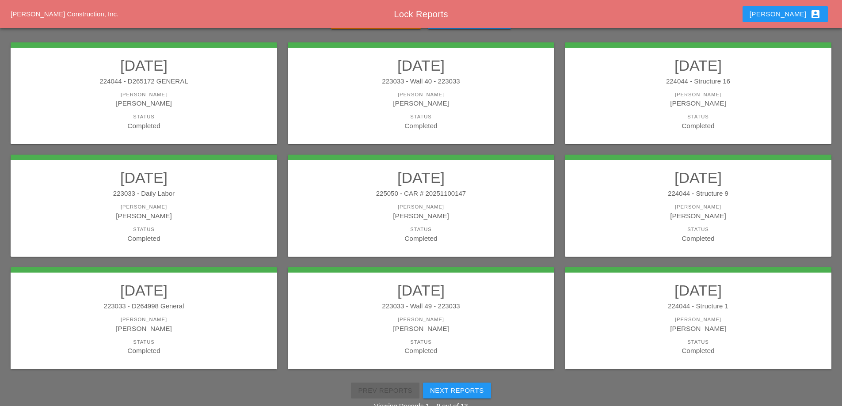
scroll to position [114, 0]
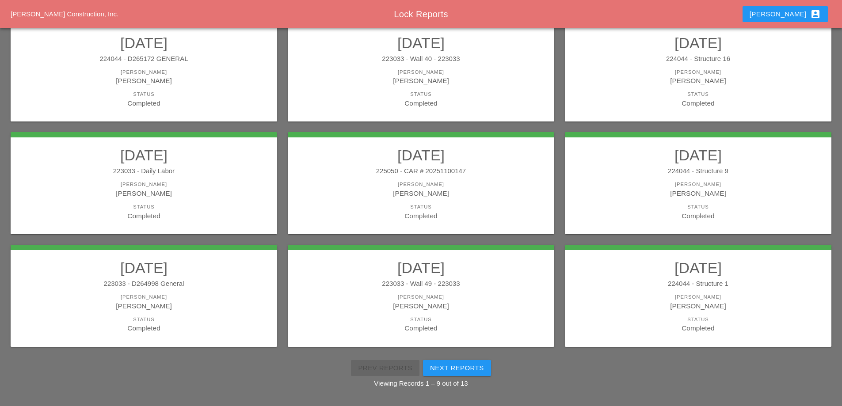
click at [659, 164] on h2 "[DATE]" at bounding box center [698, 155] width 249 height 18
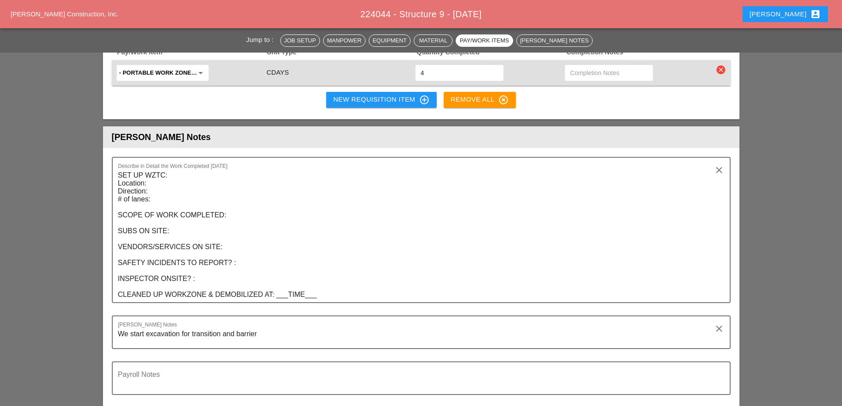
scroll to position [1194, 0]
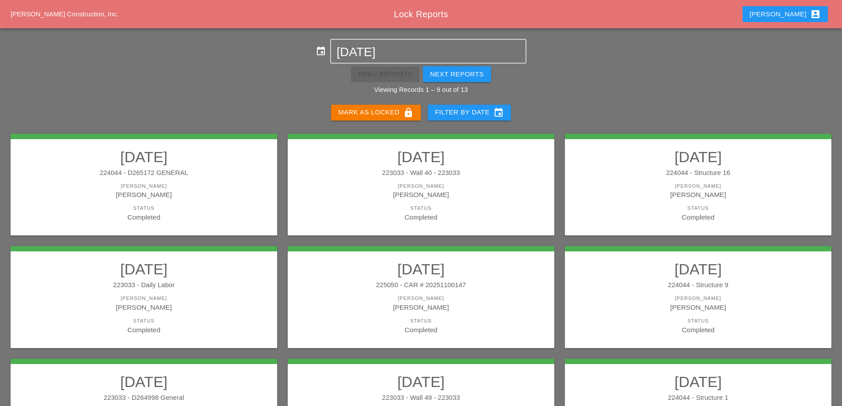
click at [398, 108] on div "[PERSON_NAME] as Locked lock" at bounding box center [376, 112] width 76 height 11
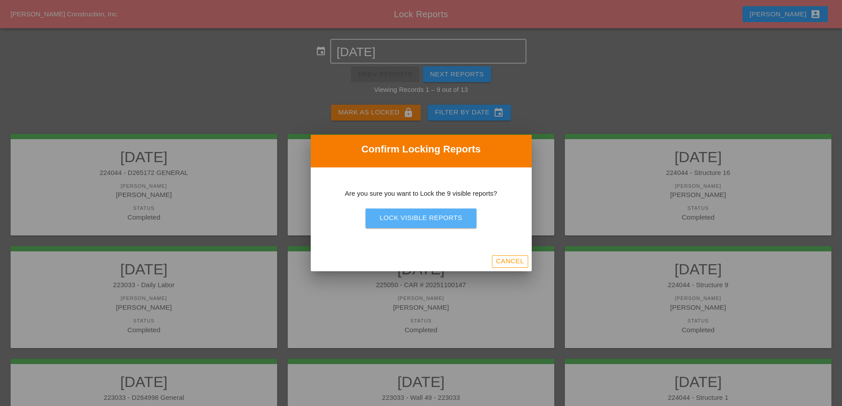
click at [424, 214] on div "Lock Visible Reports" at bounding box center [421, 218] width 83 height 10
click at [426, 221] on div "Are you sure?" at bounding box center [421, 218] width 56 height 10
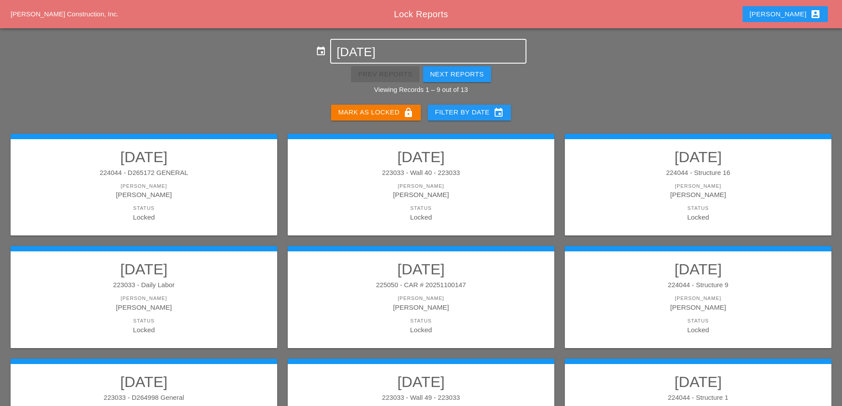
click at [387, 49] on input "[DATE]" at bounding box center [429, 52] width 184 height 14
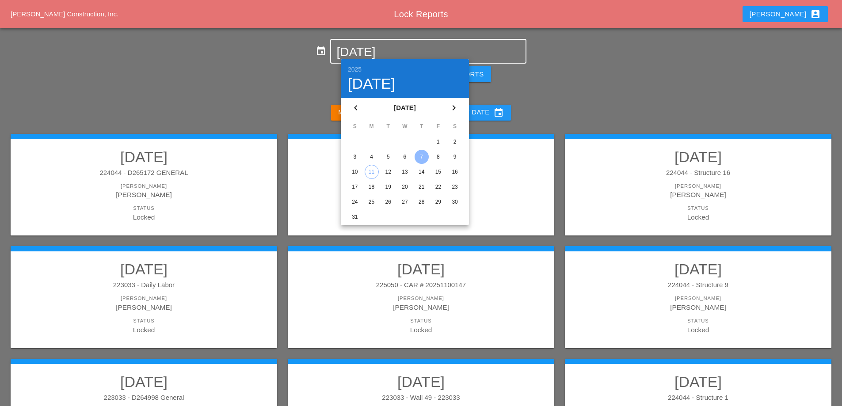
click at [437, 156] on div "8" at bounding box center [438, 157] width 14 height 14
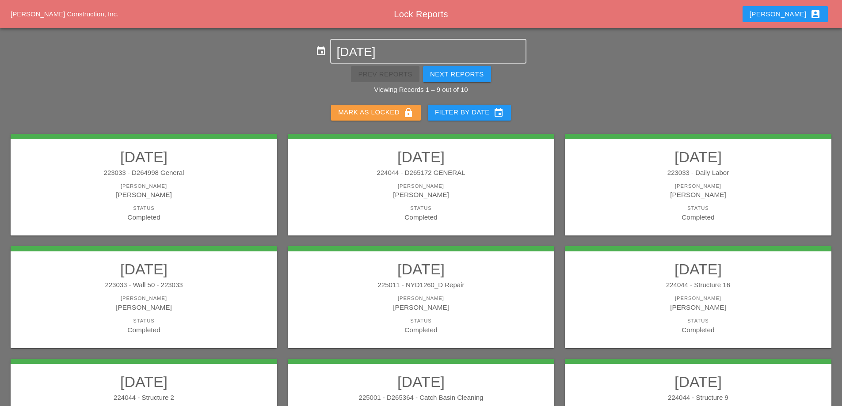
click at [386, 115] on div "[PERSON_NAME] as Locked lock" at bounding box center [376, 112] width 76 height 11
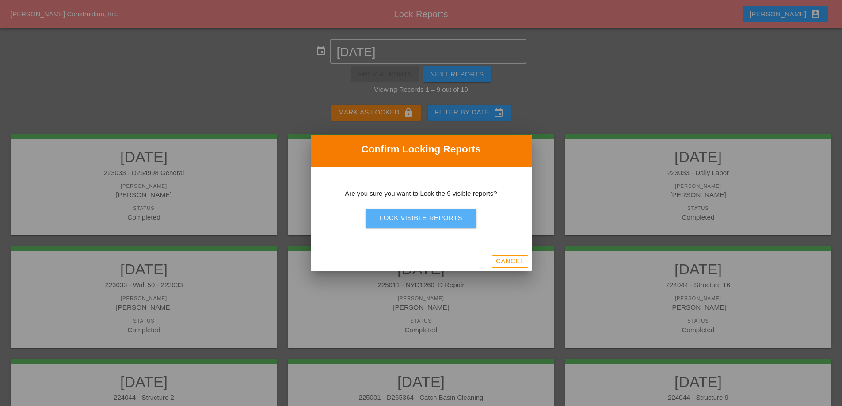
click at [398, 222] on div "Lock Visible Reports" at bounding box center [421, 218] width 83 height 10
click at [400, 223] on div "Are you sure?" at bounding box center [421, 218] width 56 height 10
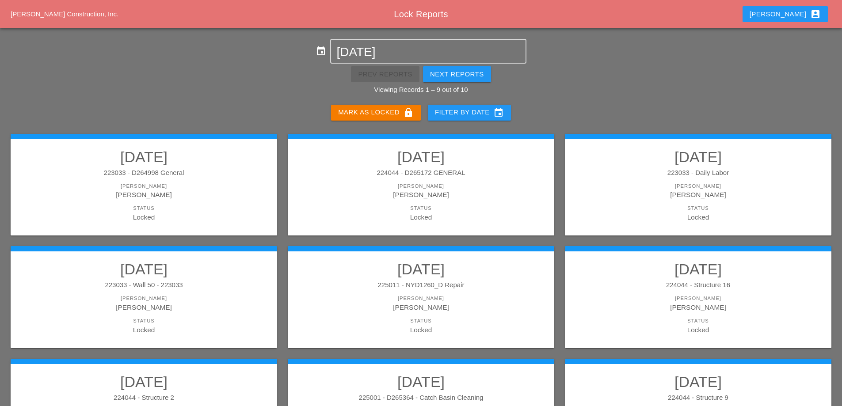
click at [476, 75] on div "Next Reports" at bounding box center [457, 74] width 54 height 10
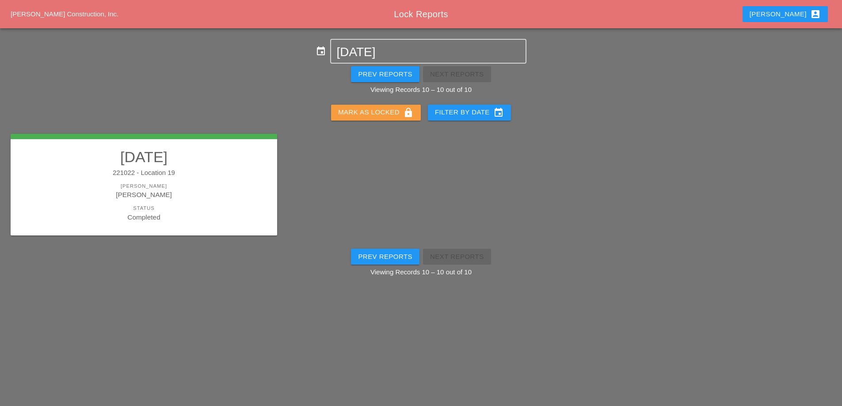
click at [398, 112] on div "[PERSON_NAME] as Locked lock" at bounding box center [376, 112] width 76 height 11
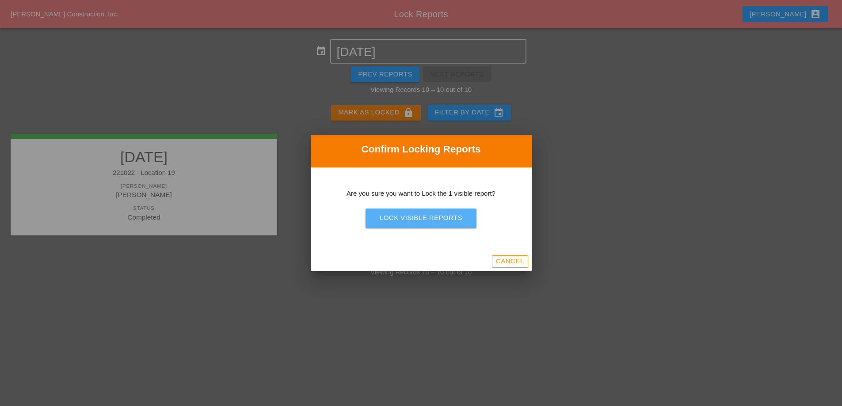
click at [419, 211] on button "Lock Visible Reports" at bounding box center [421, 218] width 111 height 19
click at [420, 218] on div "Are you sure?" at bounding box center [421, 218] width 56 height 10
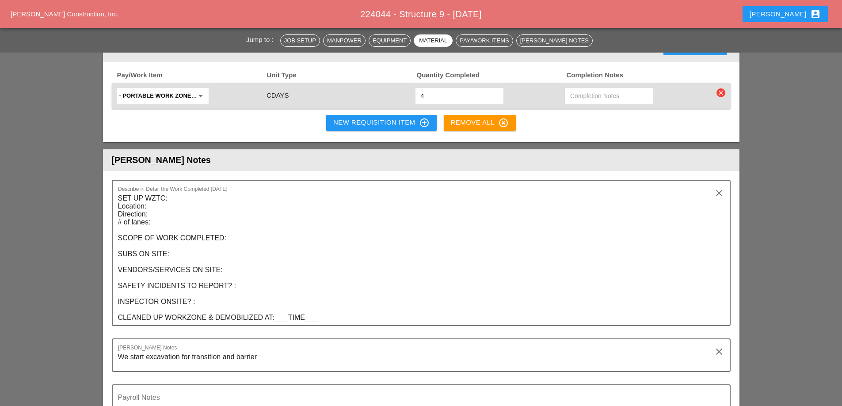
scroll to position [1194, 0]
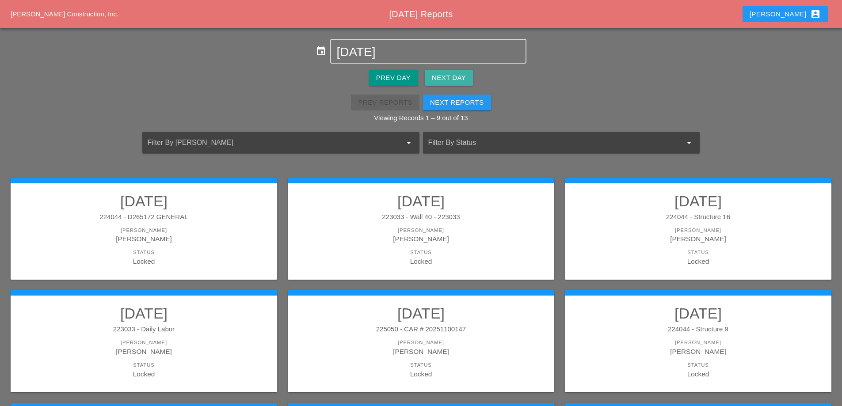
click at [440, 79] on div "Next Day" at bounding box center [449, 78] width 34 height 10
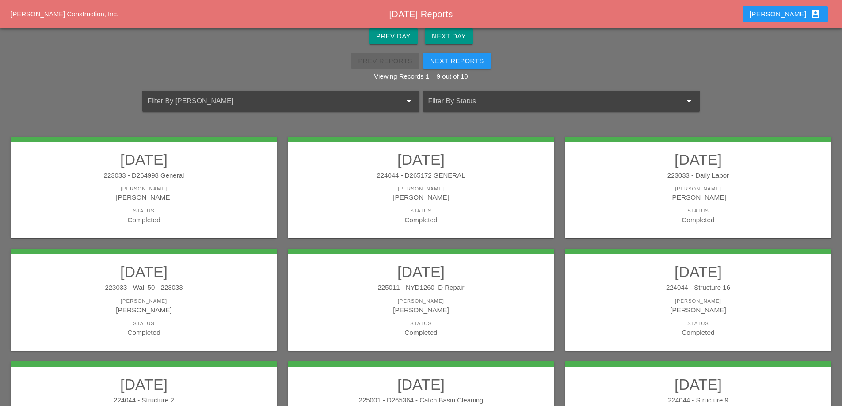
scroll to position [26, 0]
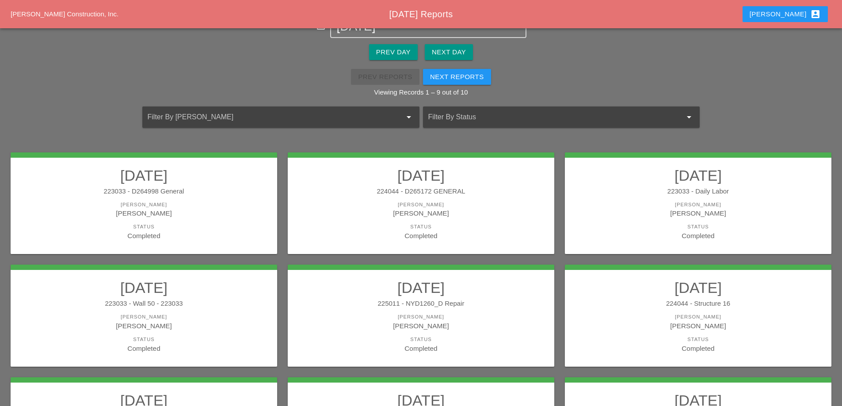
click at [176, 188] on div "223033 - D264998 General" at bounding box center [143, 192] width 249 height 10
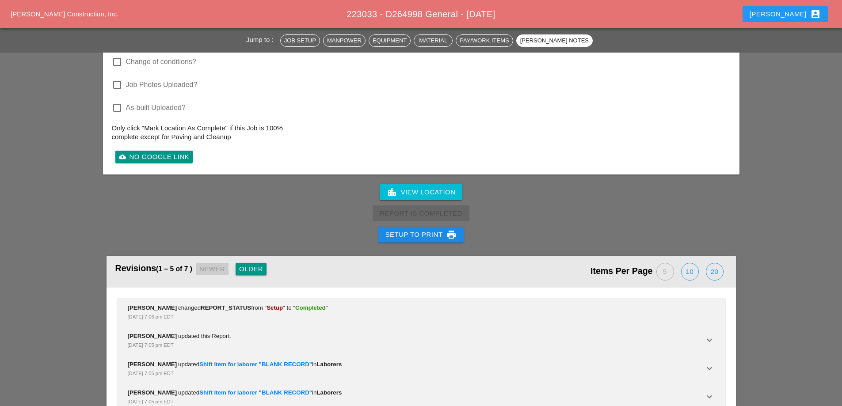
scroll to position [1017, 0]
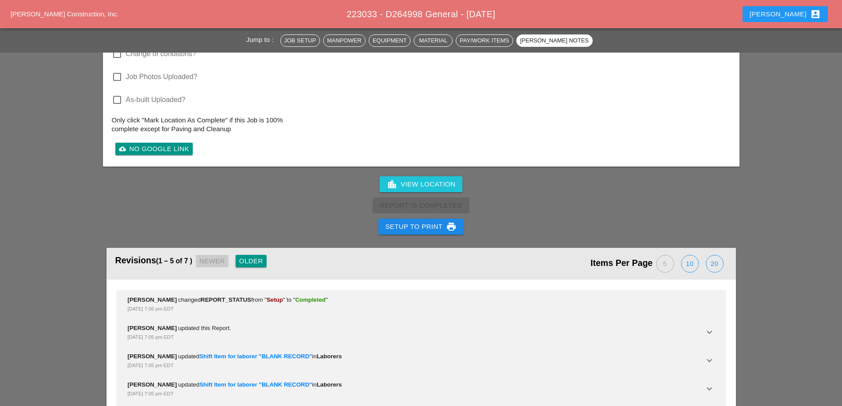
click at [417, 228] on div "Setup to Print print" at bounding box center [422, 227] width 72 height 11
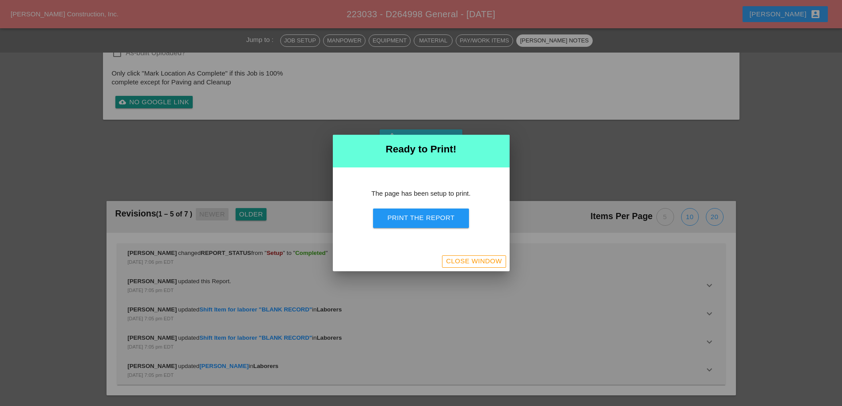
scroll to position [772, 0]
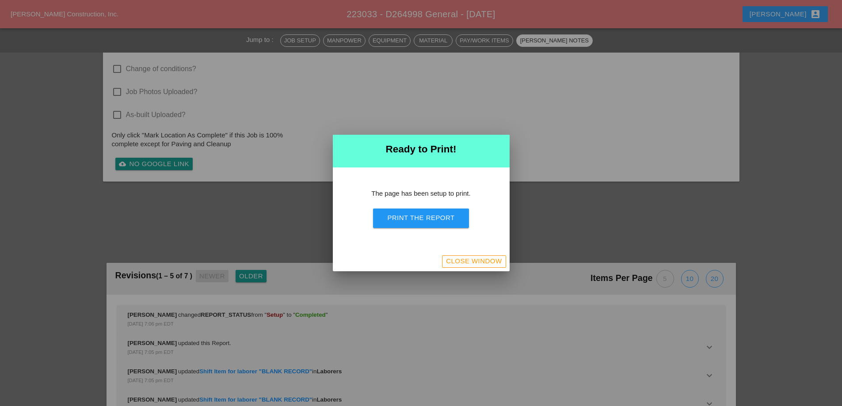
click at [419, 219] on div "Print the Report" at bounding box center [420, 218] width 67 height 10
drag, startPoint x: 467, startPoint y: 264, endPoint x: 469, endPoint y: 250, distance: 13.4
click at [467, 264] on div "Close Window" at bounding box center [474, 261] width 56 height 10
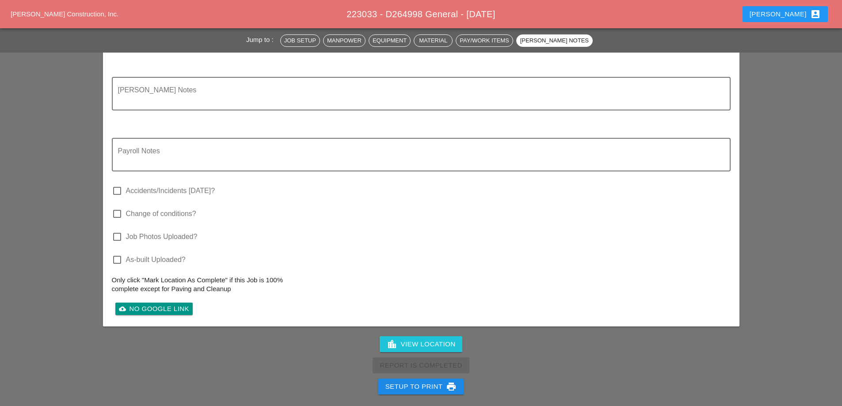
scroll to position [887, 0]
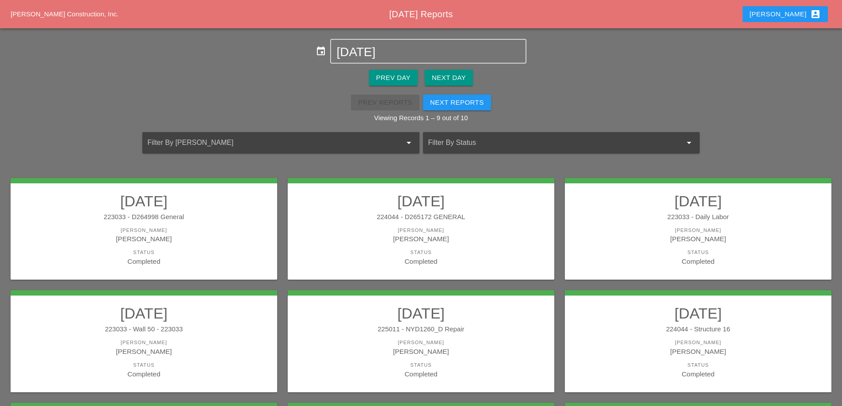
click at [505, 232] on div "[PERSON_NAME]" at bounding box center [421, 231] width 249 height 8
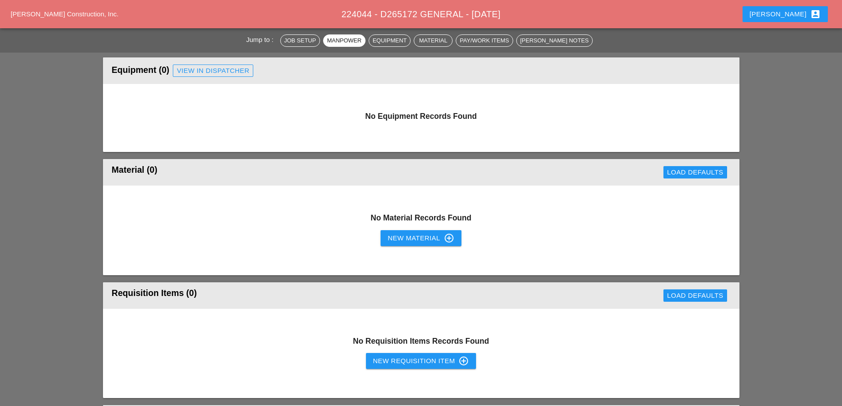
scroll to position [486, 0]
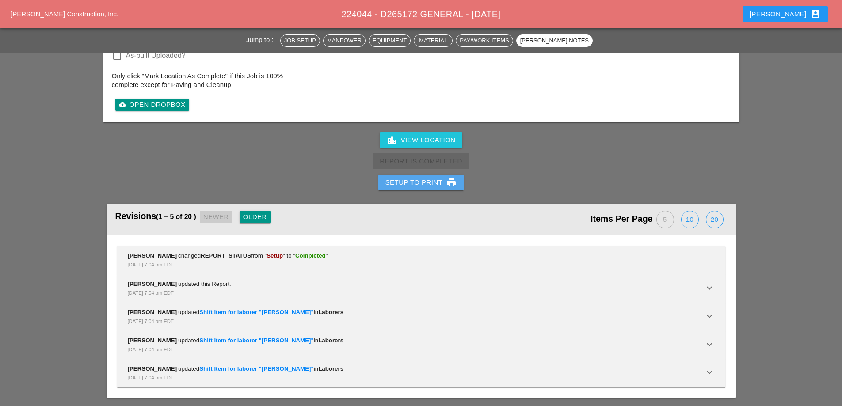
click at [399, 187] on div "Setup to Print print" at bounding box center [422, 182] width 72 height 11
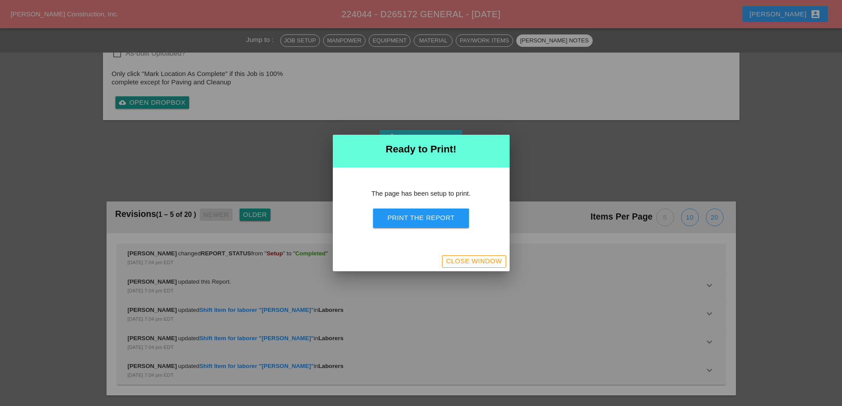
scroll to position [841, 0]
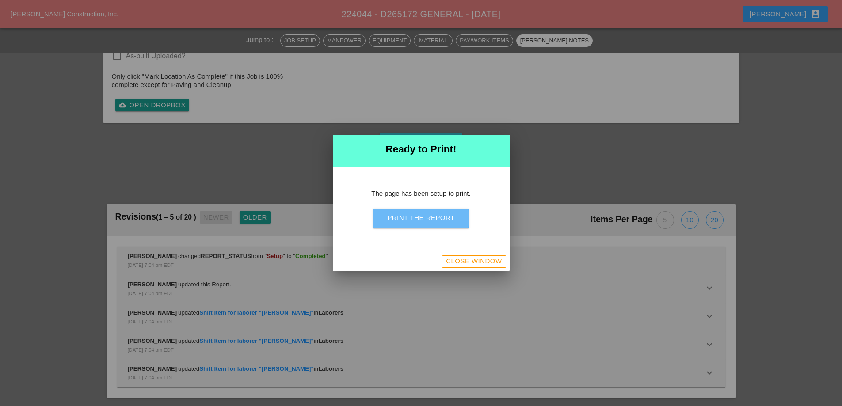
drag, startPoint x: 406, startPoint y: 221, endPoint x: 480, endPoint y: 161, distance: 95.0
click at [406, 221] on div "Print the Report" at bounding box center [420, 218] width 67 height 10
click at [471, 267] on button "Close Window" at bounding box center [474, 262] width 64 height 12
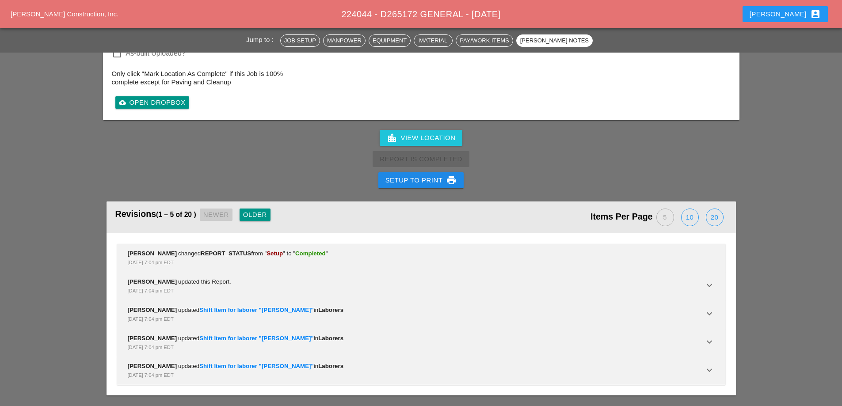
scroll to position [1071, 0]
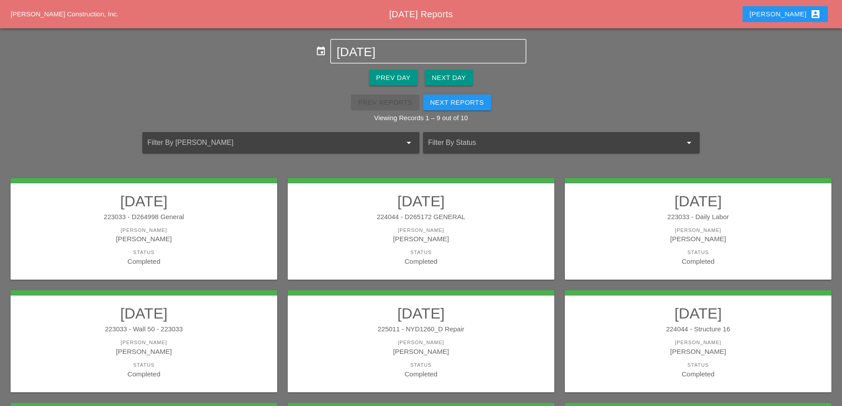
click at [655, 224] on link "08/08/2025 223033 - Daily Labor Foreman Ricardo Capao Status Completed" at bounding box center [698, 229] width 249 height 74
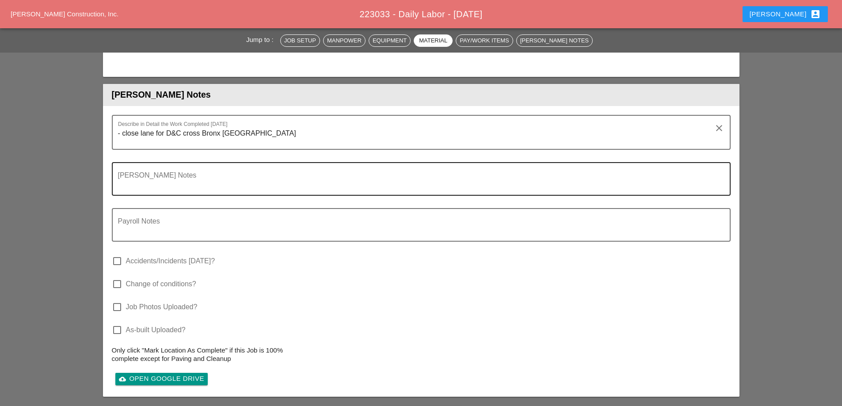
scroll to position [1415, 0]
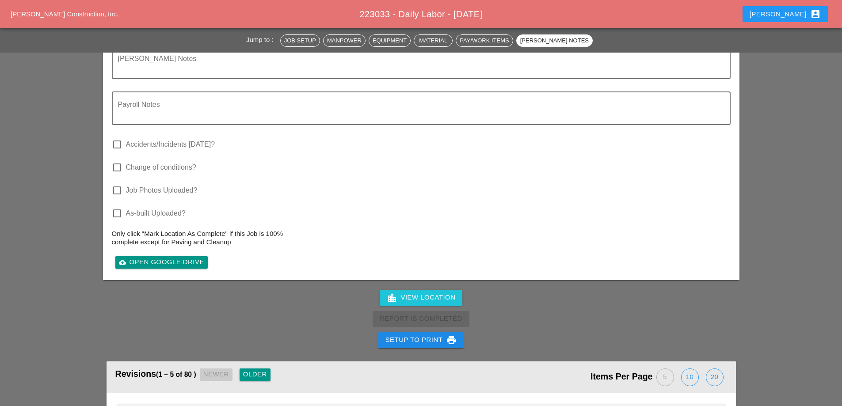
click at [421, 335] on div "Setup to Print print" at bounding box center [422, 340] width 72 height 11
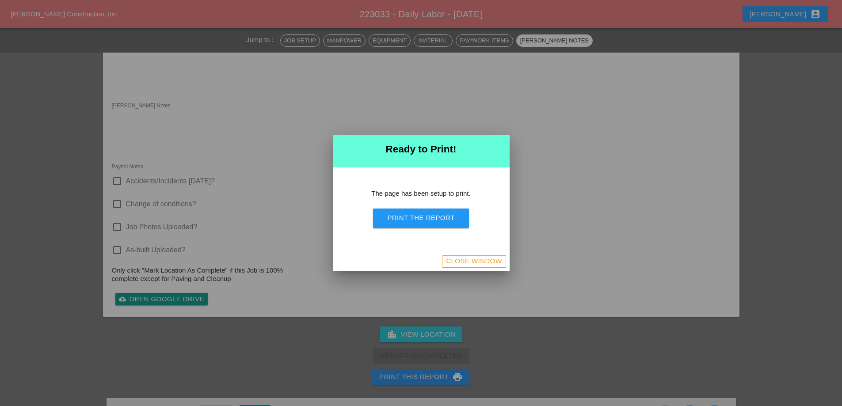
scroll to position [1400, 0]
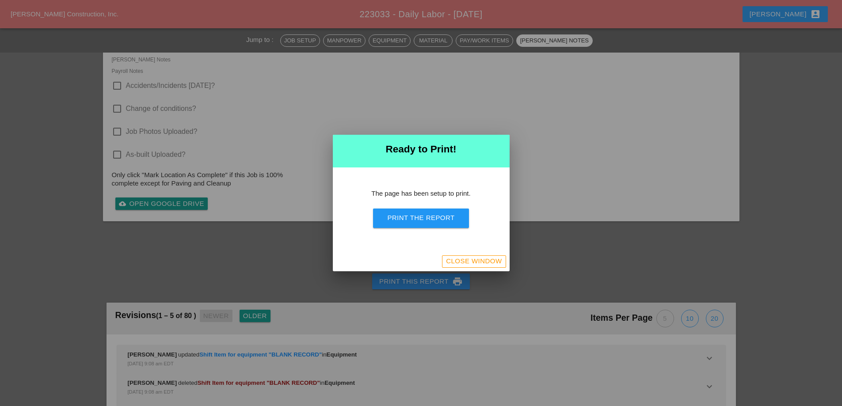
click at [436, 223] on button "Print the Report" at bounding box center [421, 218] width 96 height 19
click at [497, 260] on div "Close Window" at bounding box center [474, 261] width 56 height 10
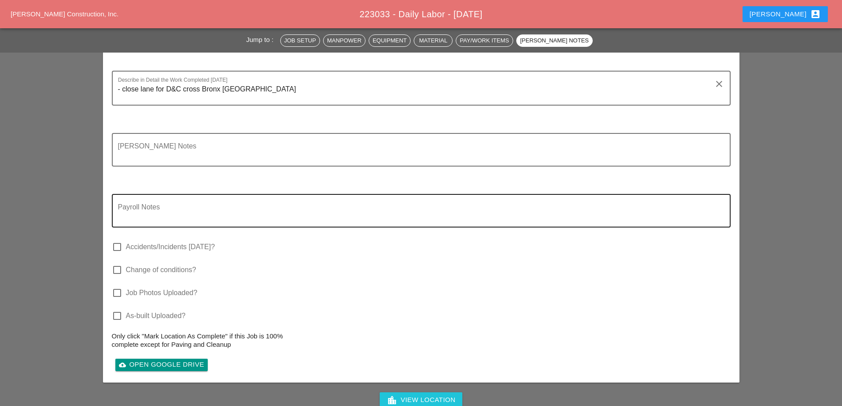
scroll to position [1456, 0]
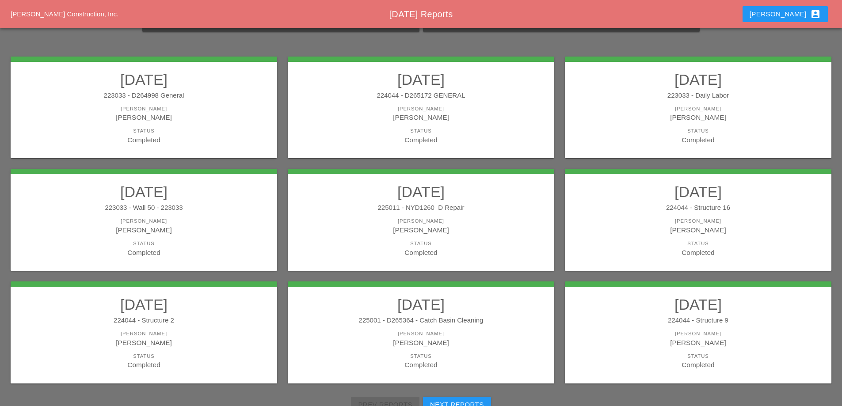
scroll to position [133, 0]
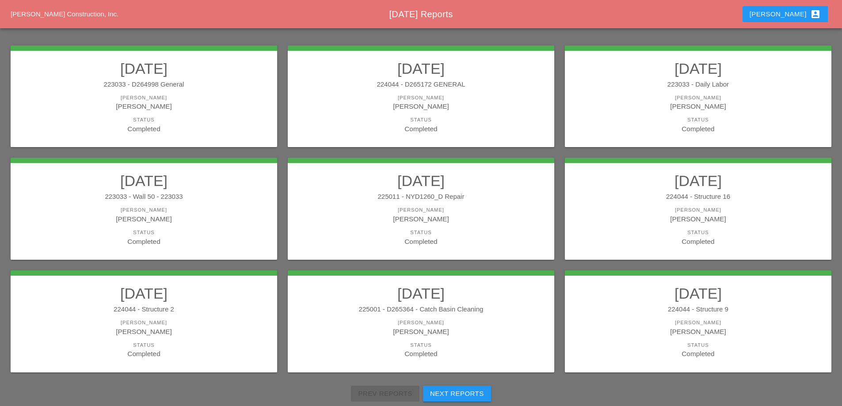
click at [222, 198] on div "223033 - Wall 50 - 223033" at bounding box center [143, 197] width 249 height 10
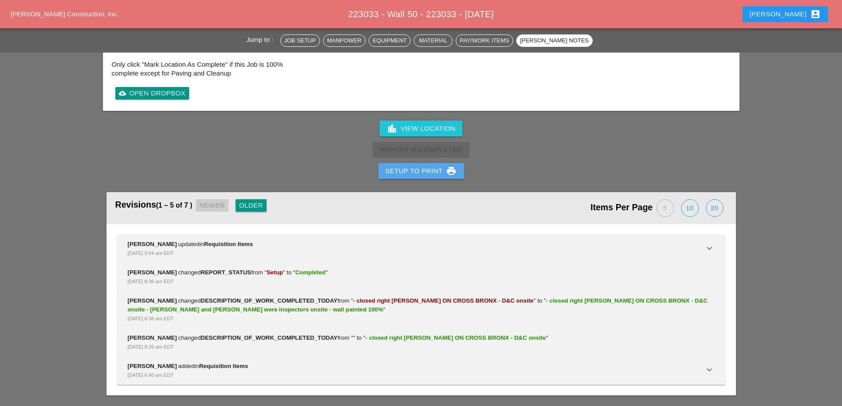
click at [427, 170] on div "Setup to Print print" at bounding box center [422, 171] width 72 height 11
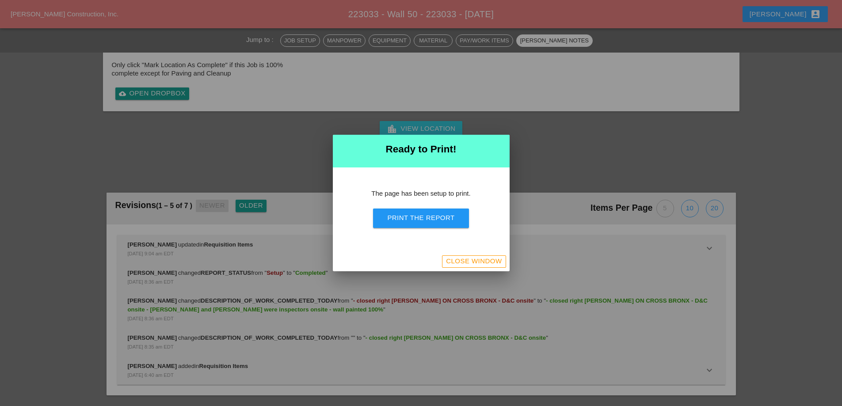
scroll to position [884, 0]
drag, startPoint x: 426, startPoint y: 216, endPoint x: 505, endPoint y: 160, distance: 96.4
click at [427, 217] on div "Print the Report" at bounding box center [420, 218] width 67 height 10
click at [488, 261] on div "Close Window" at bounding box center [474, 261] width 56 height 10
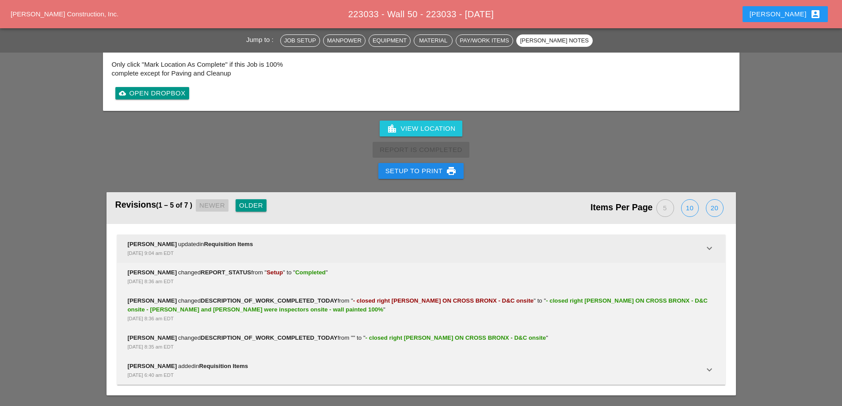
scroll to position [1090, 0]
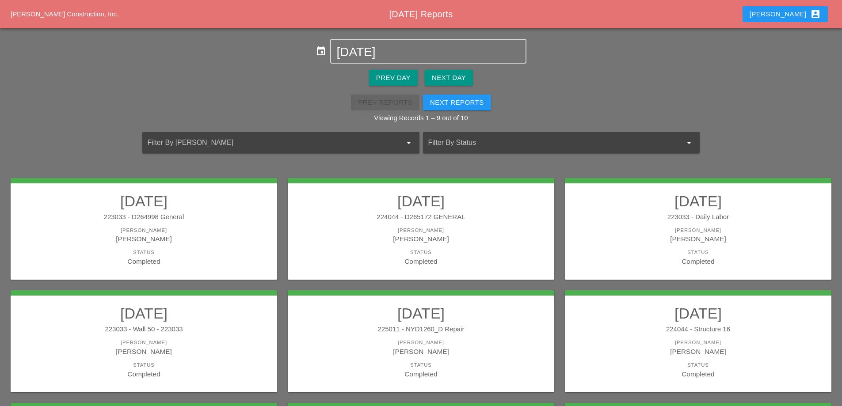
click at [412, 320] on h2 "[DATE]" at bounding box center [421, 314] width 249 height 18
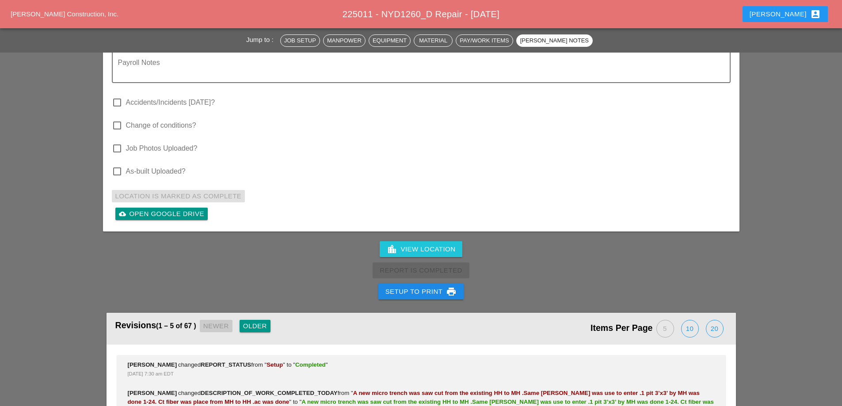
scroll to position [2565, 0]
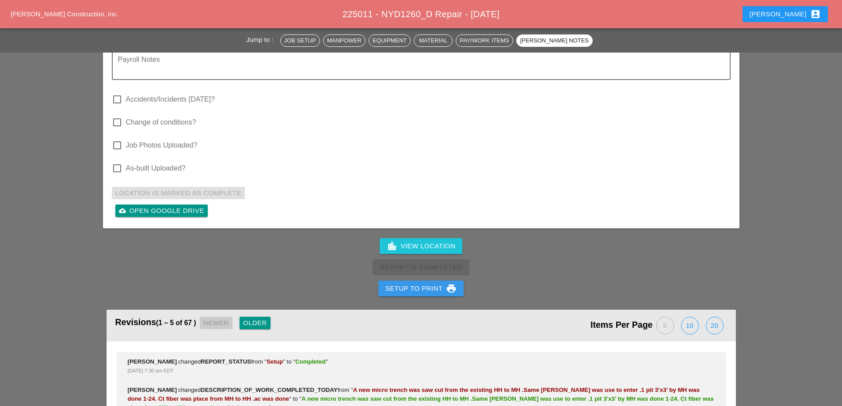
click at [425, 283] on div "Setup to Print print" at bounding box center [422, 288] width 72 height 11
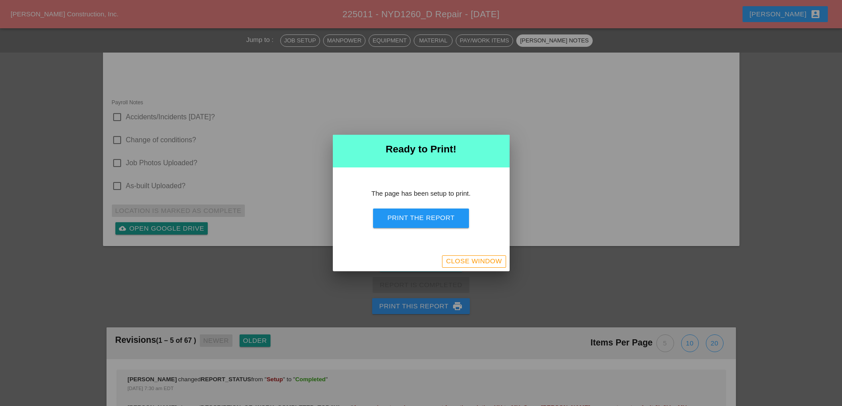
scroll to position [2823, 0]
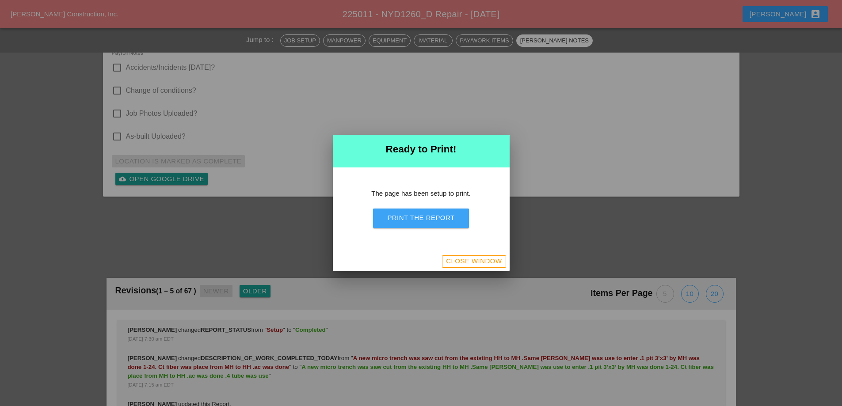
drag, startPoint x: 448, startPoint y: 218, endPoint x: 495, endPoint y: 161, distance: 74.4
click at [448, 219] on div "Print the Report" at bounding box center [420, 218] width 67 height 10
drag, startPoint x: 471, startPoint y: 258, endPoint x: 493, endPoint y: 261, distance: 22.8
click at [471, 258] on div "Close Window" at bounding box center [474, 261] width 56 height 10
click at [493, 261] on div "Close Window" at bounding box center [474, 261] width 56 height 10
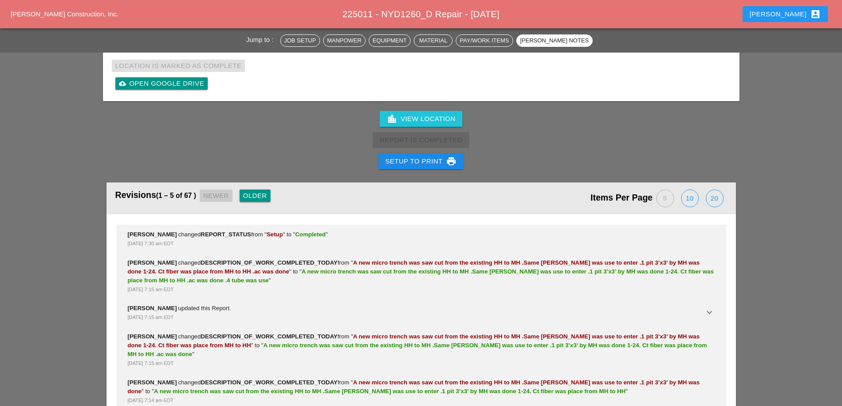
scroll to position [2440, 0]
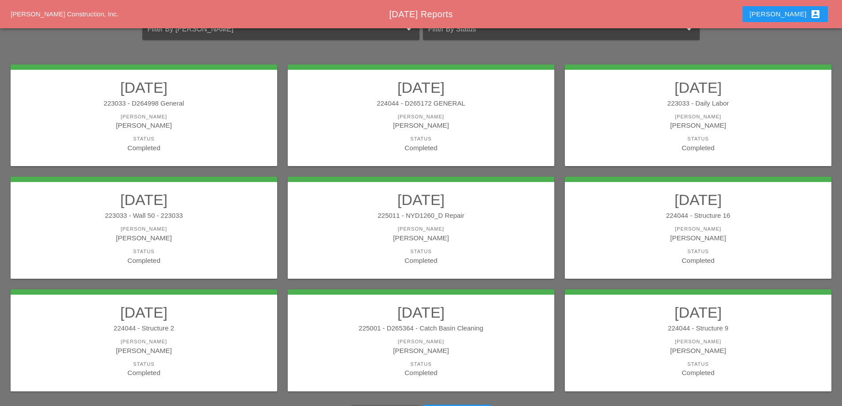
scroll to position [133, 0]
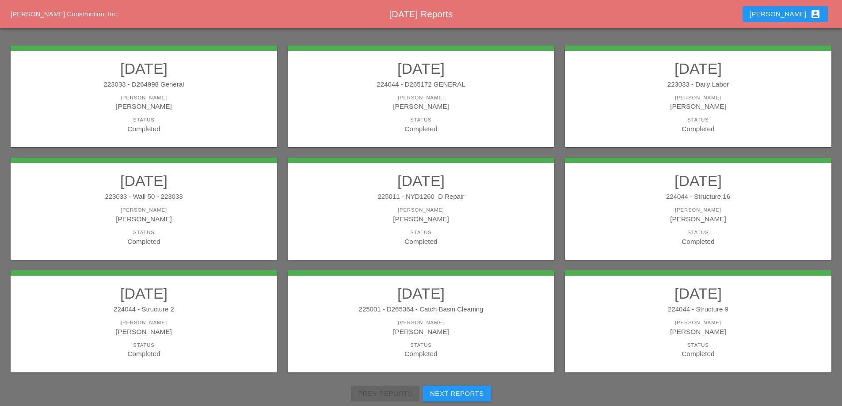
click at [480, 214] on div "Foreman Yancy Matos" at bounding box center [421, 216] width 249 height 18
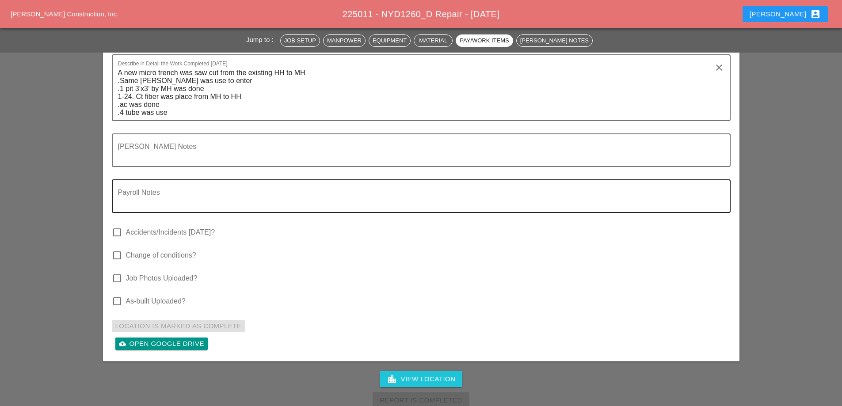
scroll to position [2432, 0]
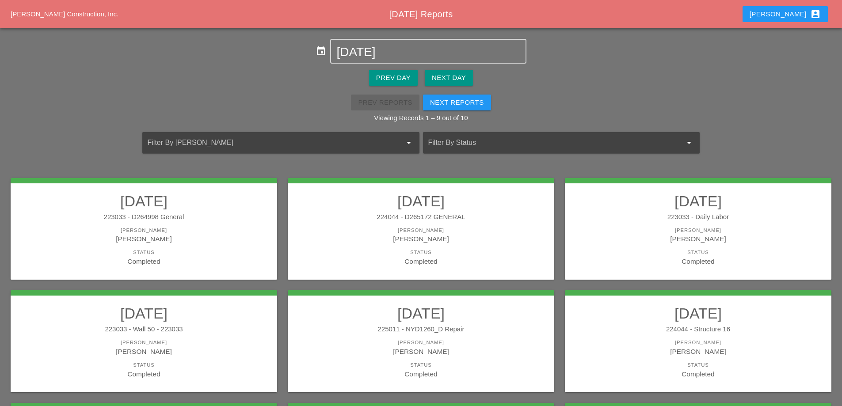
click at [729, 324] on link "08/08/2025 224044 - Structure 16 Foreman Luca Gambardella Status Completed" at bounding box center [698, 342] width 249 height 74
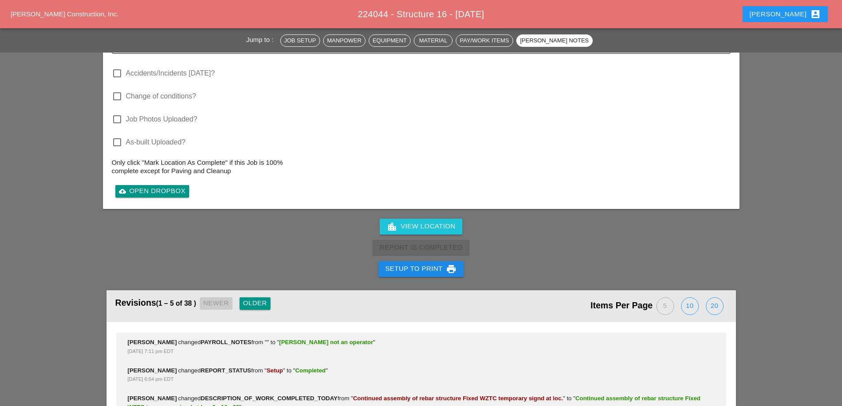
scroll to position [1106, 0]
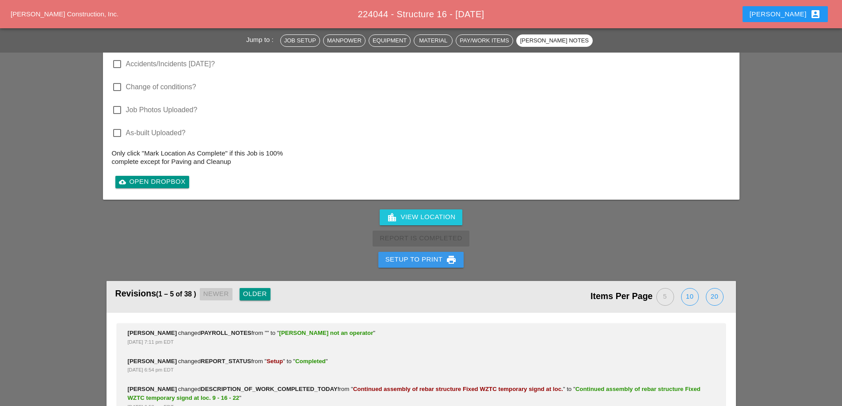
click at [418, 255] on div "Setup to Print print" at bounding box center [422, 260] width 72 height 11
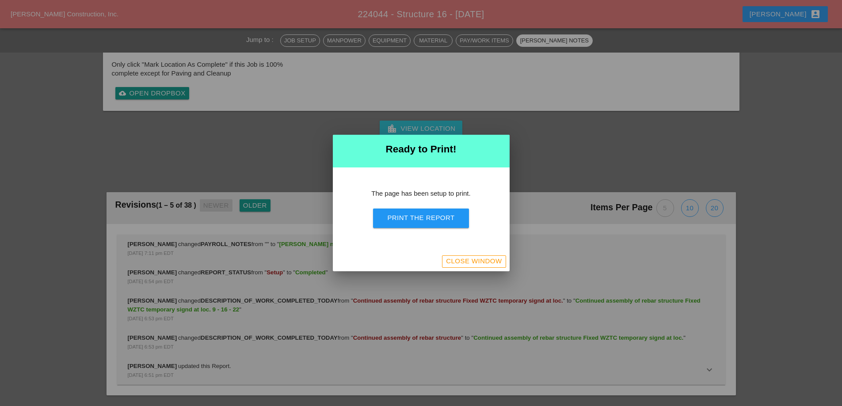
scroll to position [889, 0]
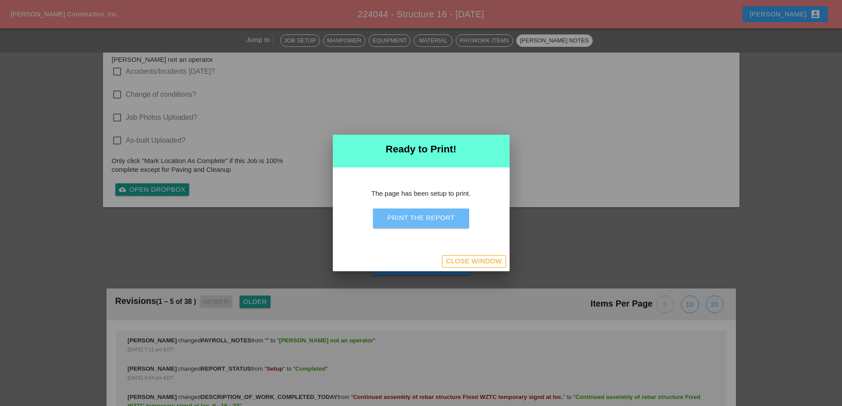
drag, startPoint x: 421, startPoint y: 220, endPoint x: 492, endPoint y: 163, distance: 91.5
click at [421, 221] on div "Print the Report" at bounding box center [420, 218] width 67 height 10
click at [470, 259] on div "Close Window" at bounding box center [474, 261] width 56 height 10
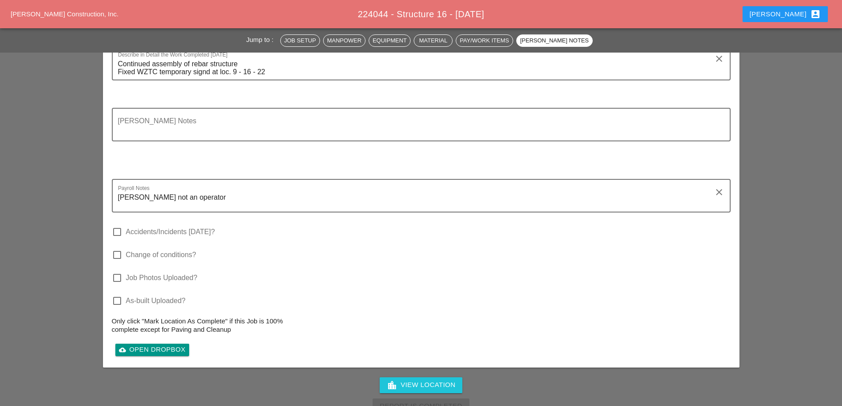
scroll to position [978, 0]
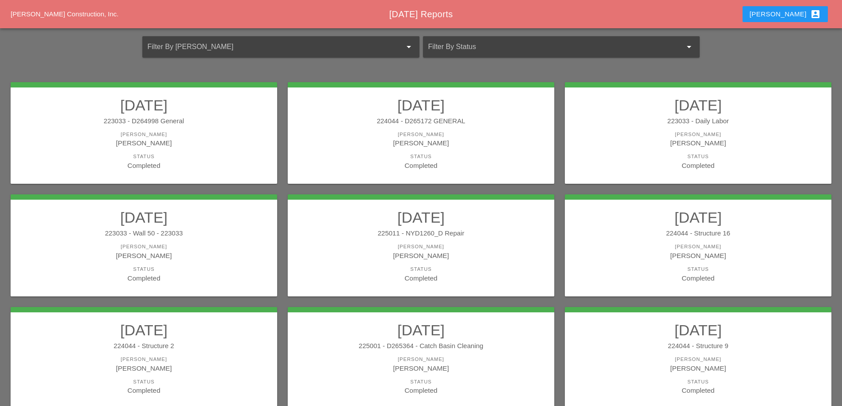
scroll to position [158, 0]
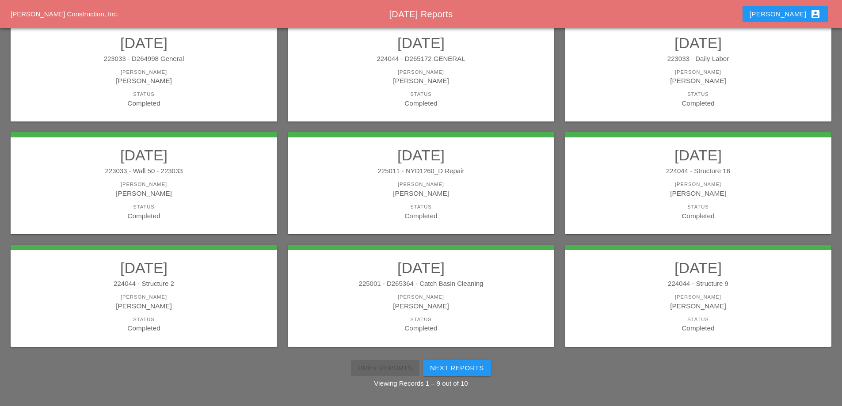
click at [171, 305] on div "[PERSON_NAME]" at bounding box center [143, 306] width 249 height 10
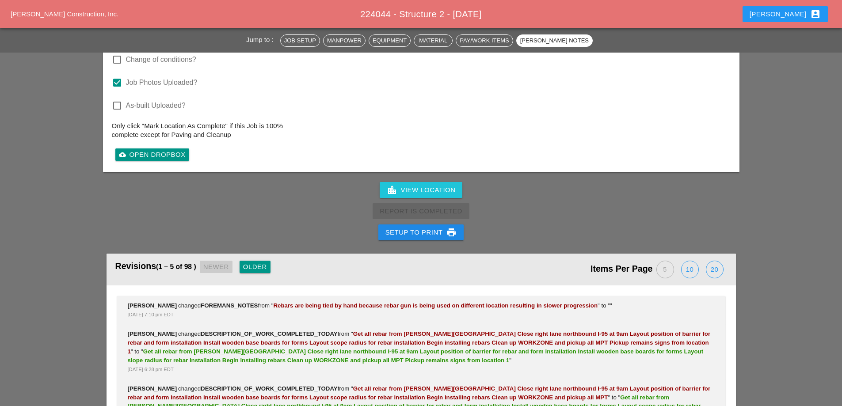
scroll to position [1725, 0]
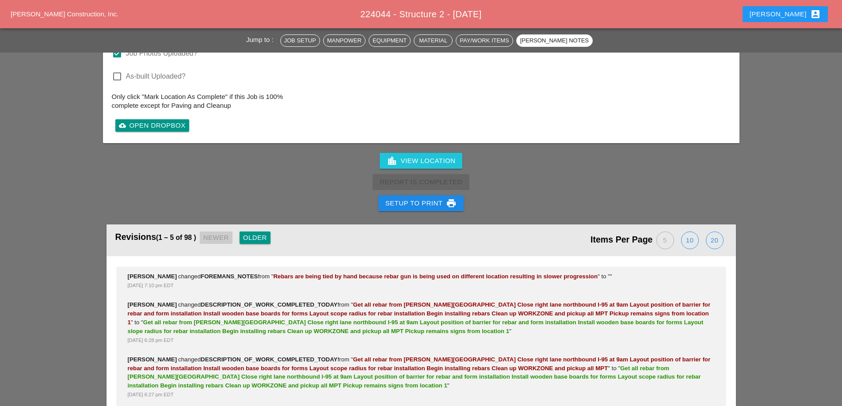
click at [415, 198] on div "Setup to Print print" at bounding box center [422, 203] width 72 height 11
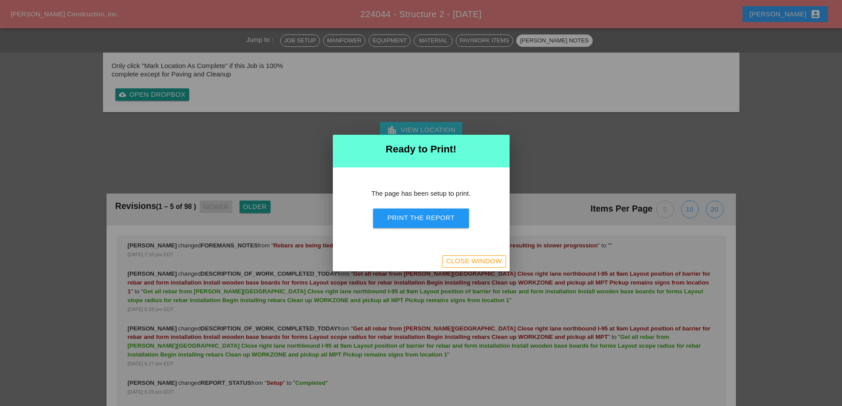
scroll to position [1626, 0]
drag, startPoint x: 420, startPoint y: 221, endPoint x: 490, endPoint y: 161, distance: 92.1
click at [420, 222] on div "Print the Report" at bounding box center [420, 218] width 67 height 10
drag, startPoint x: 470, startPoint y: 260, endPoint x: 449, endPoint y: 259, distance: 20.8
click at [470, 260] on div "Close Window" at bounding box center [474, 261] width 56 height 10
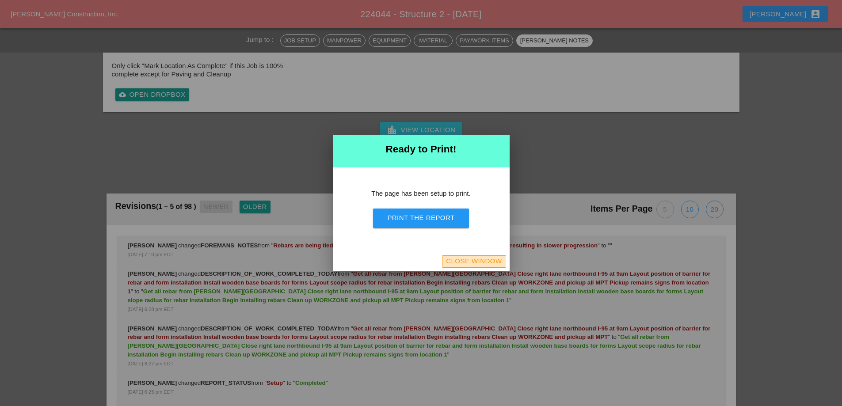
click at [449, 259] on div "Close Window" at bounding box center [474, 261] width 56 height 10
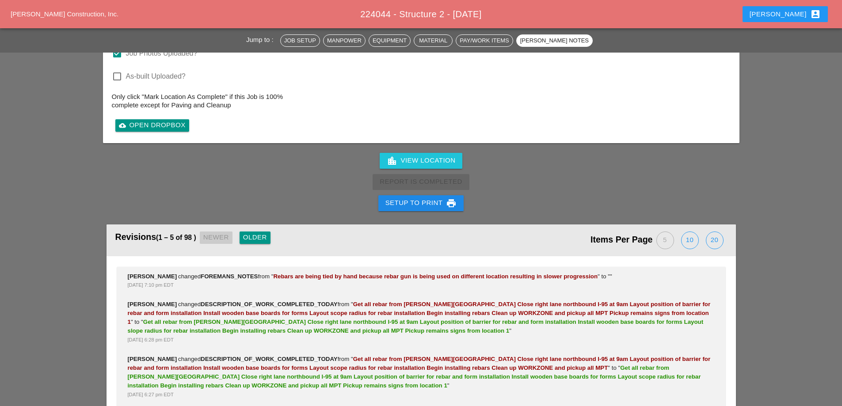
scroll to position [1725, 0]
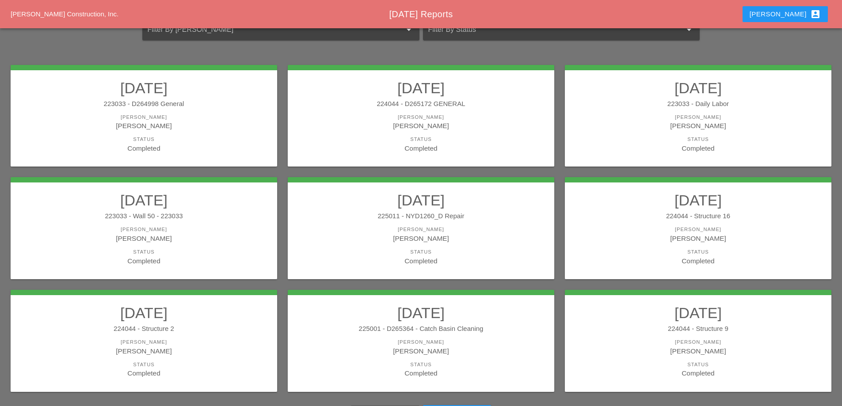
scroll to position [133, 0]
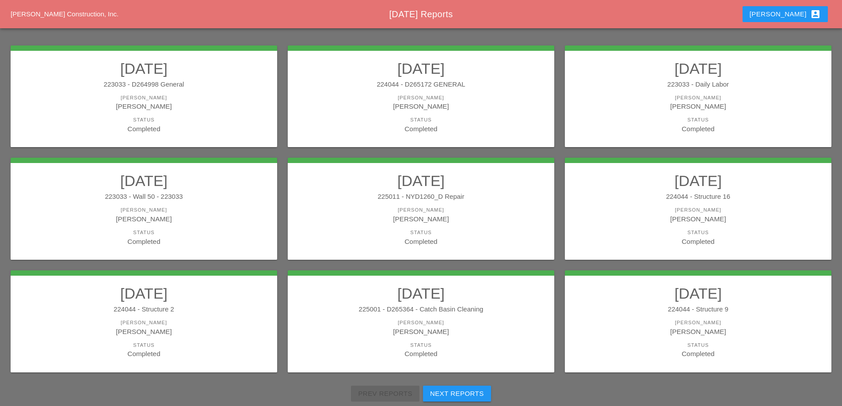
click at [465, 313] on div "225001 - D265364 - Catch Basin Cleaning" at bounding box center [421, 310] width 249 height 10
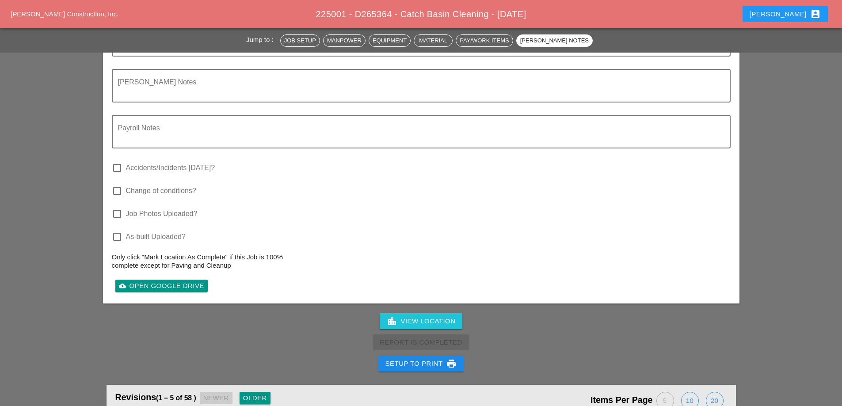
scroll to position [1415, 0]
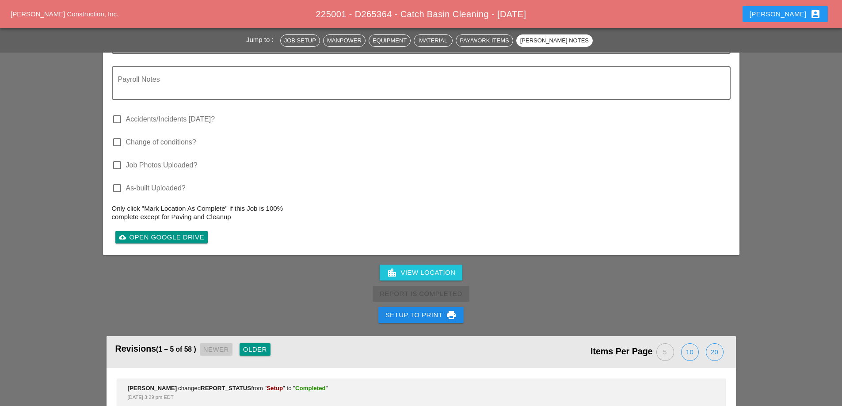
click at [399, 313] on button "Setup to Print print" at bounding box center [422, 315] width 86 height 16
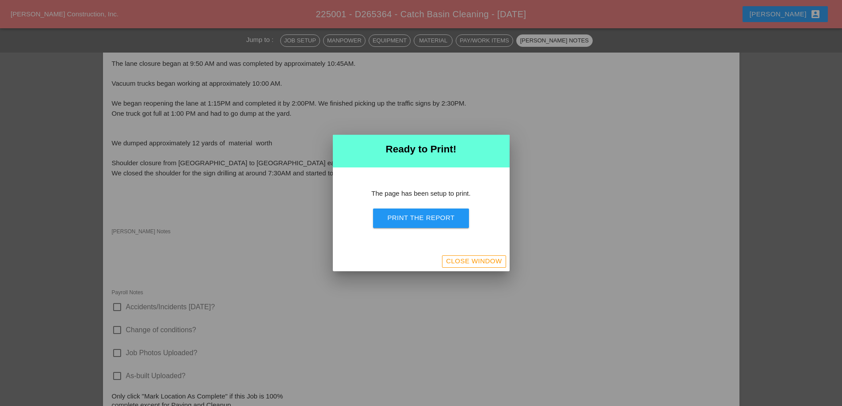
scroll to position [1104, 0]
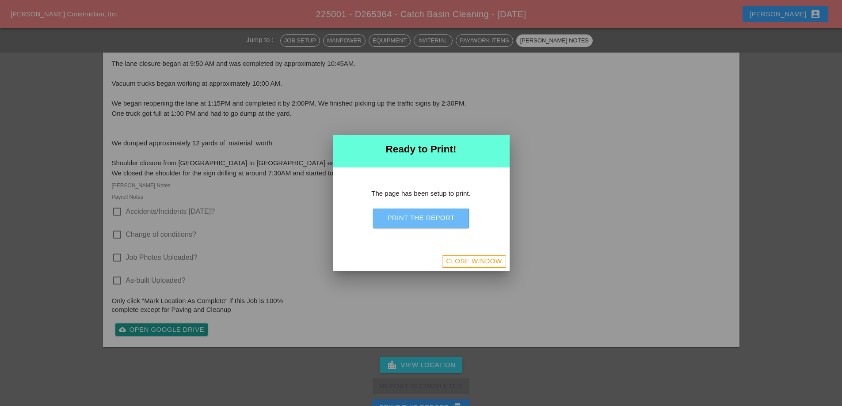
drag, startPoint x: 448, startPoint y: 212, endPoint x: 503, endPoint y: 163, distance: 73.6
click at [448, 213] on button "Print the Report" at bounding box center [421, 218] width 96 height 19
click at [477, 265] on div "Close Window" at bounding box center [474, 261] width 56 height 10
click at [476, 264] on div "Close Window" at bounding box center [474, 261] width 56 height 10
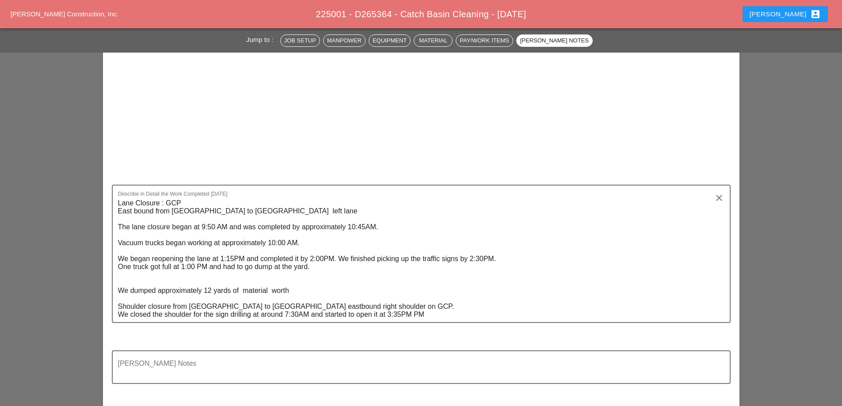
scroll to position [1264, 0]
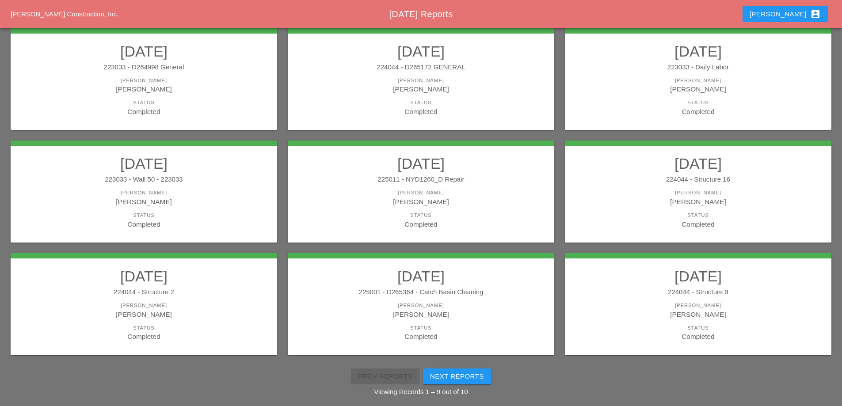
scroll to position [158, 0]
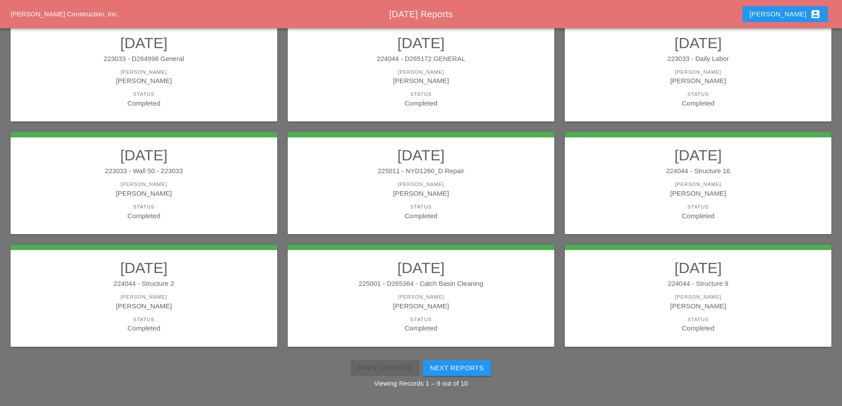
click at [750, 292] on link "08/08/2025 224044 - Structure 9 Foreman Jorge Barajas Status Completed" at bounding box center [698, 296] width 249 height 74
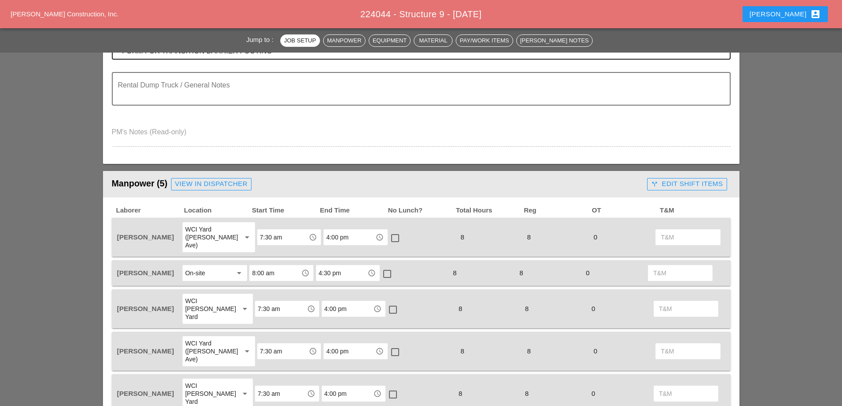
scroll to position [398, 0]
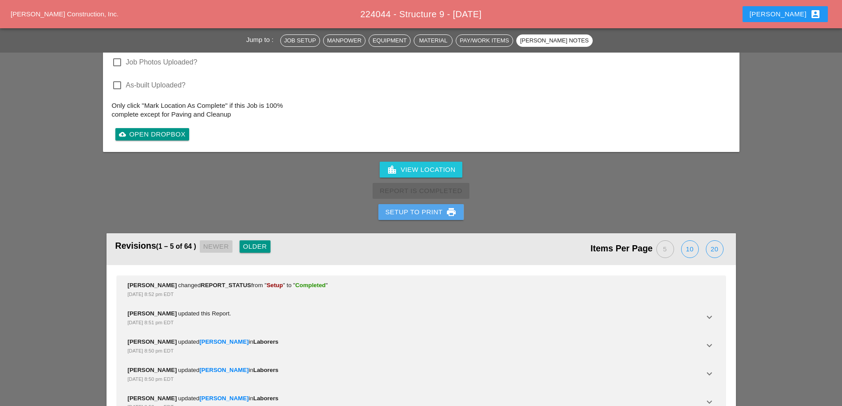
click at [434, 207] on div "Setup to Print print" at bounding box center [422, 212] width 72 height 11
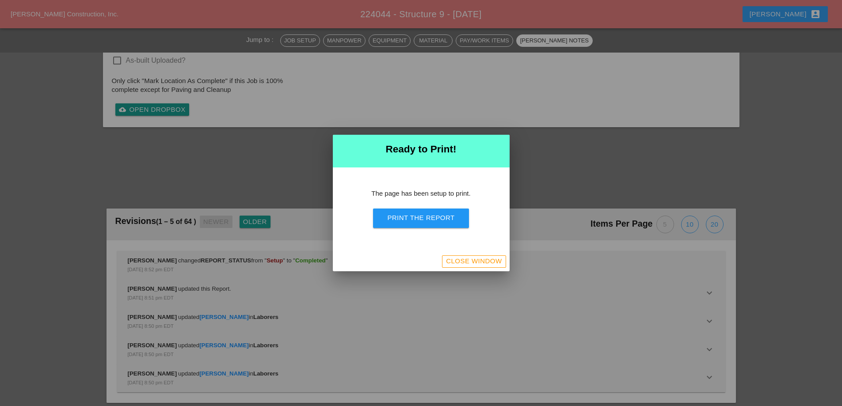
scroll to position [1373, 0]
drag, startPoint x: 427, startPoint y: 209, endPoint x: 475, endPoint y: 163, distance: 66.6
click at [427, 209] on button "Print the Report" at bounding box center [421, 218] width 96 height 19
click at [451, 268] on div "Close Window" at bounding box center [421, 261] width 177 height 19
drag, startPoint x: 491, startPoint y: 258, endPoint x: 412, endPoint y: 165, distance: 122.3
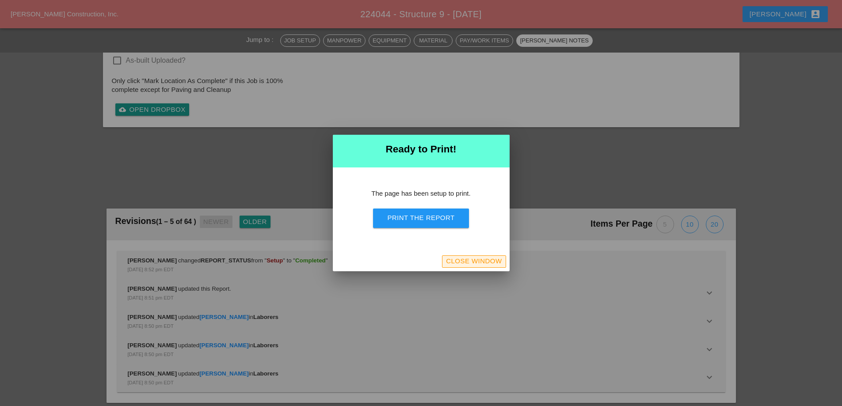
click at [491, 258] on div "Close Window" at bounding box center [474, 261] width 56 height 10
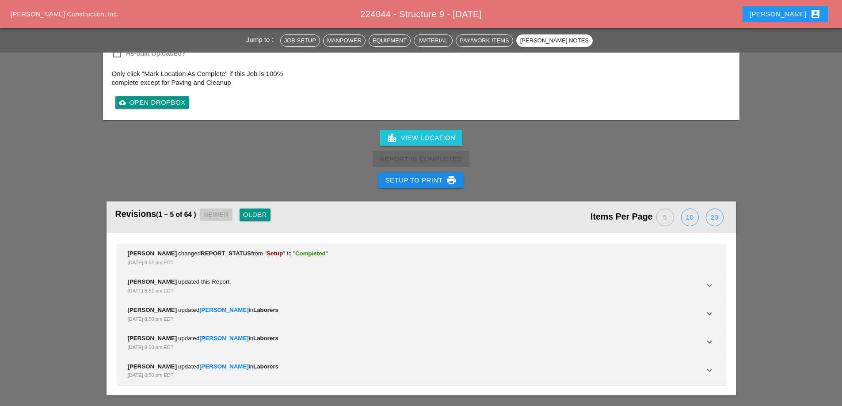
scroll to position [1550, 0]
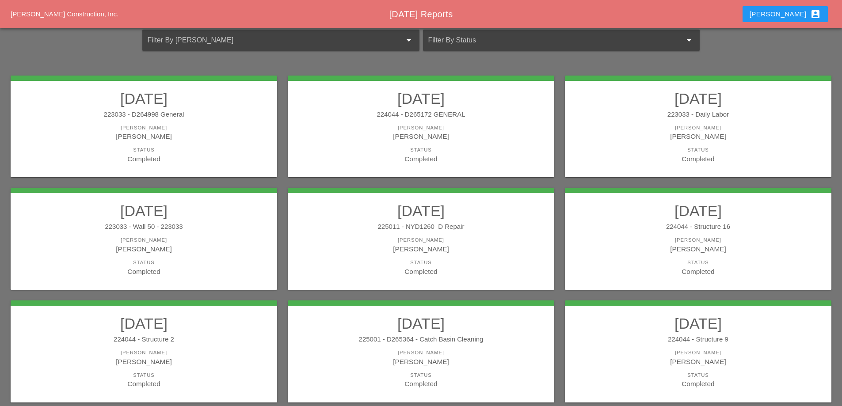
scroll to position [158, 0]
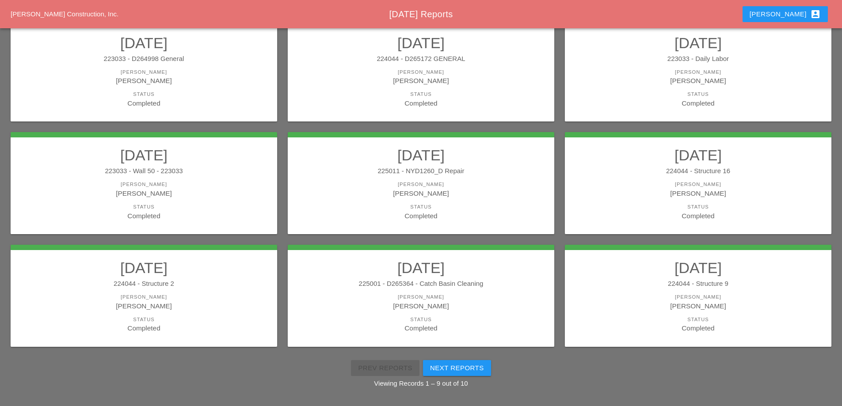
click at [691, 293] on link "08/08/2025 224044 - Structure 9 Foreman Jorge Barajas Status Completed" at bounding box center [698, 296] width 249 height 74
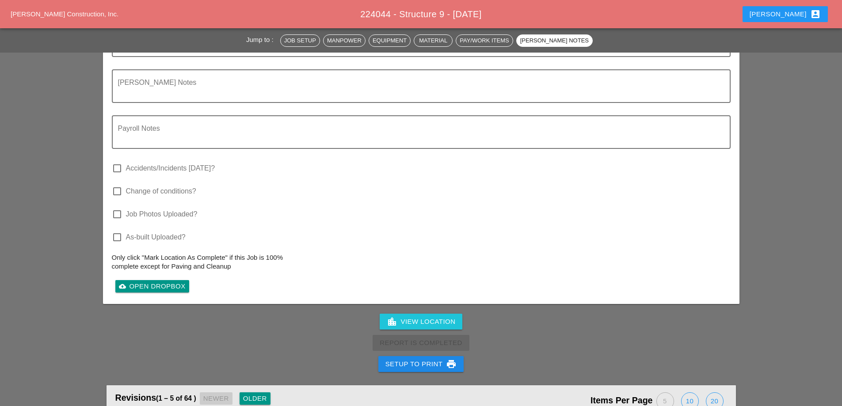
scroll to position [1415, 0]
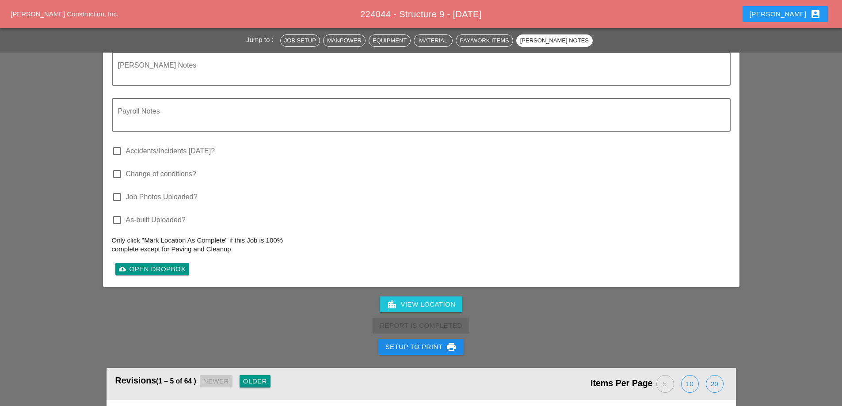
click at [441, 342] on div "Setup to Print print" at bounding box center [422, 347] width 72 height 11
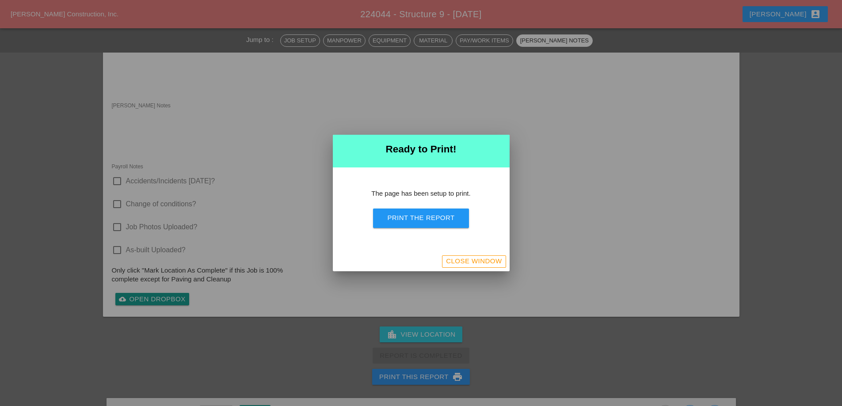
scroll to position [1278, 0]
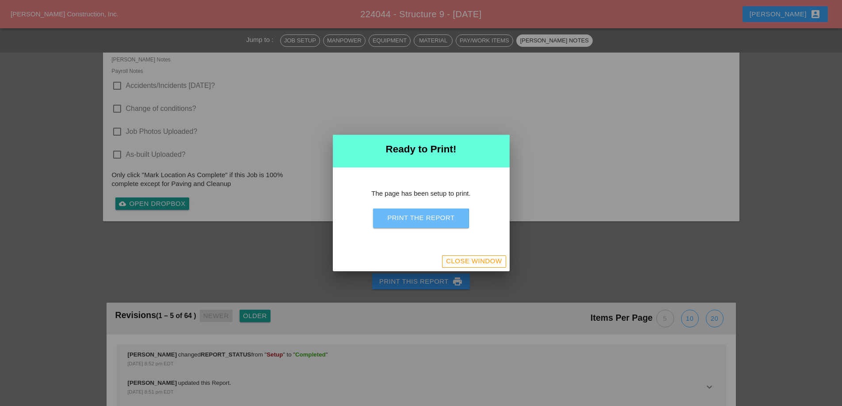
drag, startPoint x: 453, startPoint y: 218, endPoint x: 682, endPoint y: 340, distance: 259.3
click at [453, 219] on div "Print the Report" at bounding box center [420, 218] width 67 height 10
drag, startPoint x: 472, startPoint y: 262, endPoint x: 19, endPoint y: 0, distance: 523.4
click at [472, 263] on div "Close Window" at bounding box center [474, 261] width 56 height 10
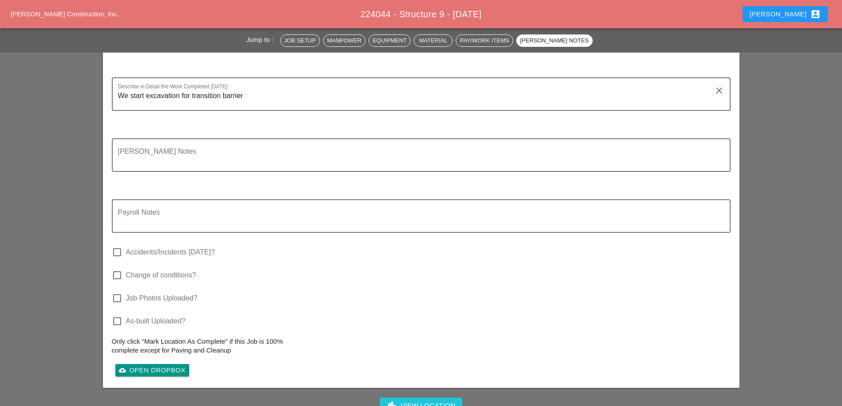
scroll to position [1369, 0]
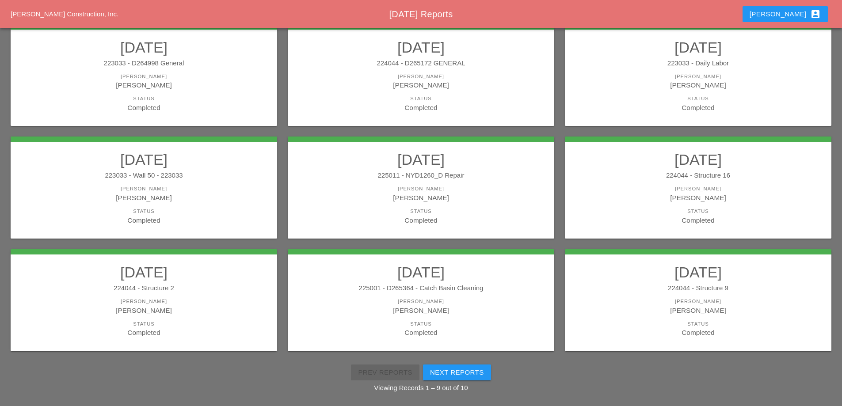
scroll to position [158, 0]
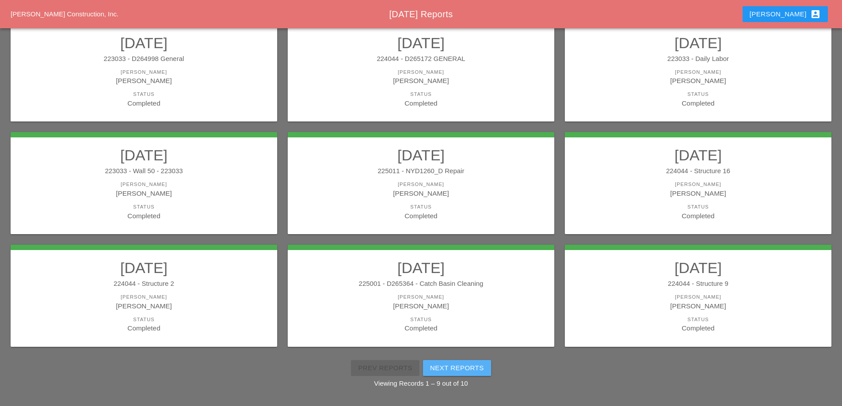
click at [453, 362] on button "Next Reports" at bounding box center [457, 368] width 68 height 16
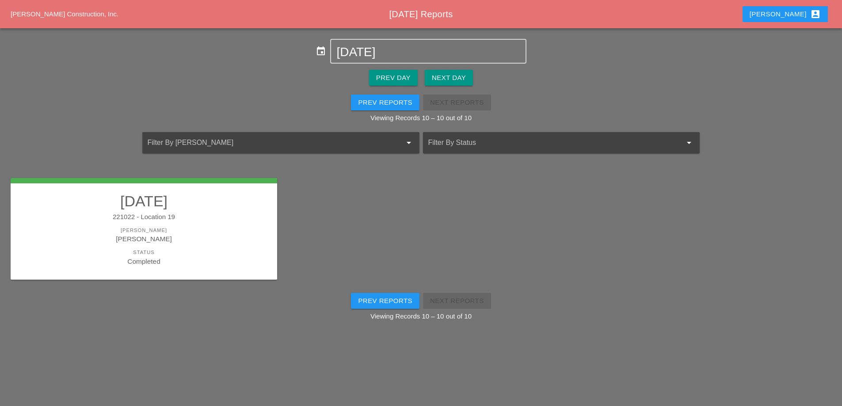
click at [202, 237] on div "[PERSON_NAME]" at bounding box center [143, 239] width 249 height 10
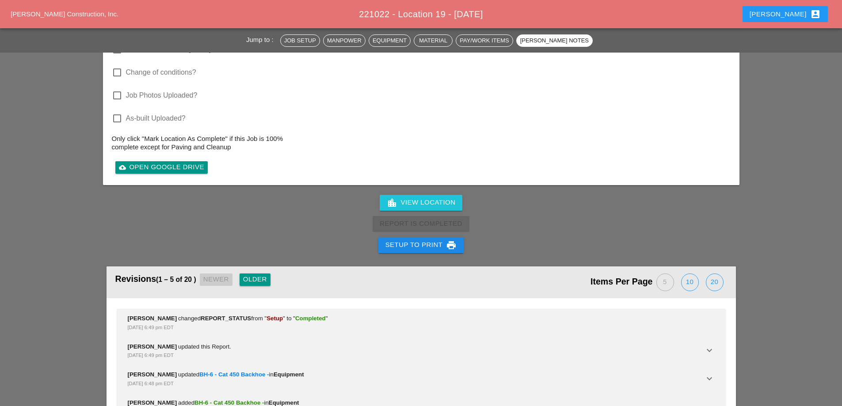
scroll to position [1150, 0]
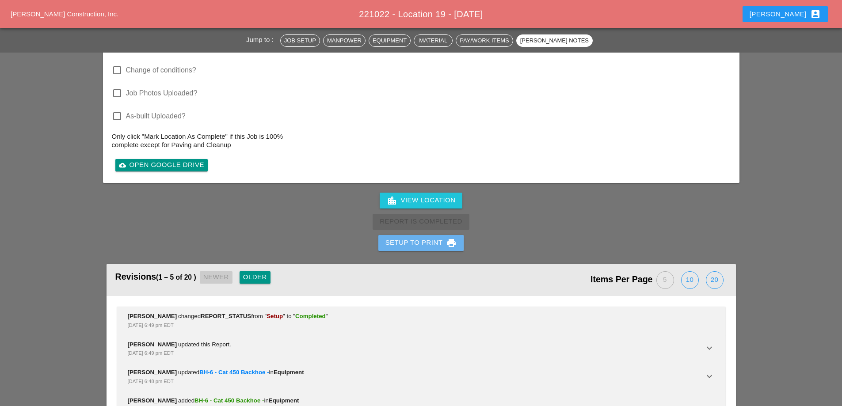
click at [418, 238] on div "Setup to Print print" at bounding box center [422, 243] width 72 height 11
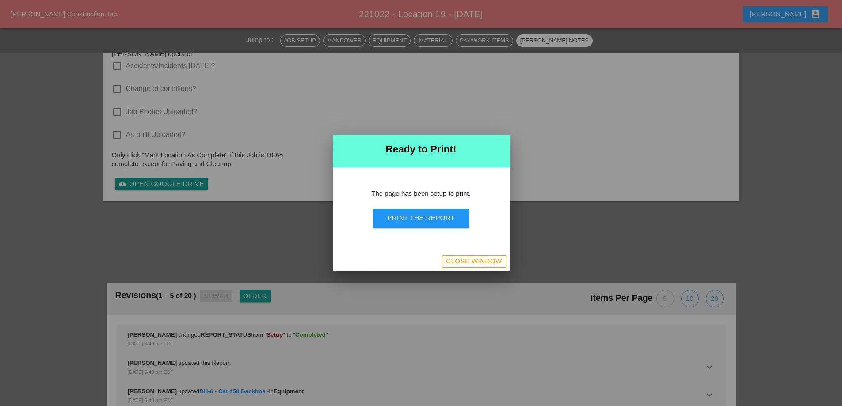
scroll to position [971, 0]
drag, startPoint x: 417, startPoint y: 218, endPoint x: 500, endPoint y: 159, distance: 102.1
click at [416, 218] on div "Print the Report" at bounding box center [420, 218] width 67 height 10
click at [463, 259] on div "Close Window" at bounding box center [474, 261] width 56 height 10
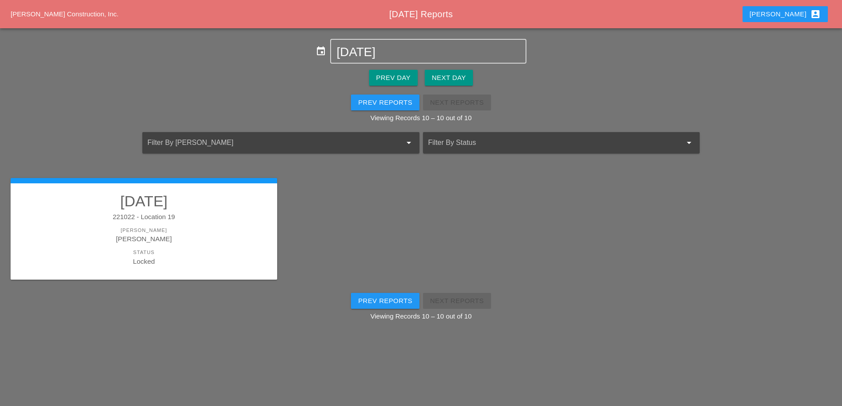
click at [379, 103] on div "Prev Reports" at bounding box center [385, 103] width 54 height 10
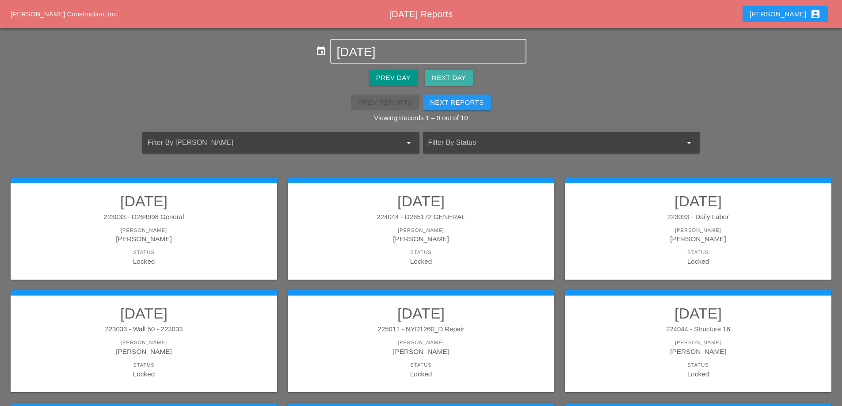
click at [461, 75] on div "Next Day" at bounding box center [449, 78] width 34 height 10
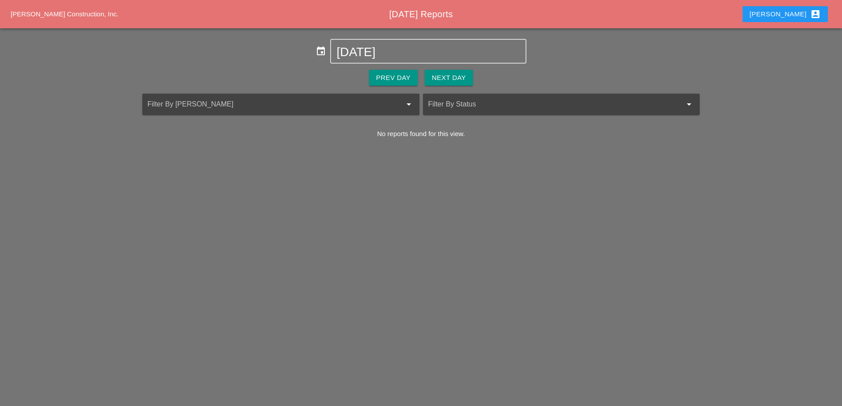
click at [461, 74] on div "Next Day" at bounding box center [449, 78] width 34 height 10
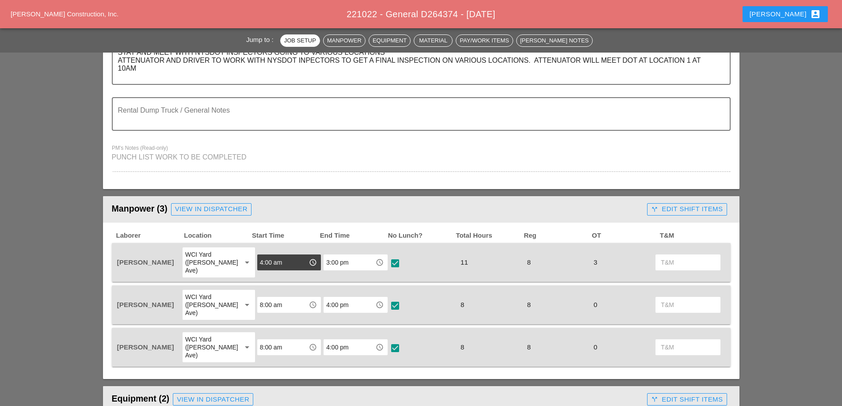
scroll to position [310, 0]
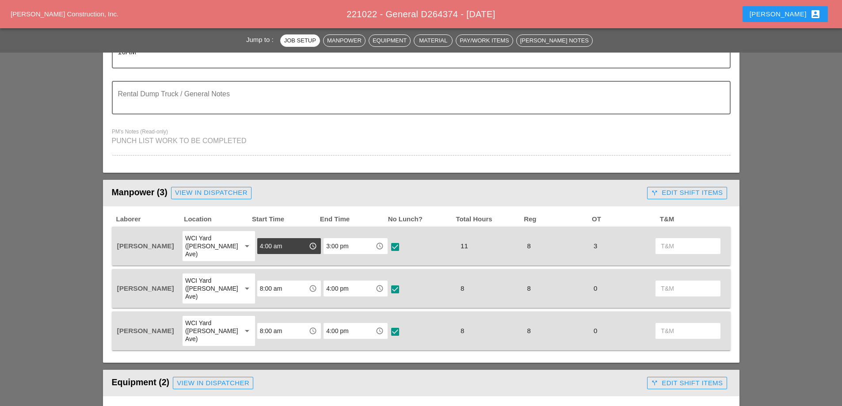
click at [704, 196] on div "call_split Edit Shift Items" at bounding box center [687, 193] width 72 height 10
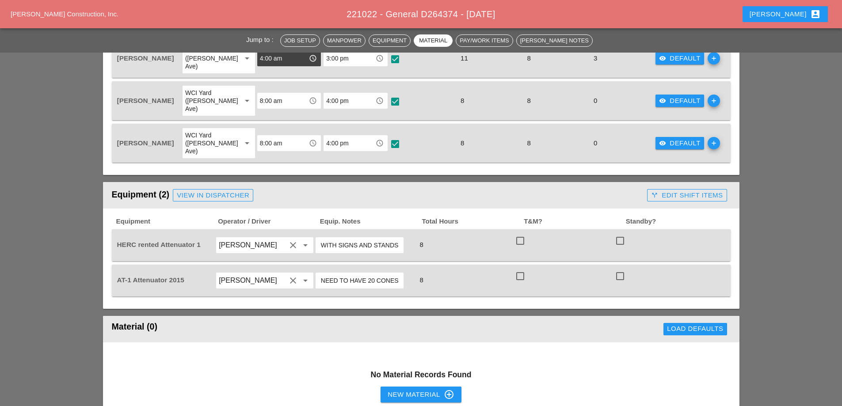
scroll to position [486, 0]
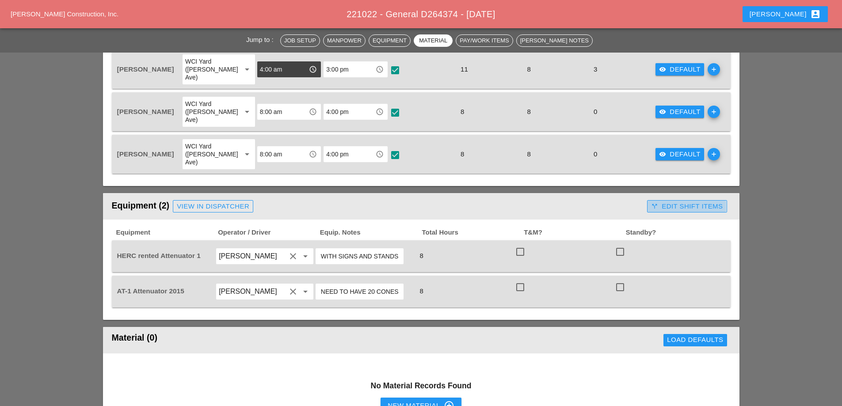
click at [696, 202] on div "call_split Edit Shift Items" at bounding box center [687, 207] width 72 height 10
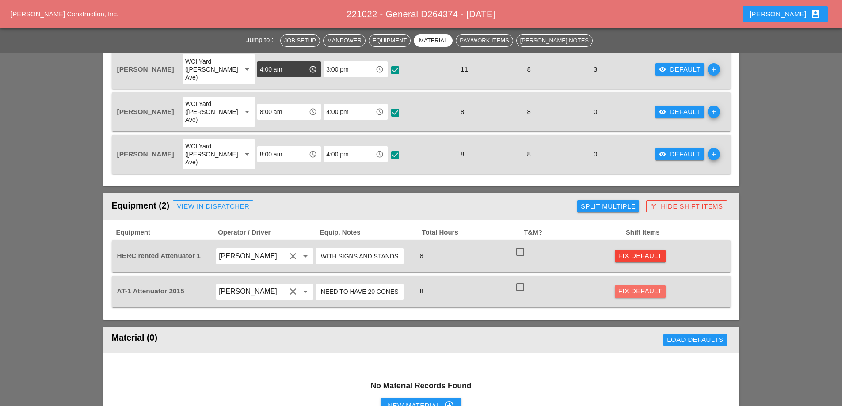
click at [654, 287] on div "Fix Default" at bounding box center [641, 292] width 44 height 10
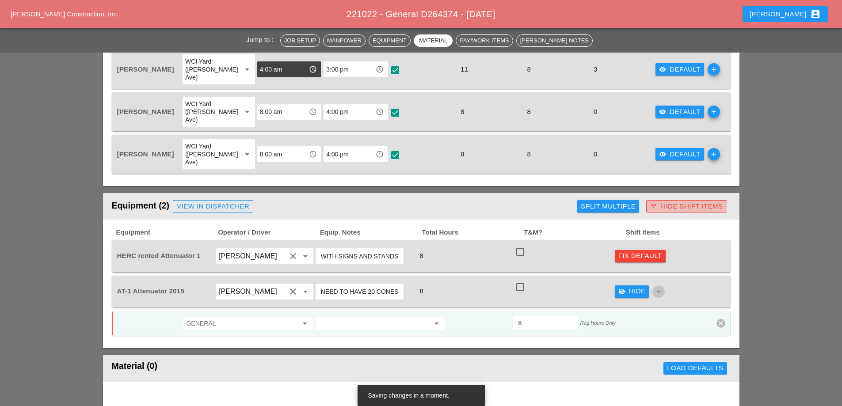
click at [677, 202] on div "call_split Hide Shift Items" at bounding box center [686, 207] width 73 height 10
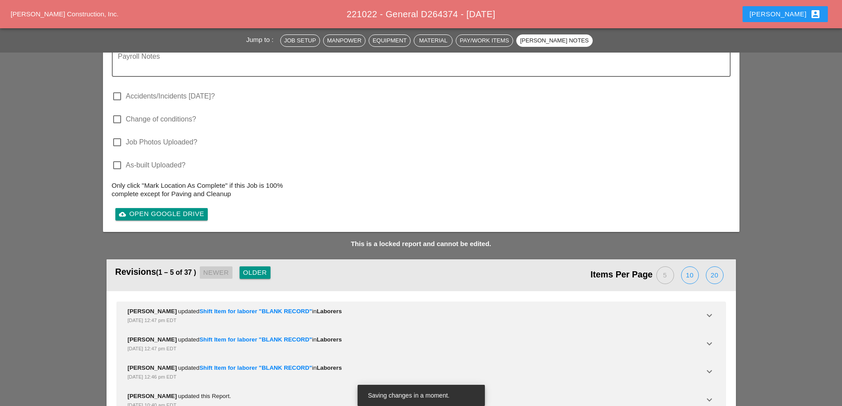
scroll to position [1202, 0]
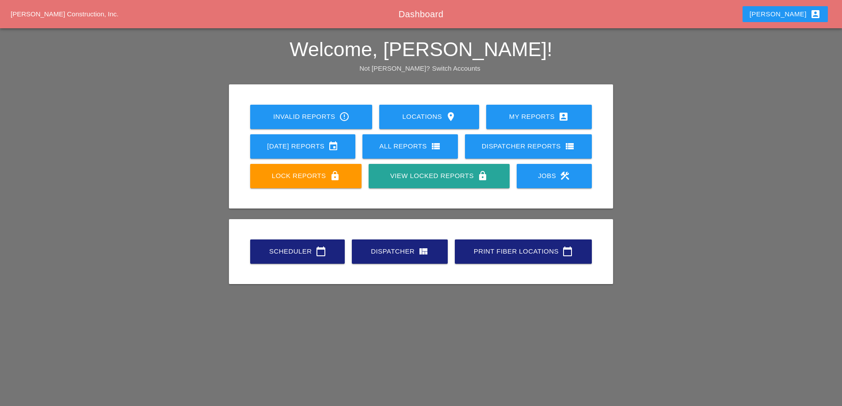
click at [309, 147] on div "[DATE] Reports event" at bounding box center [302, 146] width 77 height 11
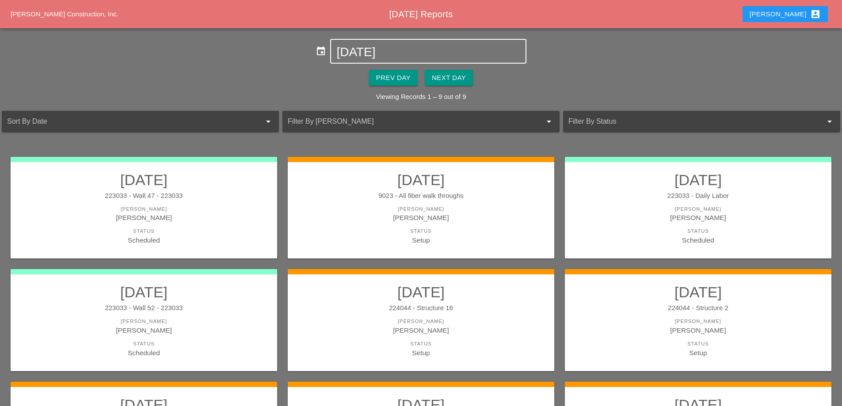
click at [395, 51] on input "[DATE]" at bounding box center [429, 52] width 184 height 14
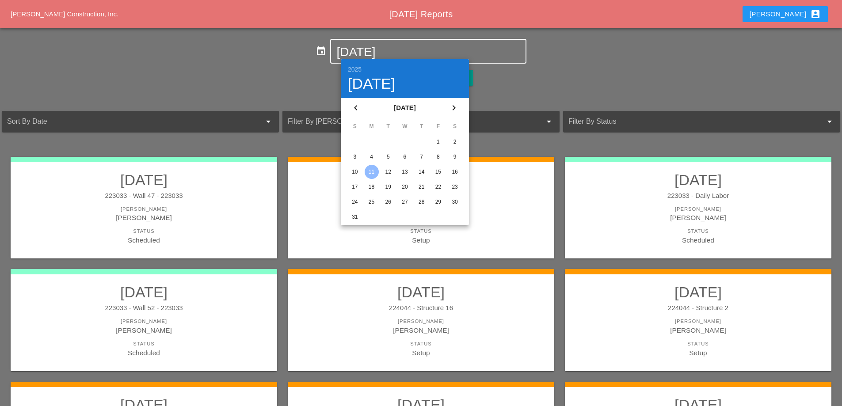
click at [375, 160] on div "4" at bounding box center [372, 157] width 14 height 14
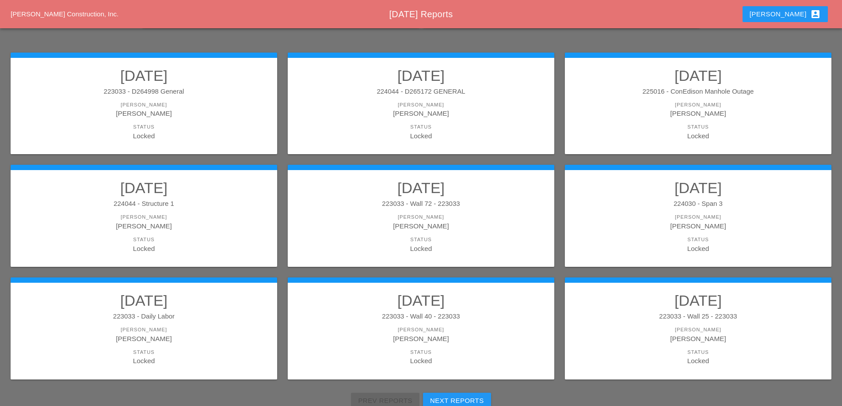
scroll to position [133, 0]
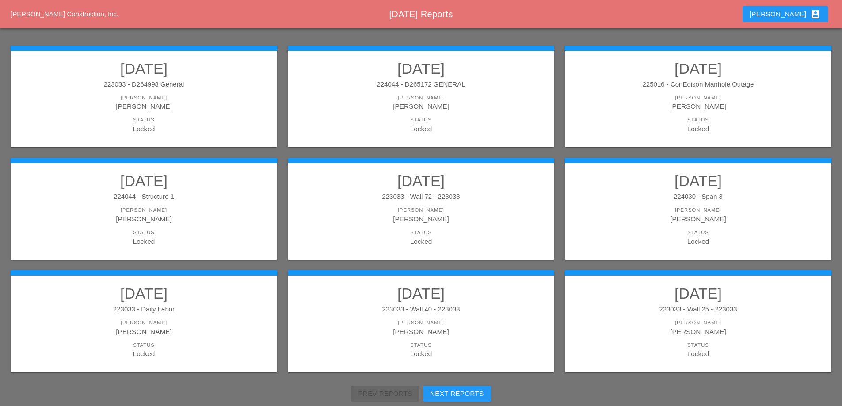
click at [451, 101] on div "[PERSON_NAME]" at bounding box center [421, 98] width 249 height 8
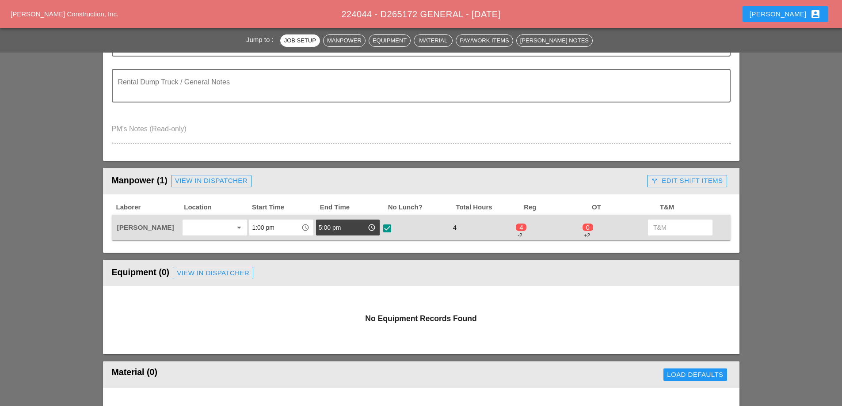
scroll to position [265, 0]
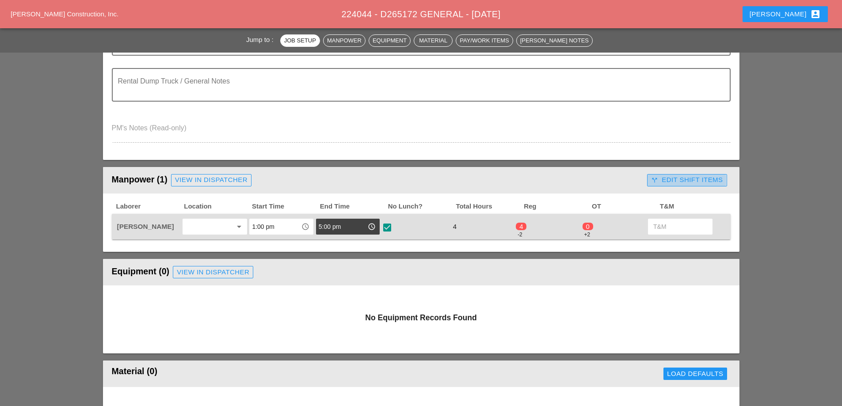
click at [704, 182] on div "call_split Edit Shift Items" at bounding box center [687, 180] width 72 height 10
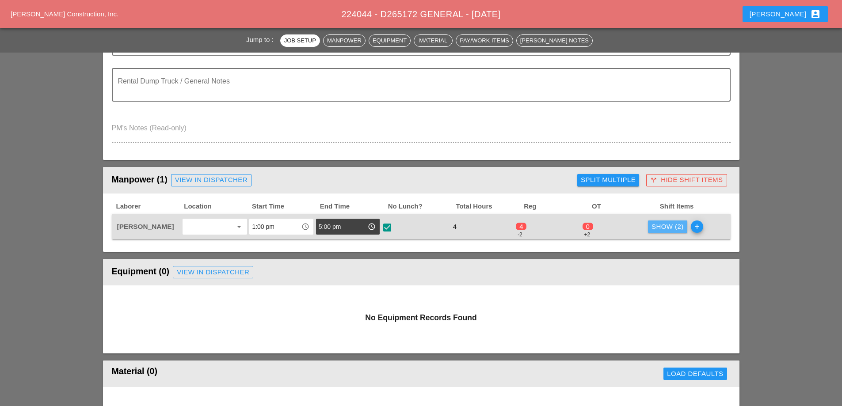
click at [667, 227] on div "Show (2)" at bounding box center [668, 227] width 32 height 10
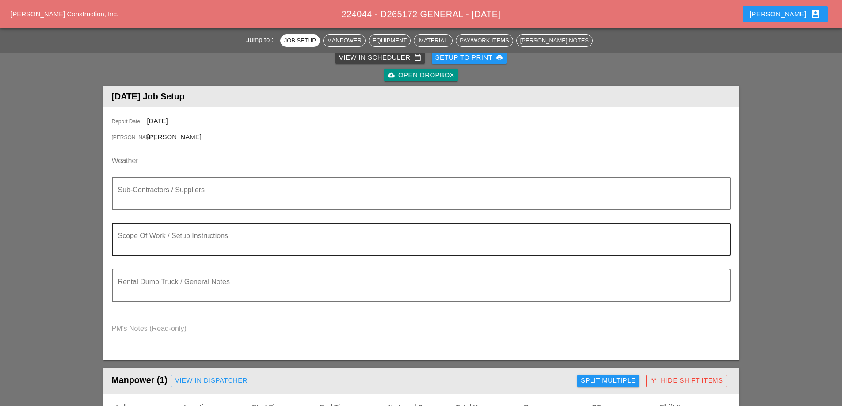
scroll to position [0, 0]
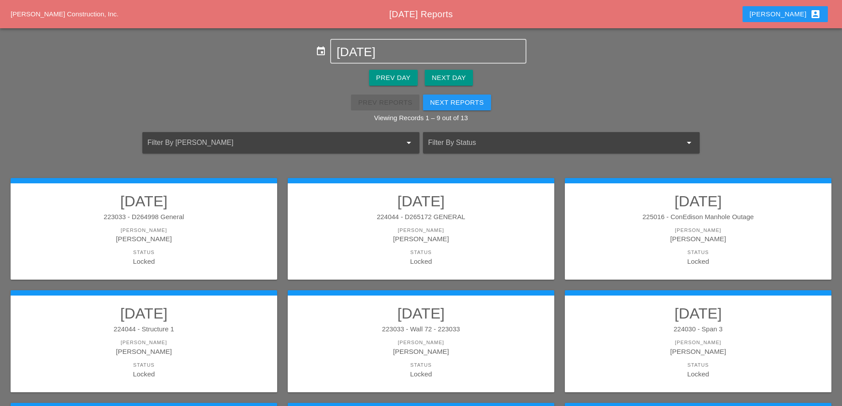
click at [447, 80] on div "Next Day" at bounding box center [449, 78] width 34 height 10
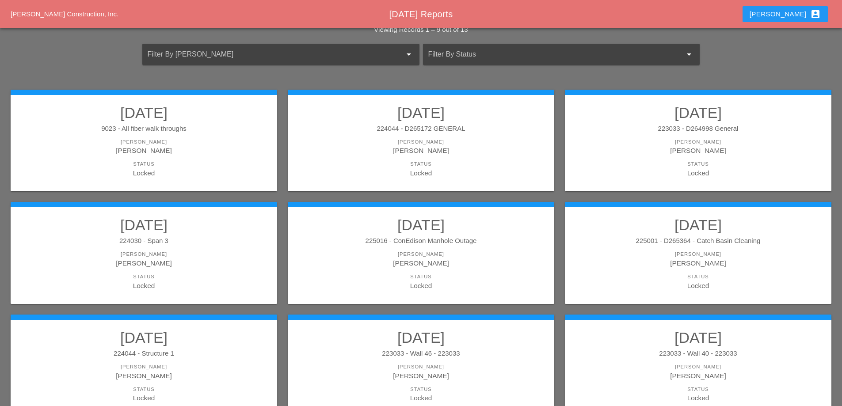
scroll to position [133, 0]
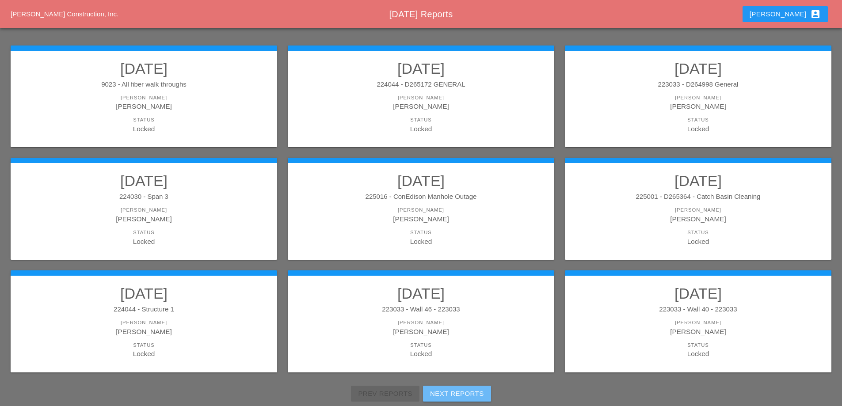
click at [459, 386] on button "Next Reports" at bounding box center [457, 394] width 68 height 16
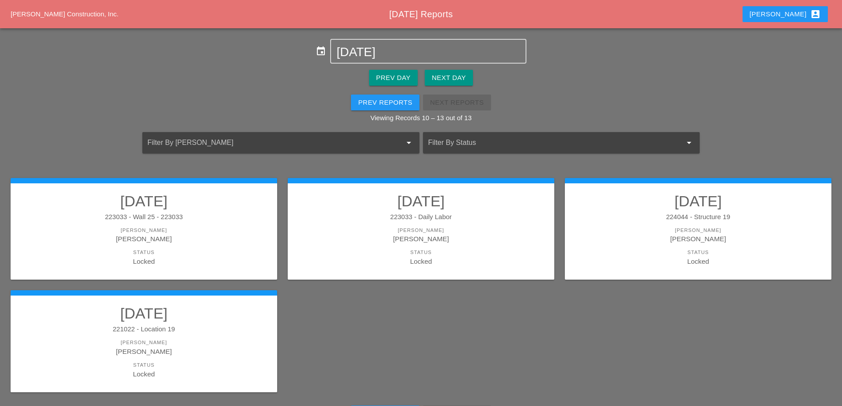
click at [394, 102] on div "Prev Reports" at bounding box center [385, 103] width 54 height 10
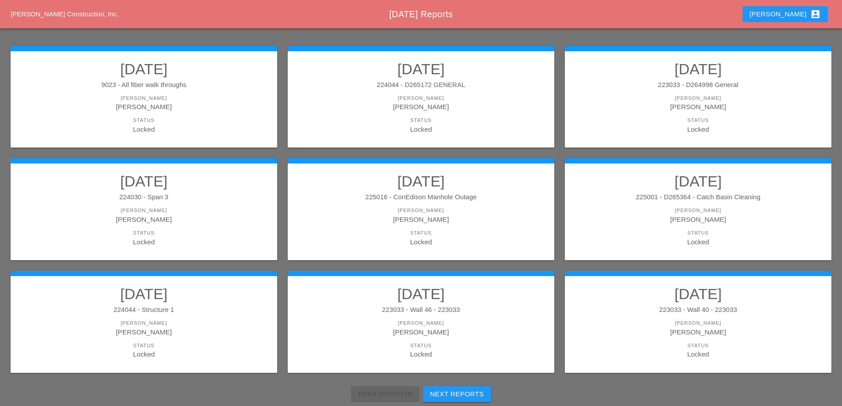
scroll to position [133, 0]
click at [457, 192] on div "225016 - ConEdison Manhole Outage" at bounding box center [421, 197] width 249 height 10
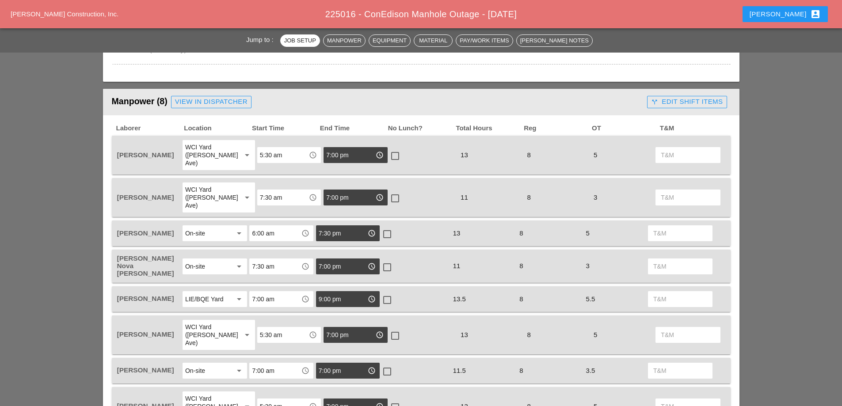
scroll to position [354, 0]
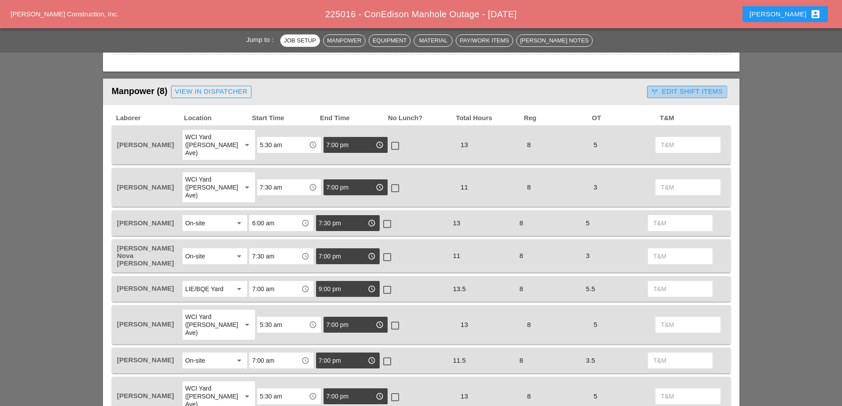
drag, startPoint x: 671, startPoint y: 87, endPoint x: 669, endPoint y: 94, distance: 7.4
click at [671, 88] on div "call_split Edit Shift Items" at bounding box center [687, 92] width 72 height 10
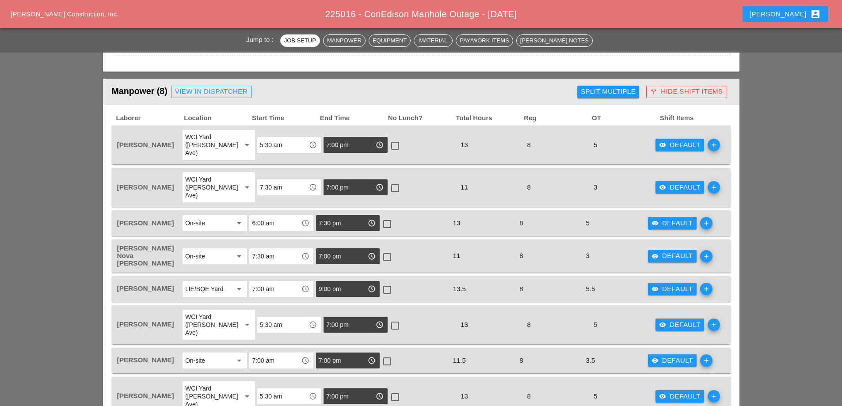
click at [669, 144] on div "visibility Default" at bounding box center [680, 145] width 42 height 10
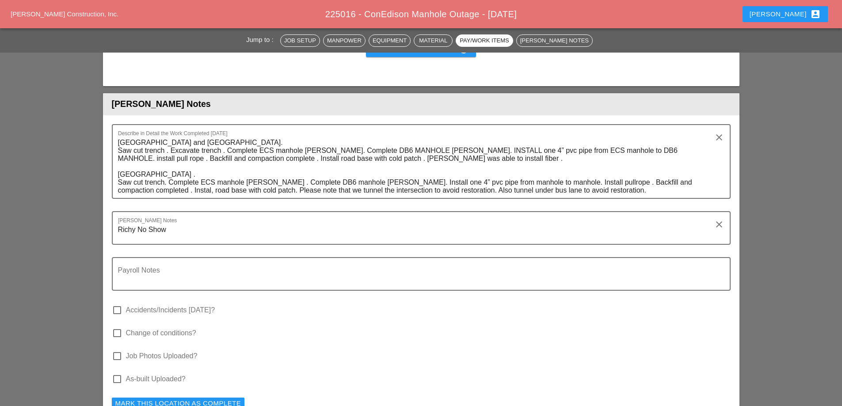
scroll to position [2687, 0]
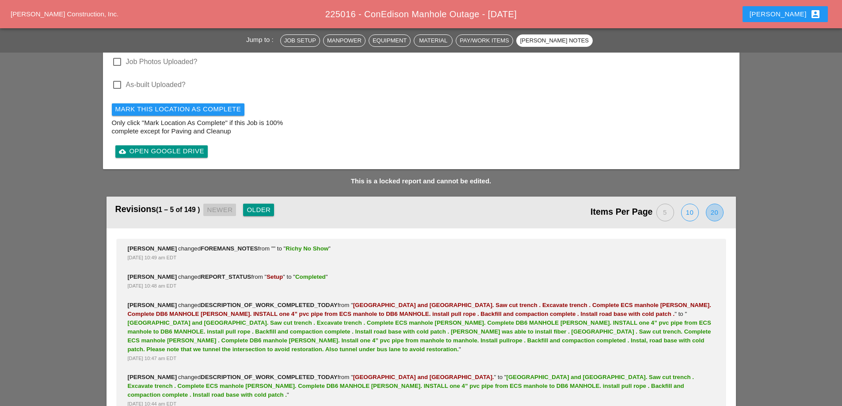
click at [715, 204] on div "20" at bounding box center [715, 212] width 17 height 17
click at [271, 205] on div "Older" at bounding box center [263, 210] width 24 height 10
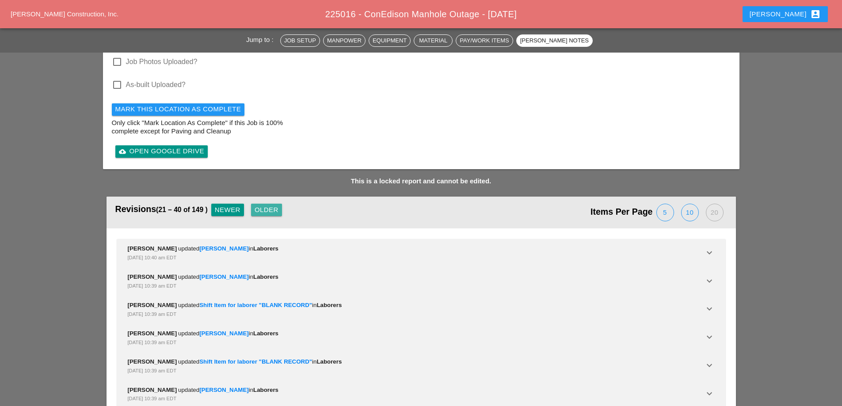
click at [271, 205] on div "Older" at bounding box center [267, 210] width 24 height 10
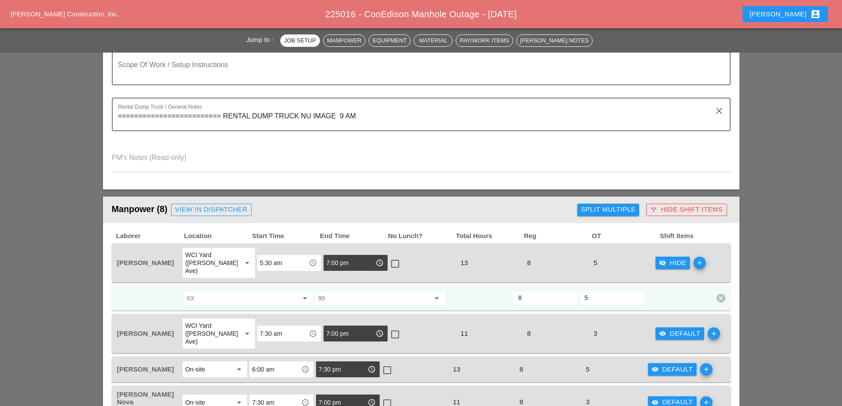
scroll to position [310, 0]
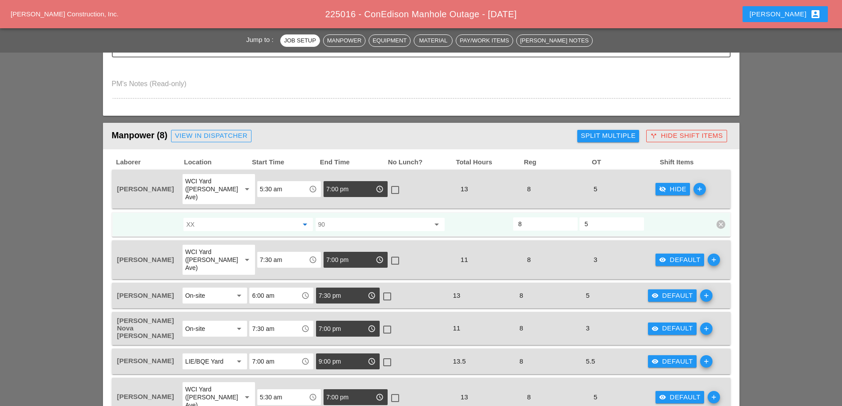
click at [252, 218] on input "XX" at bounding box center [241, 225] width 111 height 14
click at [304, 219] on icon "arrow_drop_down" at bounding box center [305, 224] width 11 height 11
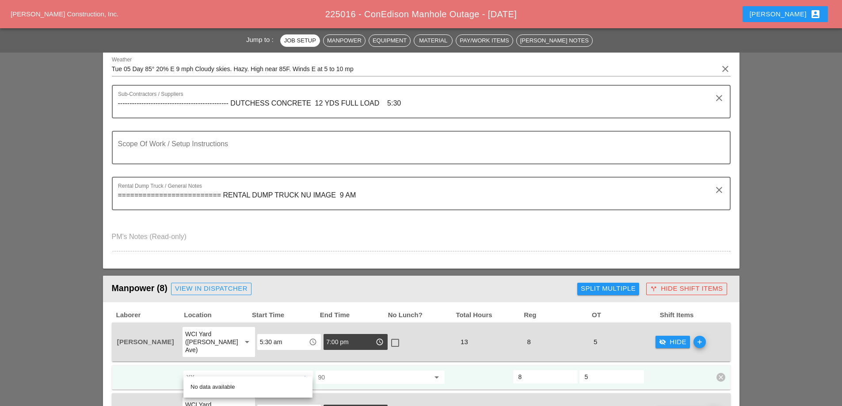
scroll to position [265, 0]
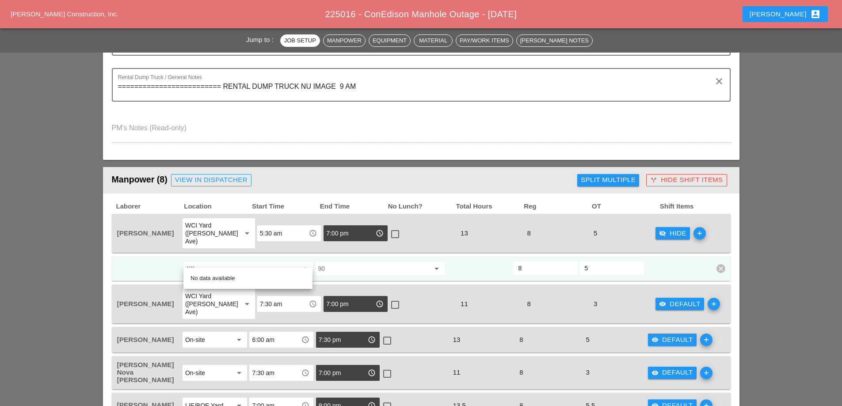
click at [671, 230] on div "visibility_off Hide" at bounding box center [672, 234] width 27 height 10
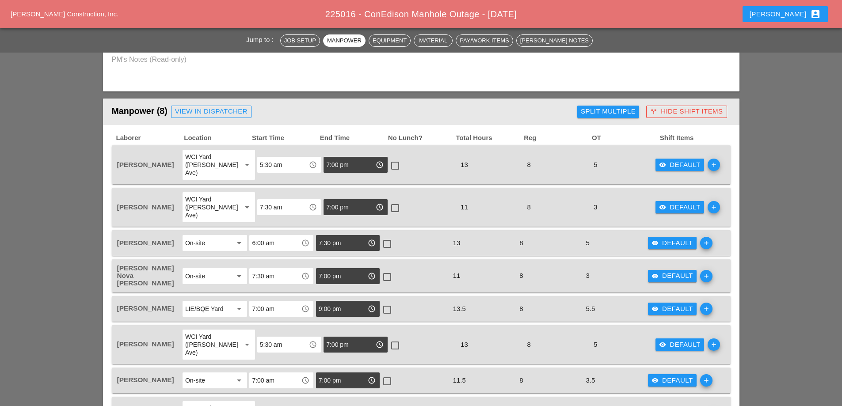
scroll to position [310, 0]
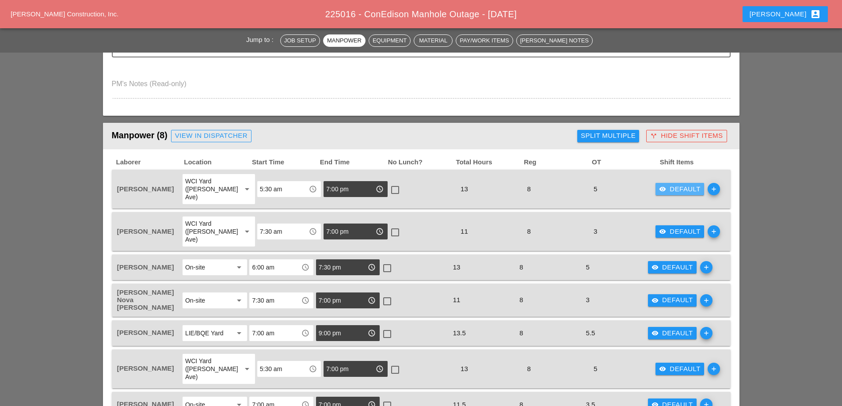
click at [677, 187] on div "visibility Default" at bounding box center [680, 189] width 42 height 10
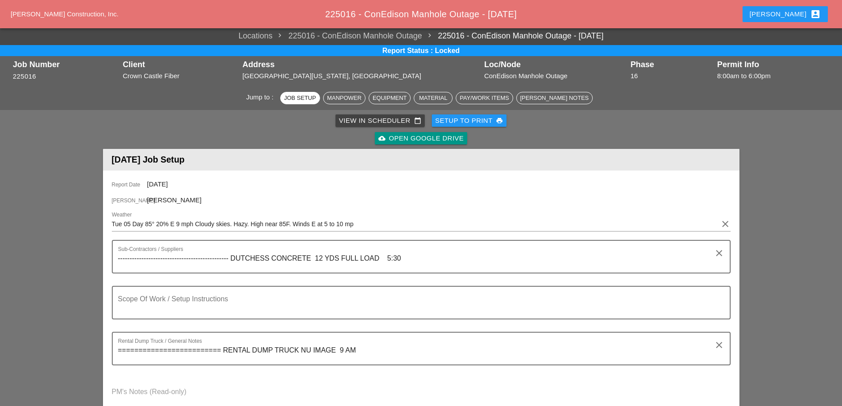
scroll to position [0, 0]
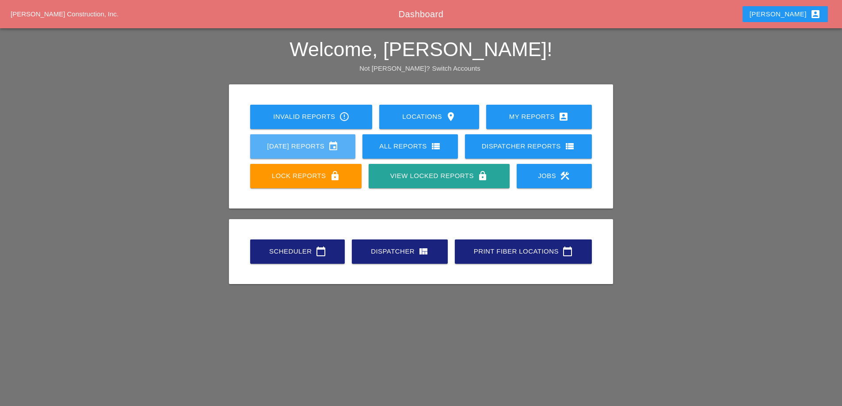
click at [269, 147] on div "[DATE] Reports event" at bounding box center [302, 146] width 77 height 11
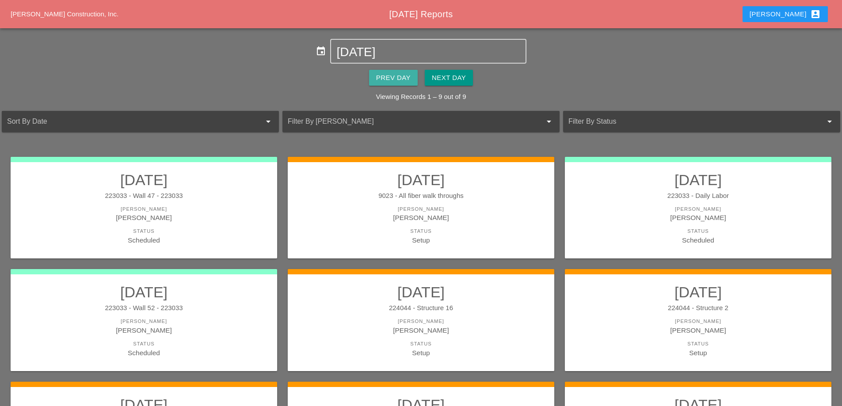
click at [387, 78] on div "Prev Day" at bounding box center [393, 78] width 34 height 10
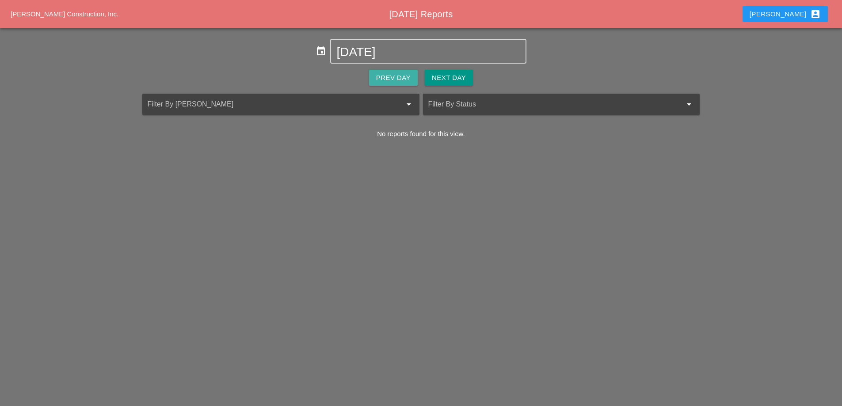
click at [387, 78] on div "Prev Day" at bounding box center [393, 78] width 34 height 10
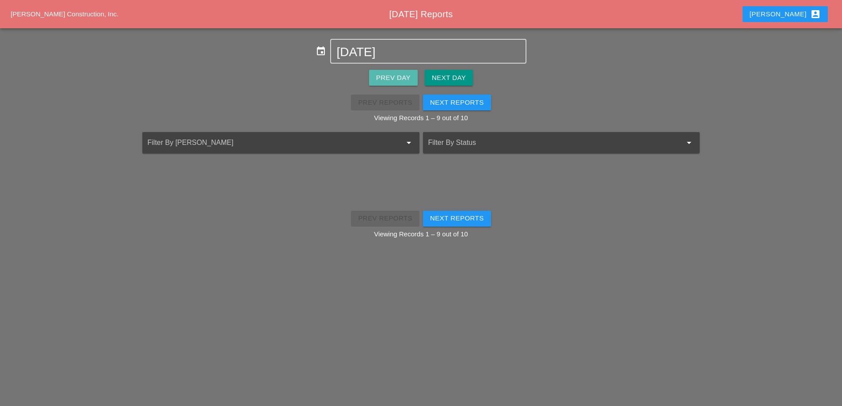
click at [387, 78] on div "Prev Day" at bounding box center [393, 78] width 34 height 10
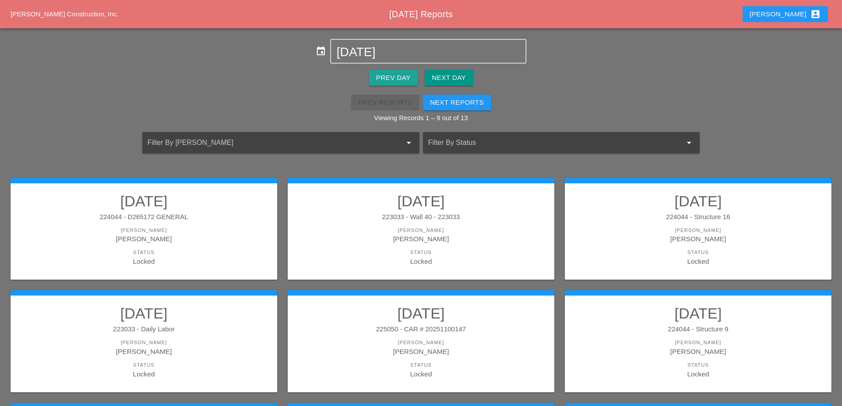
click at [387, 78] on div "Prev Day" at bounding box center [393, 78] width 34 height 10
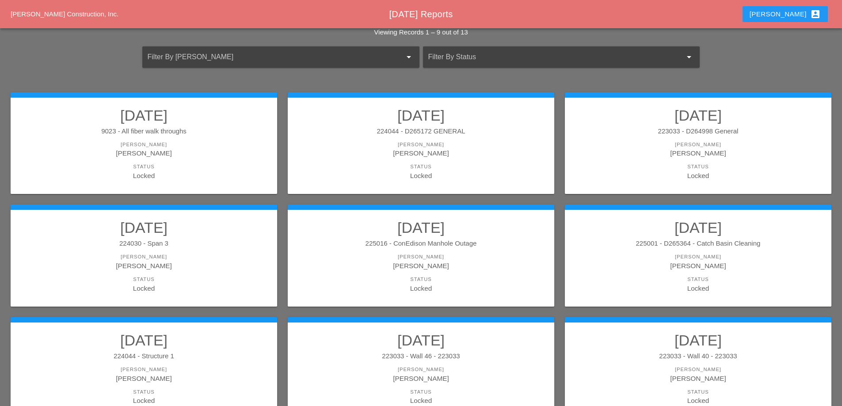
scroll to position [133, 0]
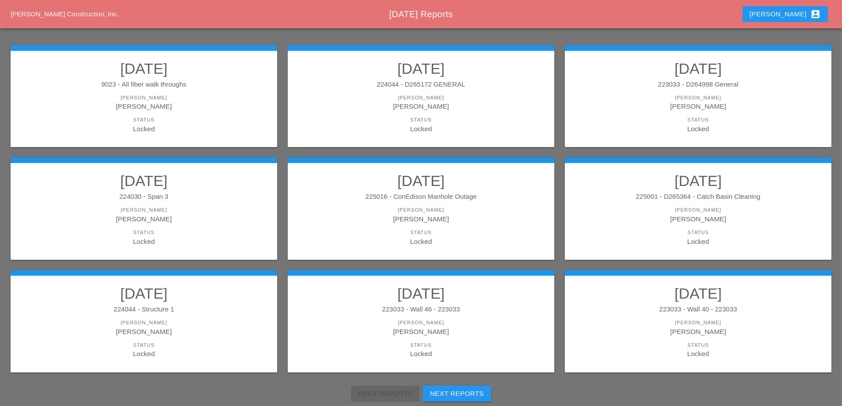
click at [451, 393] on div "Next Reports" at bounding box center [457, 394] width 54 height 10
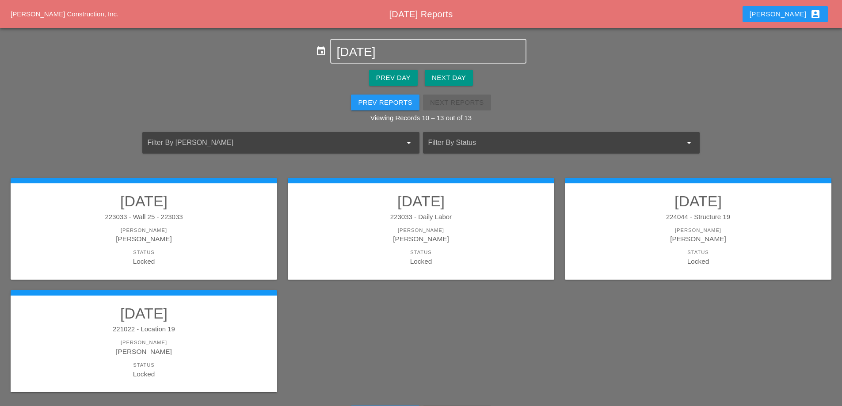
click at [202, 316] on h2 "[DATE]" at bounding box center [143, 314] width 249 height 18
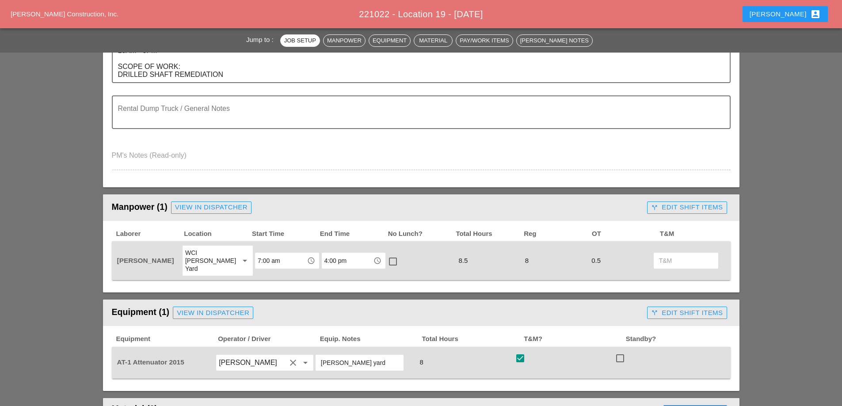
scroll to position [354, 0]
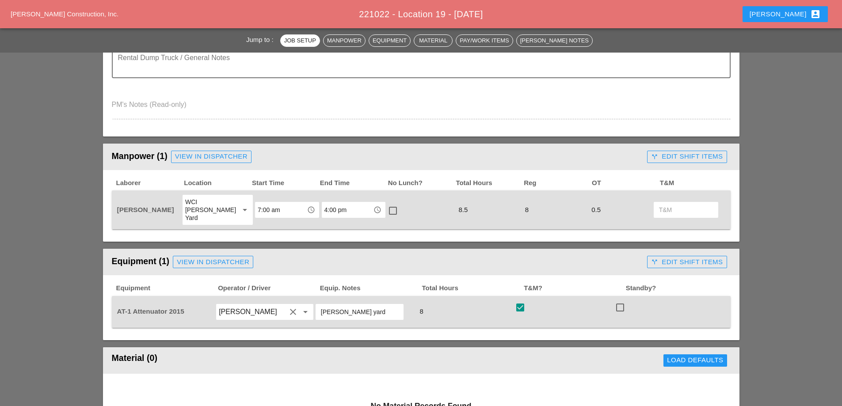
click at [676, 153] on div "call_split Edit Shift Items" at bounding box center [687, 157] width 72 height 10
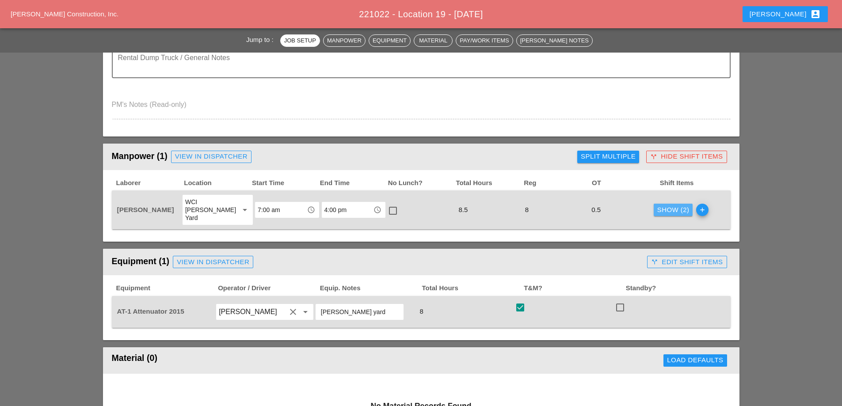
click at [658, 205] on div "Show (2)" at bounding box center [674, 210] width 32 height 10
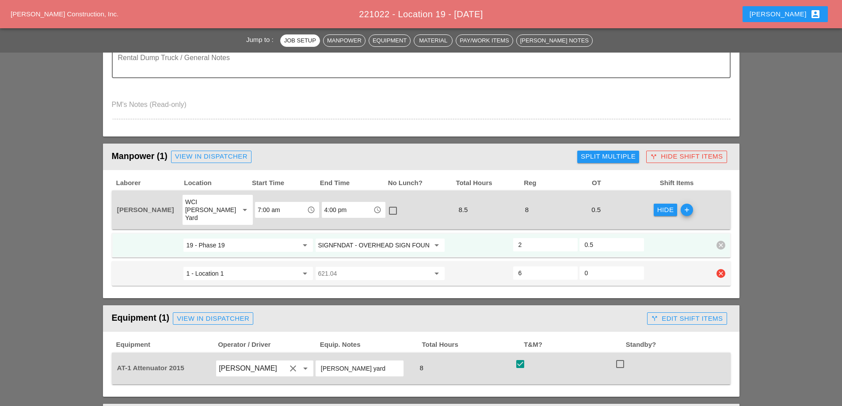
click at [436, 268] on icon "arrow_drop_down" at bounding box center [437, 273] width 11 height 11
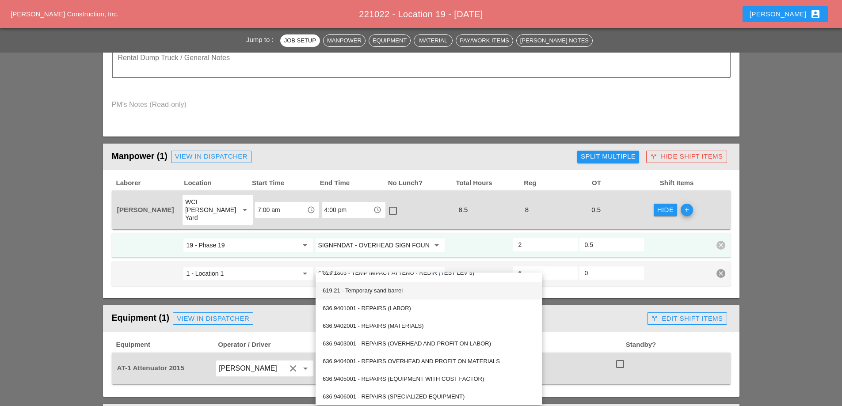
scroll to position [1065, 0]
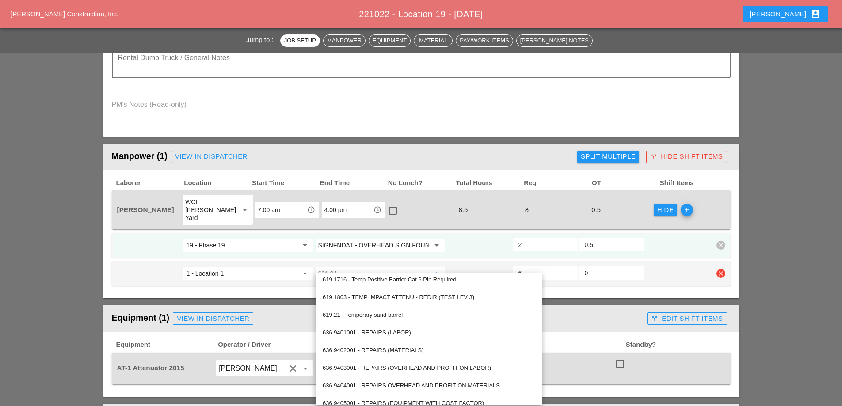
click at [401, 267] on input "621.04" at bounding box center [373, 274] width 111 height 14
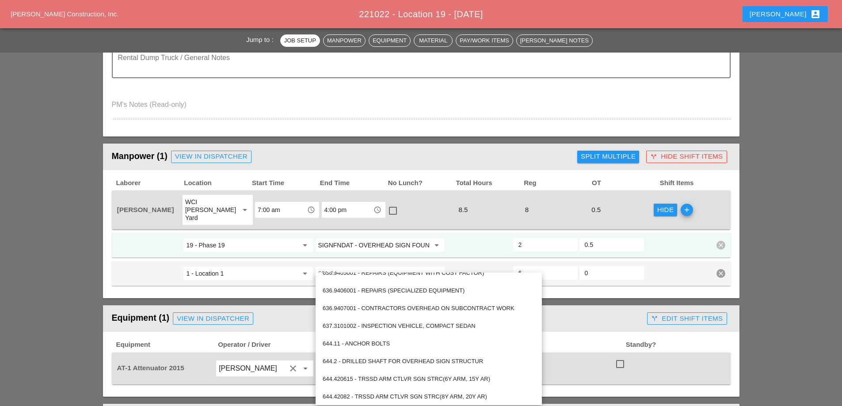
scroll to position [1153, 0]
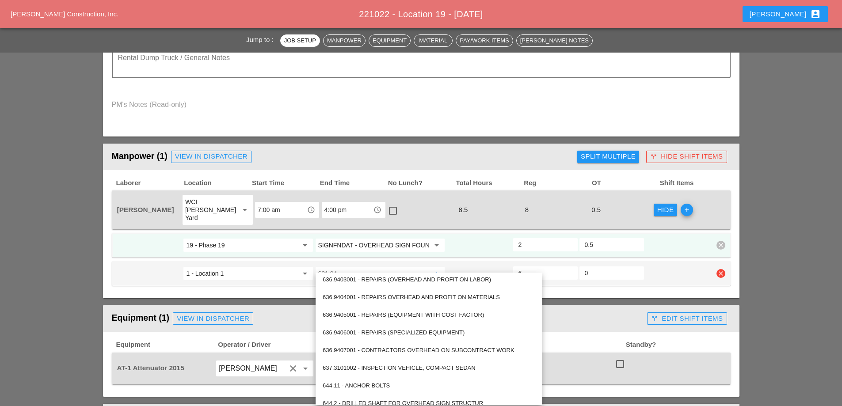
click at [385, 267] on input "621.04" at bounding box center [373, 274] width 111 height 14
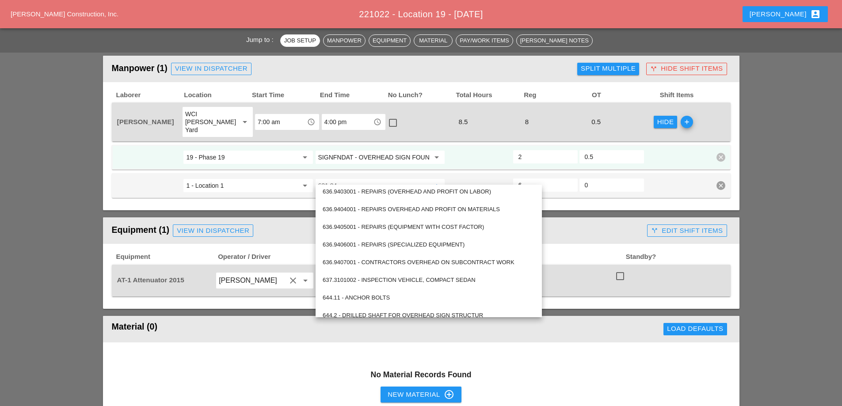
scroll to position [442, 0]
click at [270, 178] on input "1 - Location 1" at bounding box center [241, 185] width 111 height 14
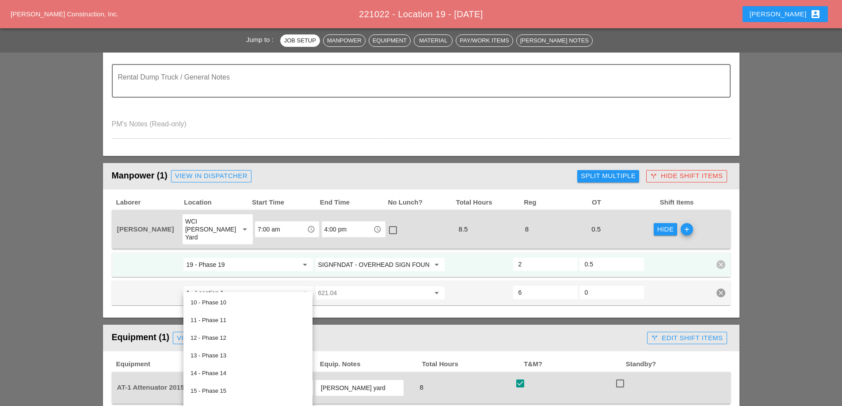
scroll to position [354, 0]
